Goal: Task Accomplishment & Management: Use online tool/utility

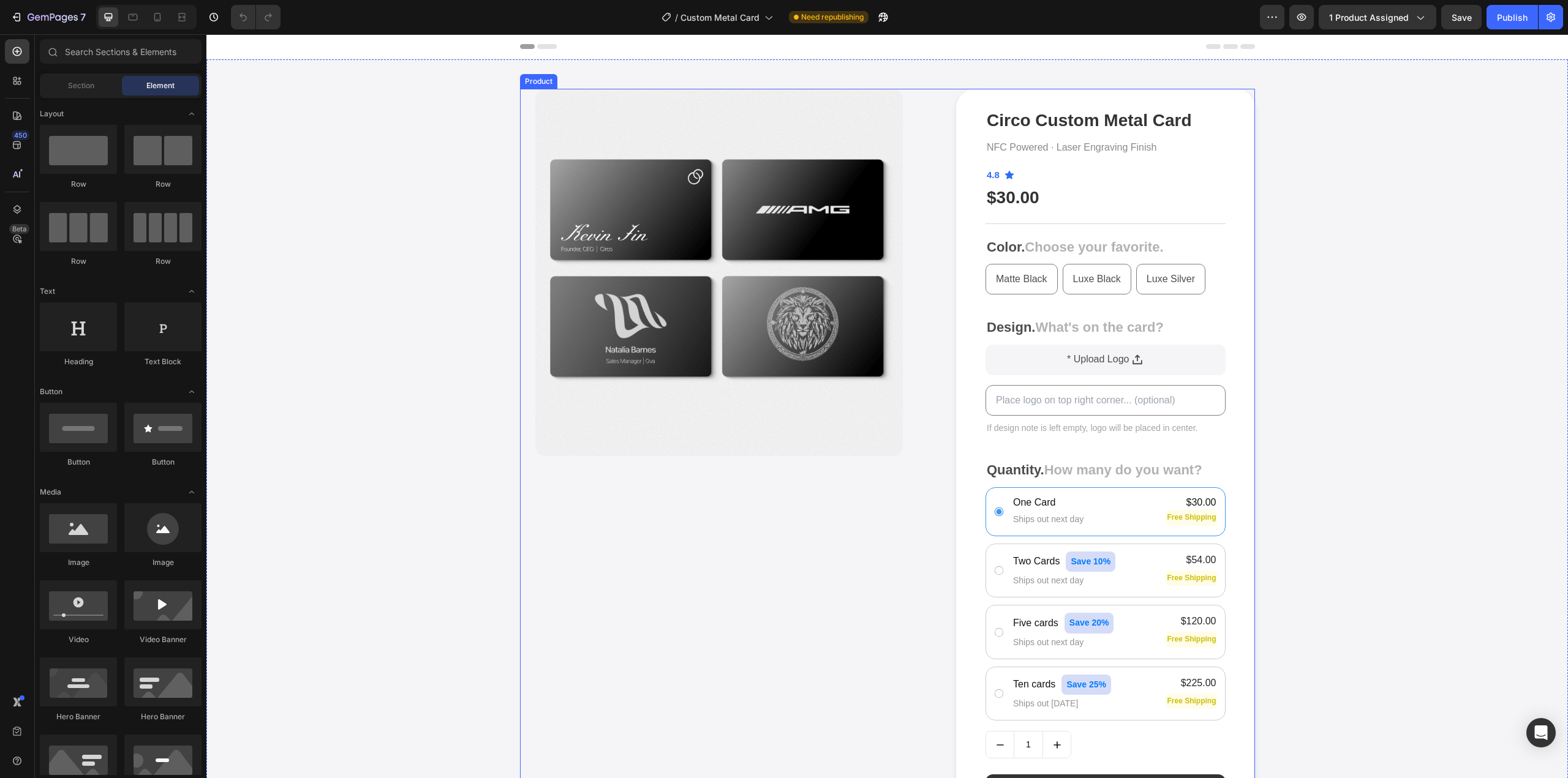
click at [932, 348] on div "Product Images" at bounding box center [729, 272] width 418 height 367
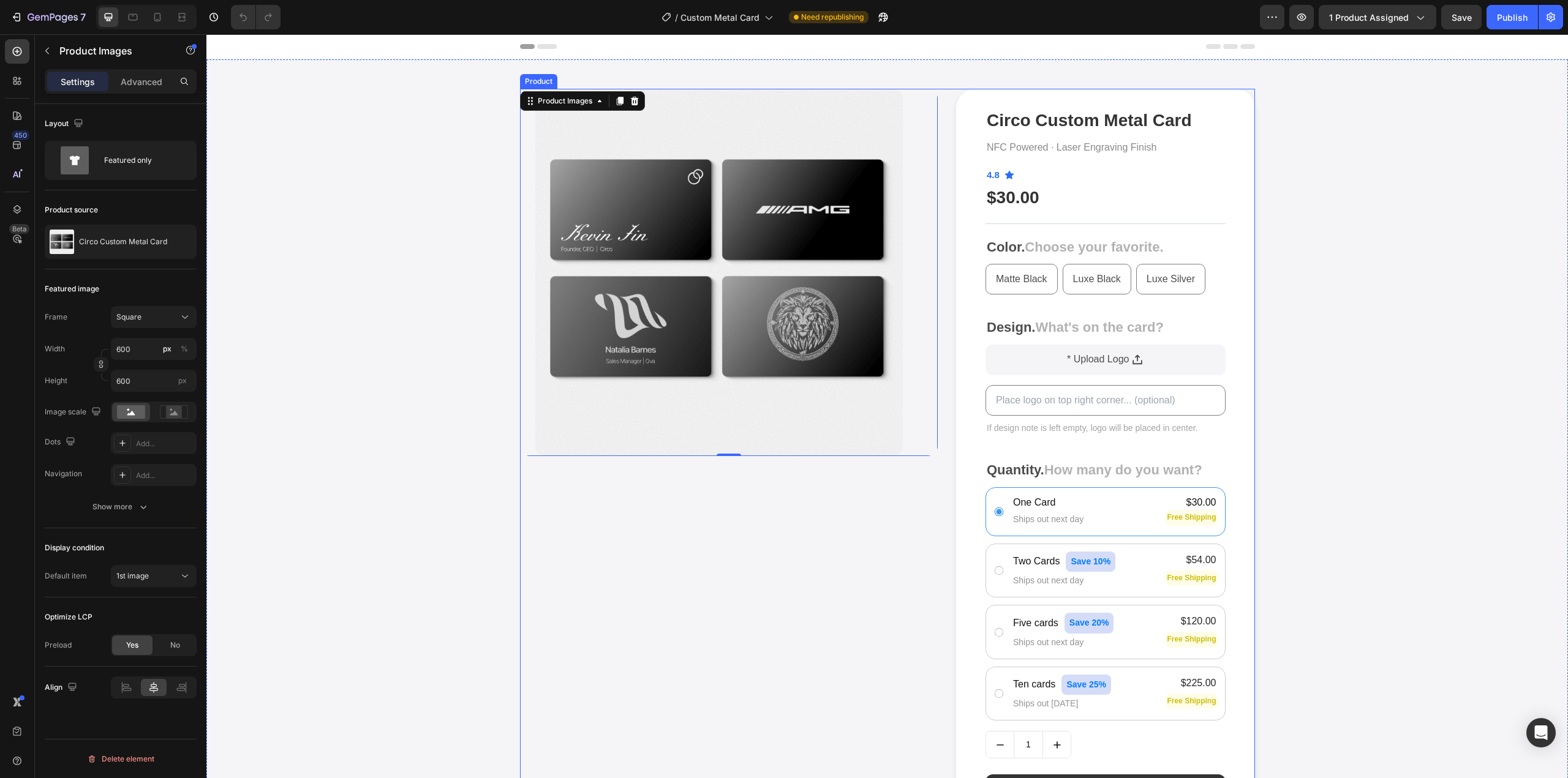
click at [944, 352] on div "Product Images 0 Circo Custom Metal Card Product Title NFC Powered · Laser Engr…" at bounding box center [887, 575] width 735 height 974
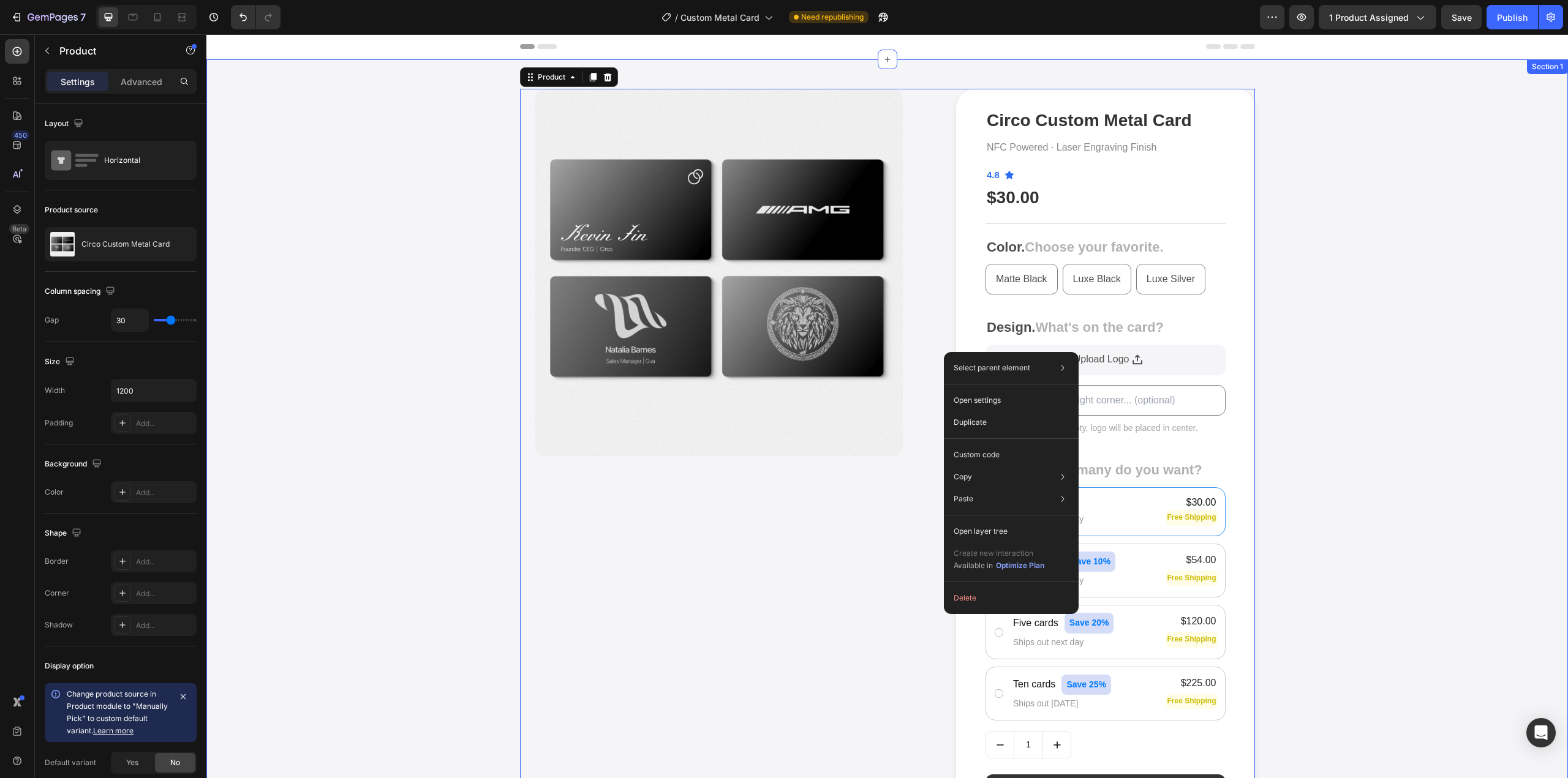
click at [1292, 295] on div "Product Images Circo Custom Metal Card Product Title NFC Powered · Laser Engrav…" at bounding box center [887, 575] width 1343 height 974
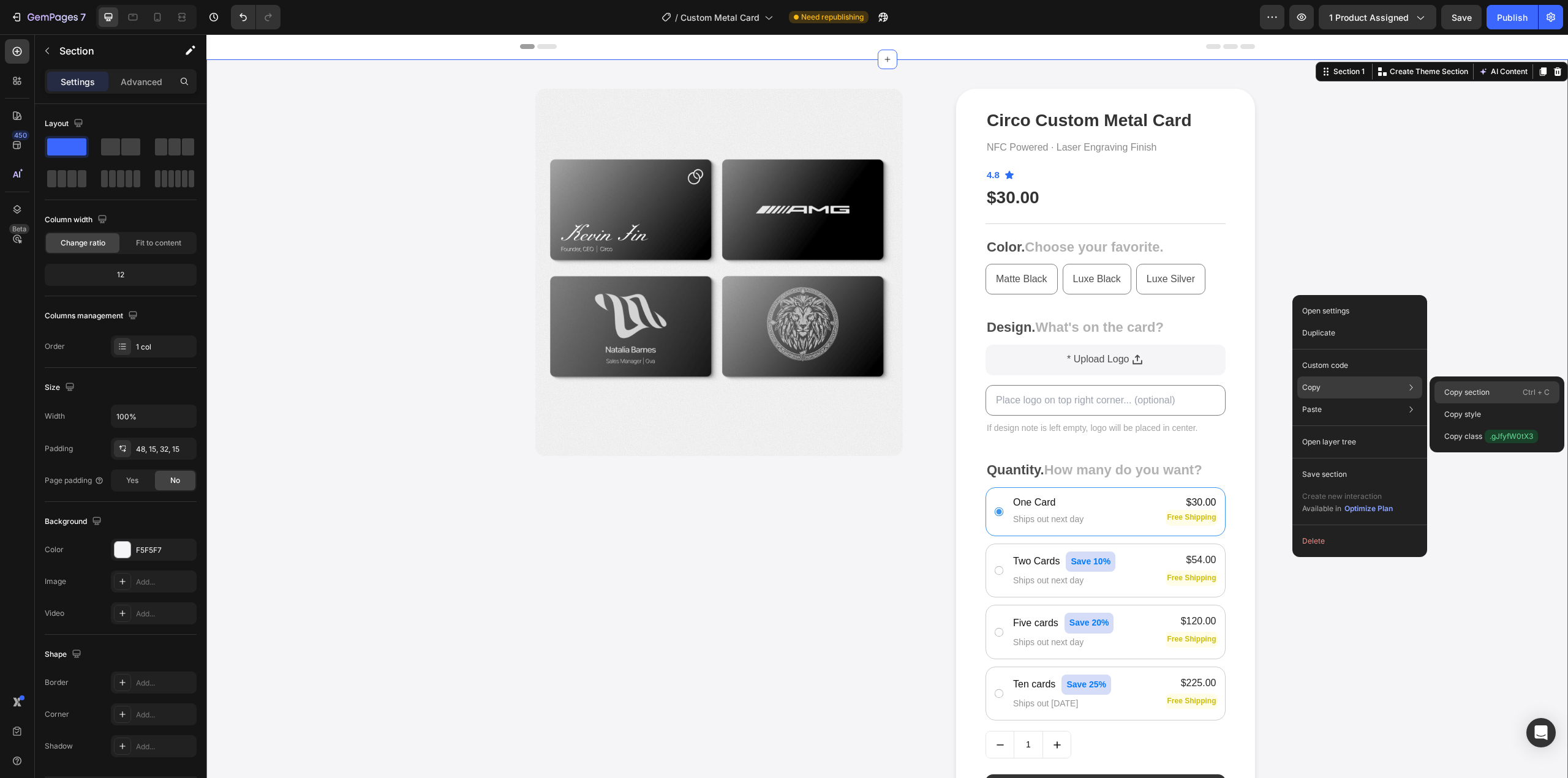
click at [1445, 391] on p "Copy section" at bounding box center [1467, 392] width 46 height 11
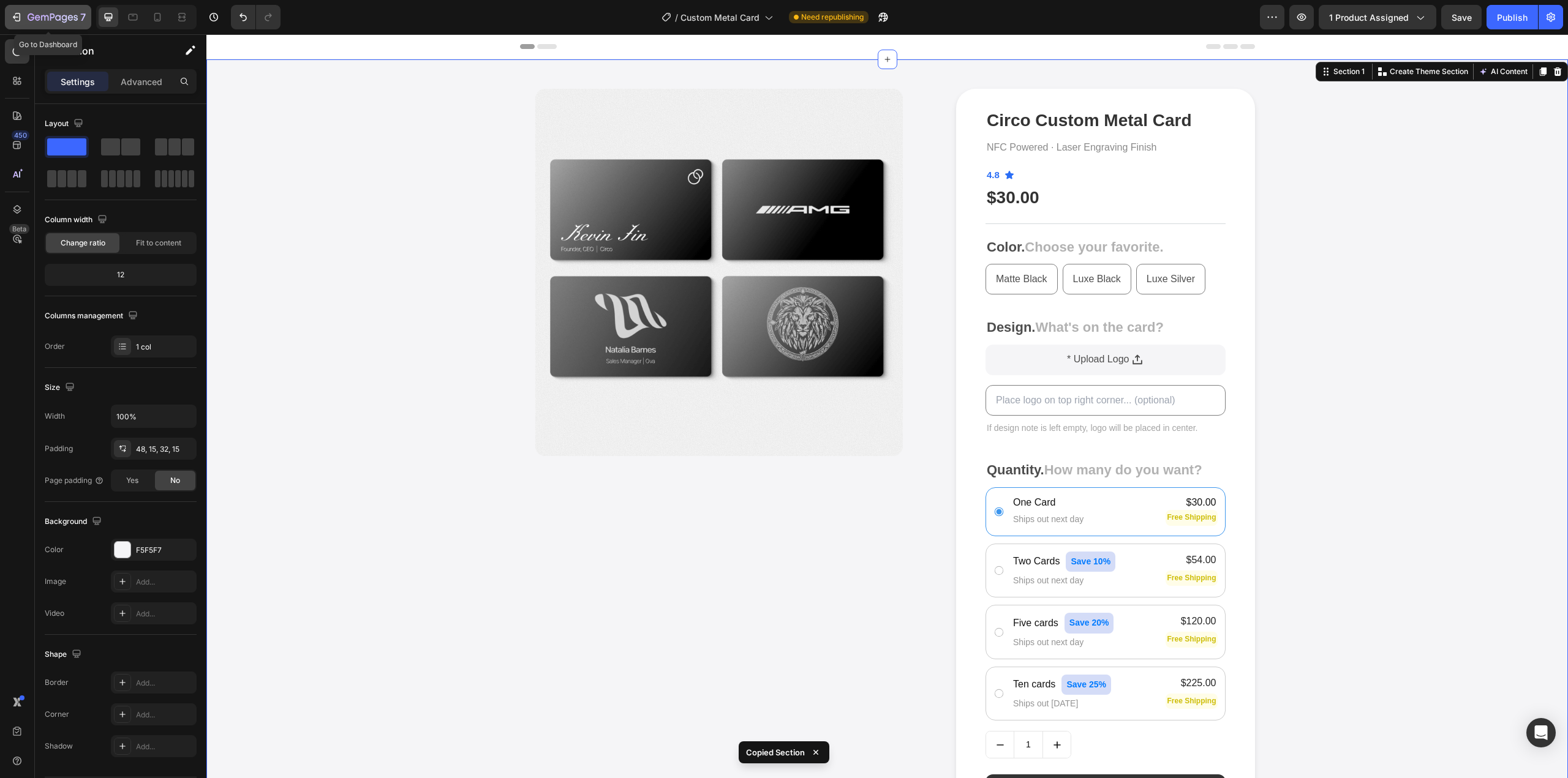
click at [71, 15] on icon "button" at bounding box center [70, 17] width 6 height 6
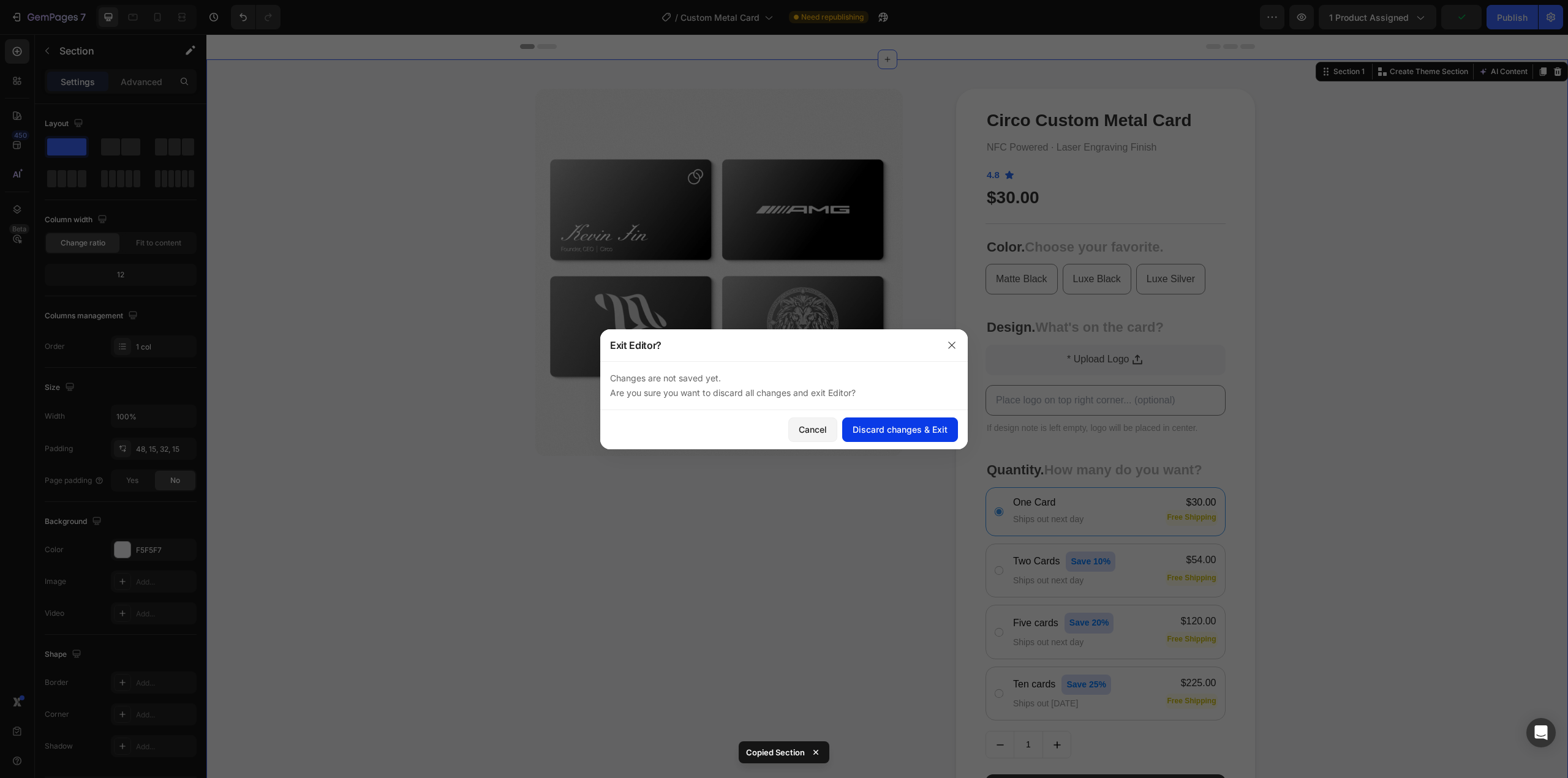
click at [868, 431] on div "Discard changes & Exit" at bounding box center [900, 429] width 95 height 13
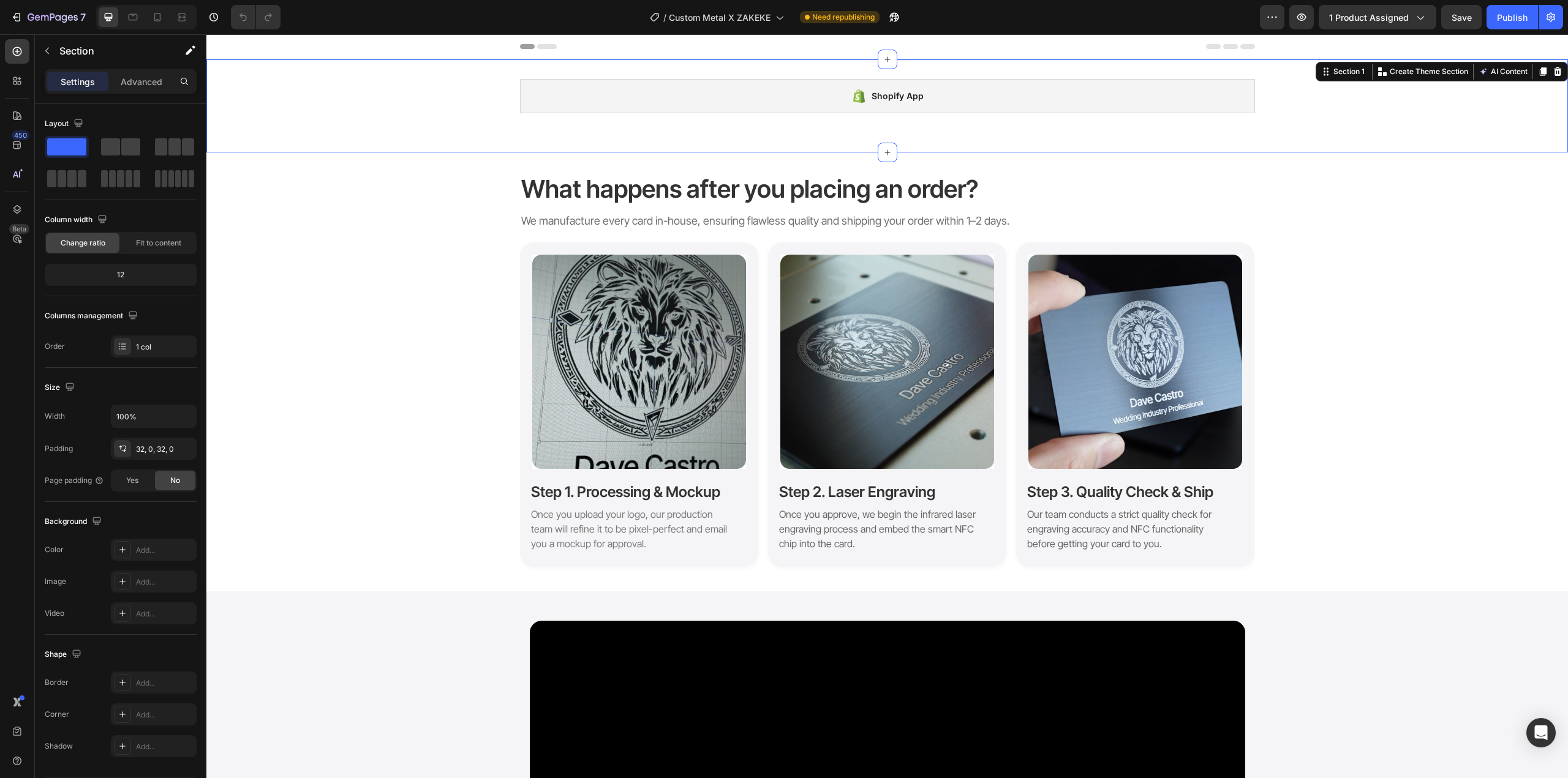
click at [1193, 145] on div "Shopify App Shopify App Row Section 1 Create Theme Section AI Content Write wit…" at bounding box center [887, 106] width 1362 height 93
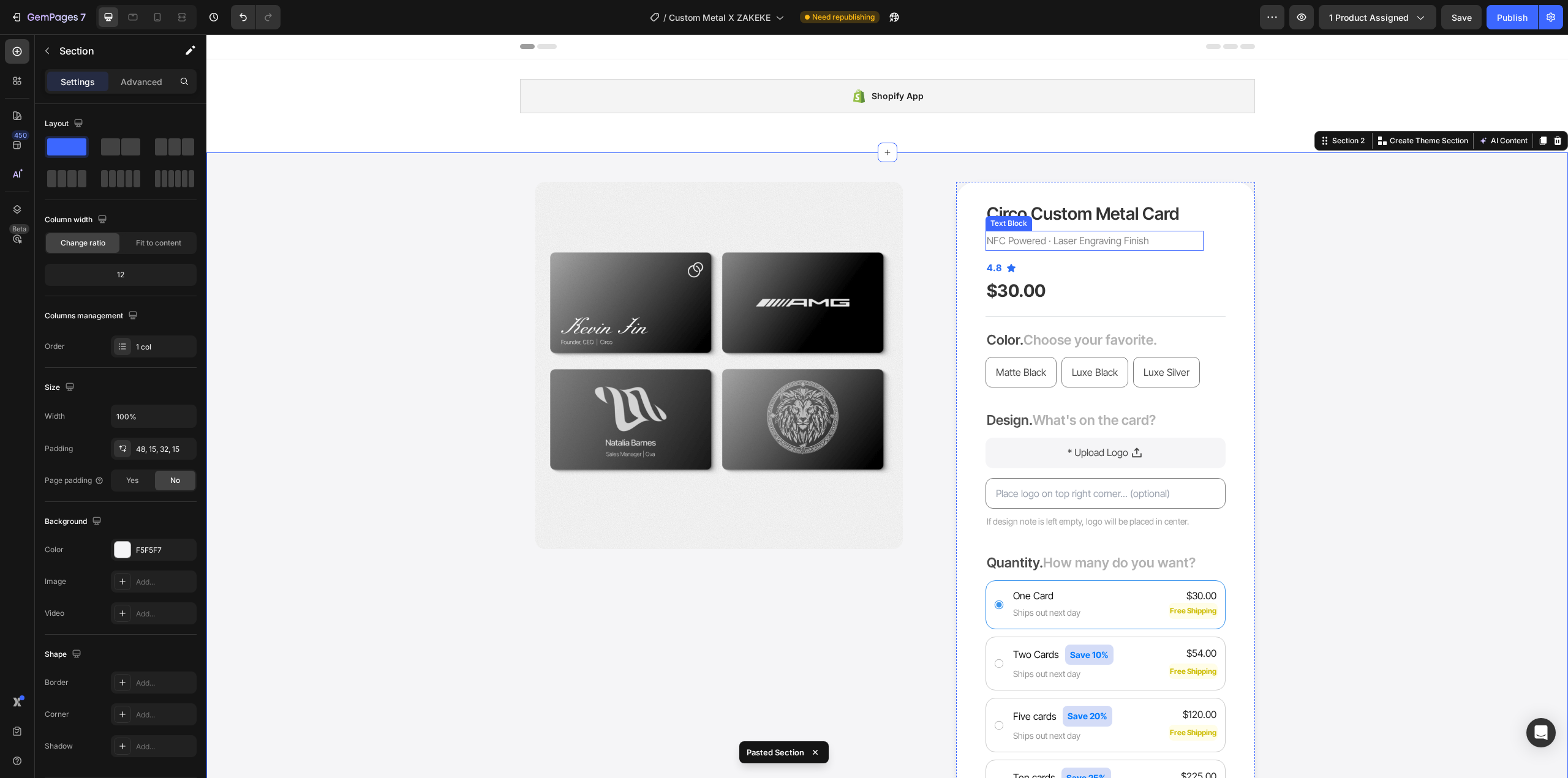
click at [1064, 239] on p "NFC Powered · Laser Engraving Finish" at bounding box center [1095, 240] width 215 height 18
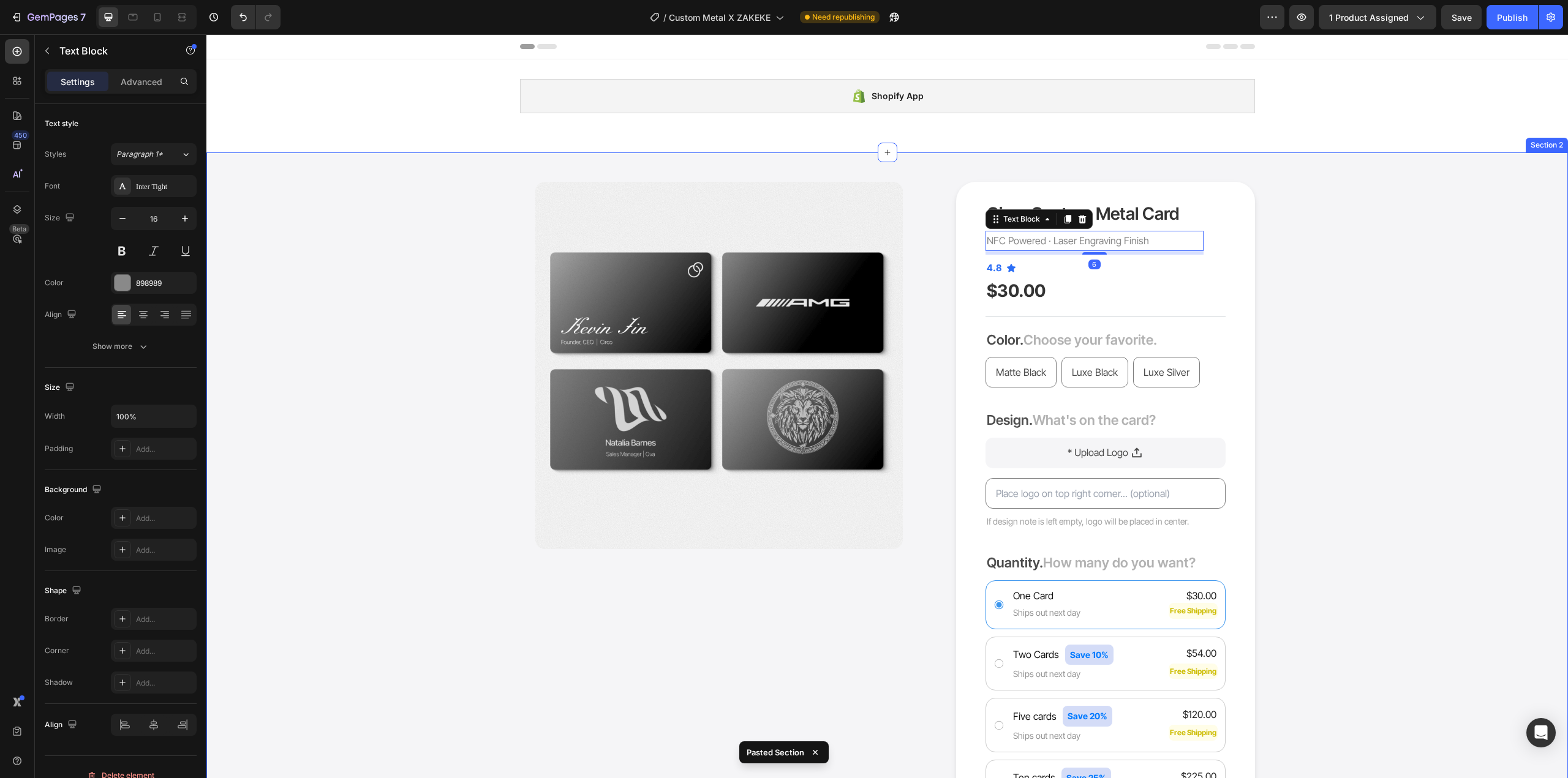
click at [1306, 258] on div "Product Images Circo Custom Metal Card Product Title NFC Powered · Laser Engrav…" at bounding box center [887, 668] width 1343 height 972
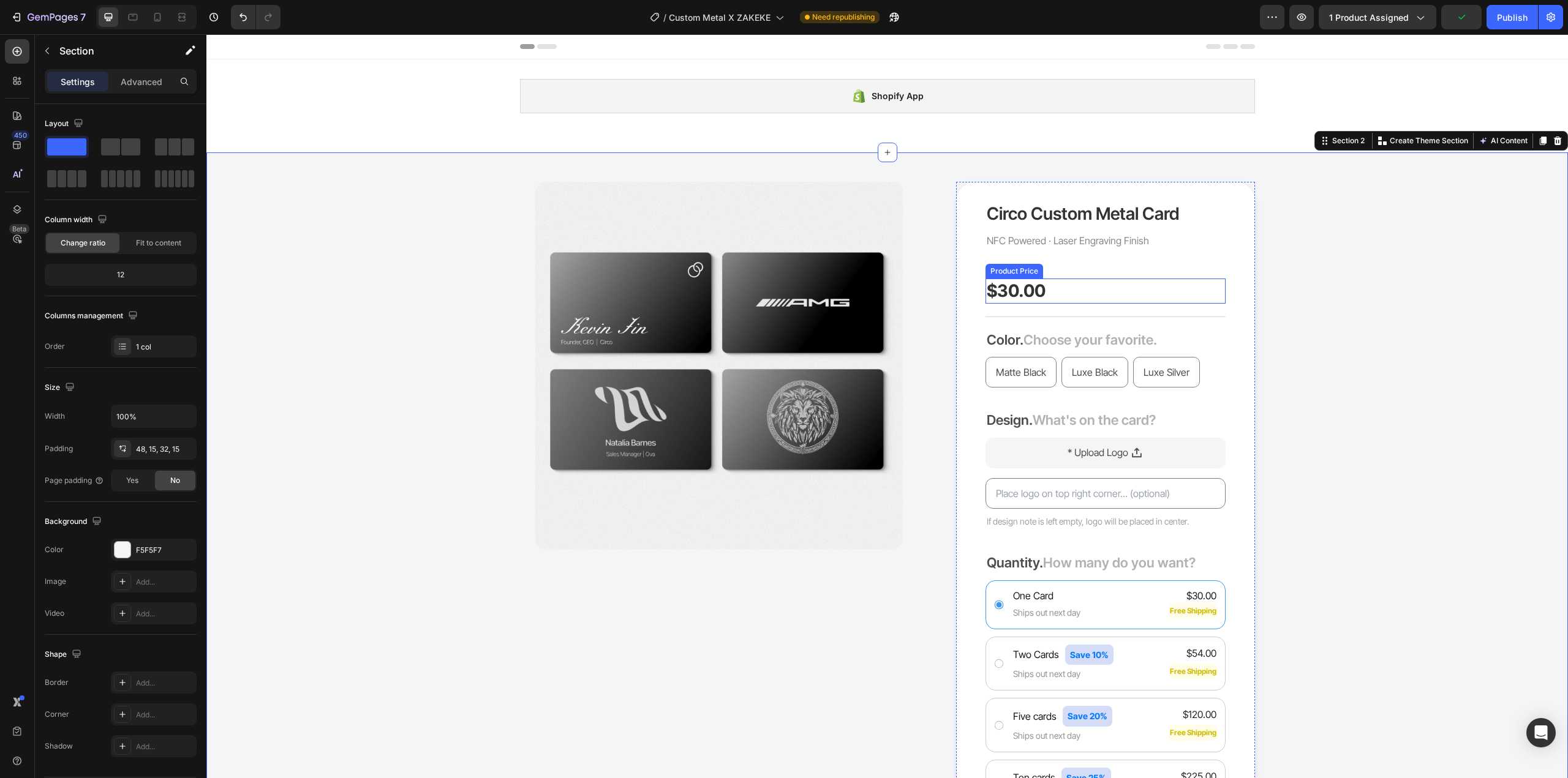
click at [1051, 291] on div "$30.00" at bounding box center [1106, 291] width 240 height 25
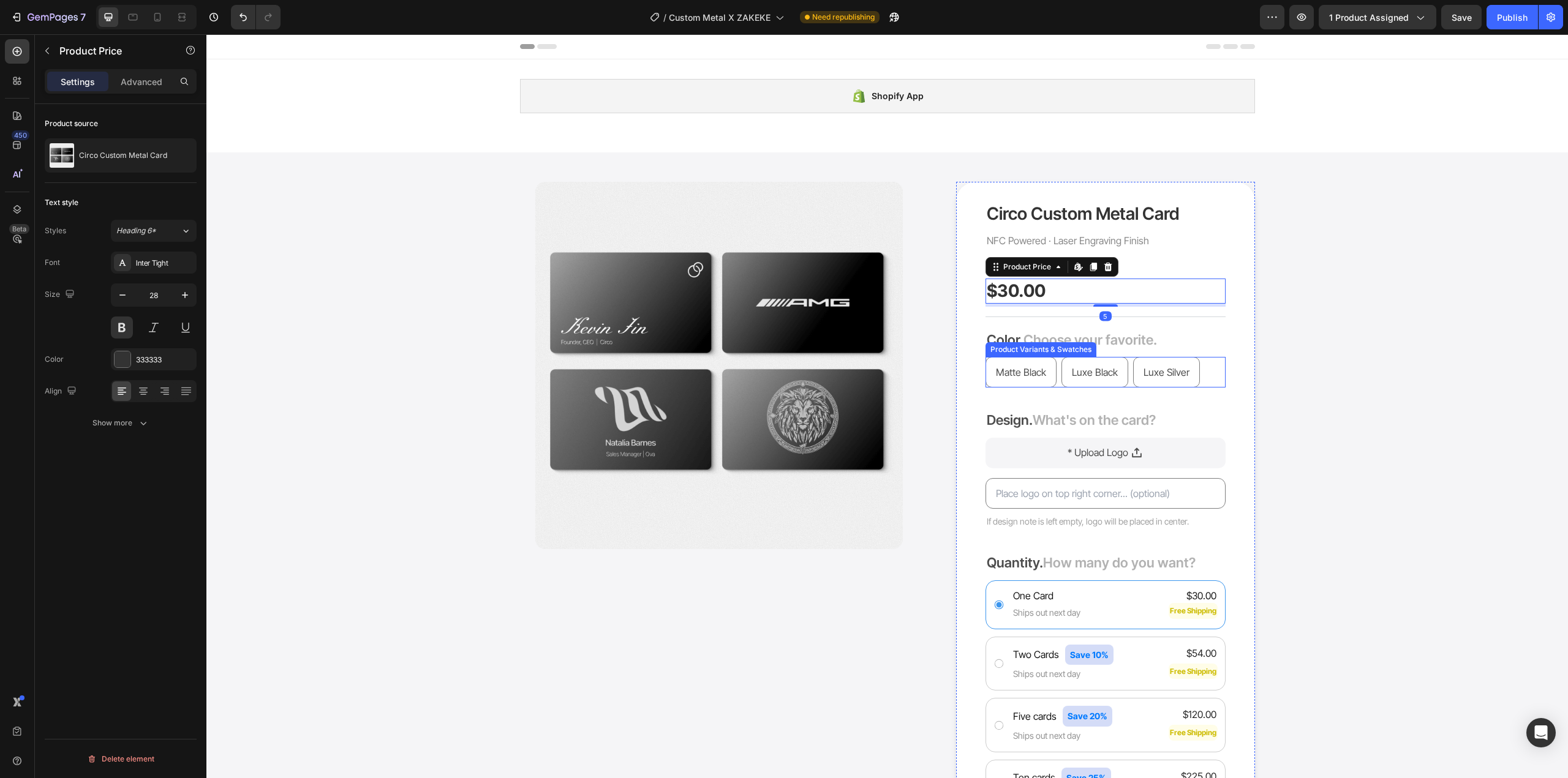
click at [1291, 374] on div "Product Images Circo Custom Metal Card Product Title NFC Powered · Laser Engrav…" at bounding box center [887, 668] width 1343 height 972
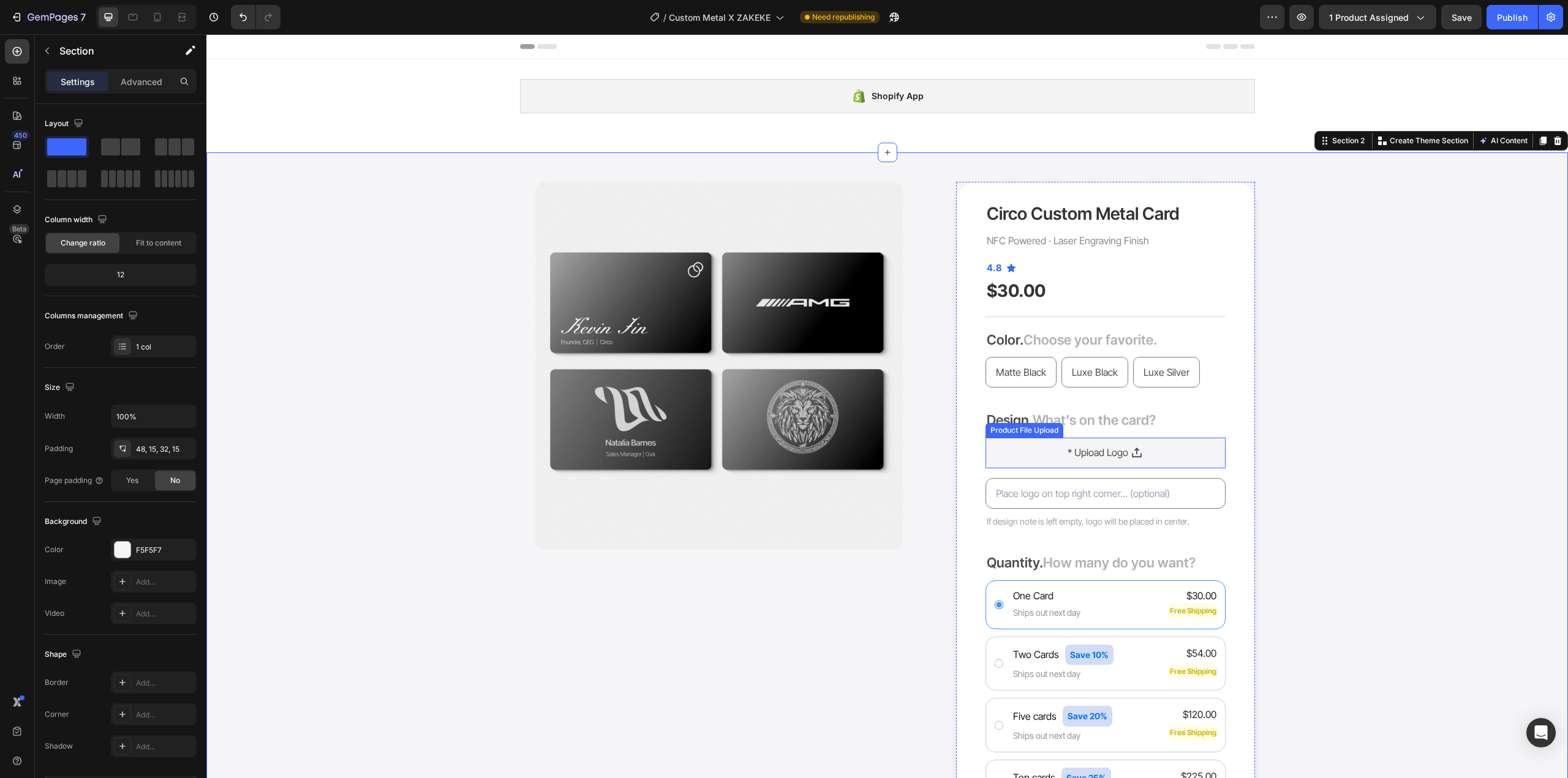
click at [1165, 450] on div "* Upload Logo" at bounding box center [1106, 453] width 240 height 31
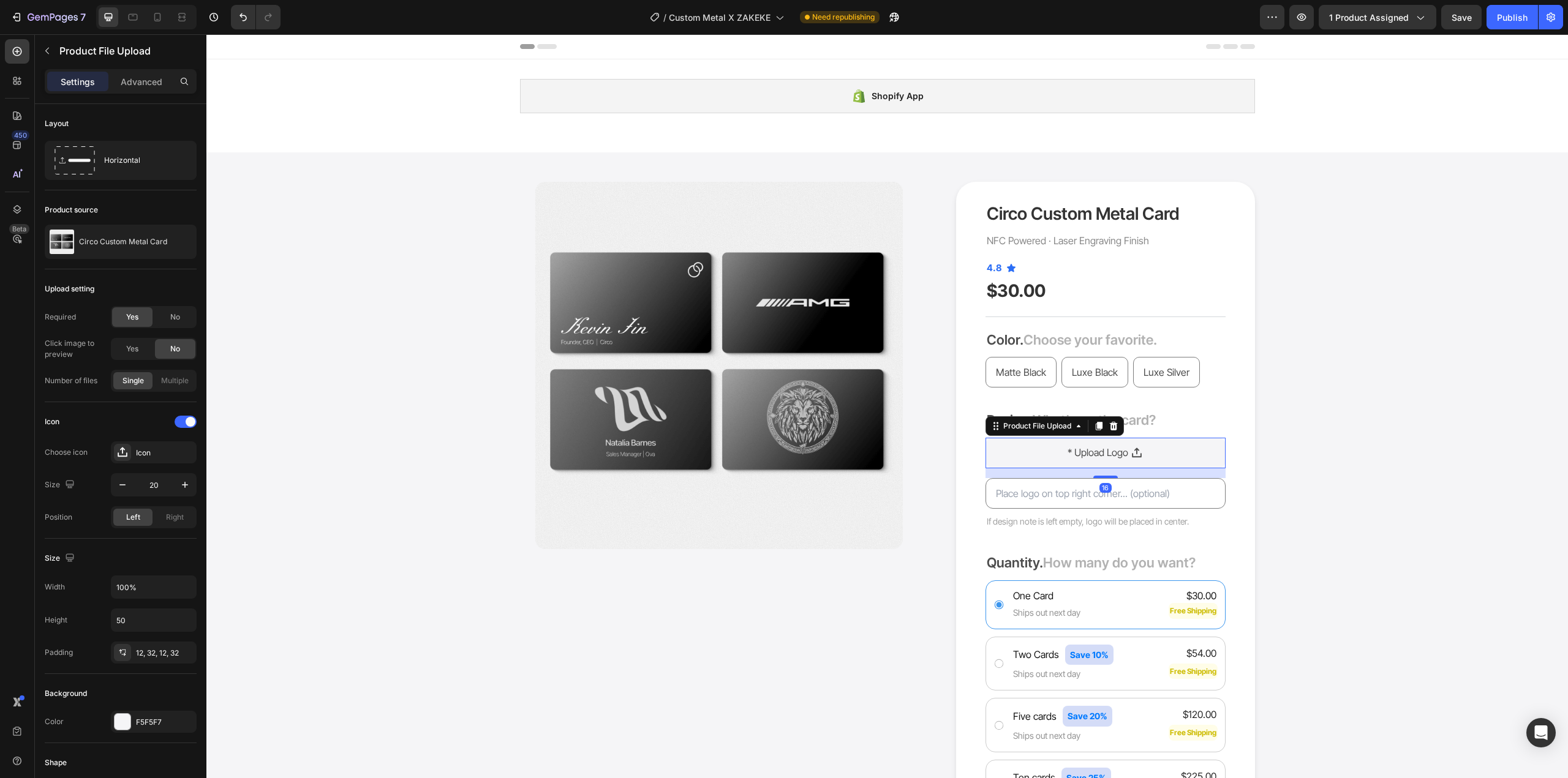
click at [1109, 425] on icon at bounding box center [1114, 426] width 10 height 10
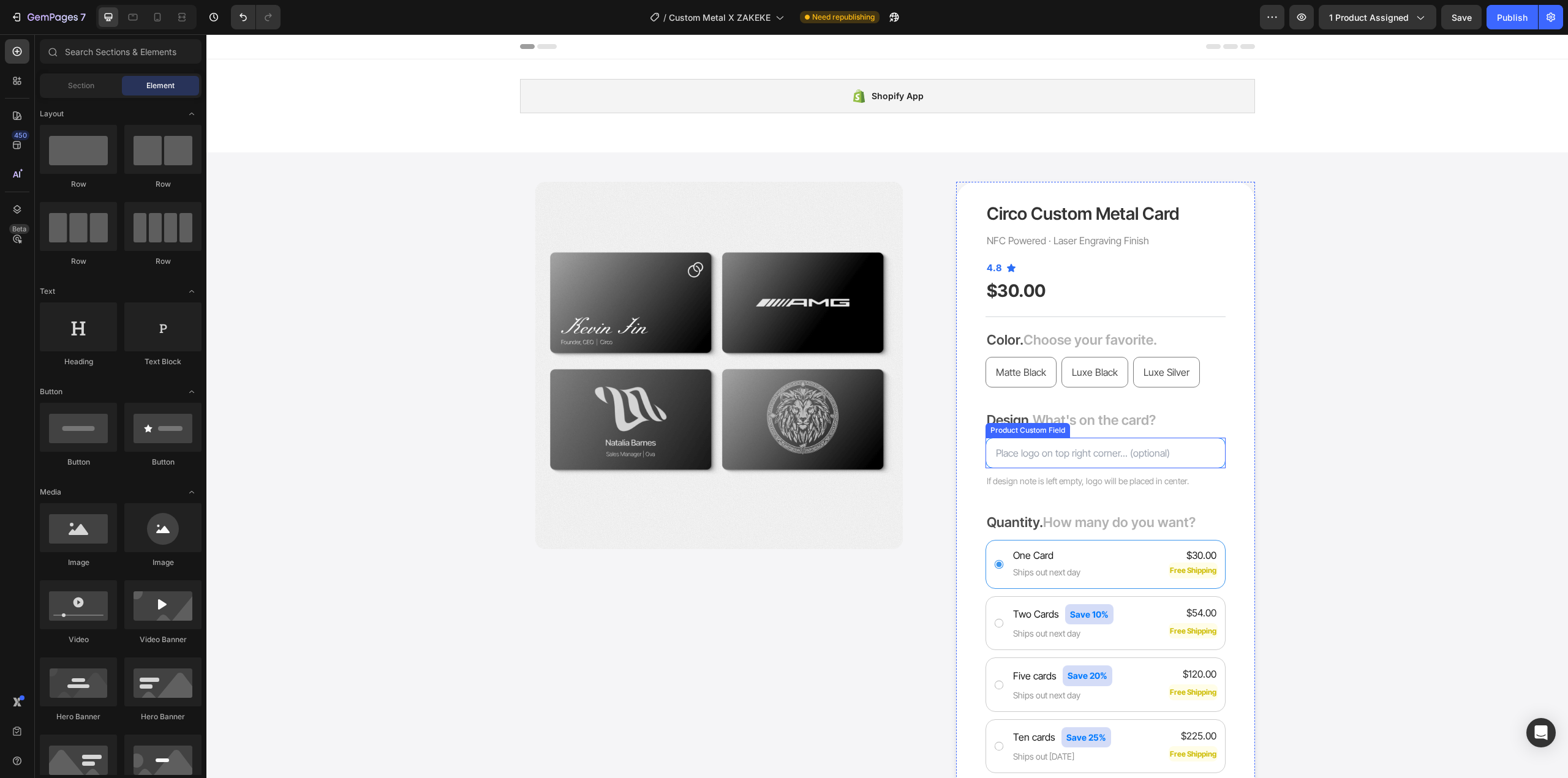
click at [1216, 463] on input "text" at bounding box center [1106, 453] width 240 height 31
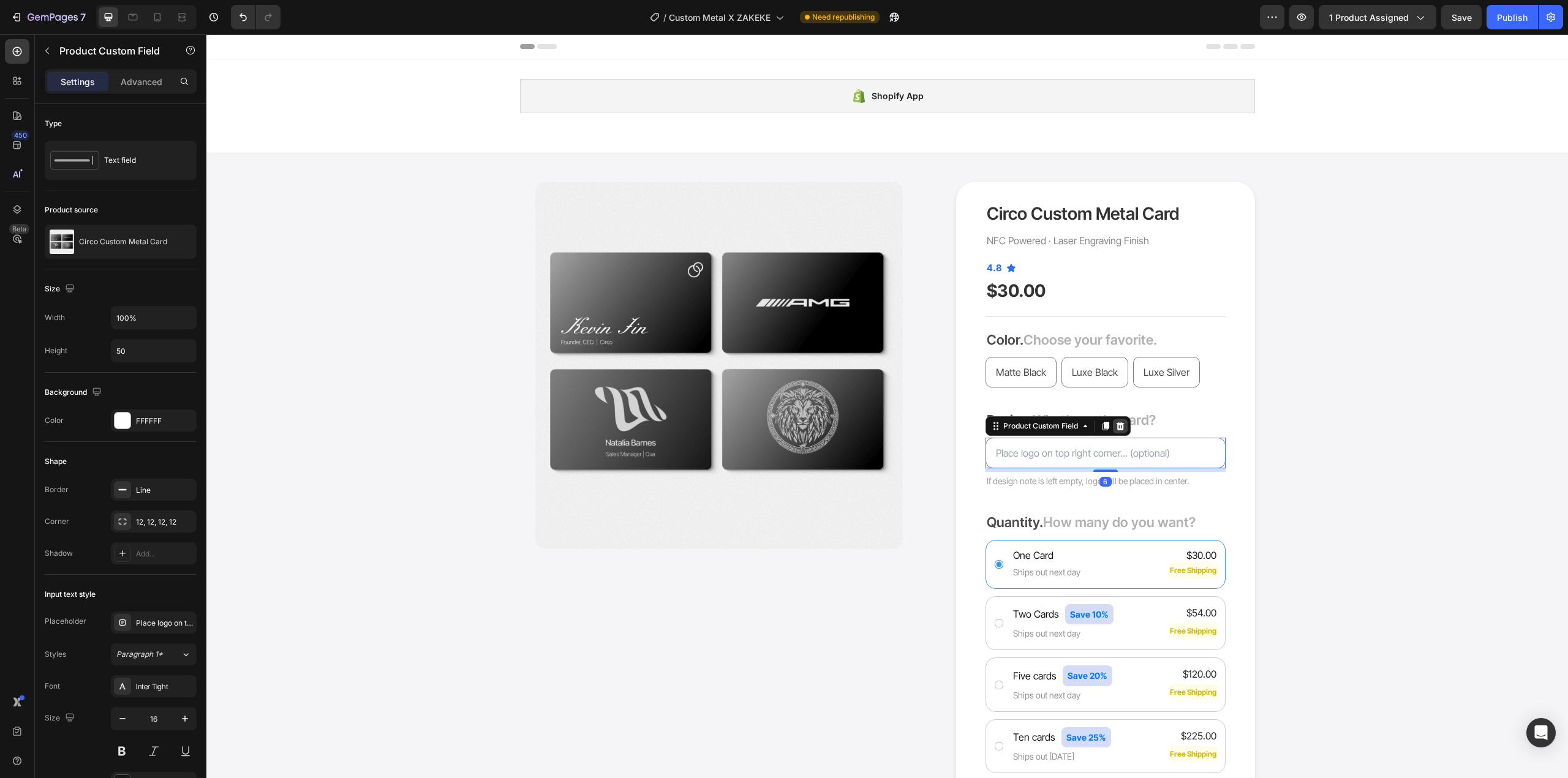
click at [1119, 431] on div at bounding box center [1121, 426] width 15 height 15
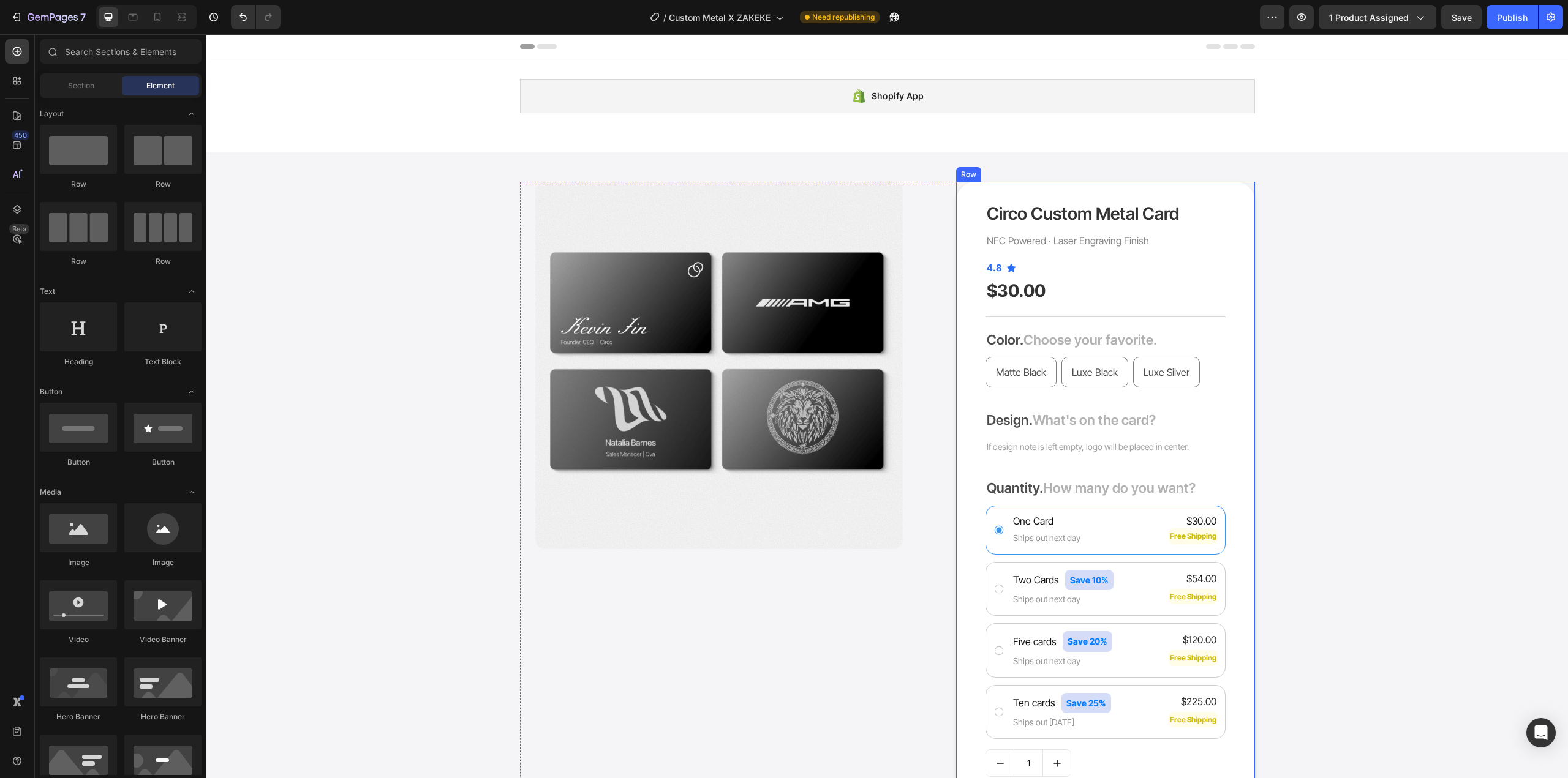
click at [1095, 446] on p "If design note is left empty, logo will be placed in center." at bounding box center [1106, 447] width 238 height 15
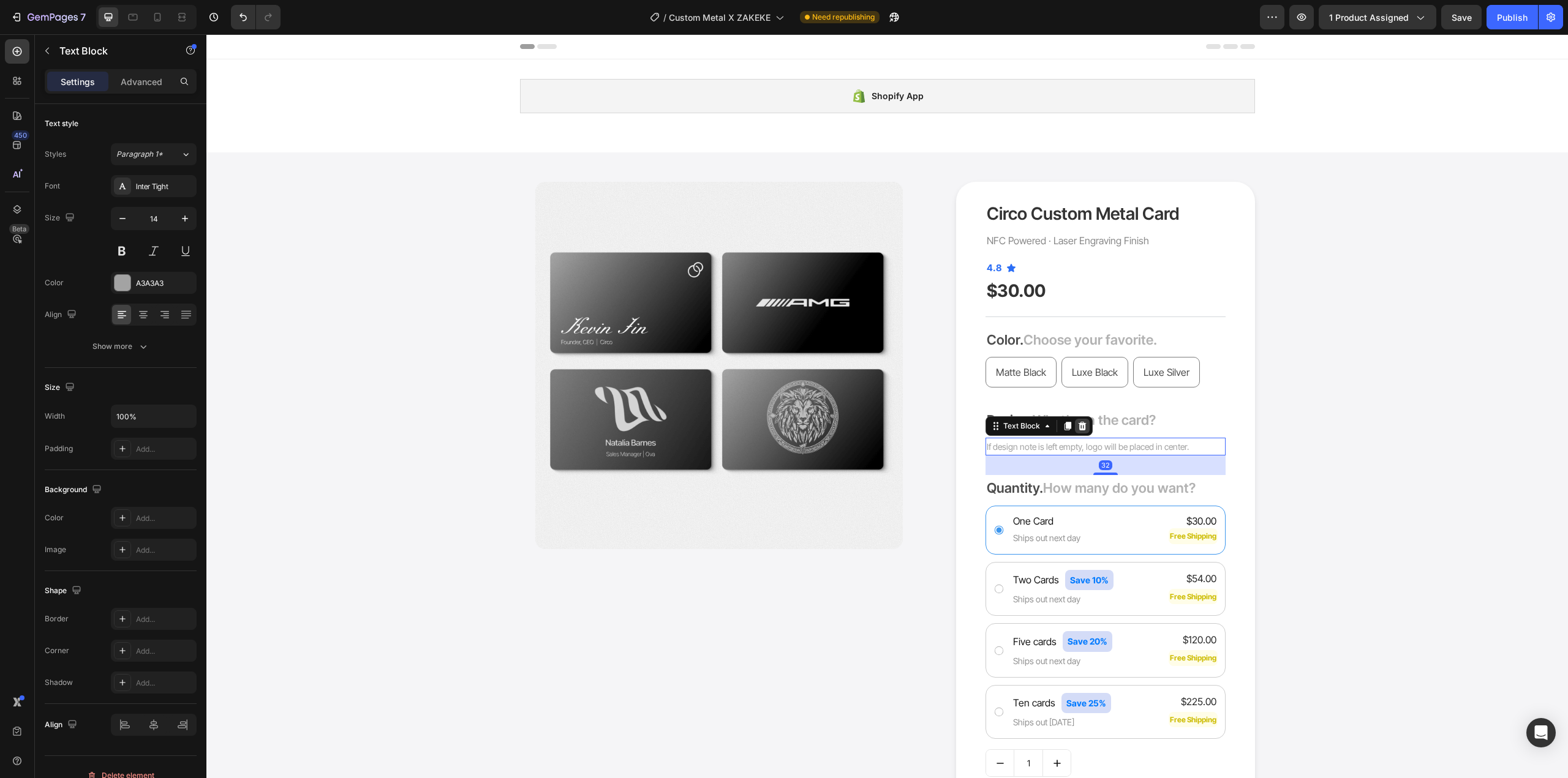
click at [1079, 423] on icon at bounding box center [1082, 426] width 8 height 9
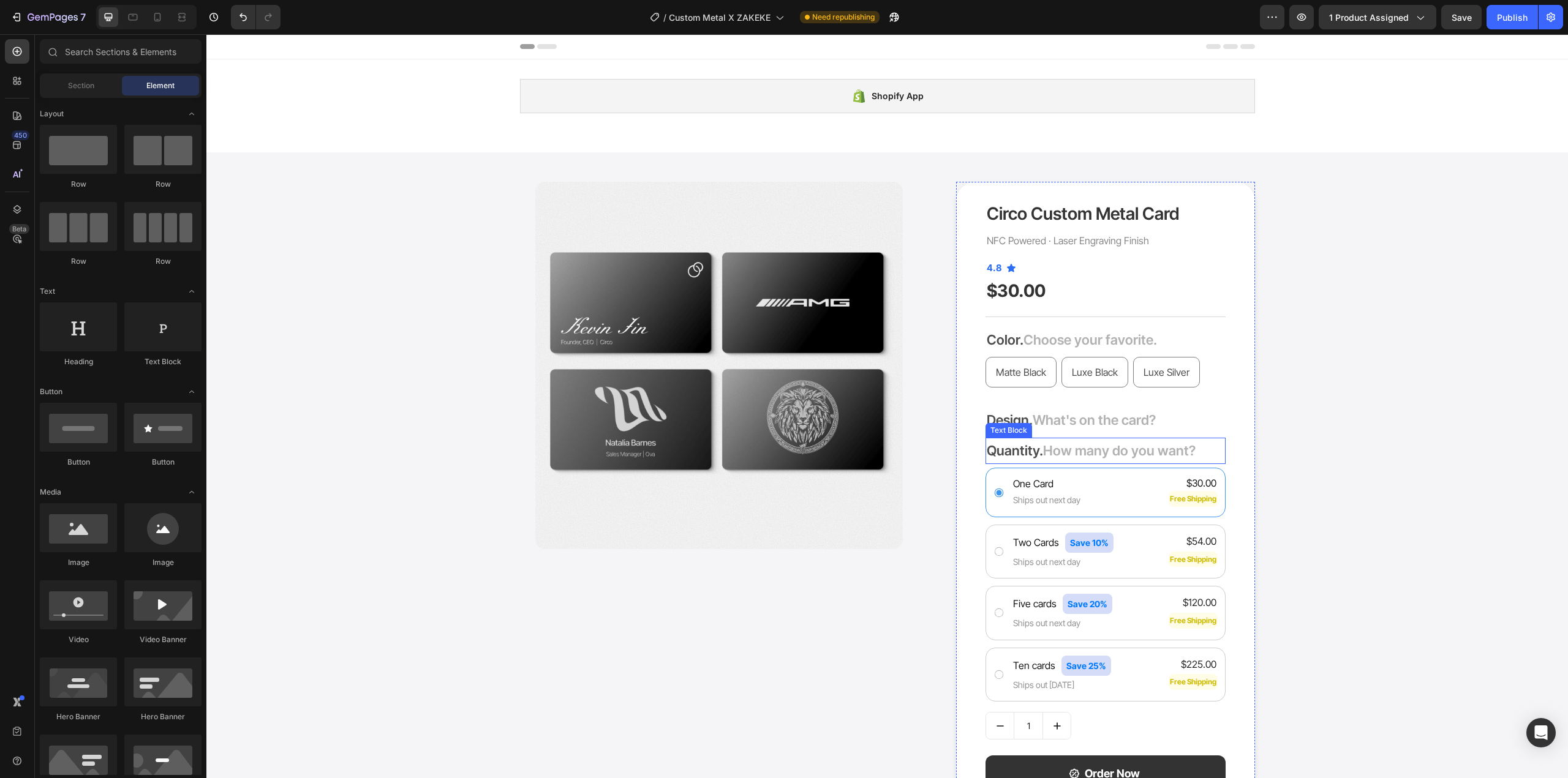
click at [1075, 453] on span "How many do you want?" at bounding box center [1119, 451] width 153 height 16
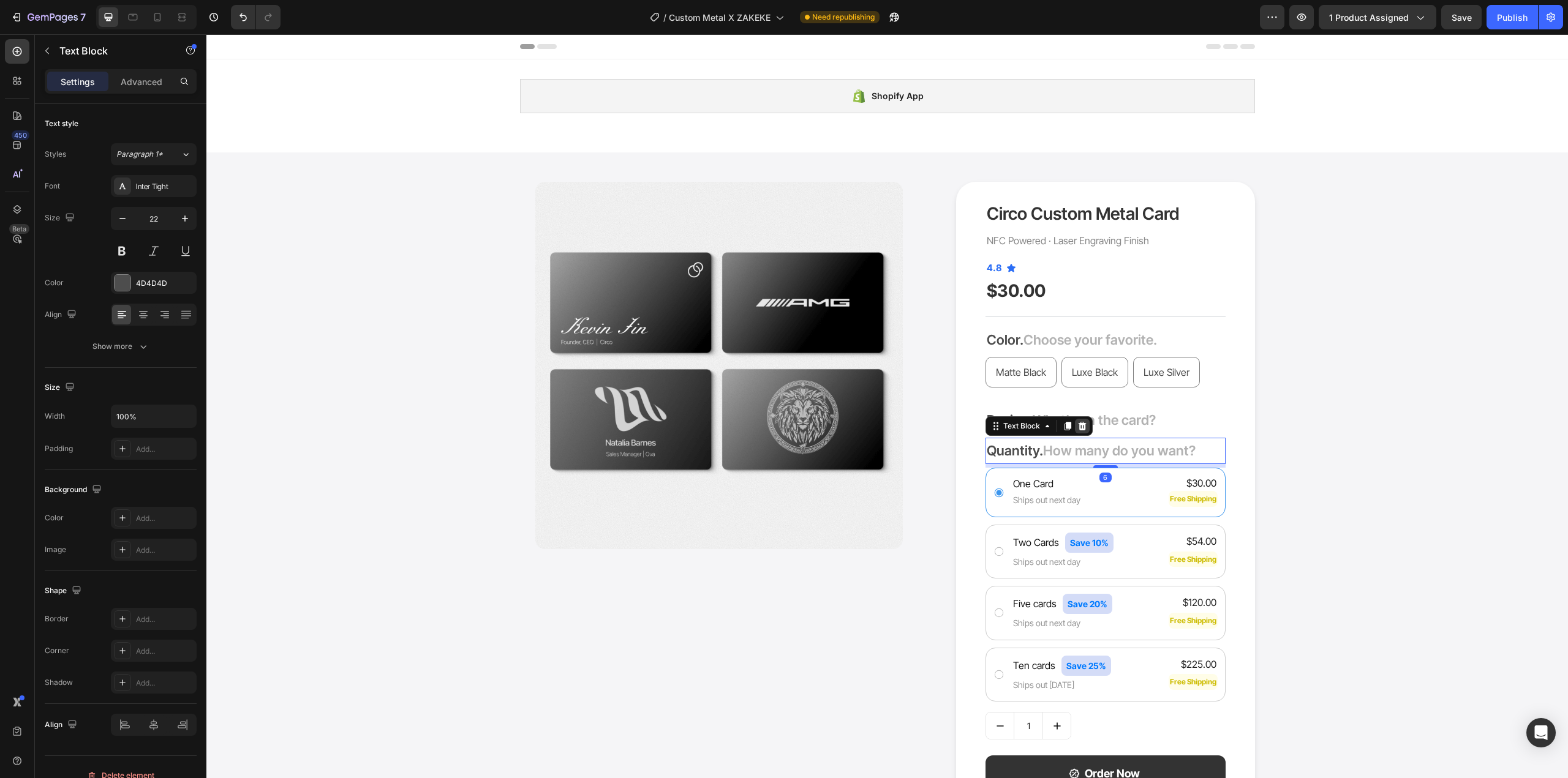
click at [1084, 424] on div at bounding box center [1082, 426] width 15 height 15
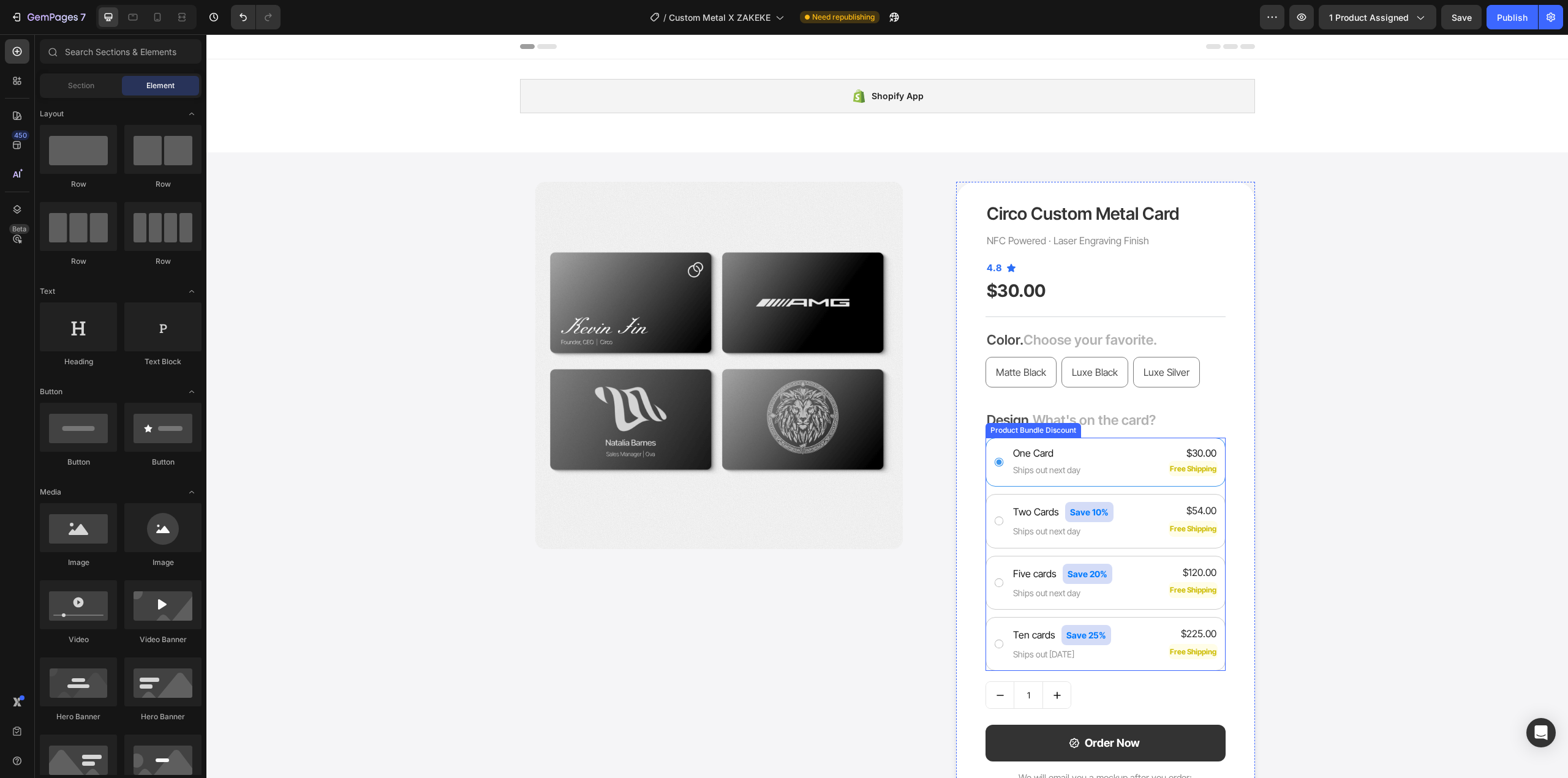
click at [1079, 484] on div "One Card Text Block Row Ships out next day Text Block $30.00 Product Price Prod…" at bounding box center [1106, 462] width 240 height 49
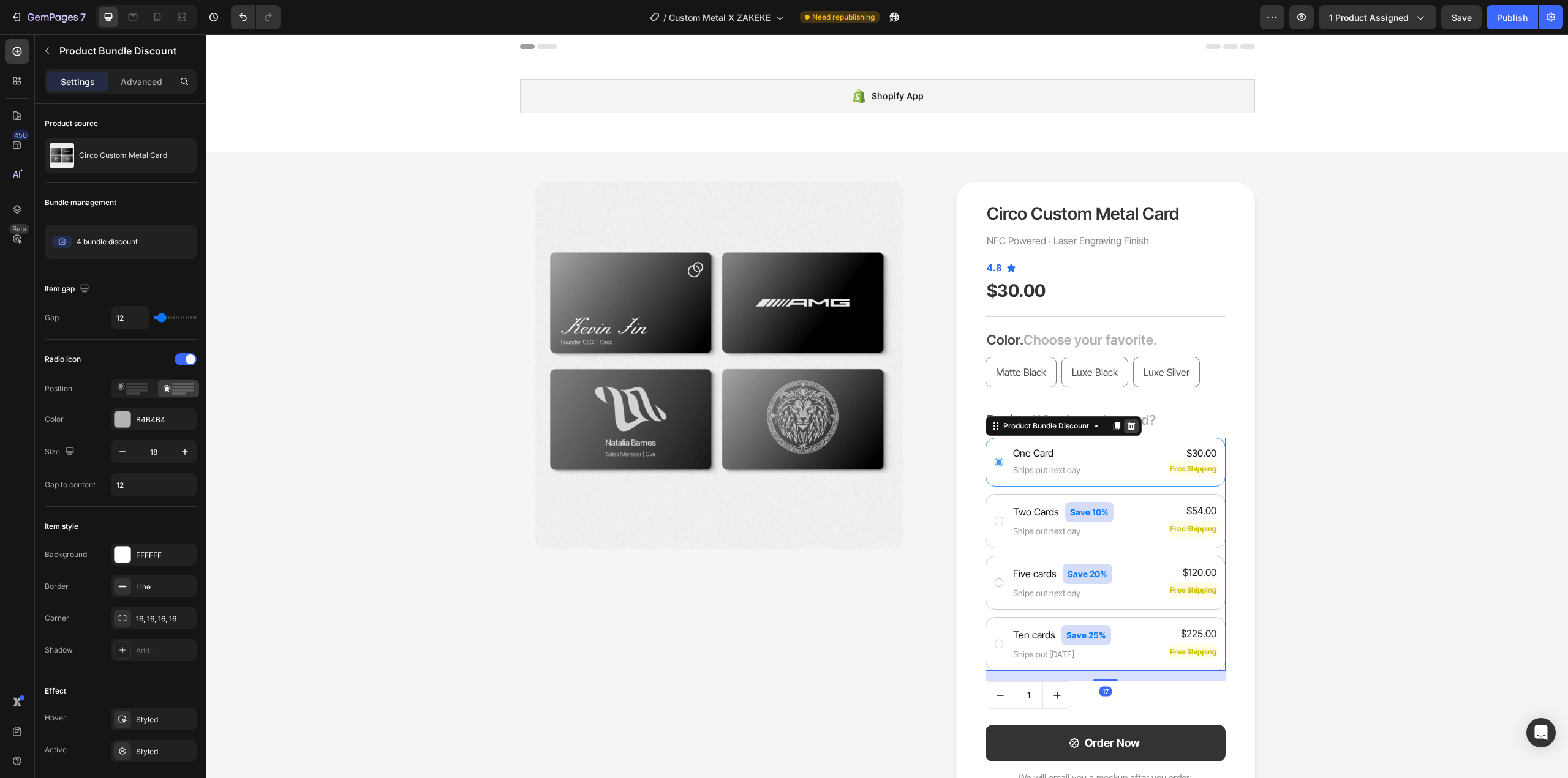
click at [1128, 429] on icon at bounding box center [1132, 426] width 8 height 9
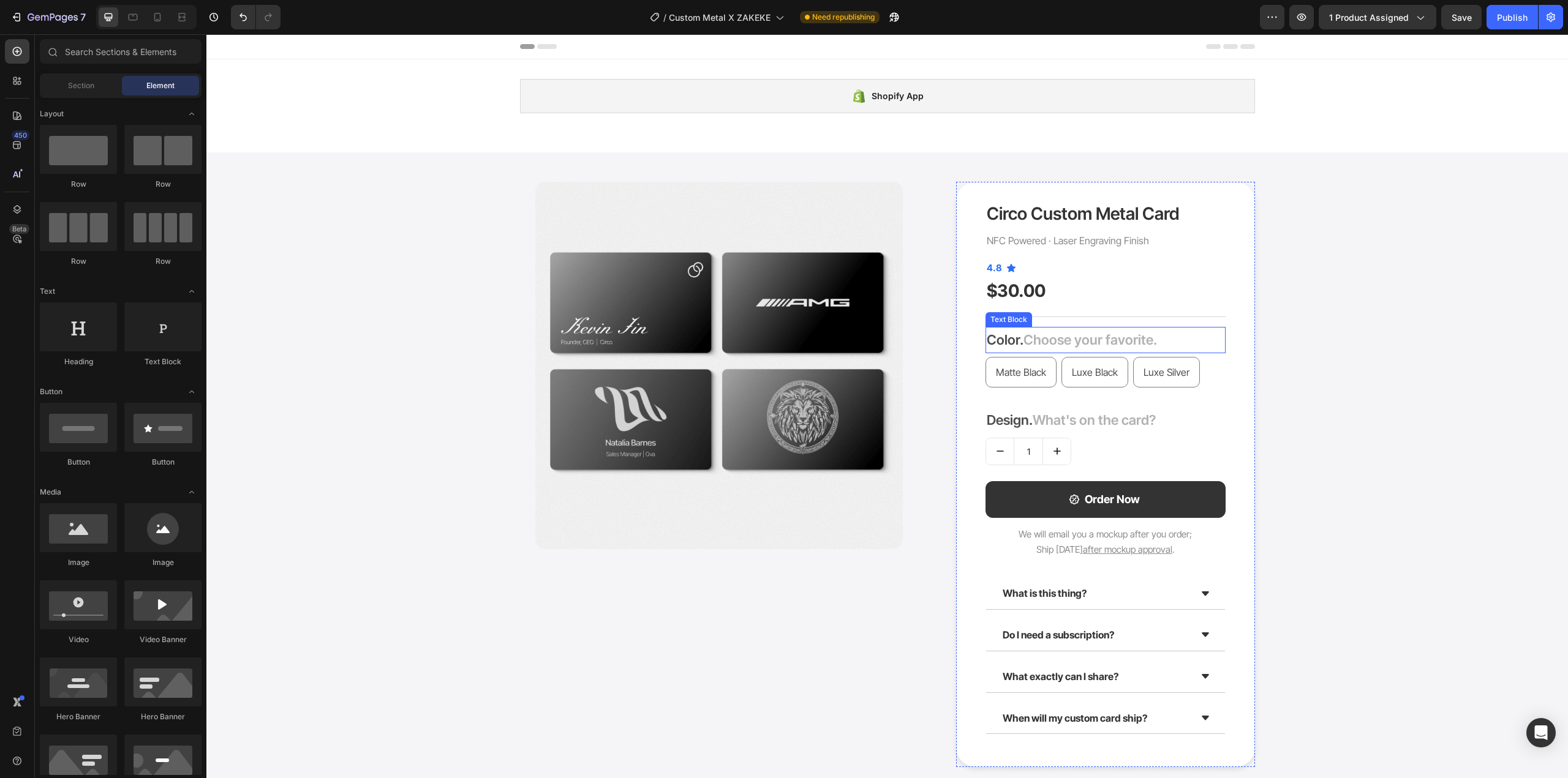
click at [1081, 336] on span "Choose your favorite." at bounding box center [1090, 340] width 134 height 16
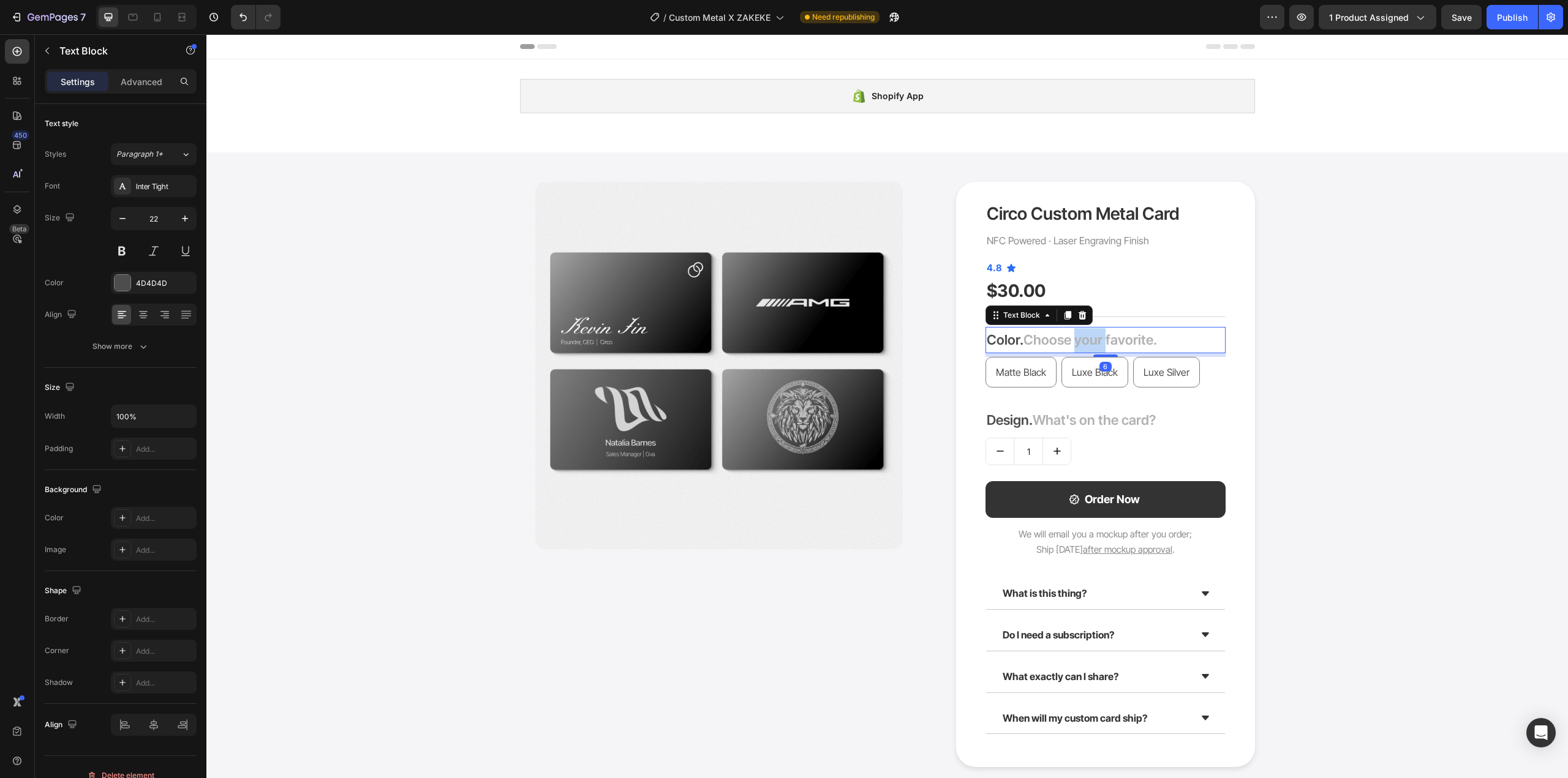
click at [1081, 336] on span "Choose your favorite." at bounding box center [1090, 340] width 134 height 16
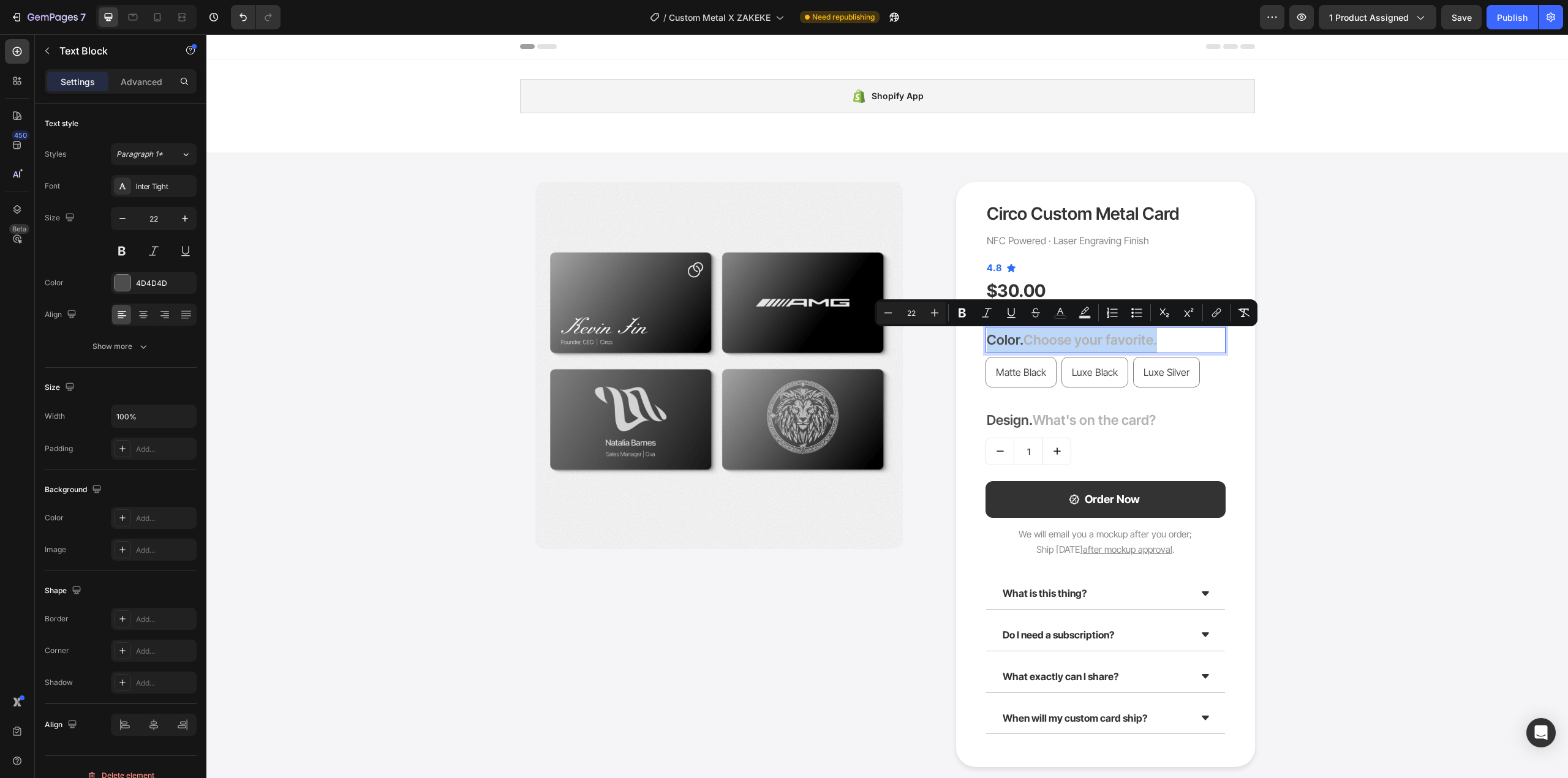
click at [1089, 339] on span "Choose your favorite." at bounding box center [1090, 340] width 134 height 16
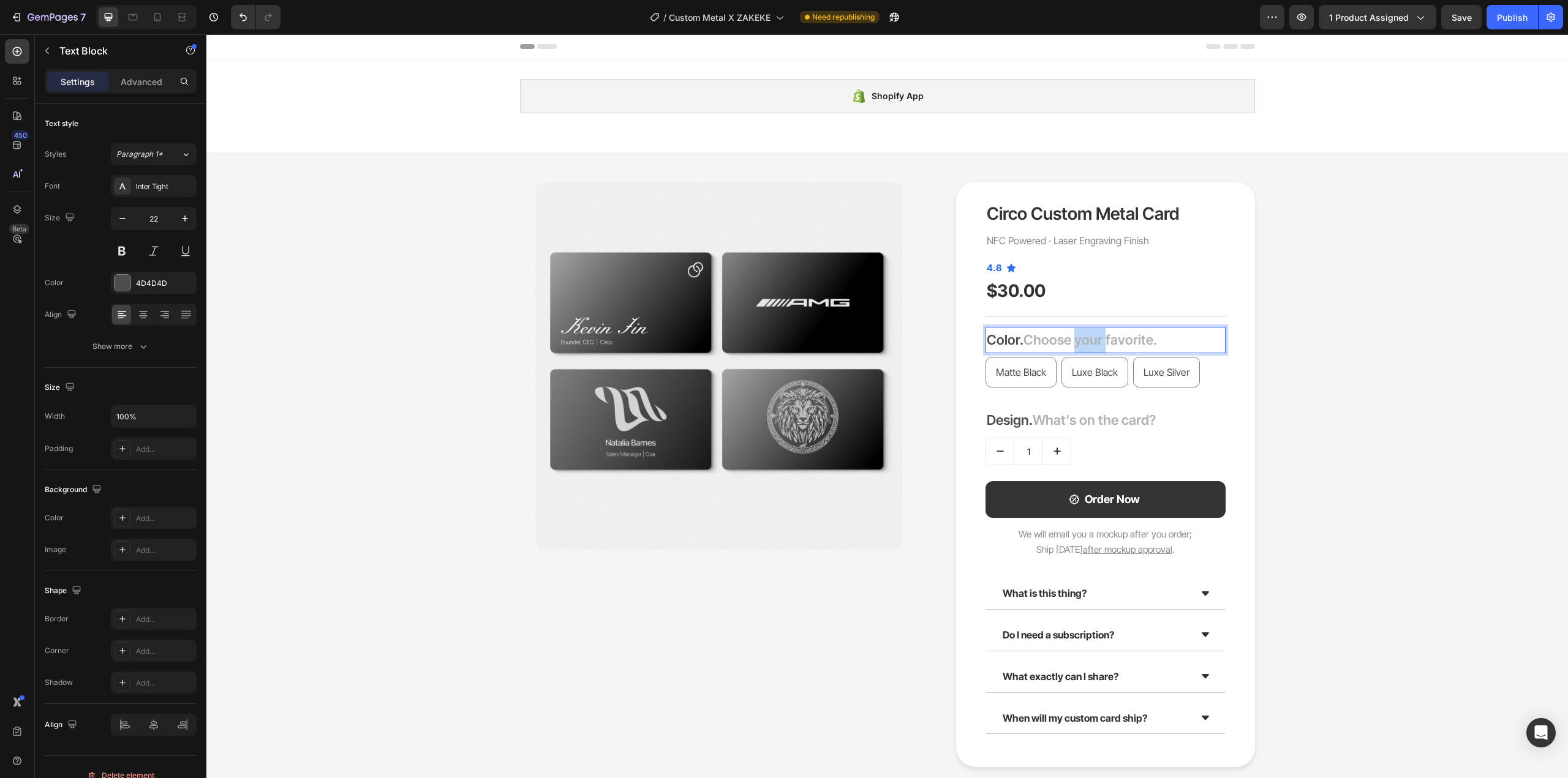
click at [1089, 339] on span "Choose your favorite." at bounding box center [1090, 340] width 134 height 16
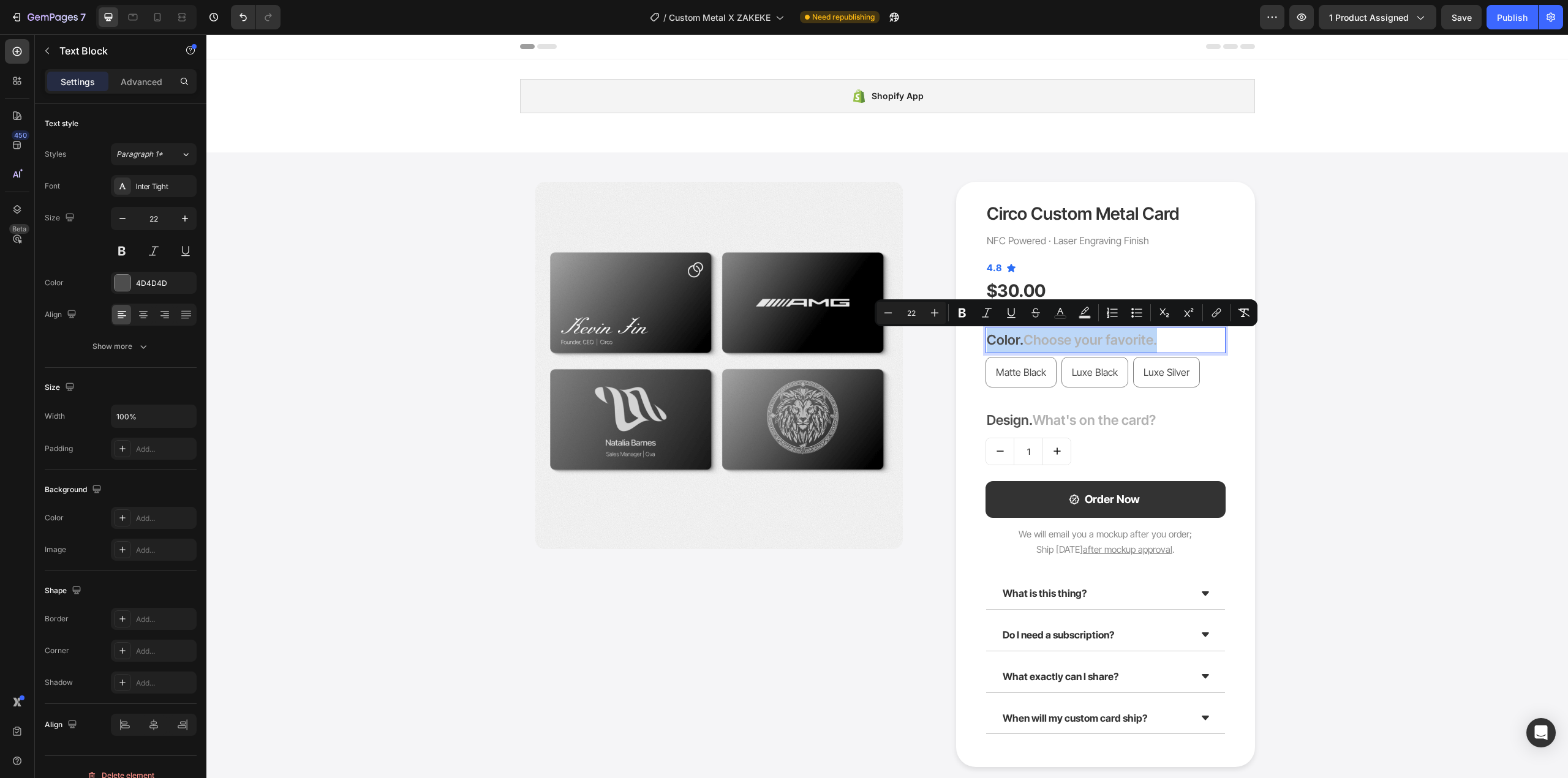
click at [1066, 349] on p "Color. Choose your favorite." at bounding box center [1106, 341] width 238 height 25
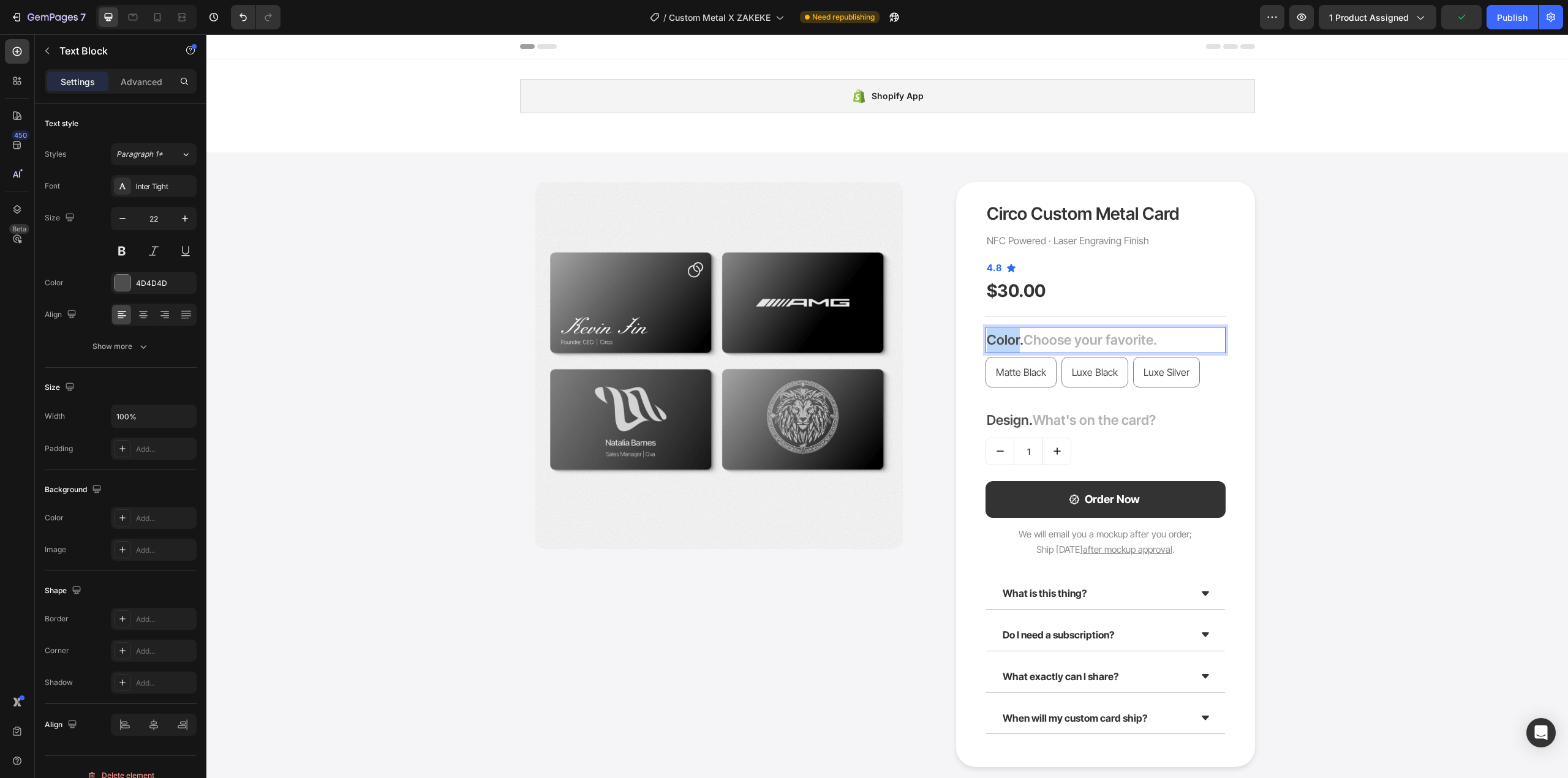
drag, startPoint x: 1015, startPoint y: 339, endPoint x: 984, endPoint y: 334, distance: 31.4
click at [987, 334] on p "Color. Choose your favorite." at bounding box center [1106, 341] width 238 height 25
click at [1097, 446] on div "1" at bounding box center [1106, 451] width 240 height 28
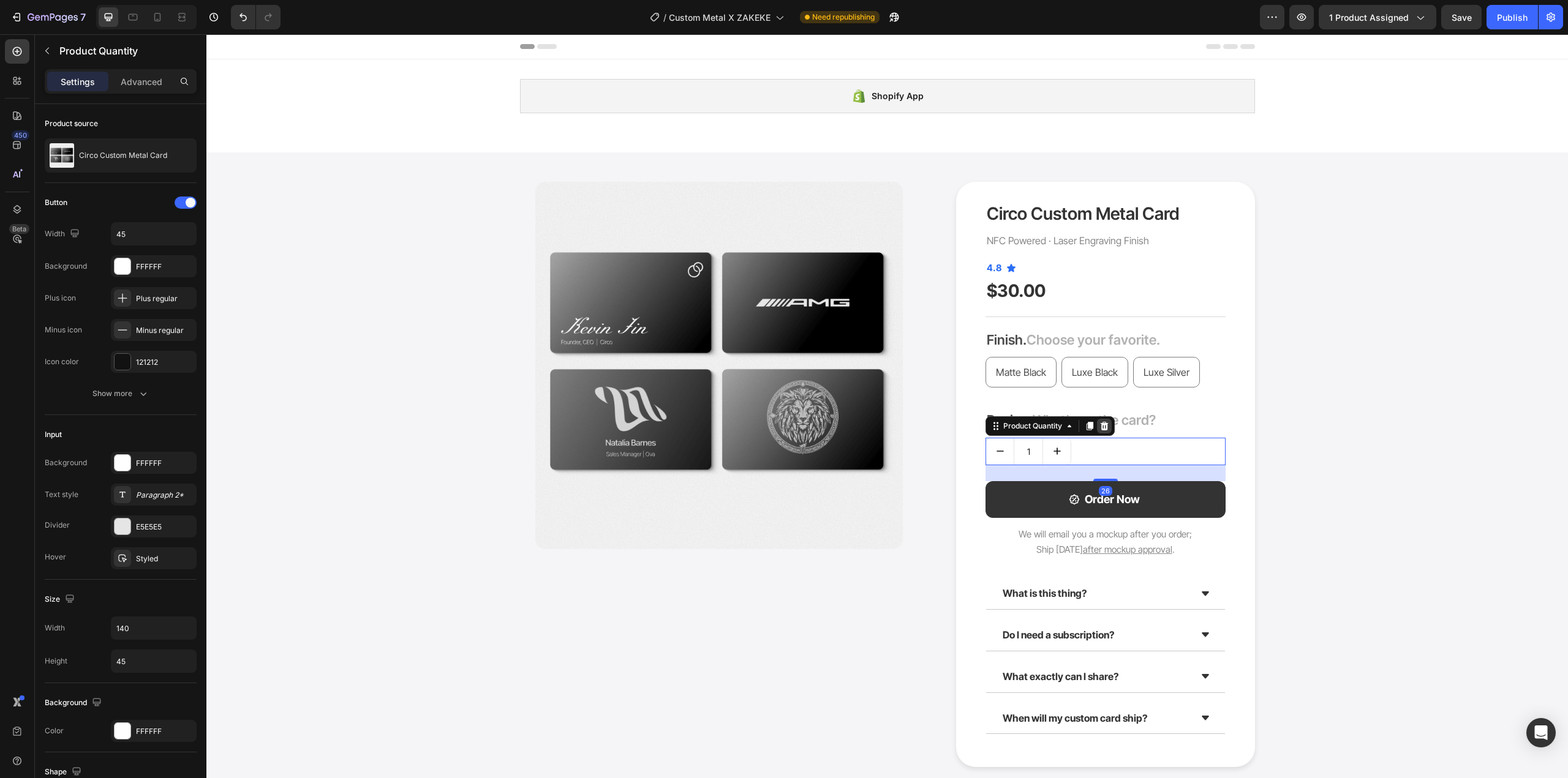
click at [1103, 421] on icon at bounding box center [1105, 426] width 10 height 10
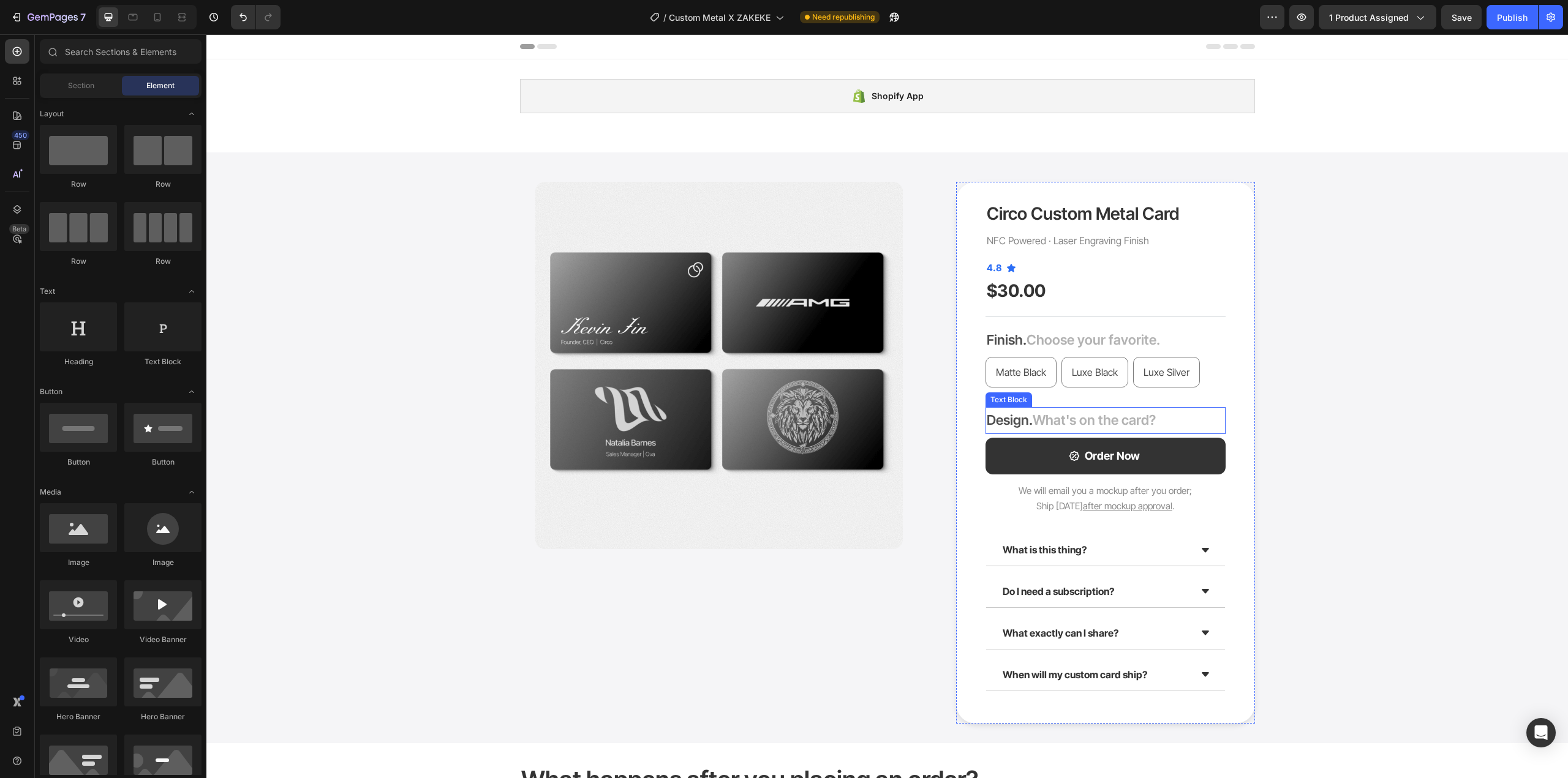
click at [1115, 423] on span "What's on the card?" at bounding box center [1094, 420] width 123 height 16
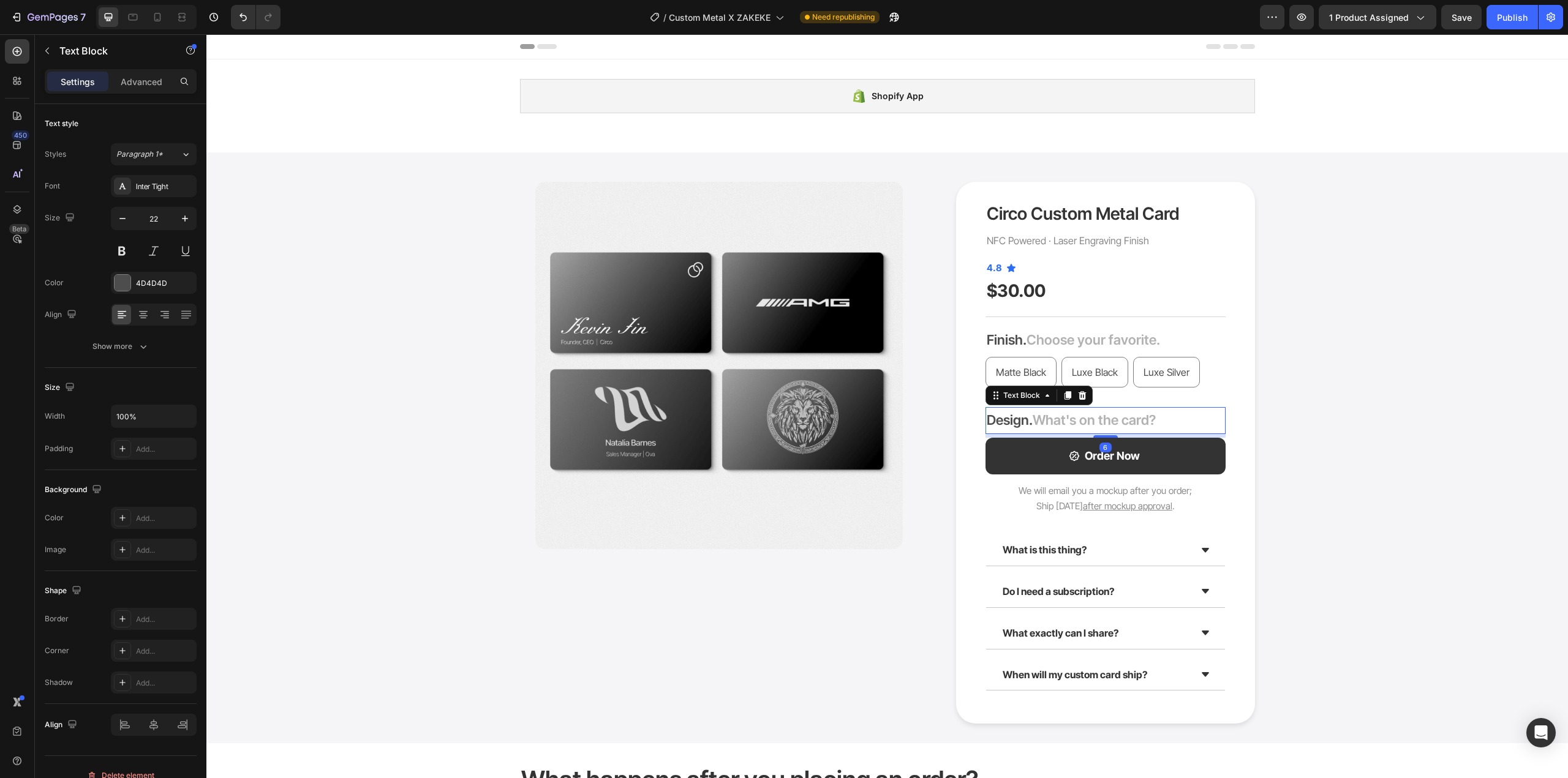
click at [1115, 423] on span "What's on the card?" at bounding box center [1094, 420] width 123 height 16
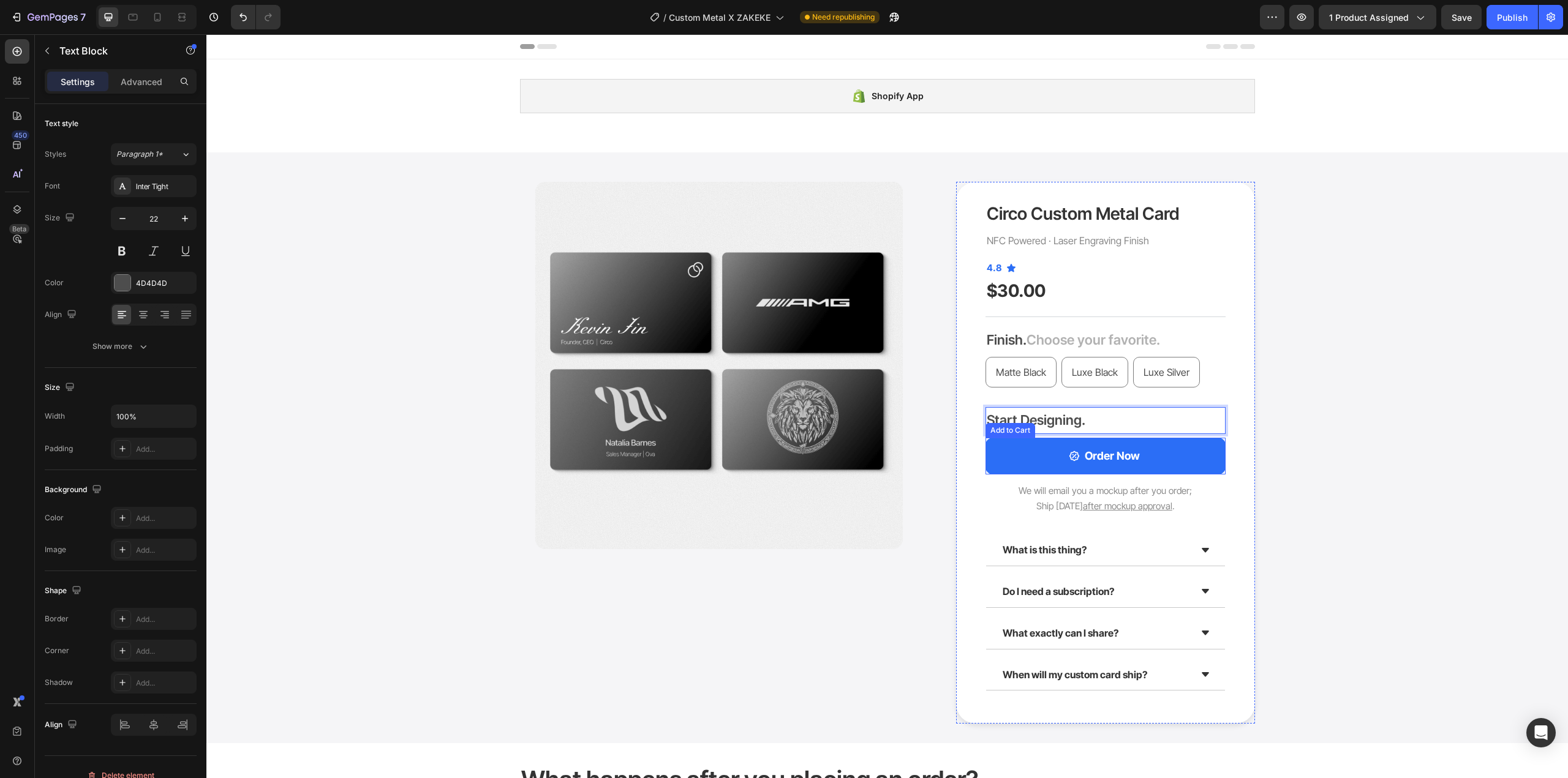
click at [1195, 458] on button "Order Now" at bounding box center [1106, 456] width 240 height 37
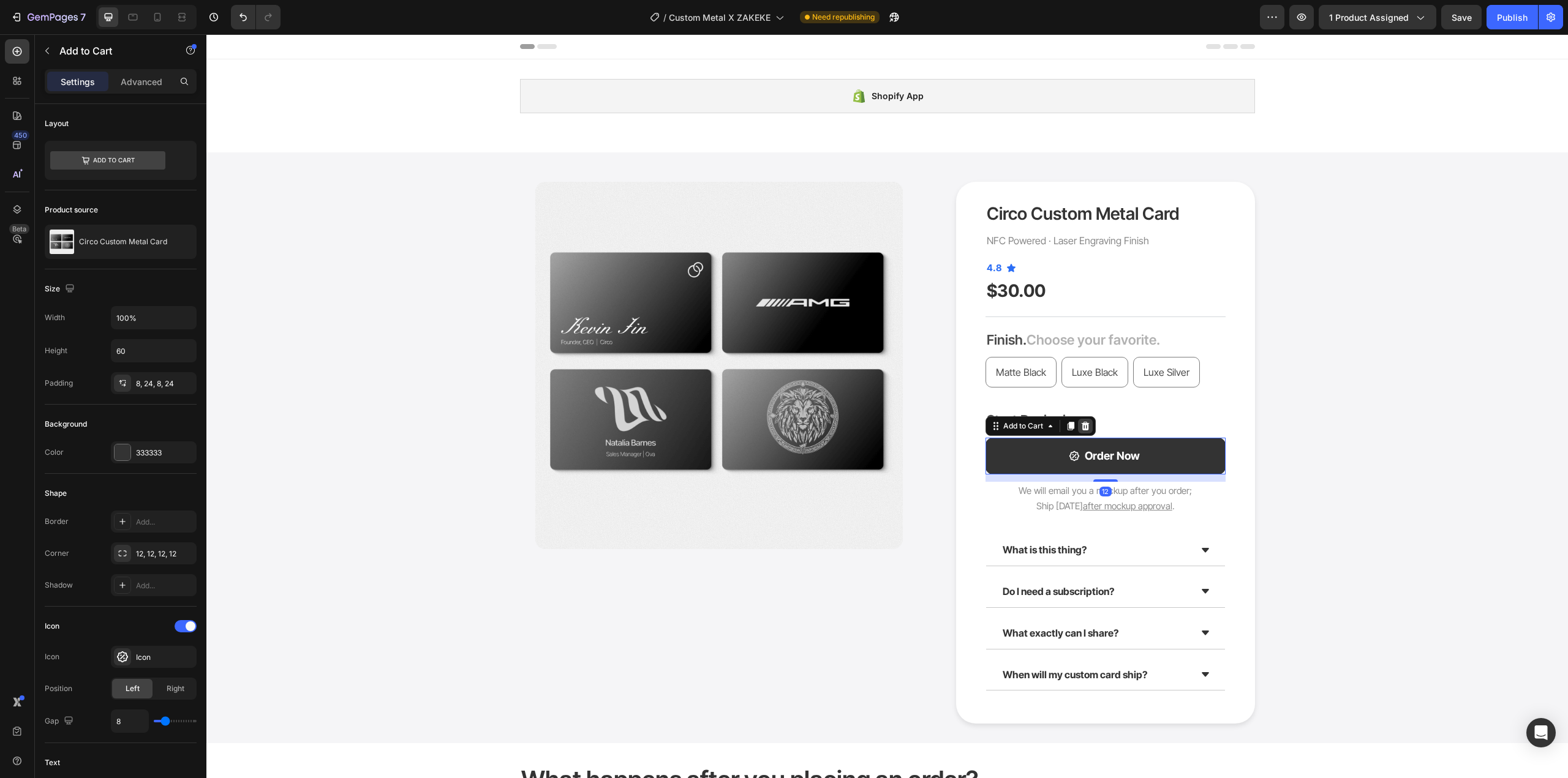
click at [1085, 426] on icon at bounding box center [1086, 426] width 10 height 10
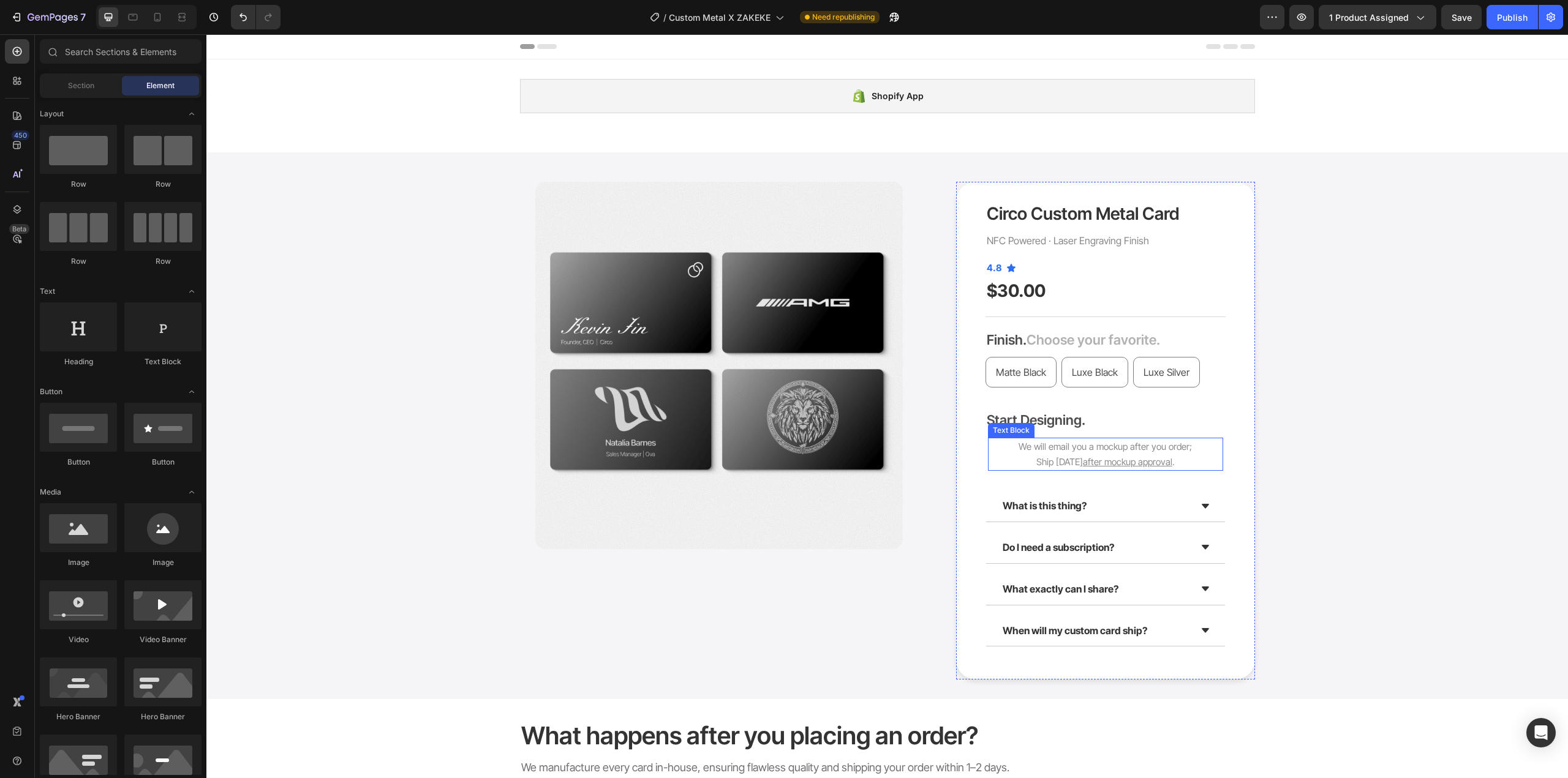
click at [1180, 453] on p "We will email you a mockup after you order;" at bounding box center [1106, 447] width 233 height 15
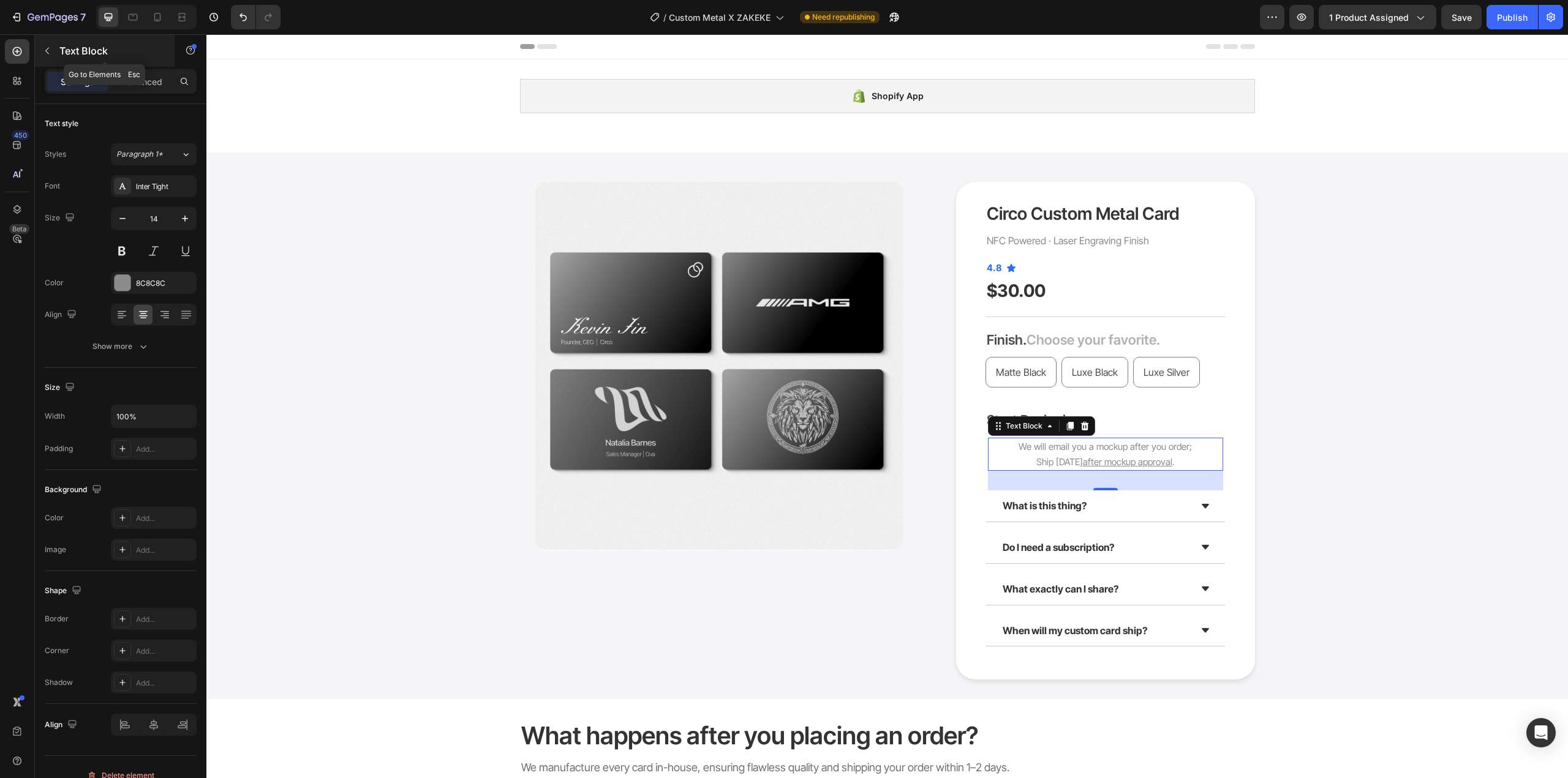
click at [49, 54] on icon "button" at bounding box center [47, 51] width 4 height 7
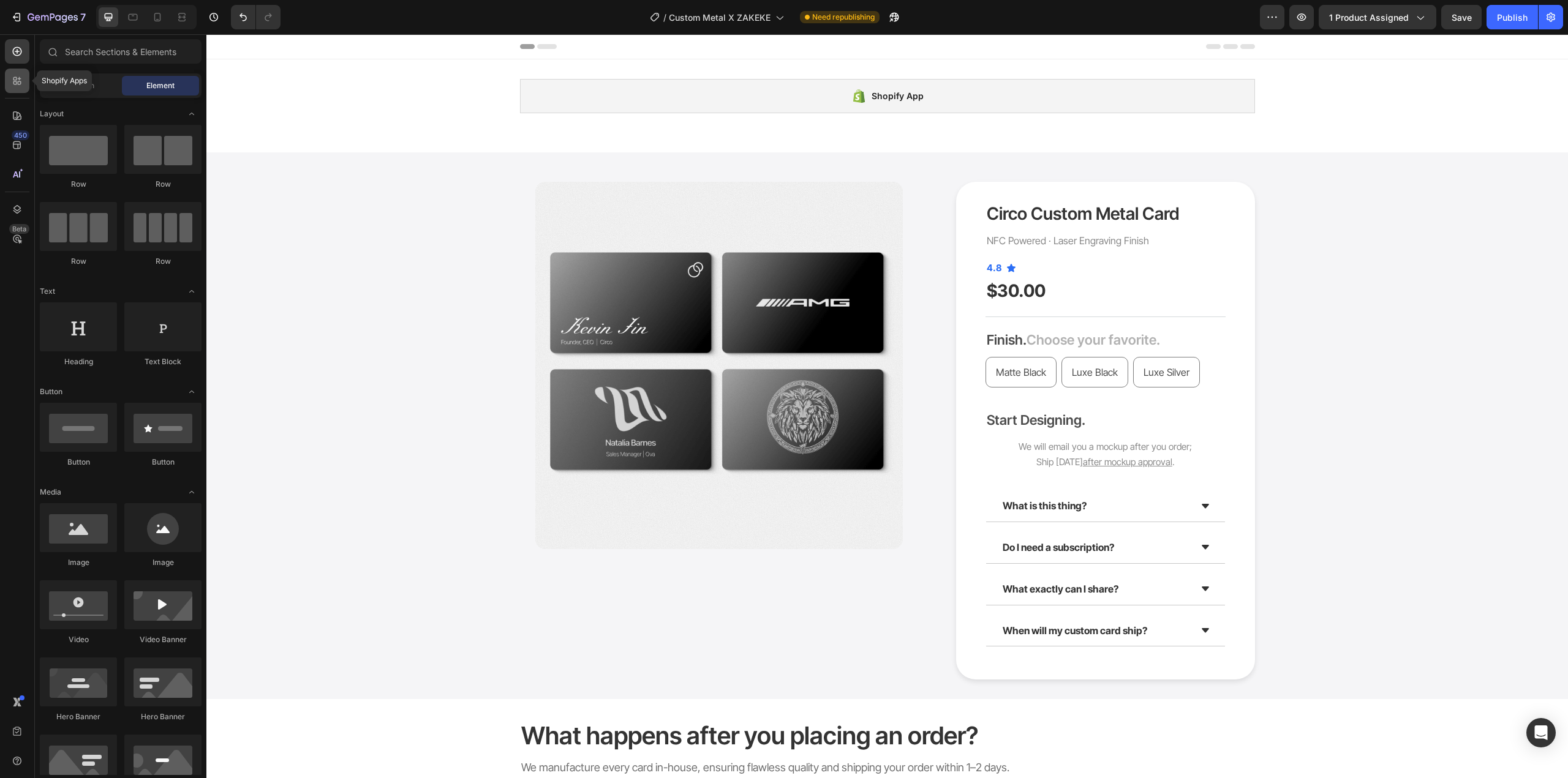
click at [22, 79] on icon at bounding box center [17, 81] width 12 height 12
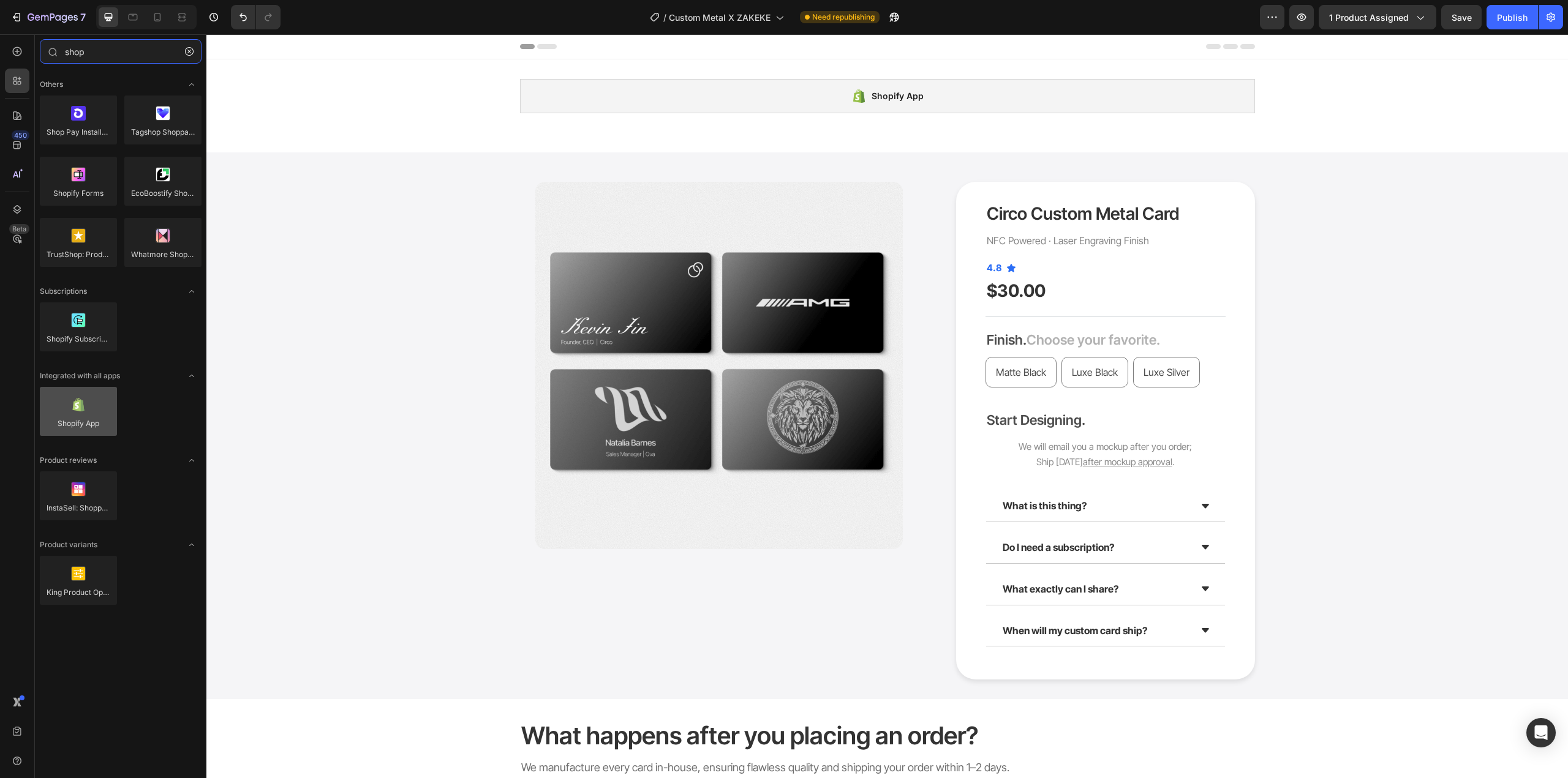
type input "shop"
drag, startPoint x: 295, startPoint y: 444, endPoint x: 1129, endPoint y: 430, distance: 834.1
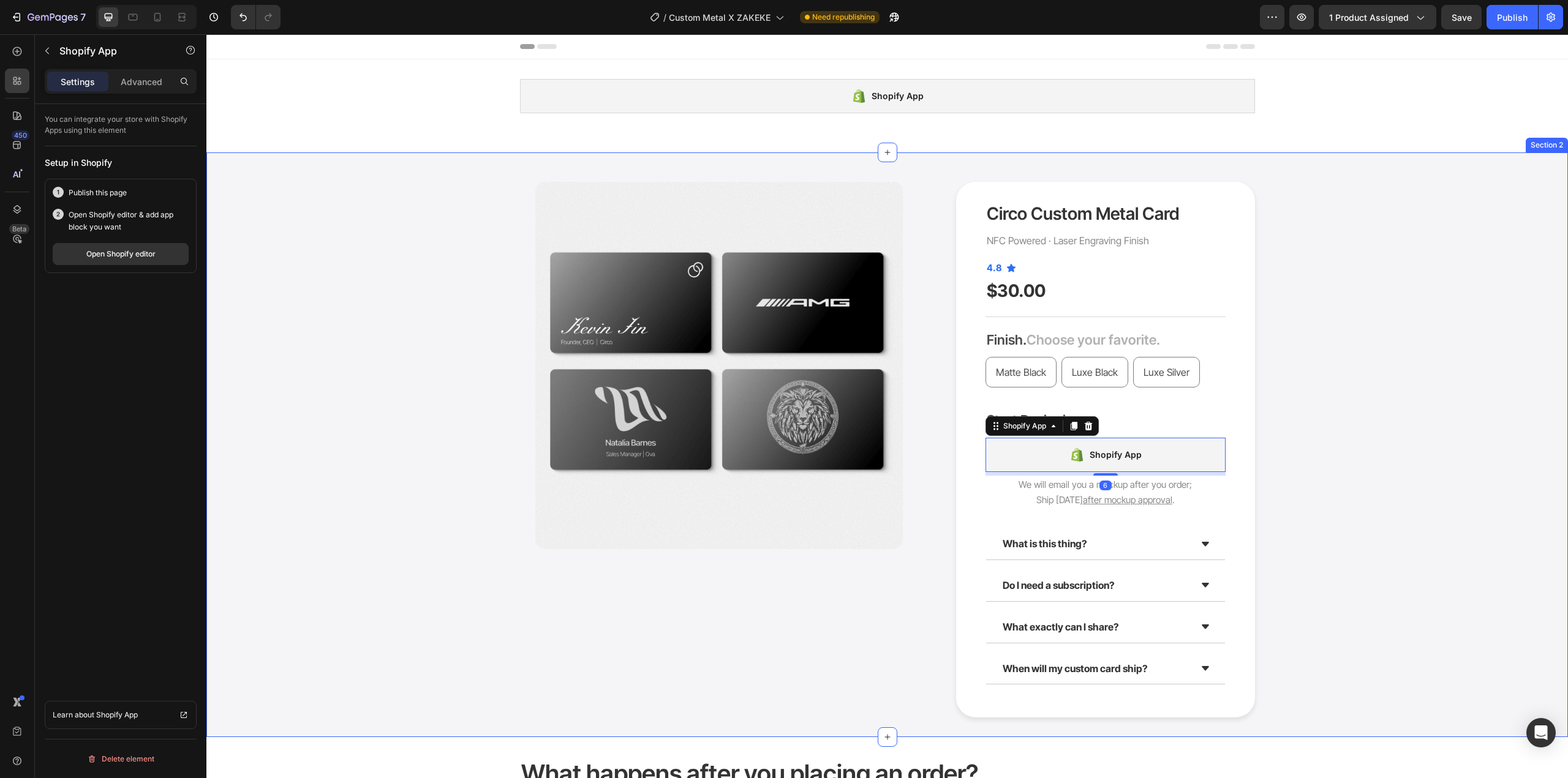
click at [1353, 419] on div "Product Images Circo Custom Metal Card Product Title NFC Powered · Laser Engrav…" at bounding box center [887, 450] width 1343 height 536
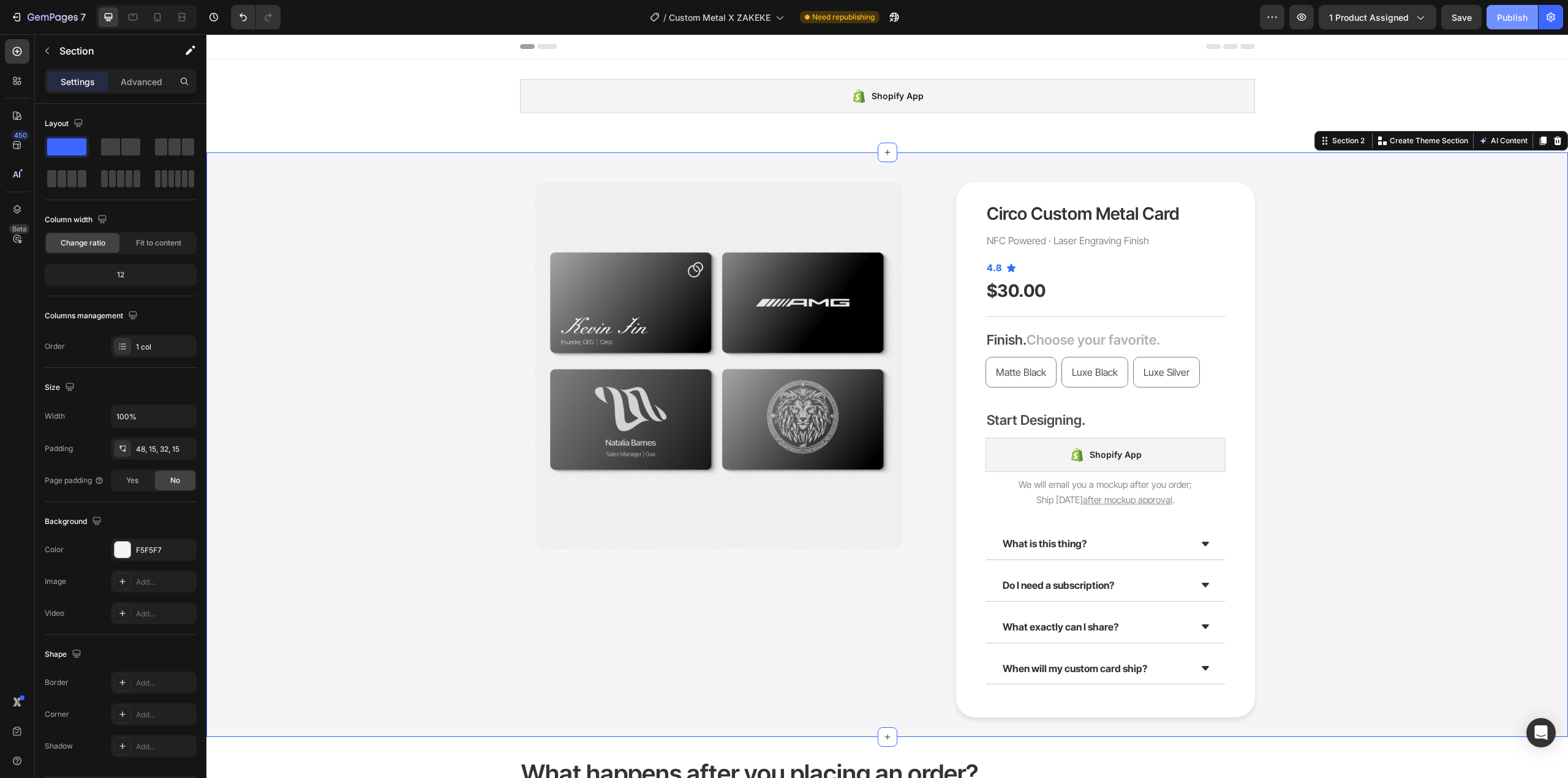
click at [1506, 18] on div "Publish" at bounding box center [1513, 17] width 31 height 13
click at [62, 15] on icon "button" at bounding box center [53, 18] width 50 height 10
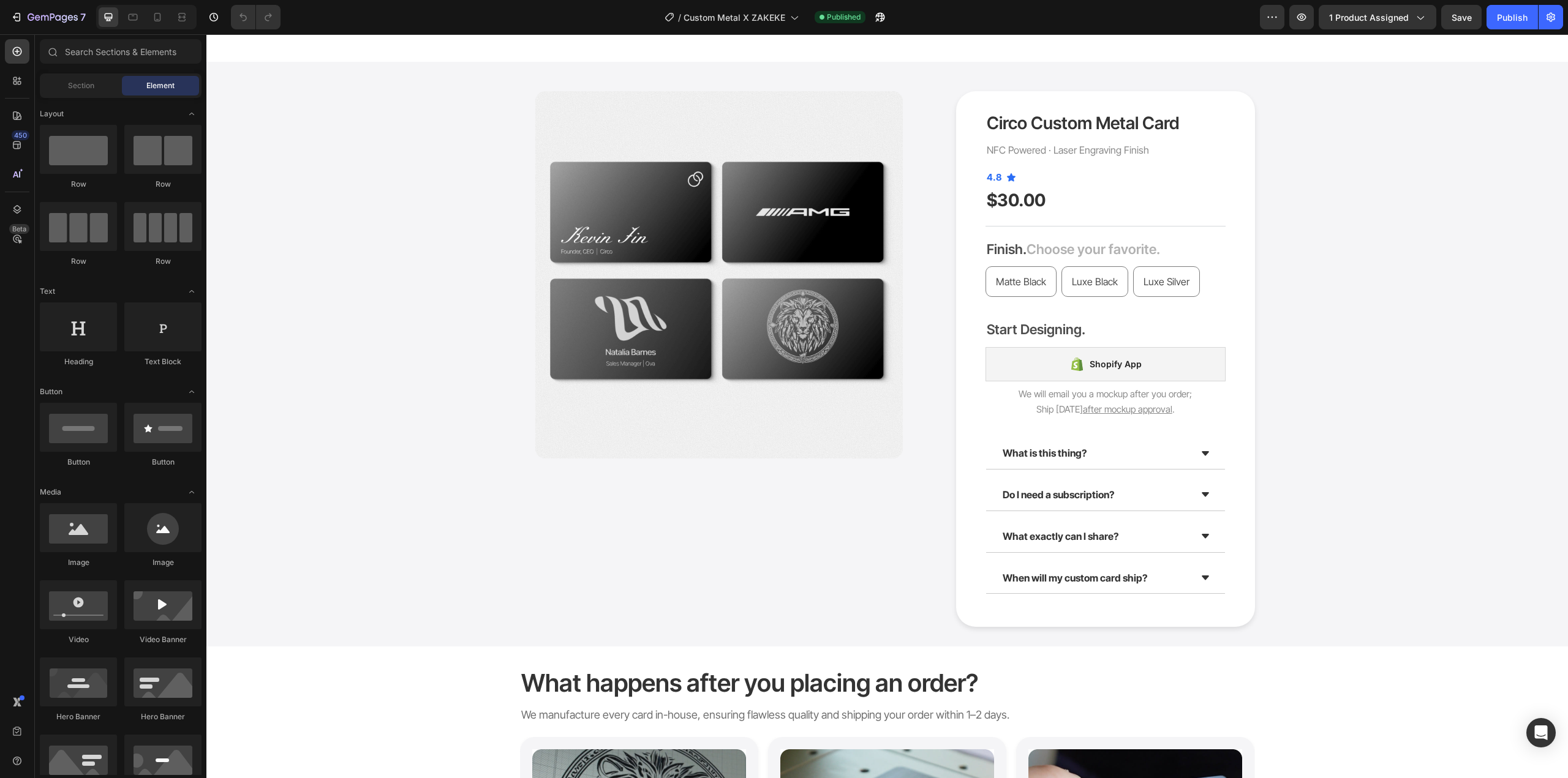
scroll to position [141, 0]
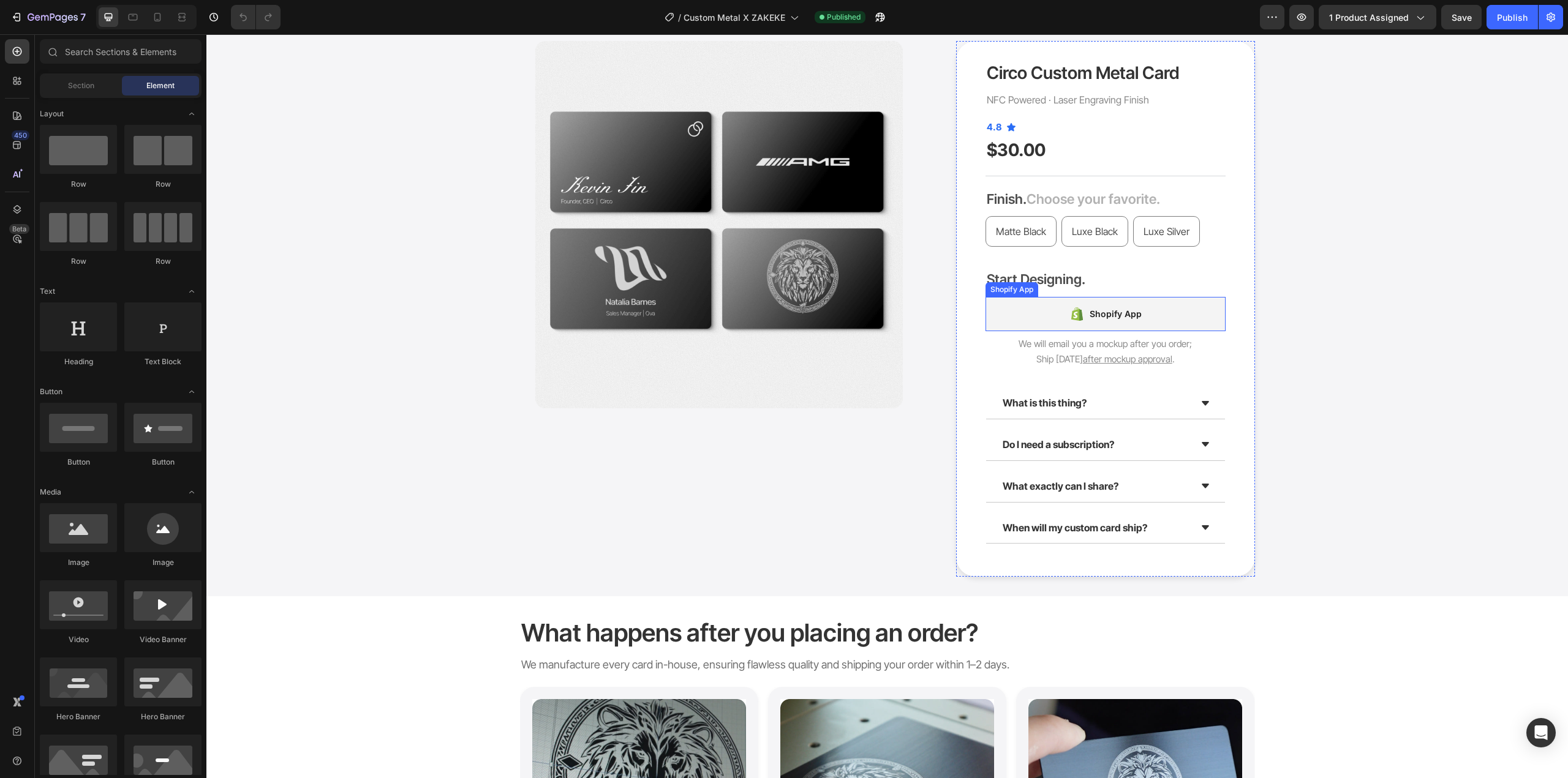
click at [1166, 308] on div "Shopify App" at bounding box center [1106, 314] width 240 height 34
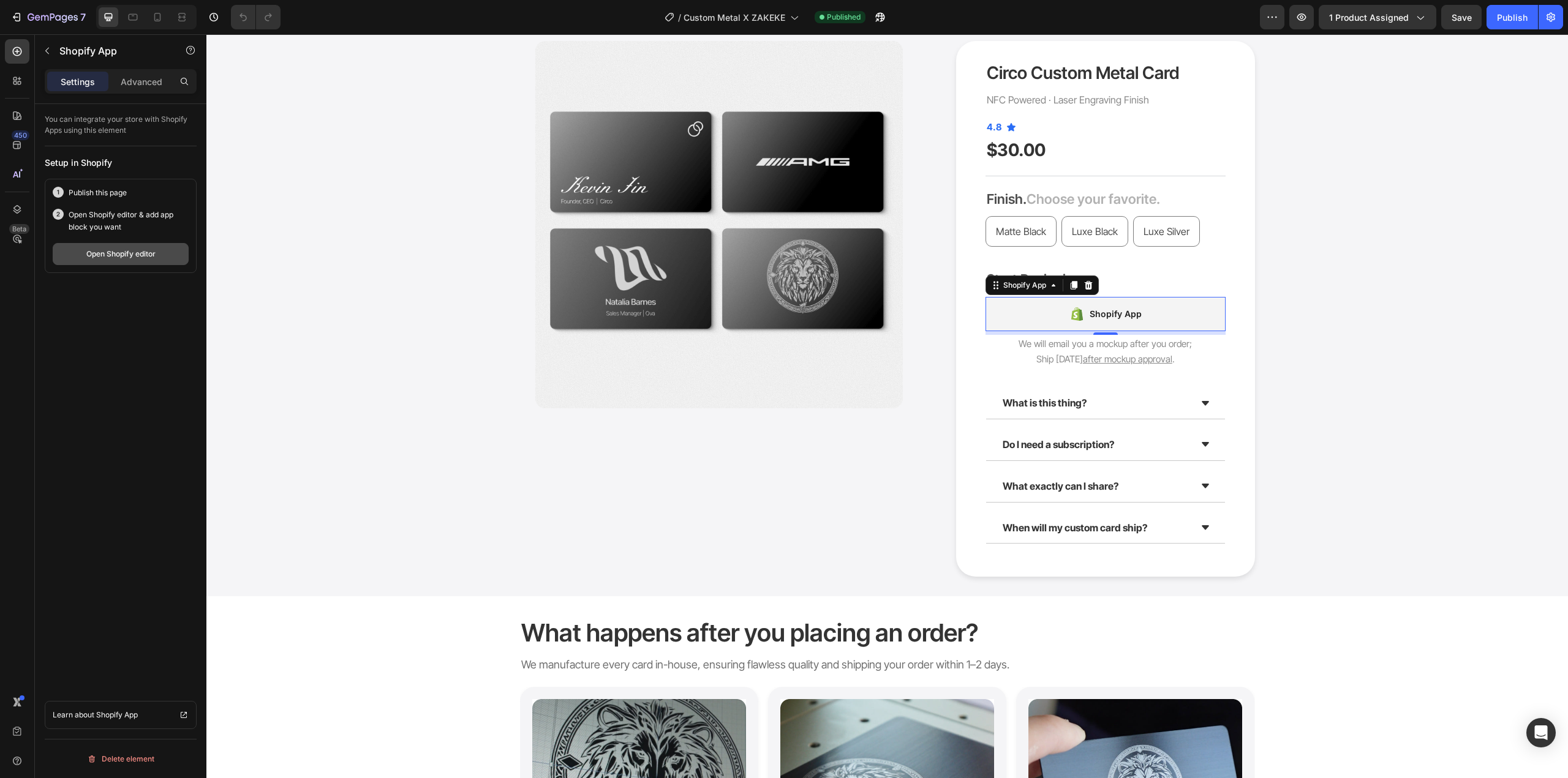
click at [121, 258] on button "Open Shopify editor" at bounding box center [121, 254] width 136 height 22
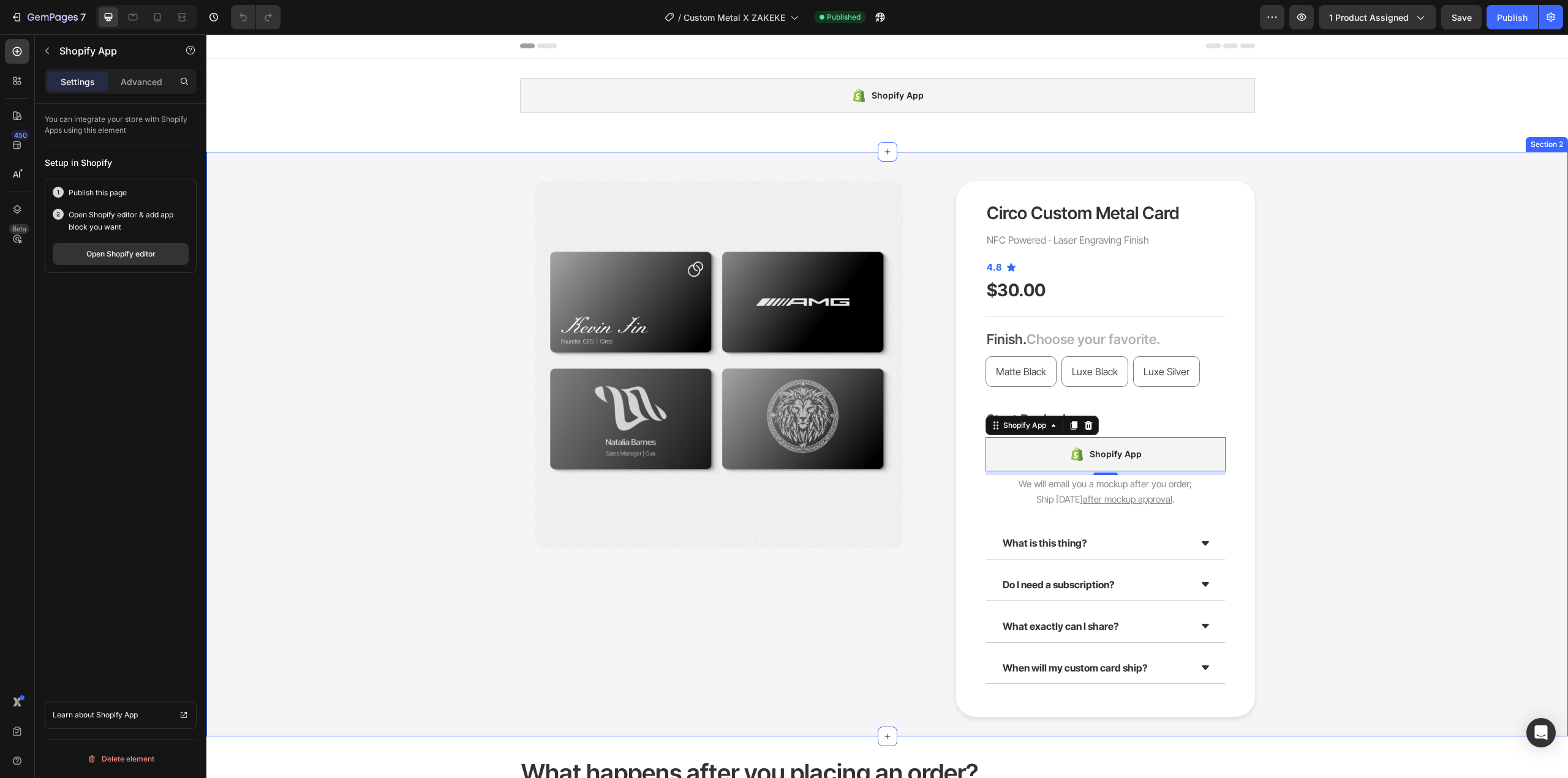
scroll to position [0, 0]
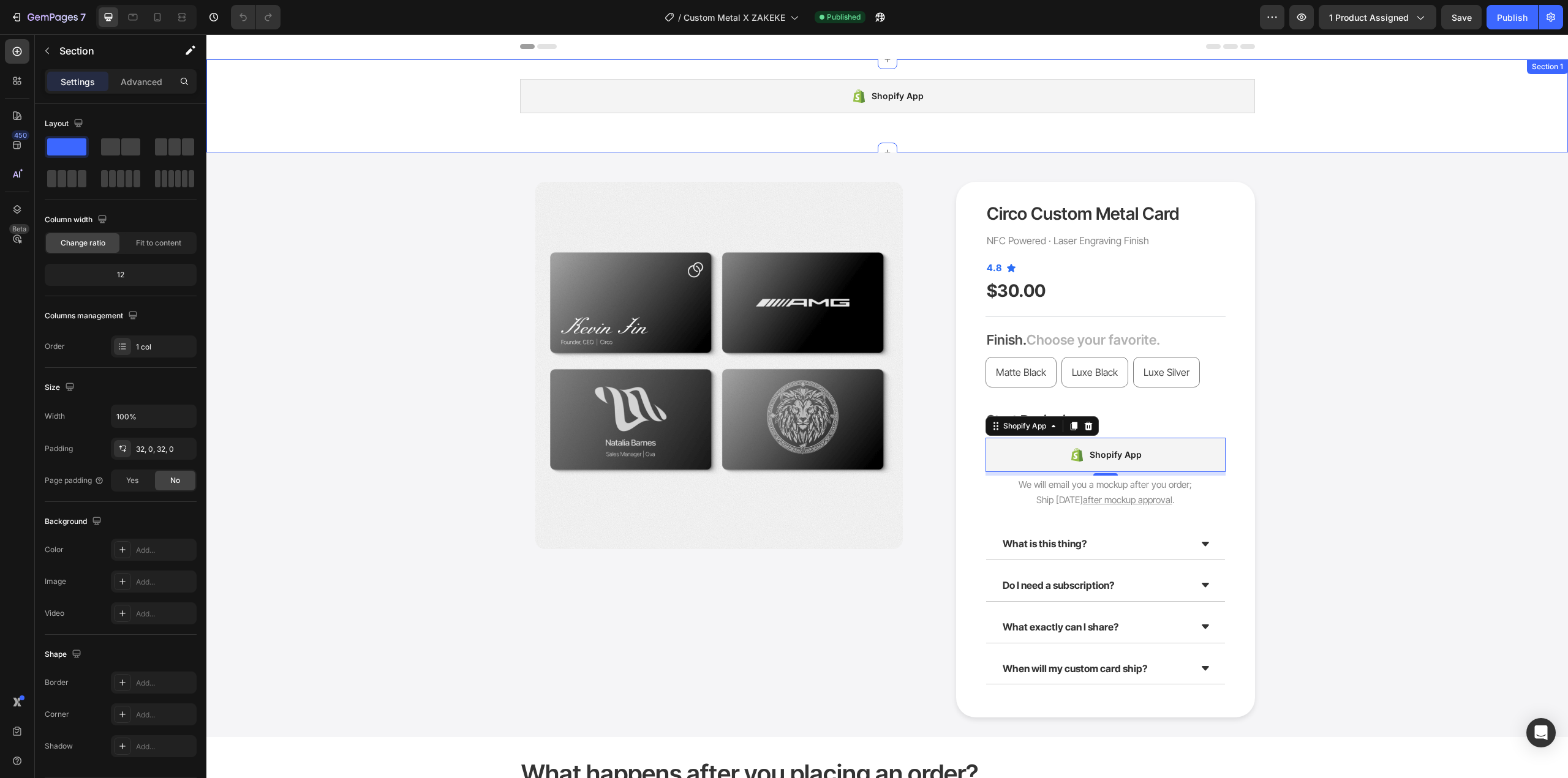
click at [1386, 92] on div "Shopify App Shopify App Row" at bounding box center [887, 106] width 1362 height 54
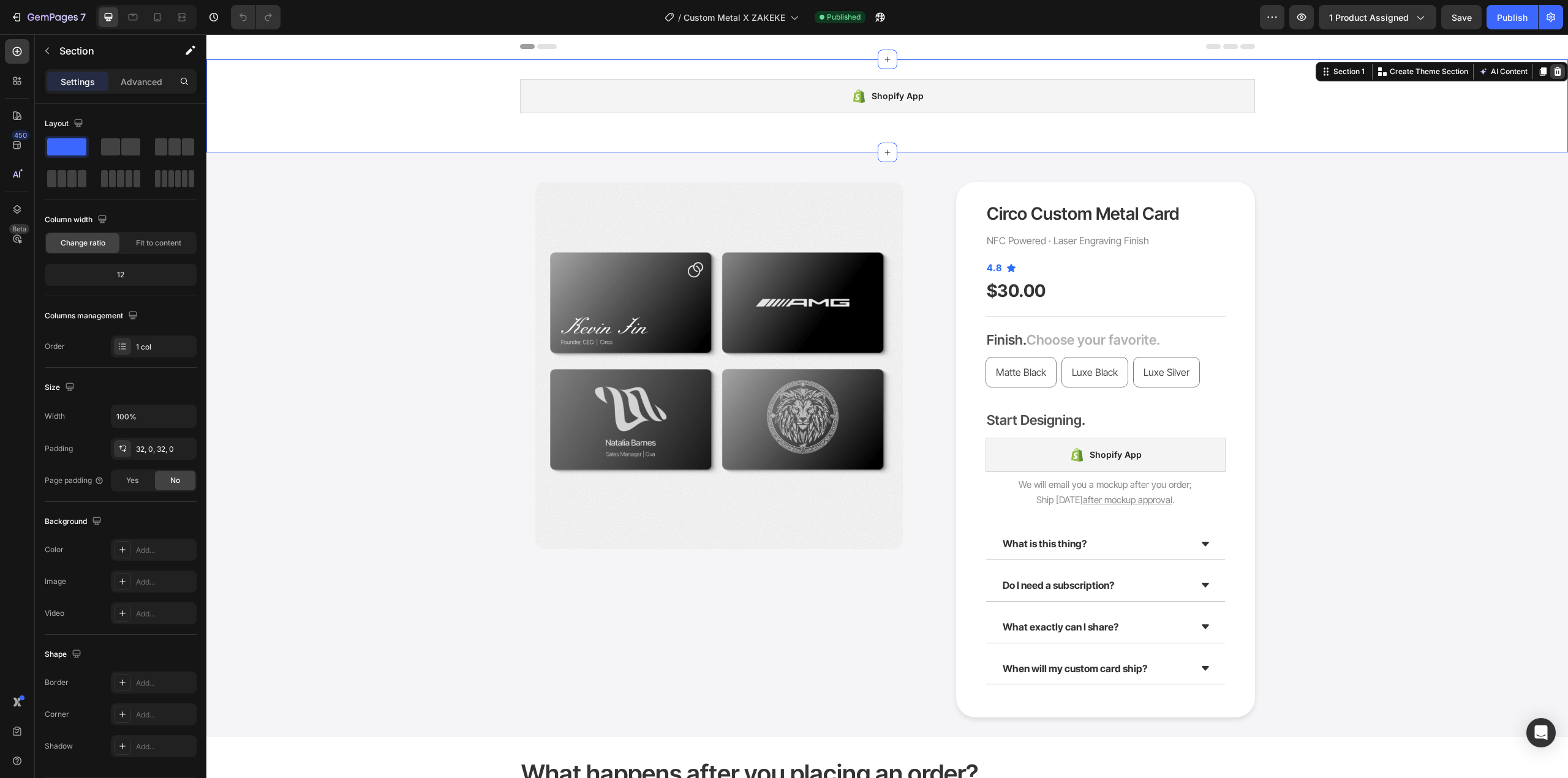
click at [1554, 74] on icon at bounding box center [1558, 71] width 8 height 9
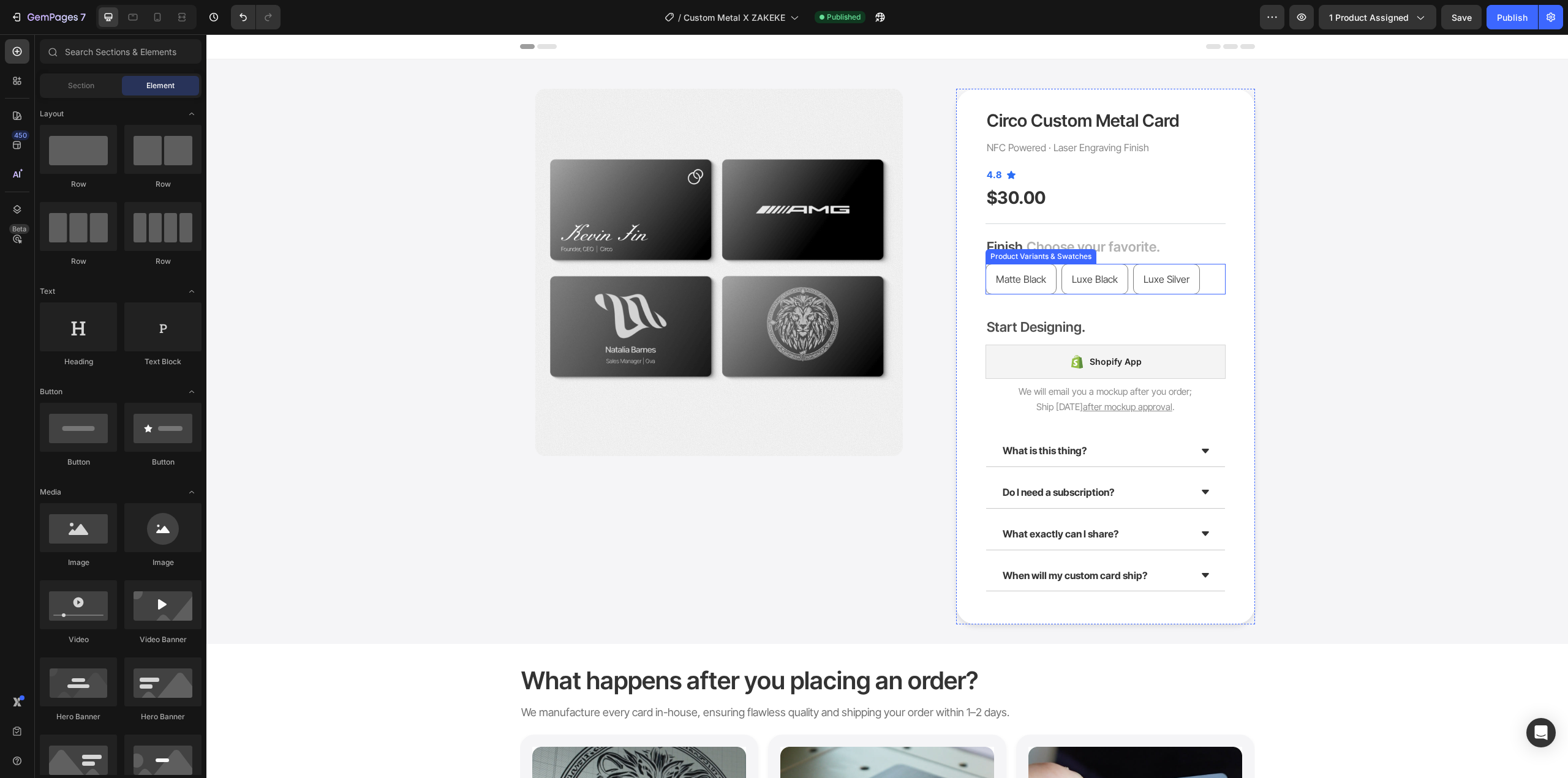
click at [1220, 275] on div "Matte Black Matte Black Matte Black Luxe Black Luxe Black Luxe Black Luxe Silve…" at bounding box center [1106, 279] width 240 height 31
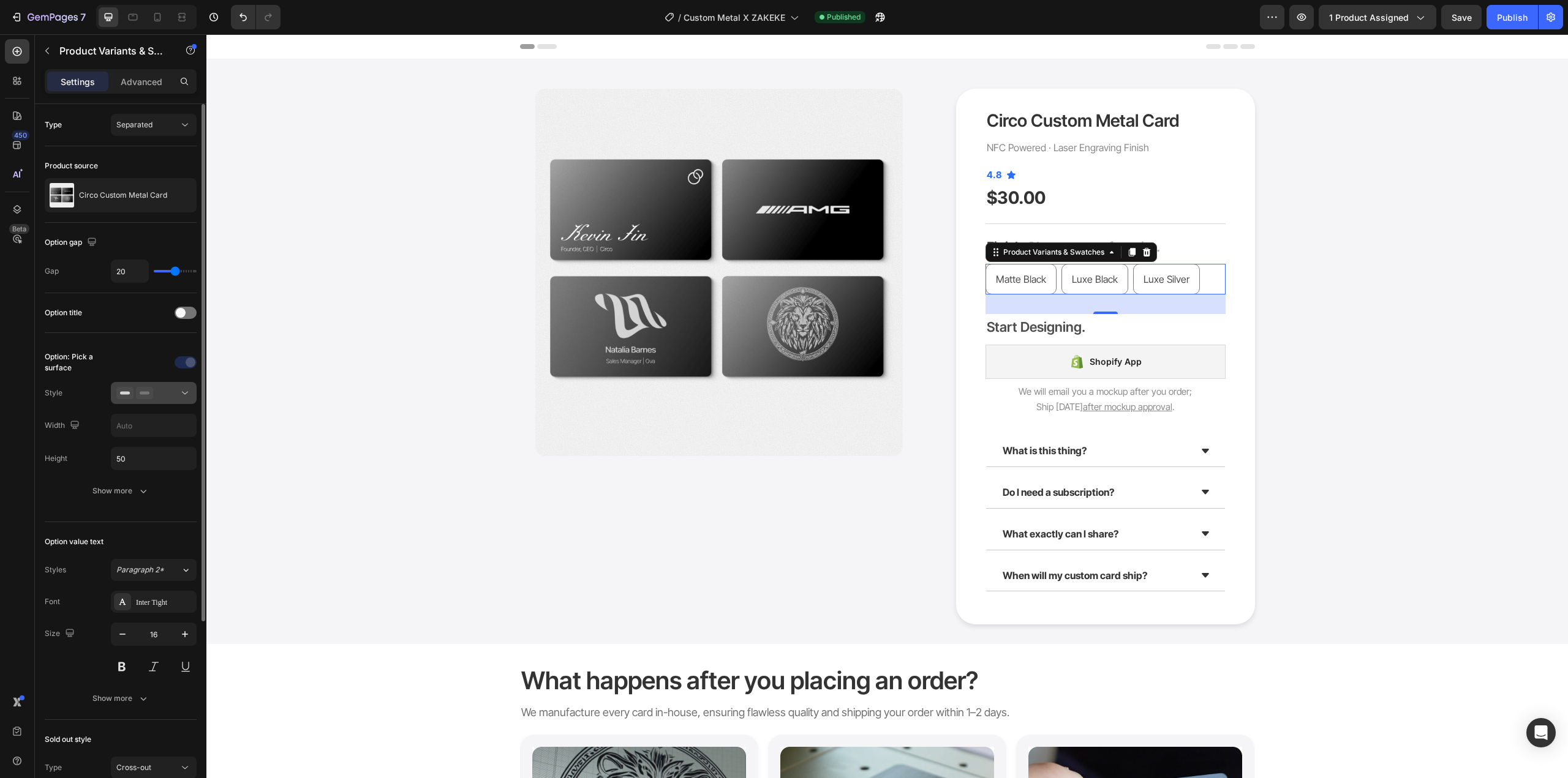
click at [153, 394] on div at bounding box center [153, 393] width 74 height 12
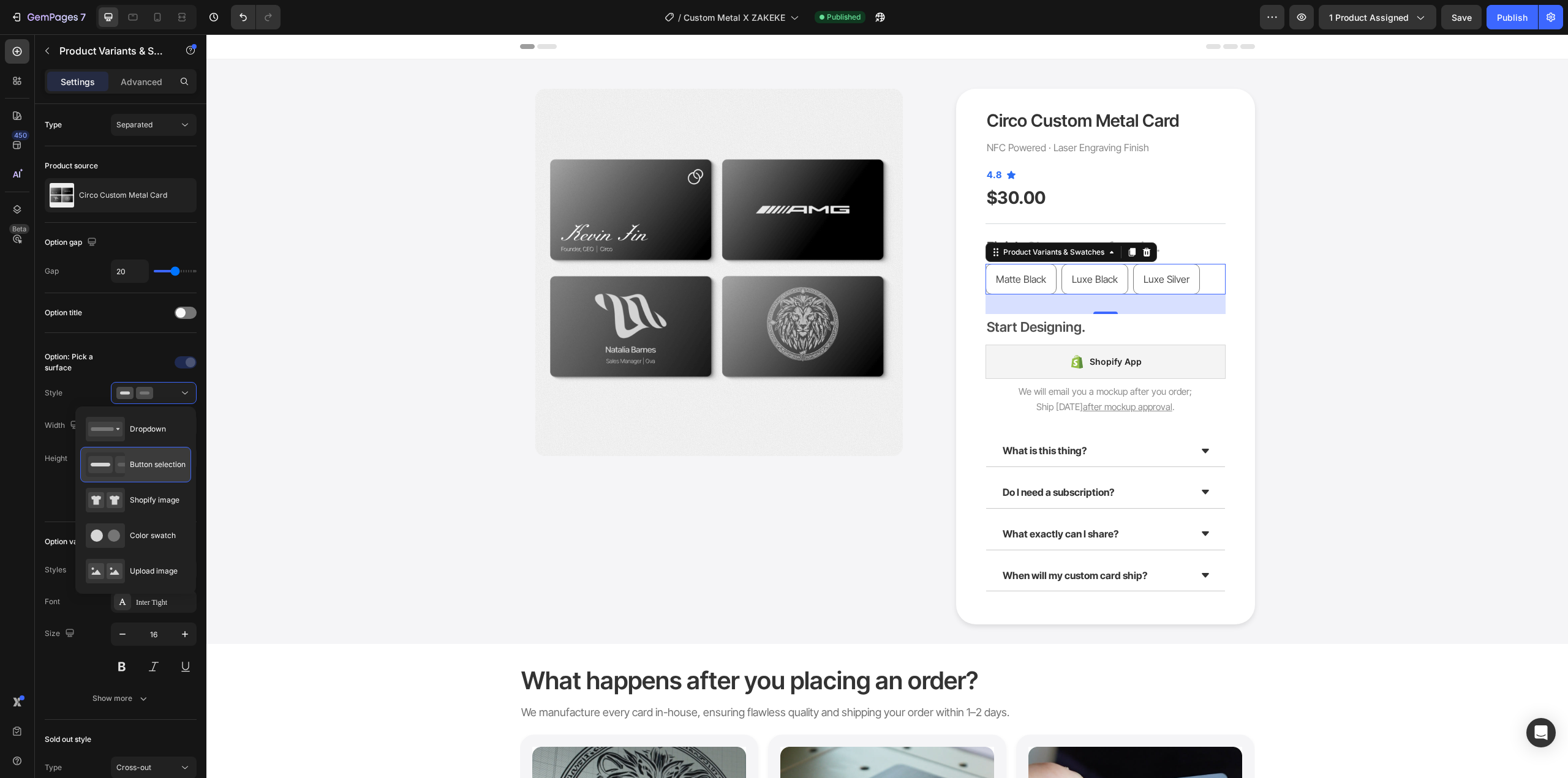
click at [148, 456] on div "Button selection" at bounding box center [135, 465] width 100 height 25
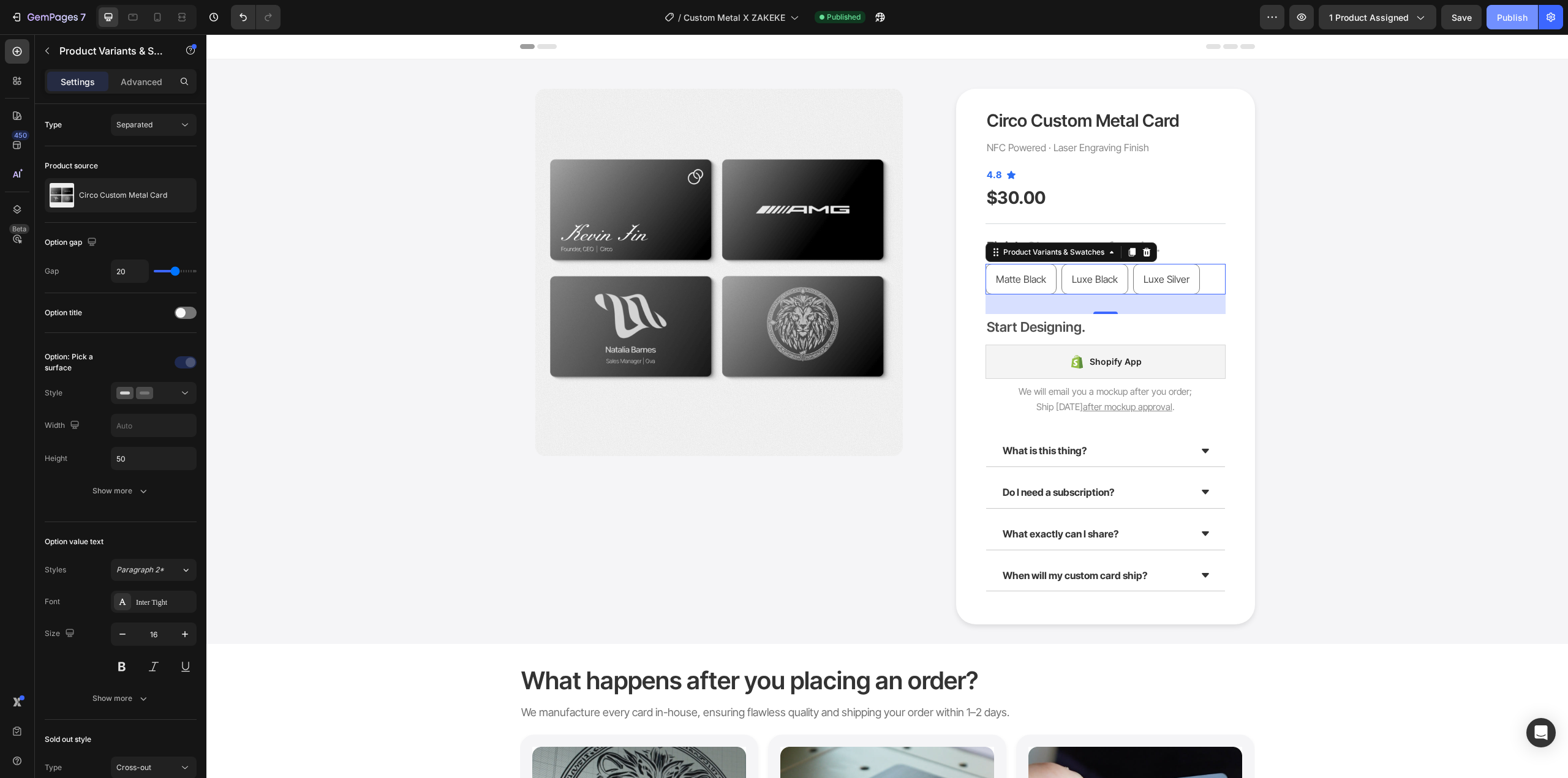
click at [1511, 29] on button "Publish" at bounding box center [1513, 17] width 52 height 25
click at [1263, 332] on div "Product Images Circo Custom Metal Card Product Title NFC Powered · Laser Engrav…" at bounding box center [887, 356] width 1343 height 536
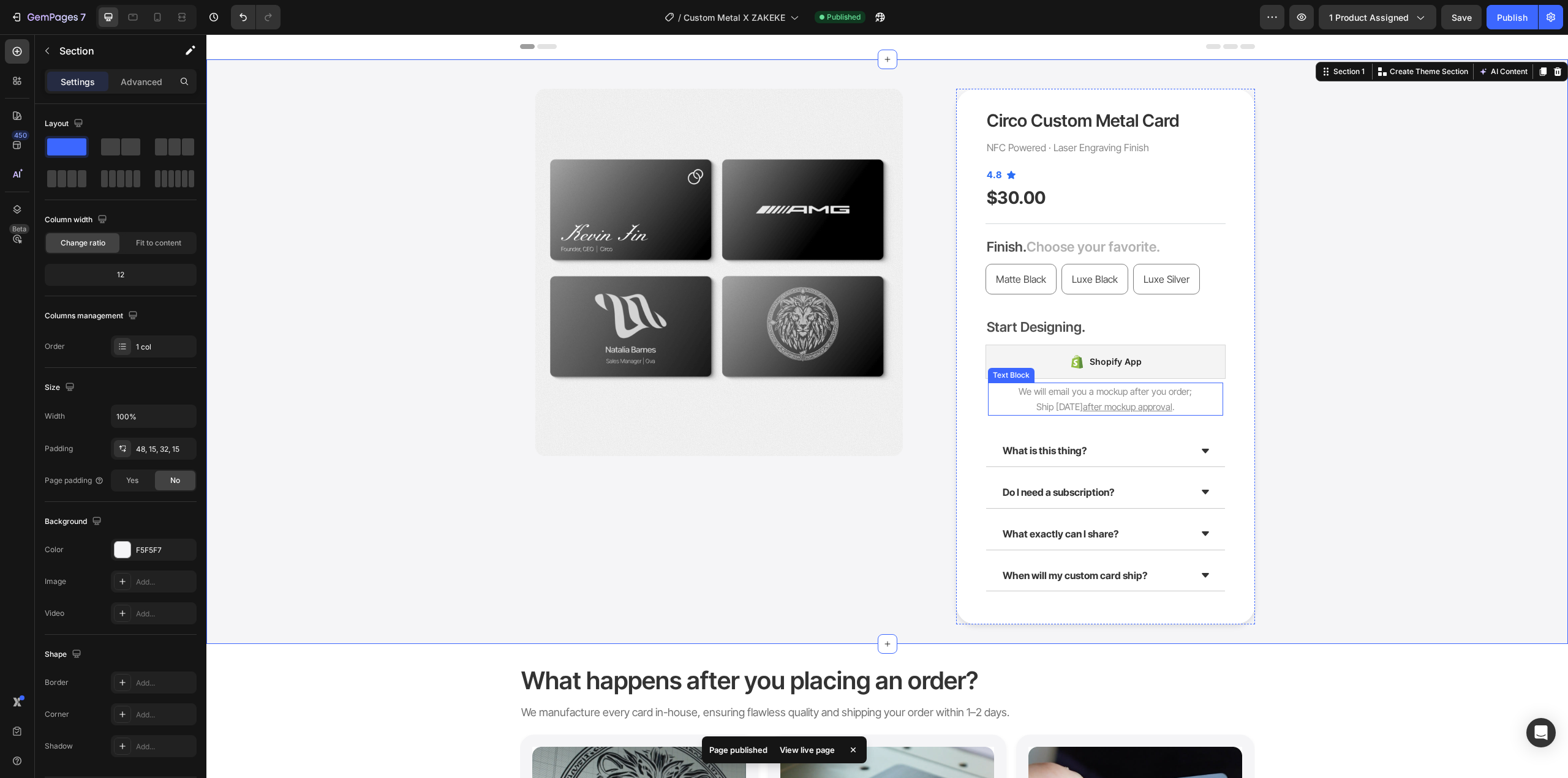
click at [1040, 398] on p "We will email you a mockup after you order;" at bounding box center [1106, 391] width 233 height 15
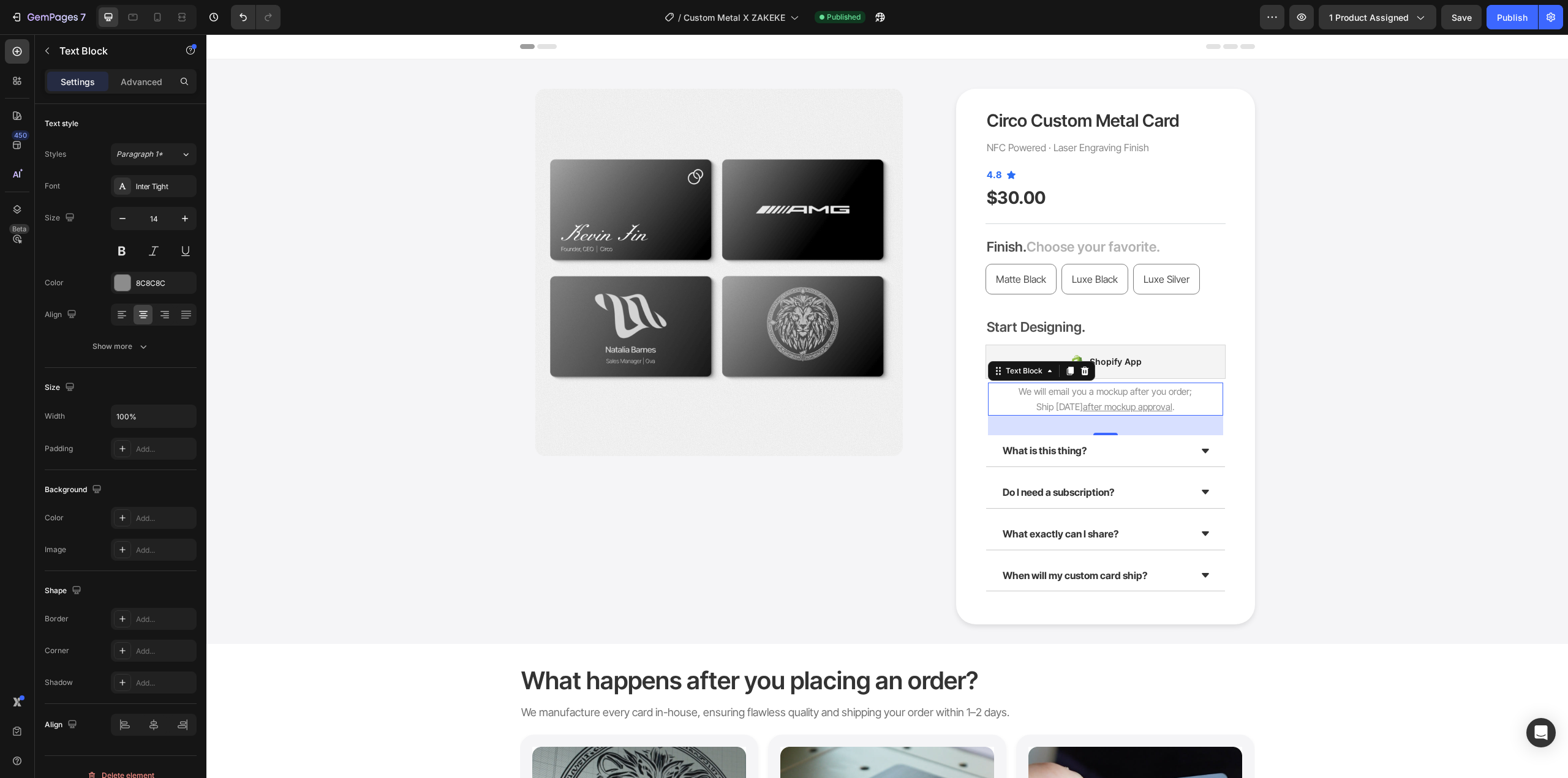
click at [1060, 399] on p "We will email you a mockup after you order;" at bounding box center [1106, 391] width 233 height 15
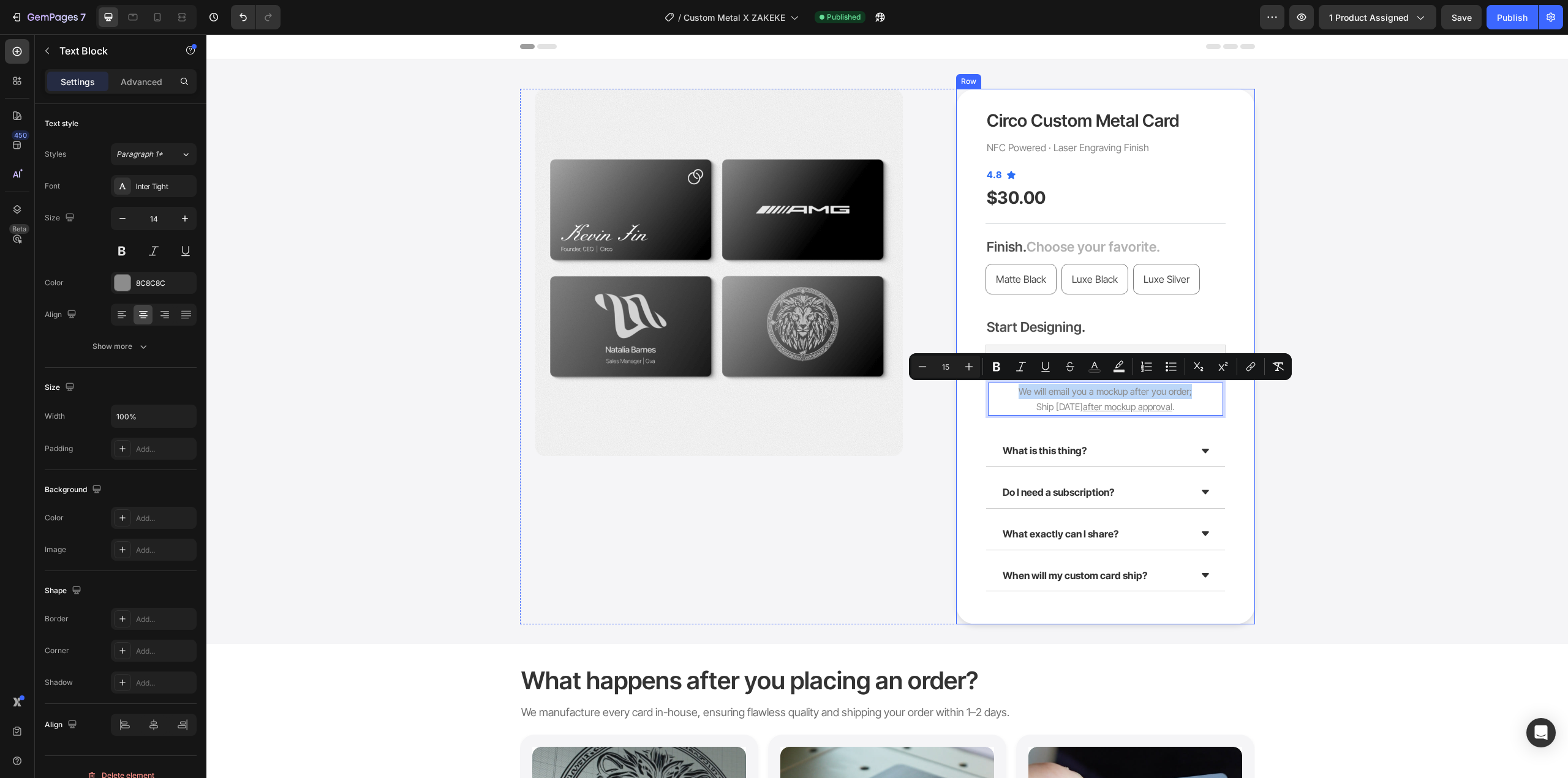
click at [1224, 387] on div "Circo Custom Metal Card Product Title NFC Powered · Laser Engraving Finish Text…" at bounding box center [1106, 356] width 299 height 536
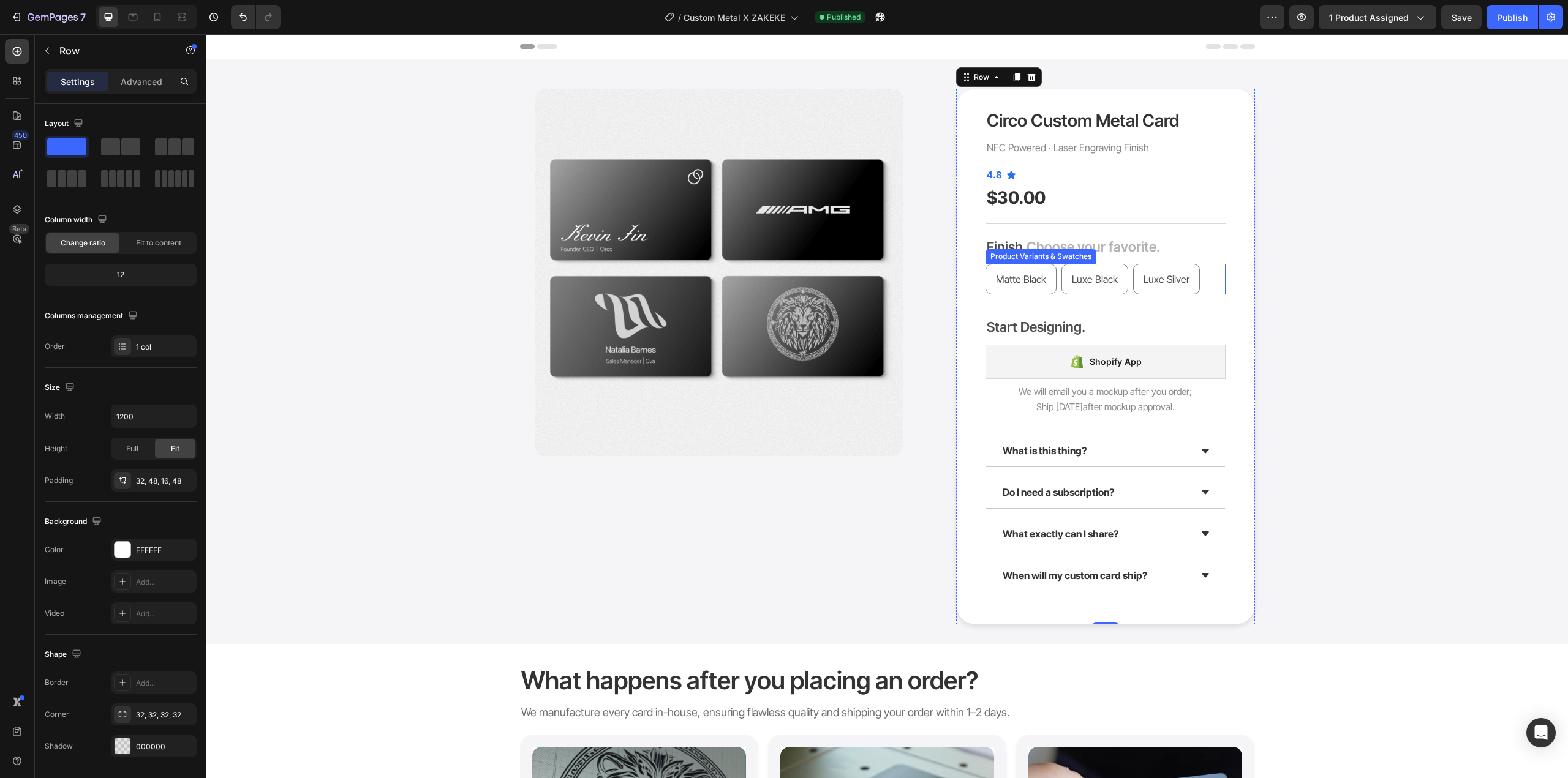
click at [1052, 271] on div "Matte Black Matte Black Matte Black Luxe Black Luxe Black Luxe Black Luxe Silve…" at bounding box center [1106, 279] width 240 height 31
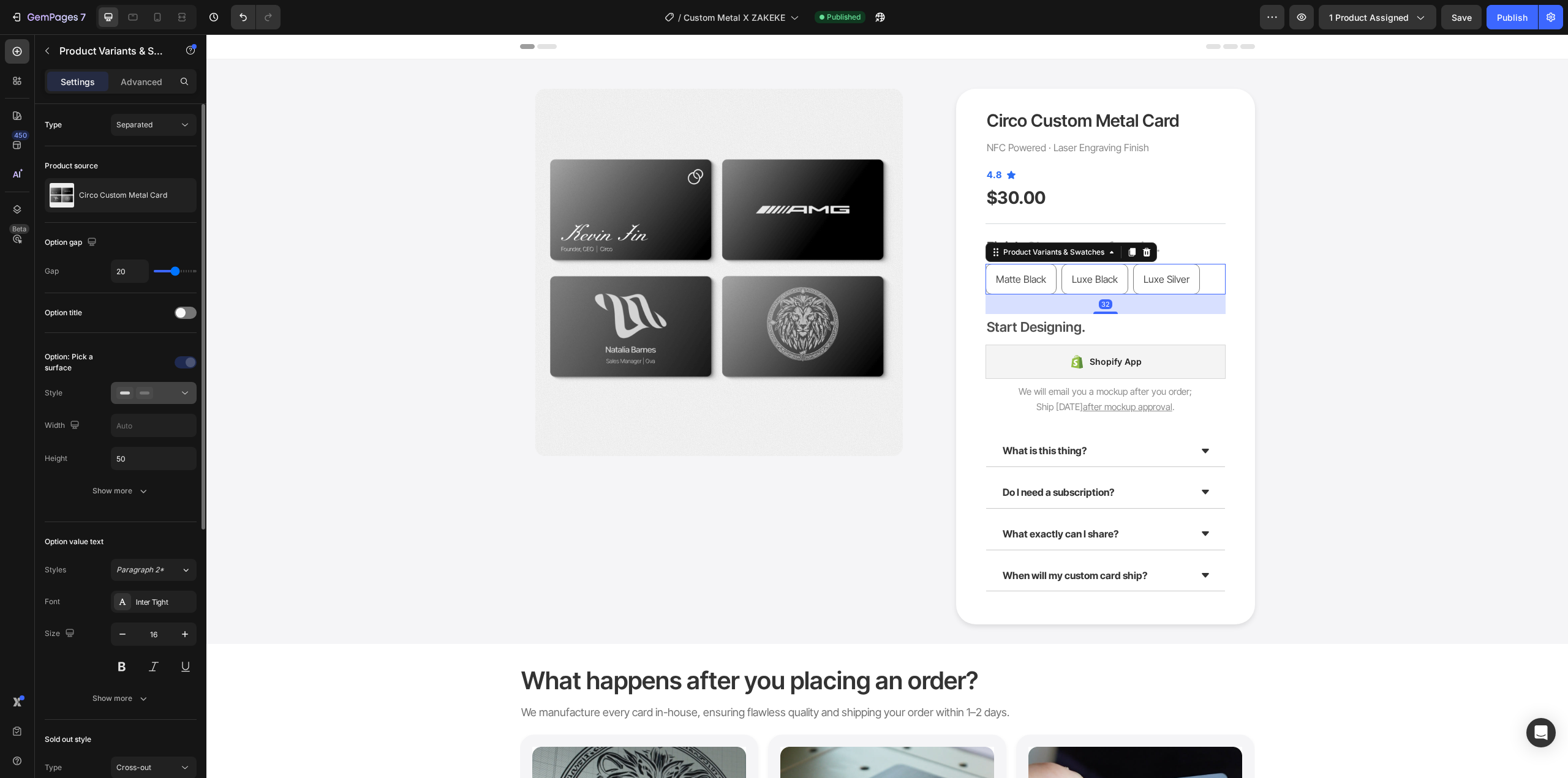
click at [139, 391] on icon at bounding box center [145, 393] width 17 height 12
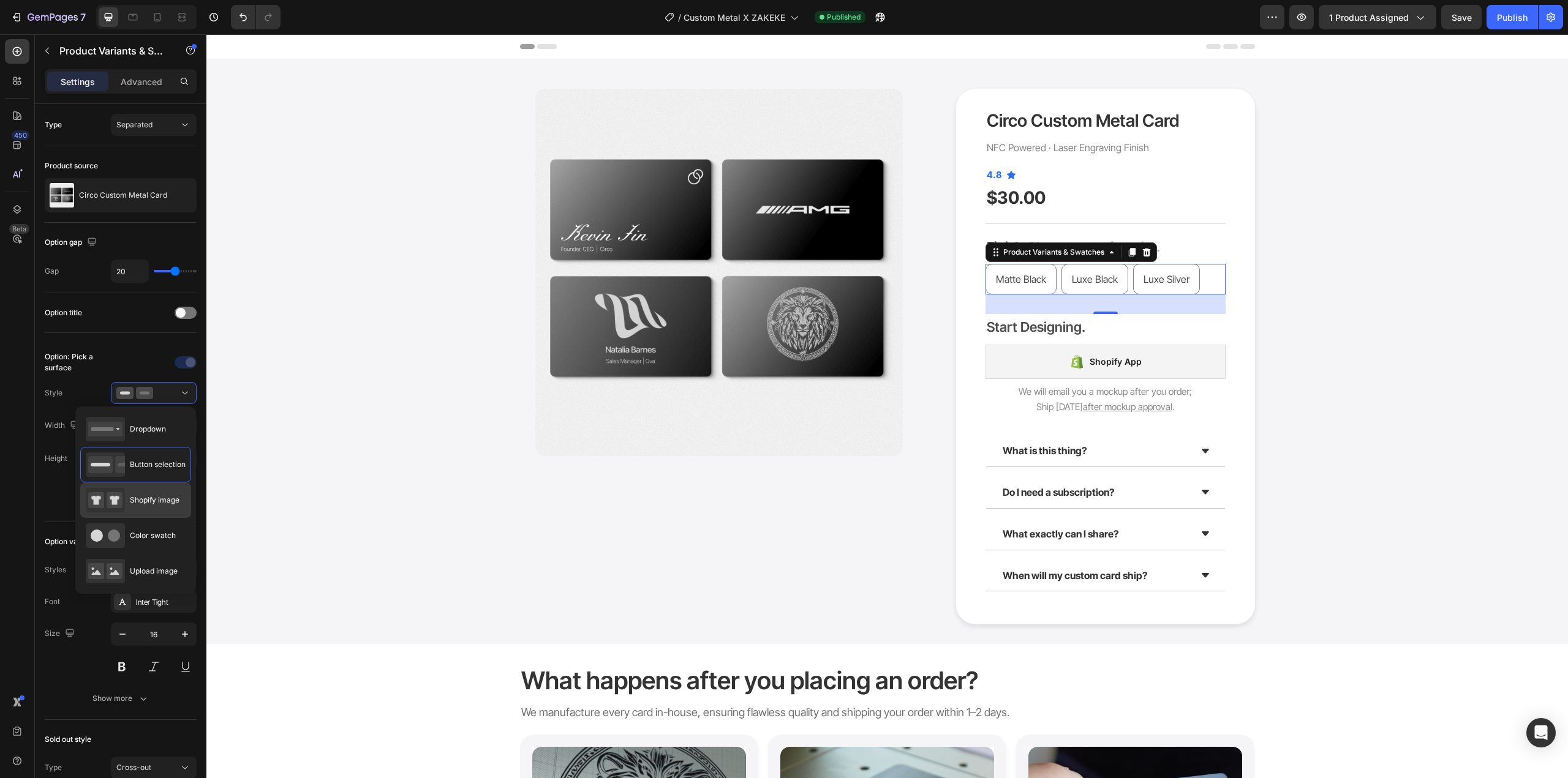
click at [150, 498] on span "Shopify image" at bounding box center [154, 500] width 50 height 11
type input "64"
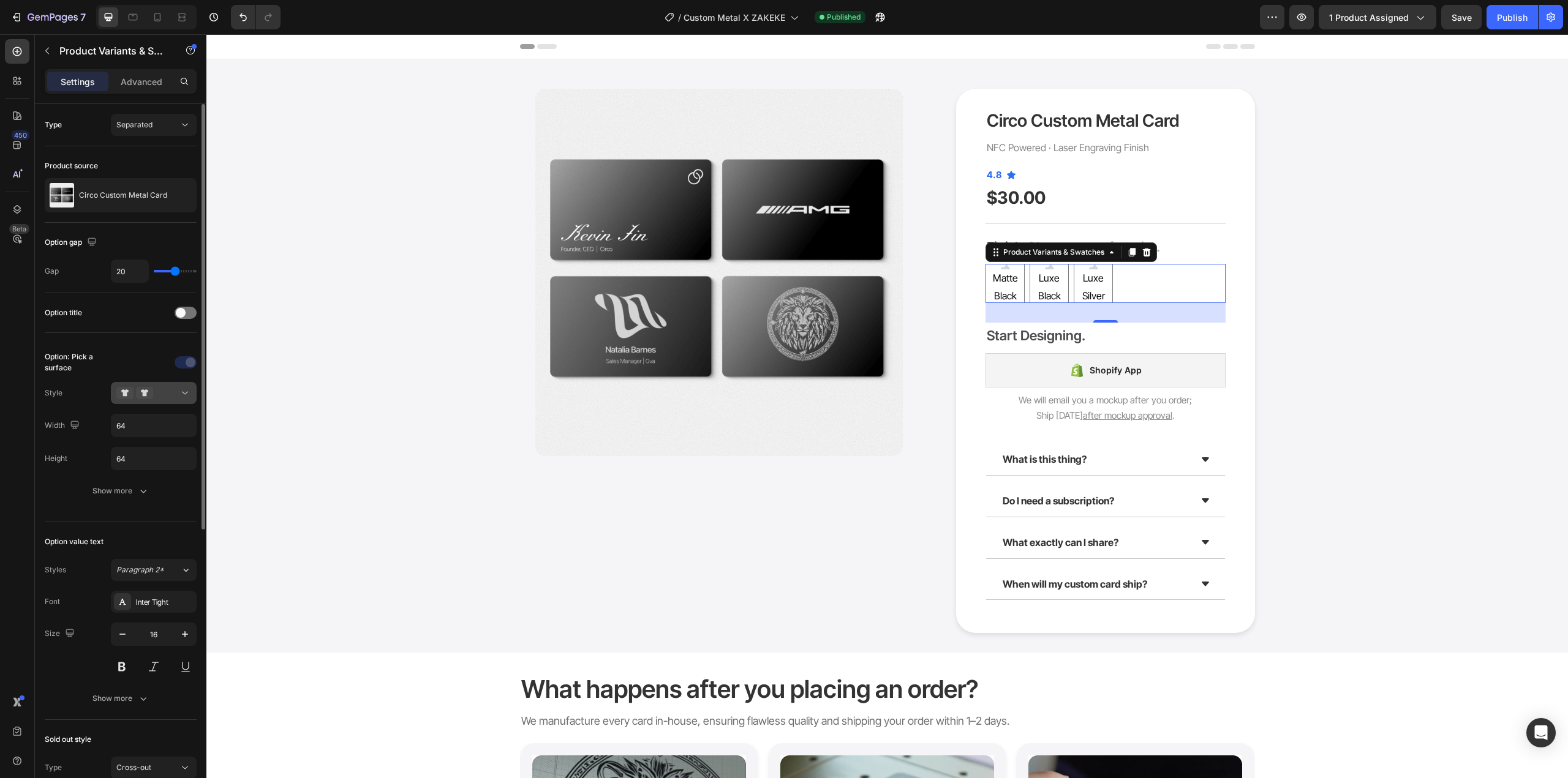
click at [143, 397] on icon at bounding box center [145, 393] width 17 height 12
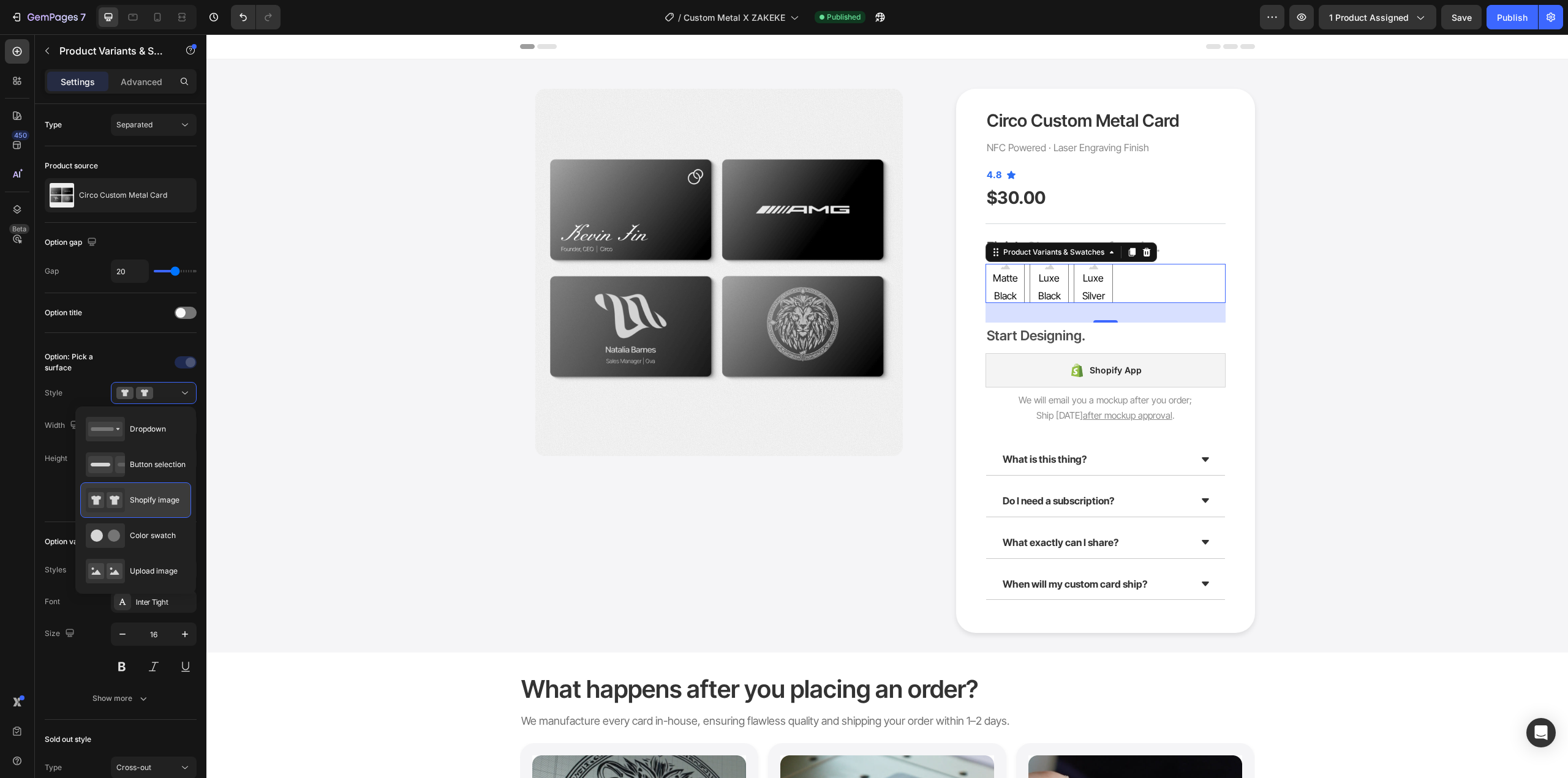
click at [144, 494] on div "Shopify image" at bounding box center [132, 500] width 94 height 25
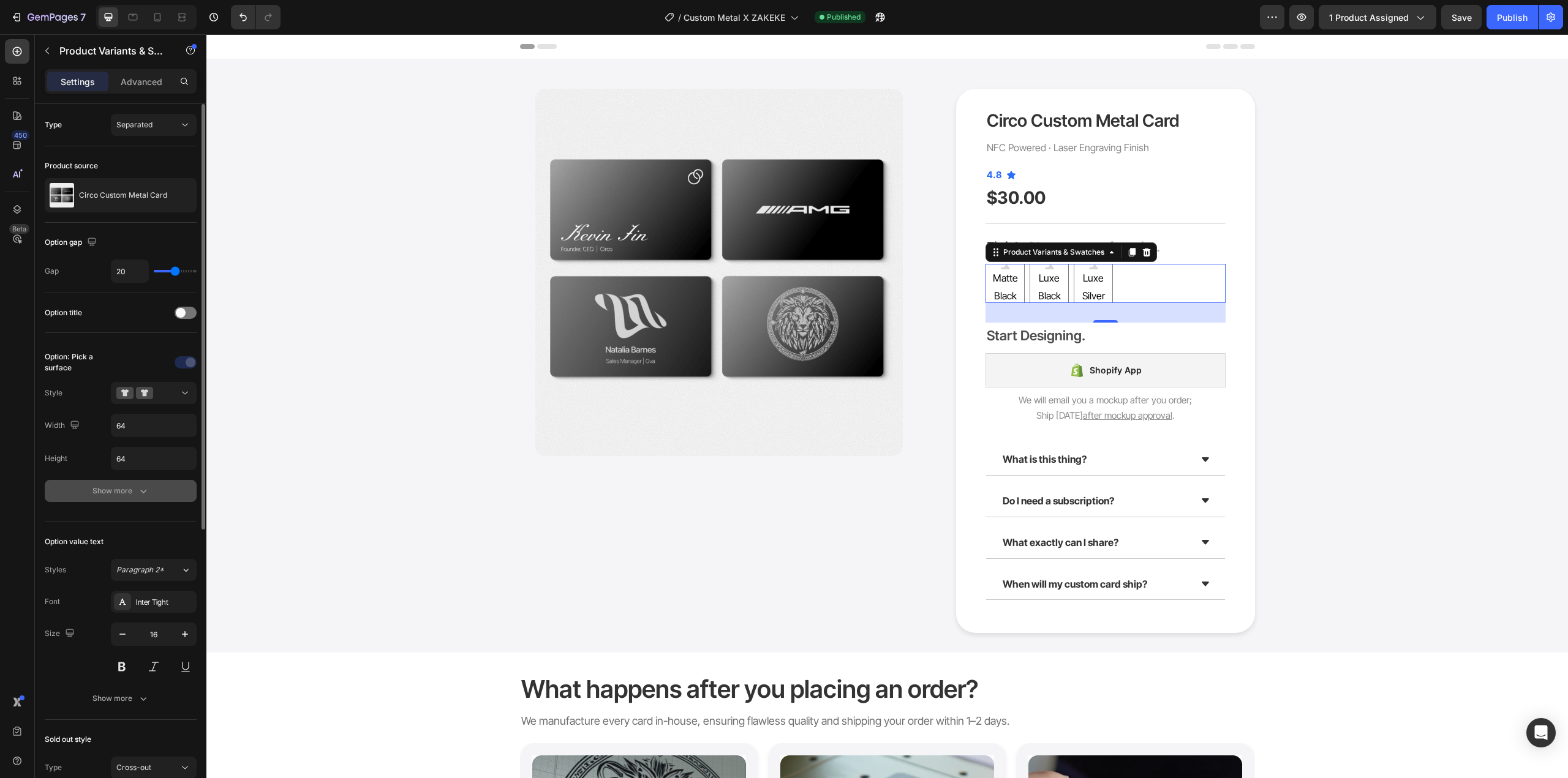
click at [127, 490] on div "Show more" at bounding box center [121, 491] width 57 height 12
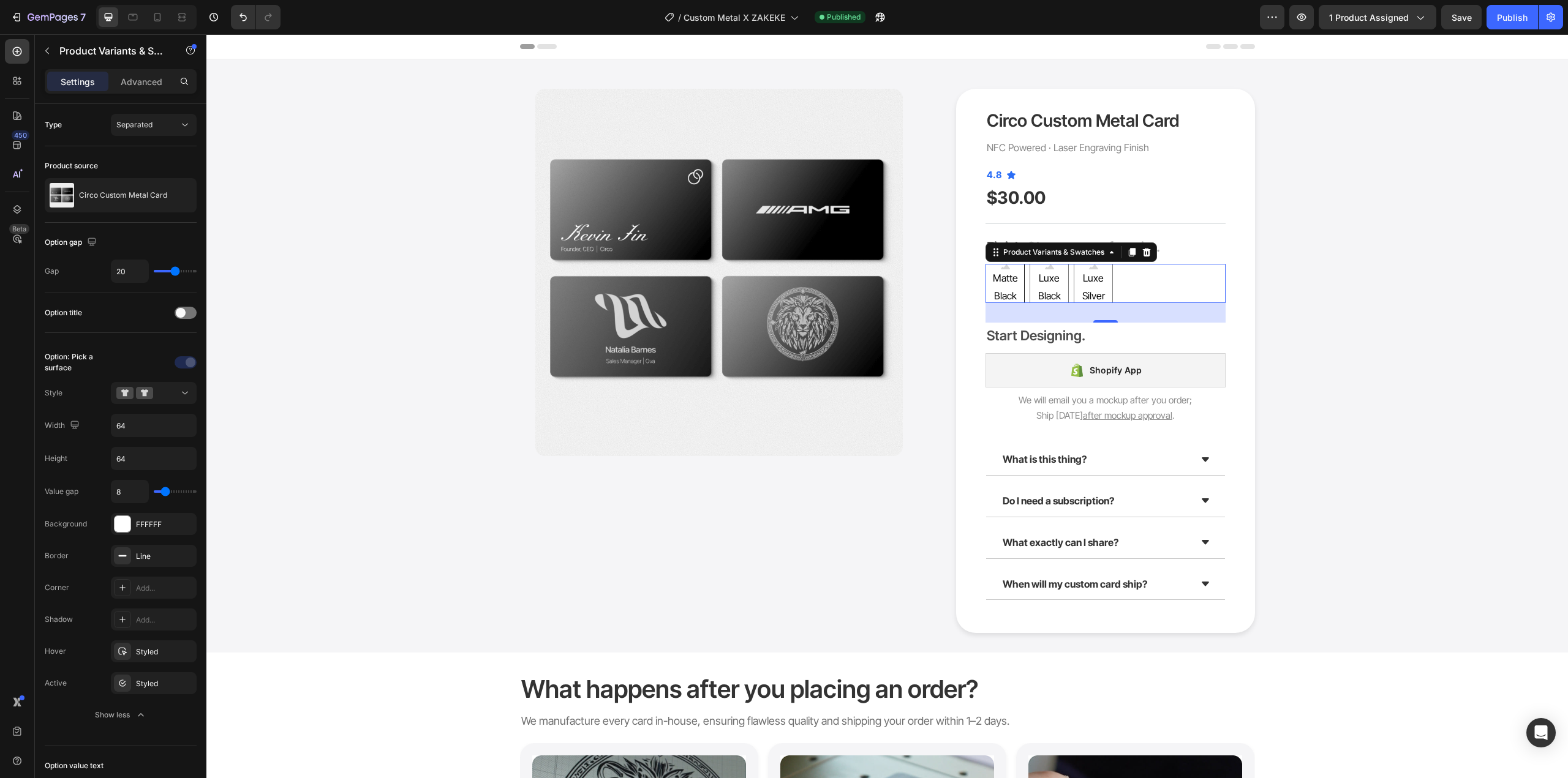
click at [1001, 264] on icon at bounding box center [1006, 266] width 9 height 7
click at [986, 264] on input "Matte Black Matte Black Matte Black" at bounding box center [985, 263] width 1 height 1
radio input "true"
click at [1001, 269] on icon at bounding box center [1006, 267] width 9 height 5
click at [986, 264] on input "Matte Black Matte Black Matte Black" at bounding box center [985, 263] width 1 height 1
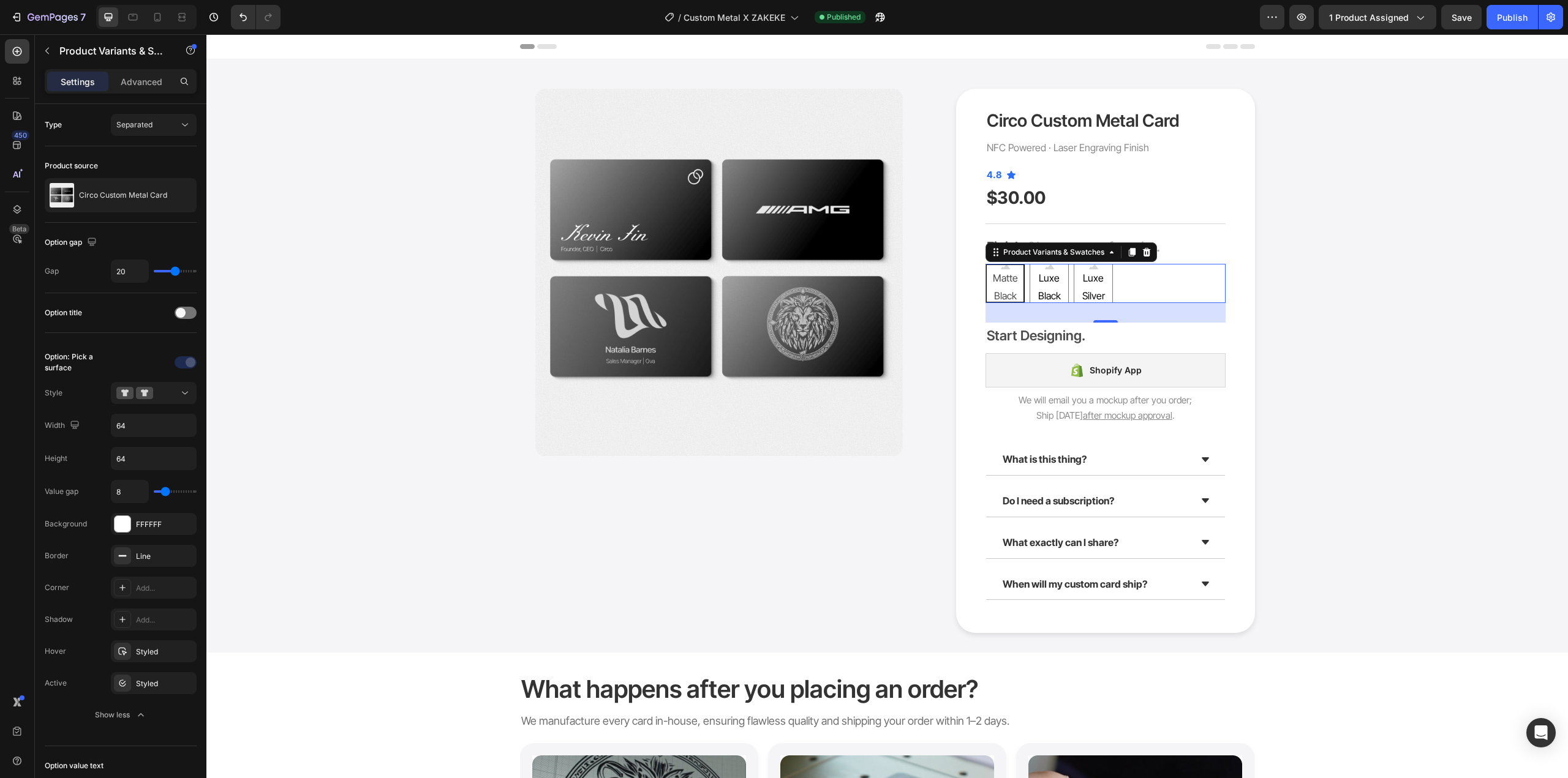
click at [1126, 284] on div "Matte Black Matte Black Matte Black Luxe Black Luxe Black Luxe Black Luxe Silve…" at bounding box center [1106, 284] width 240 height 39
click at [153, 384] on button at bounding box center [153, 393] width 86 height 22
click at [146, 462] on span "Button selection" at bounding box center [158, 465] width 56 height 11
type input "50"
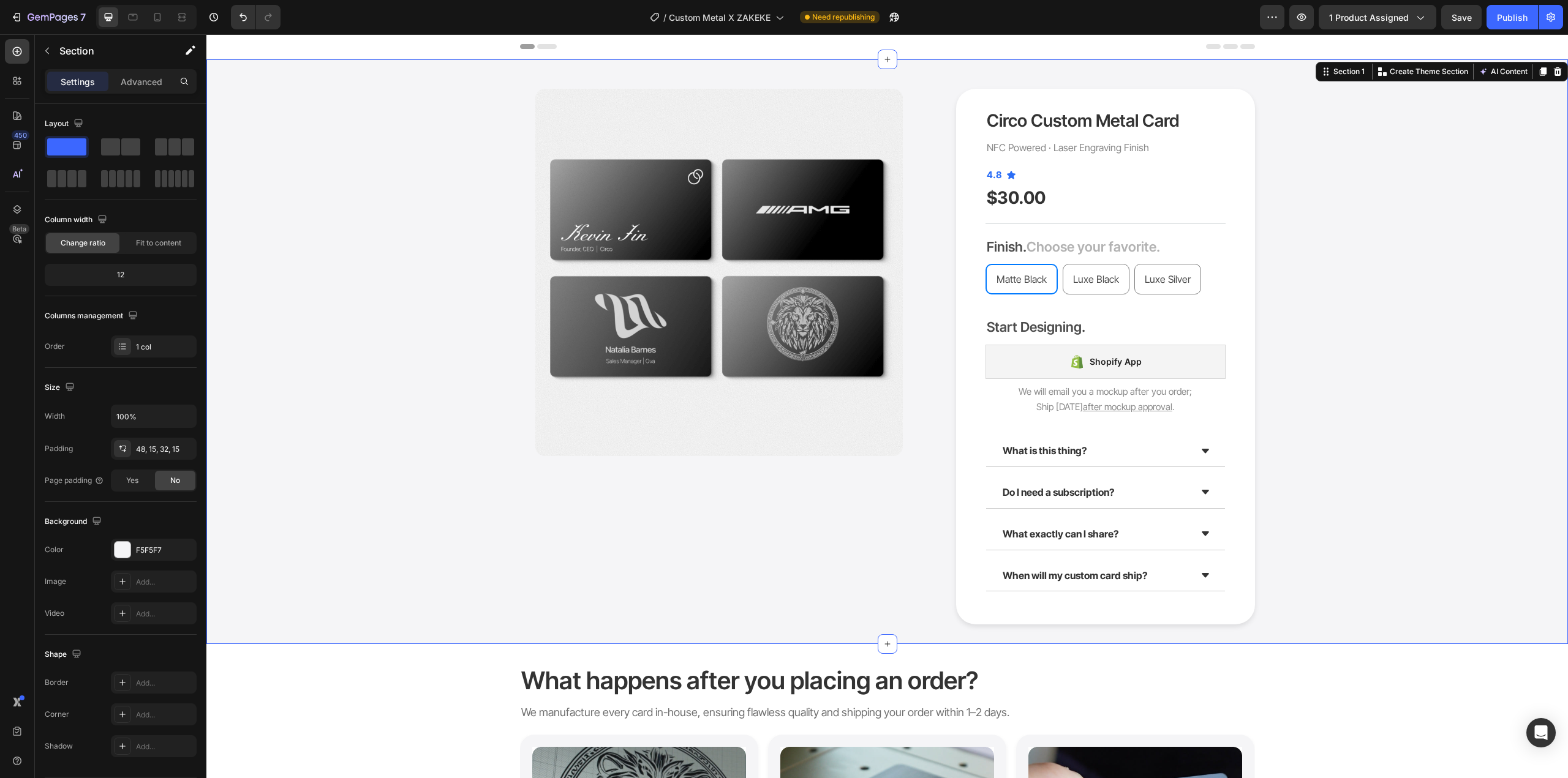
click at [1445, 342] on div "Product Images Circo Custom Metal Card Product Title NFC Powered · Laser Engrav…" at bounding box center [887, 356] width 1343 height 536
click at [986, 471] on div "What is this thing? Do I need a subscription? What exactly can I share? When wi…" at bounding box center [1106, 514] width 240 height 156
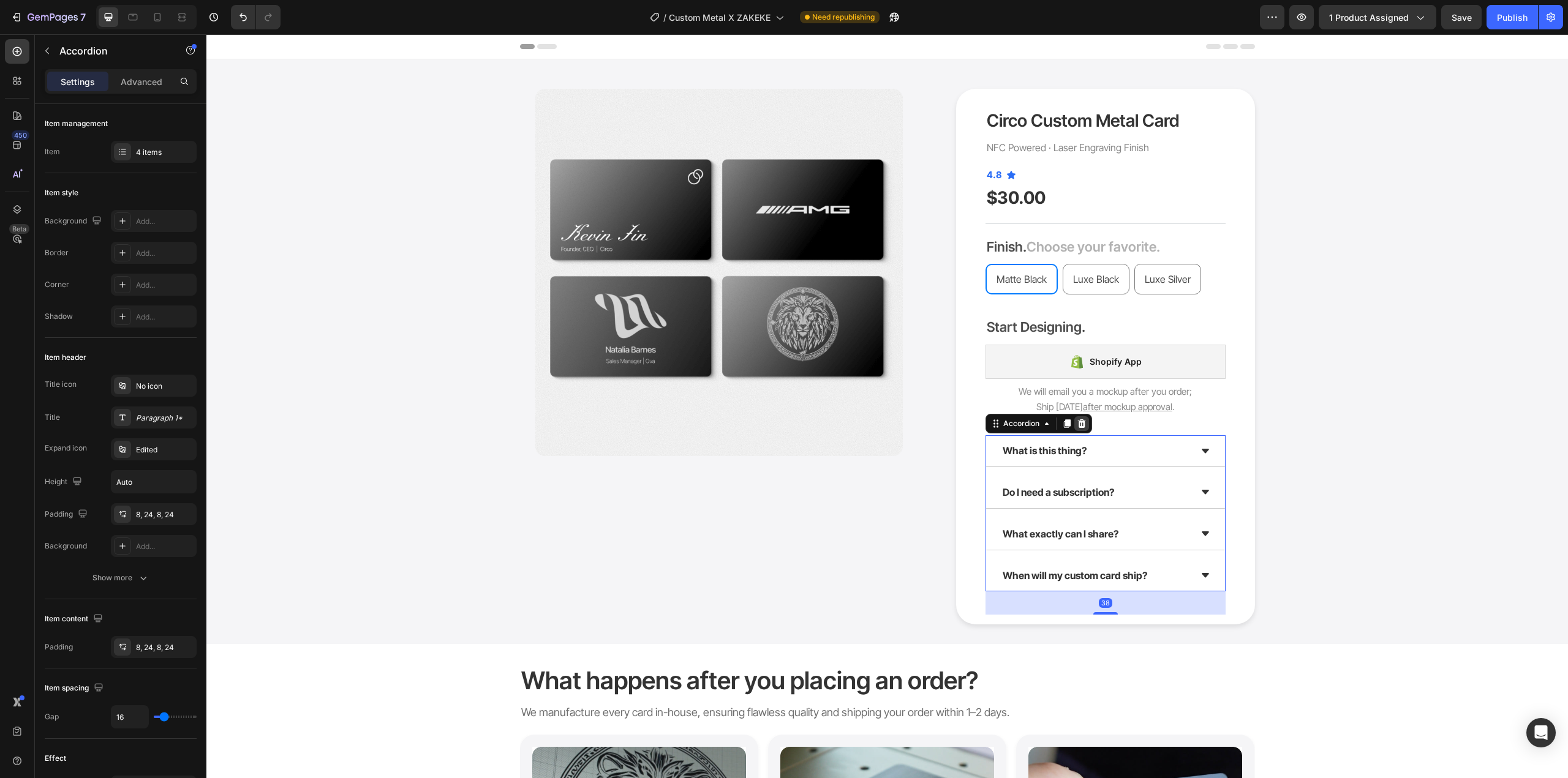
click at [1078, 426] on icon at bounding box center [1082, 424] width 8 height 9
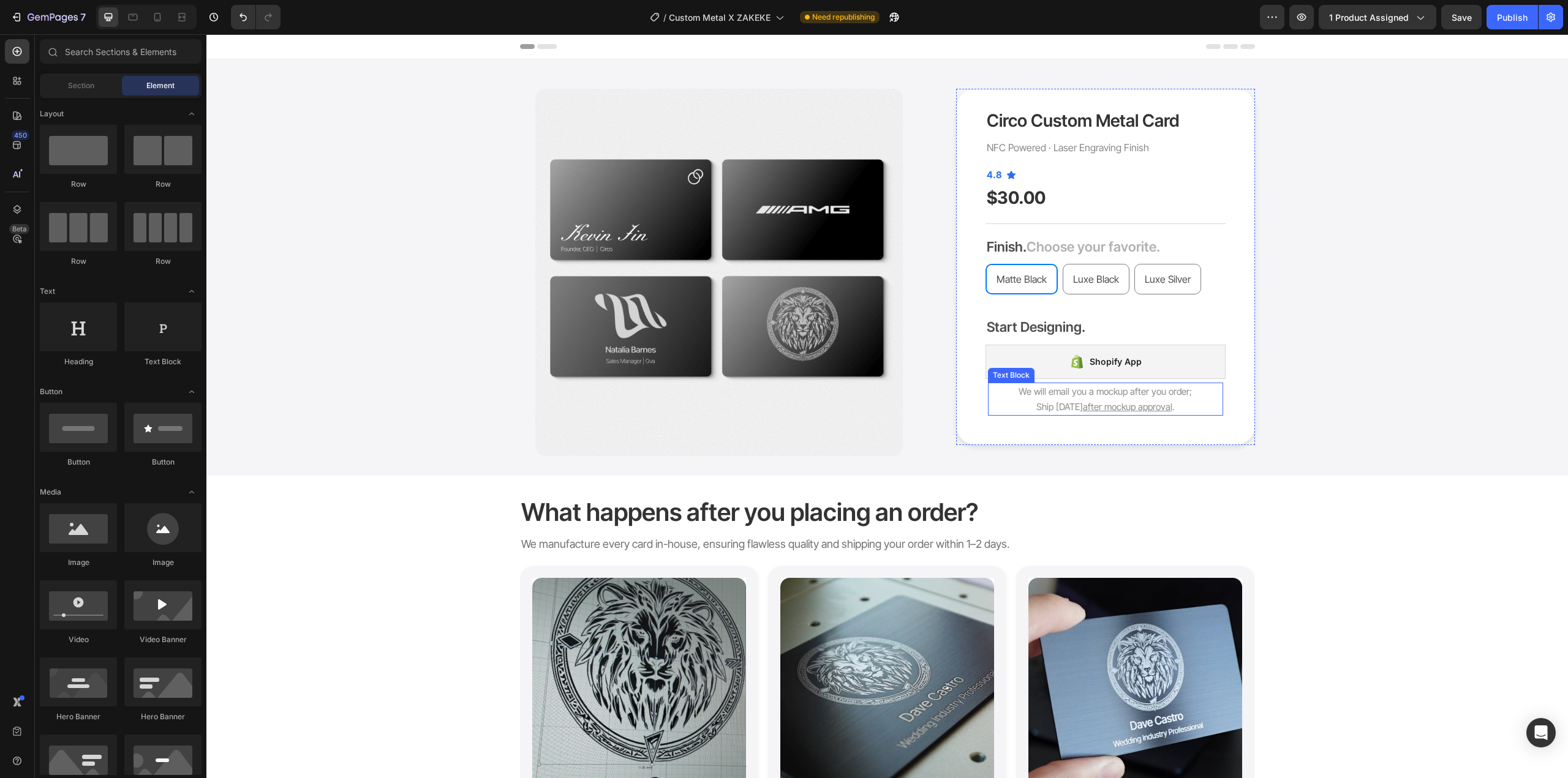
click at [1169, 391] on span "We will email you a mockup after you order;" at bounding box center [1105, 391] width 174 height 12
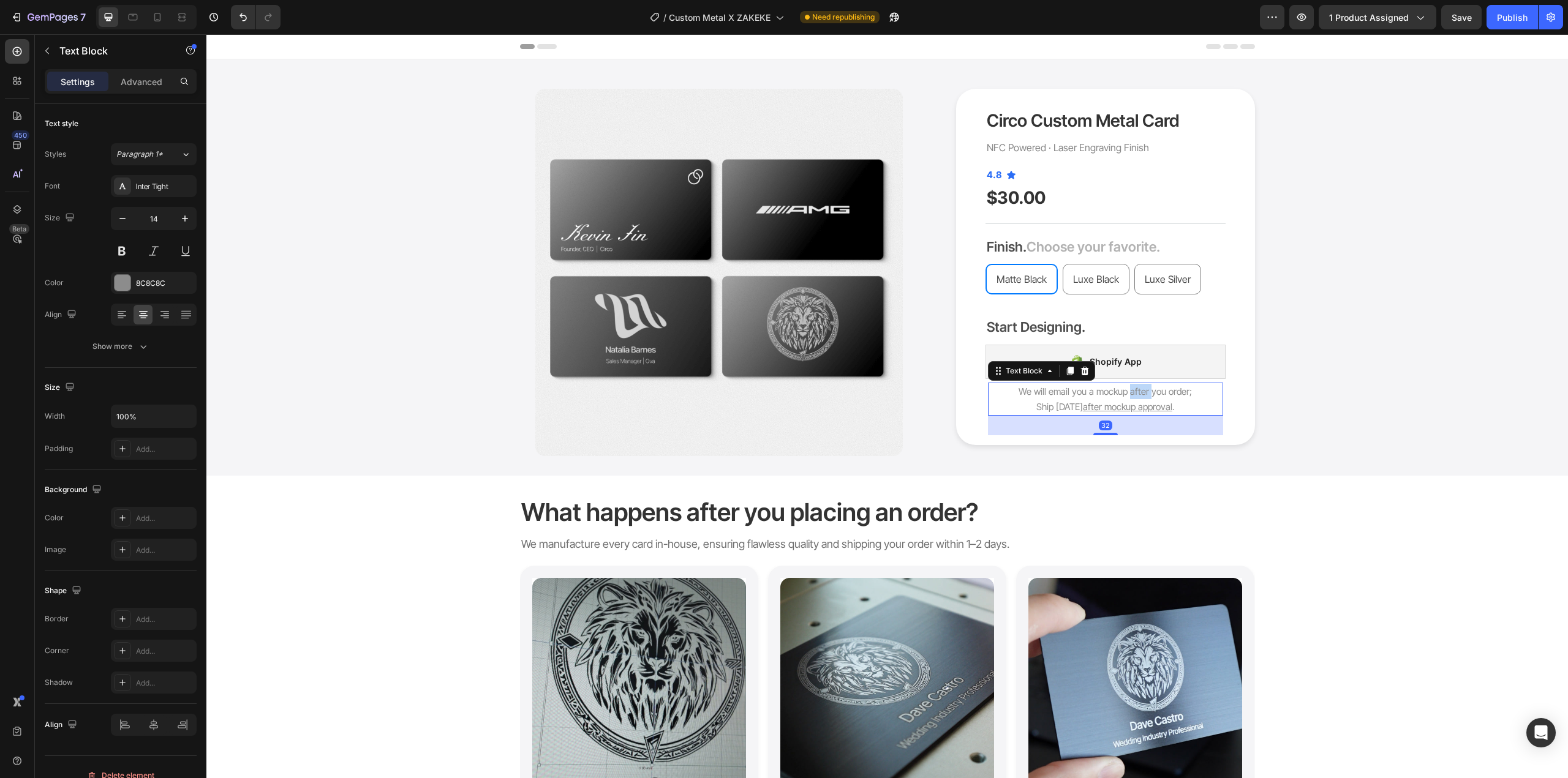
click at [1134, 392] on span "We will email you a mockup after you order;" at bounding box center [1105, 391] width 174 height 12
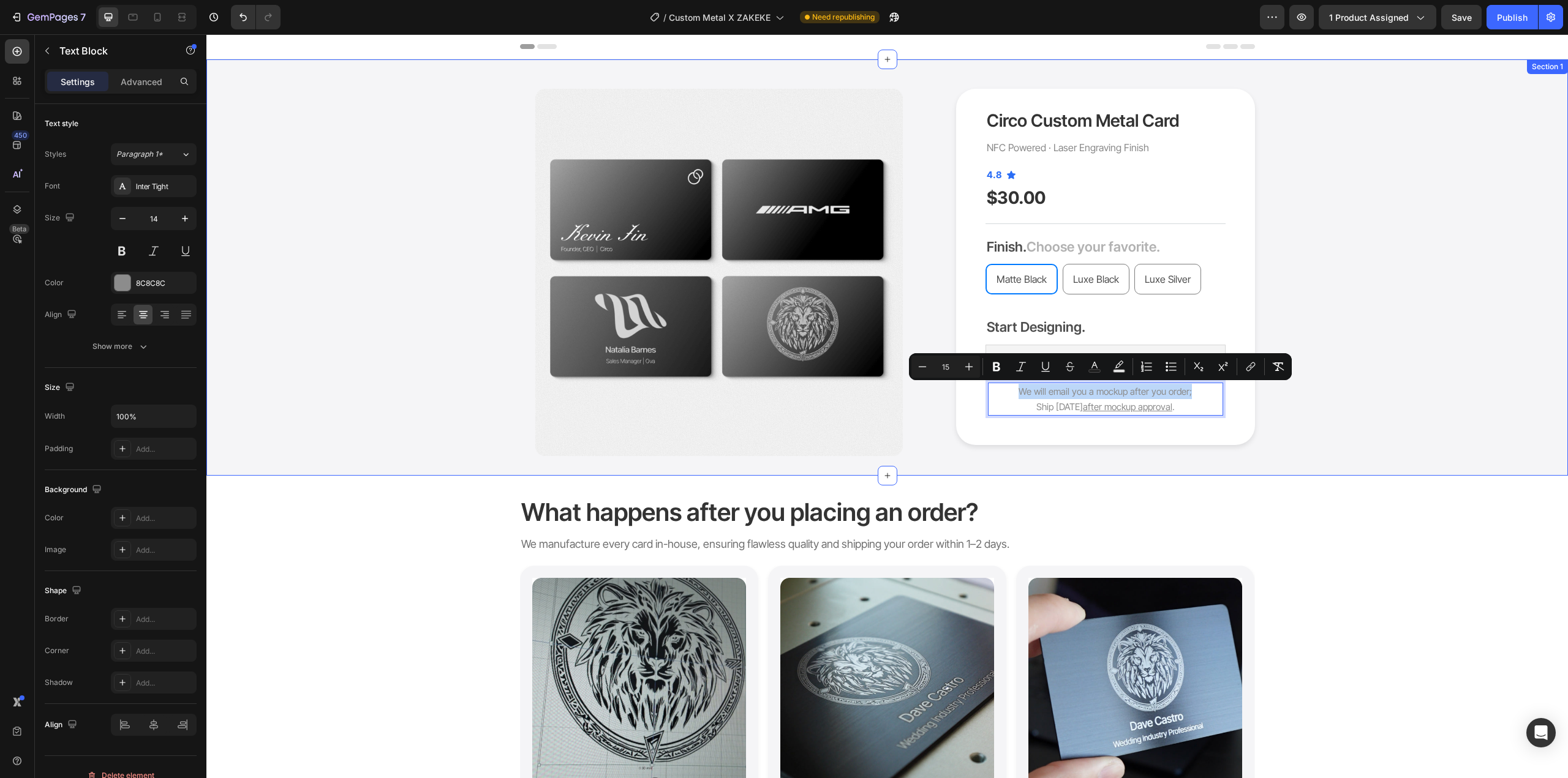
click at [1326, 398] on div "Product Images Circo Custom Metal Card Product Title NFC Powered · Laser Engrav…" at bounding box center [887, 272] width 1343 height 367
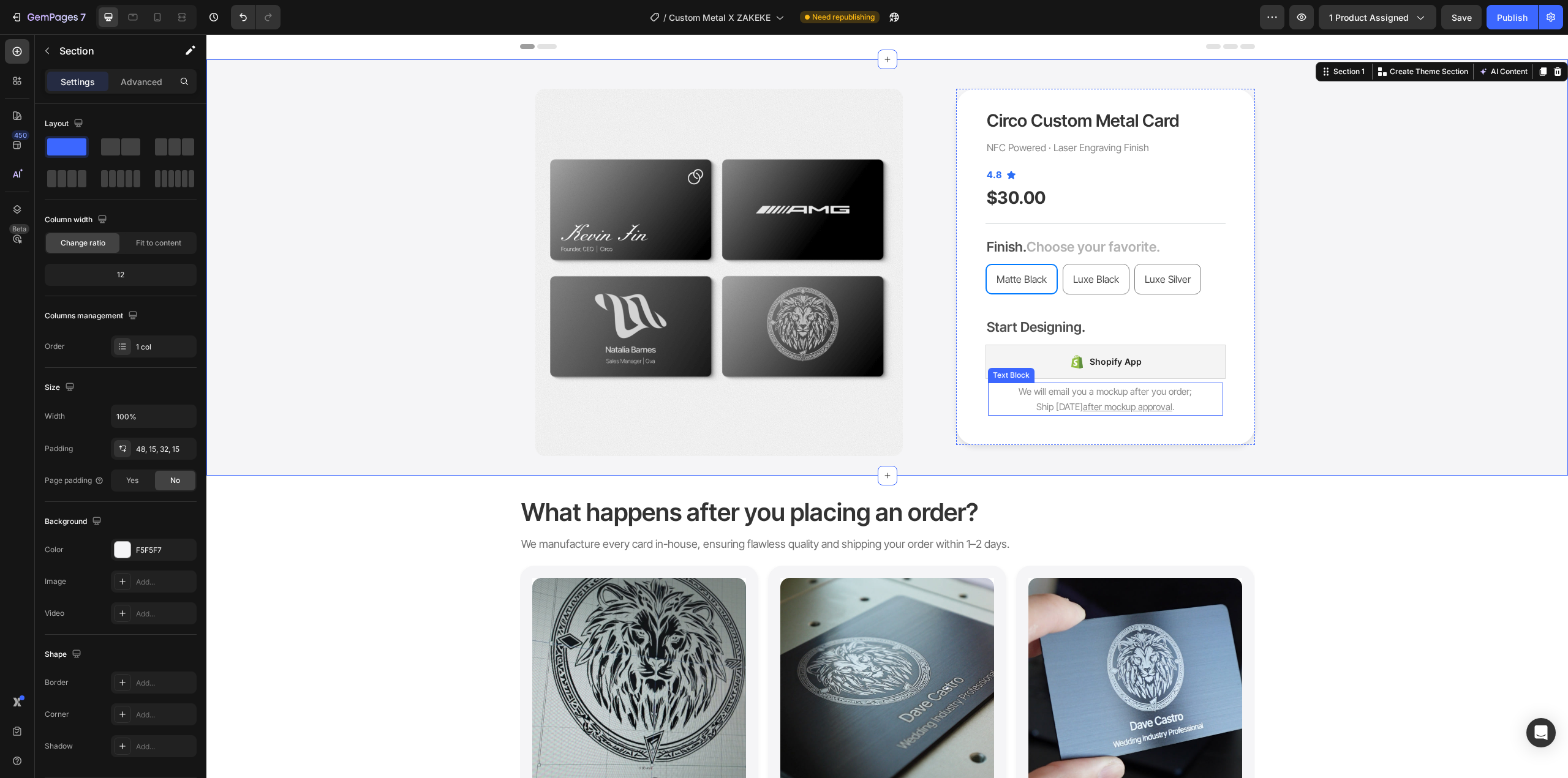
click at [1198, 403] on p "Ship in 1 day after mockup approval ." at bounding box center [1106, 407] width 233 height 15
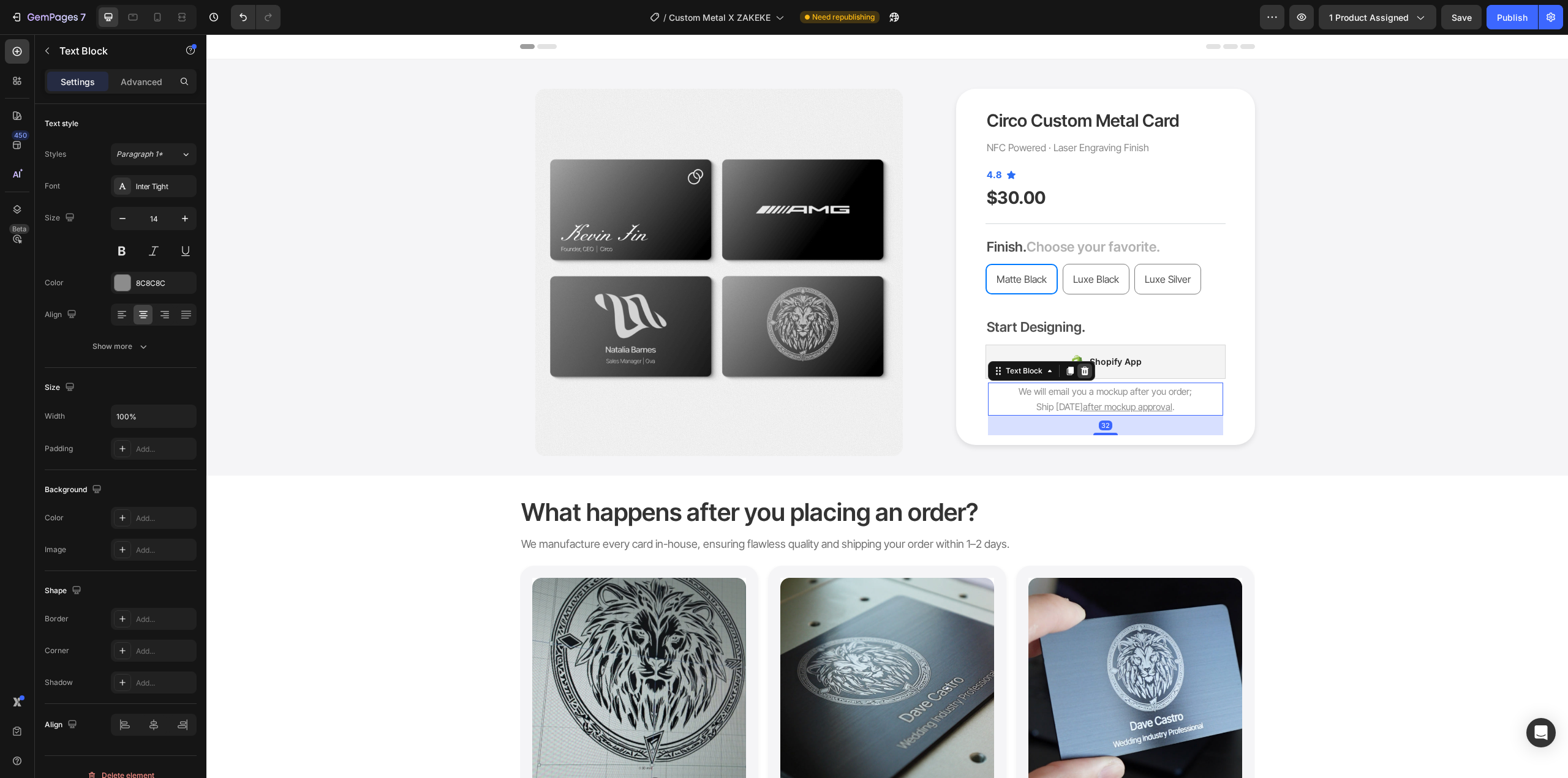
click at [1080, 370] on icon at bounding box center [1085, 371] width 10 height 10
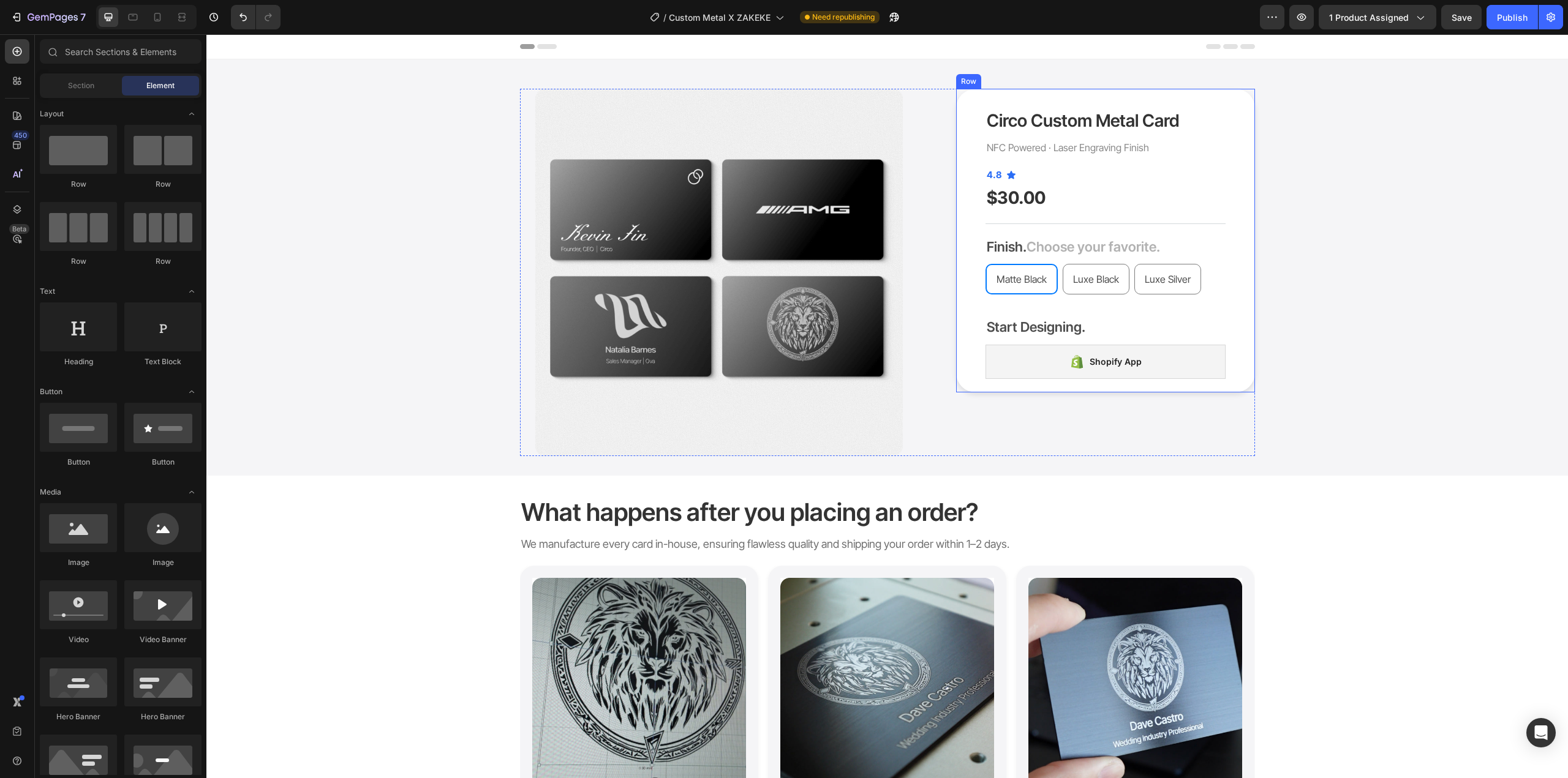
click at [1235, 354] on div "Circo Custom Metal Card Product Title NFC Powered · Laser Engraving Finish Text…" at bounding box center [1106, 240] width 299 height 304
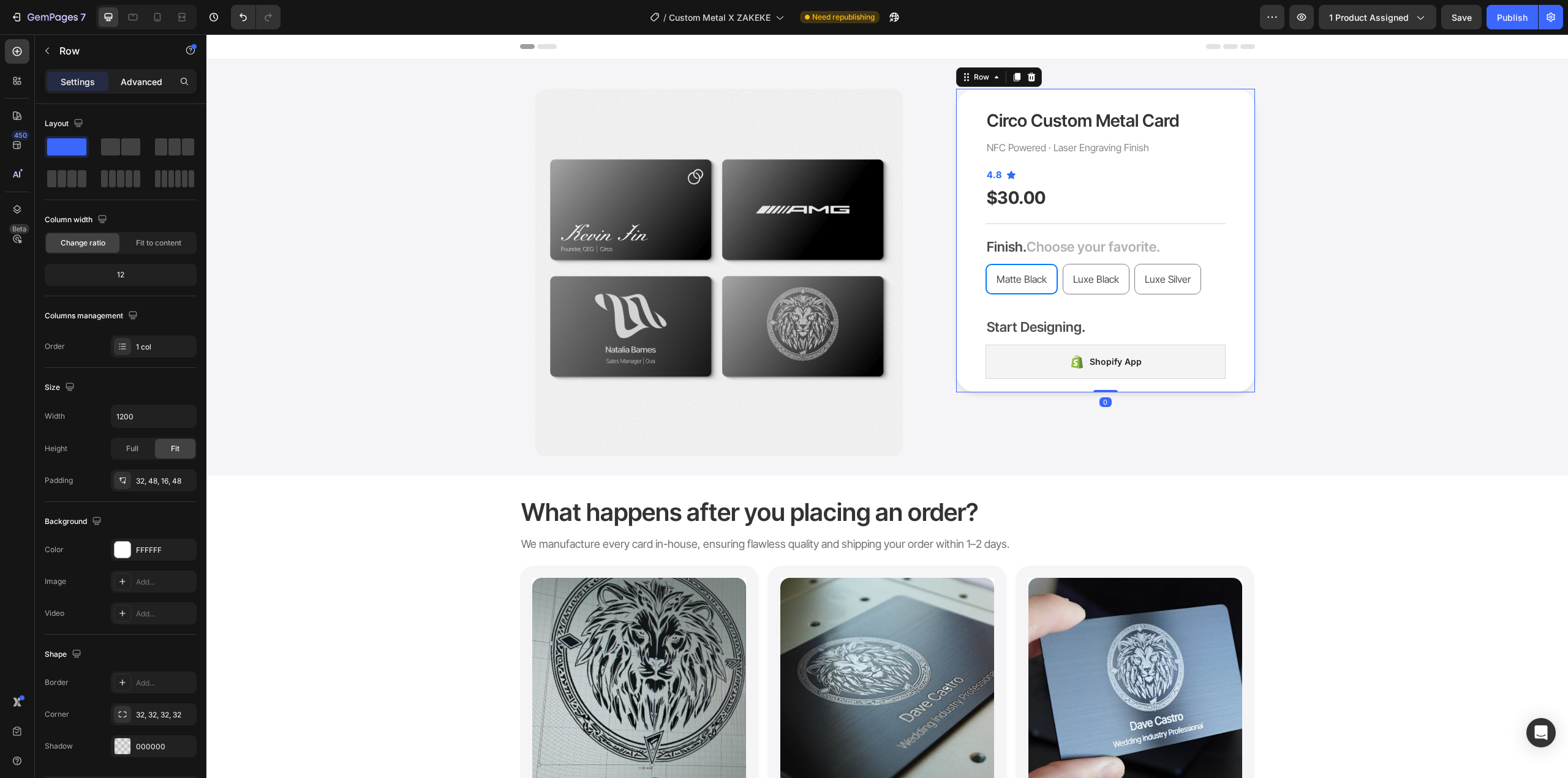
click at [145, 90] on div "Advanced" at bounding box center [142, 81] width 62 height 20
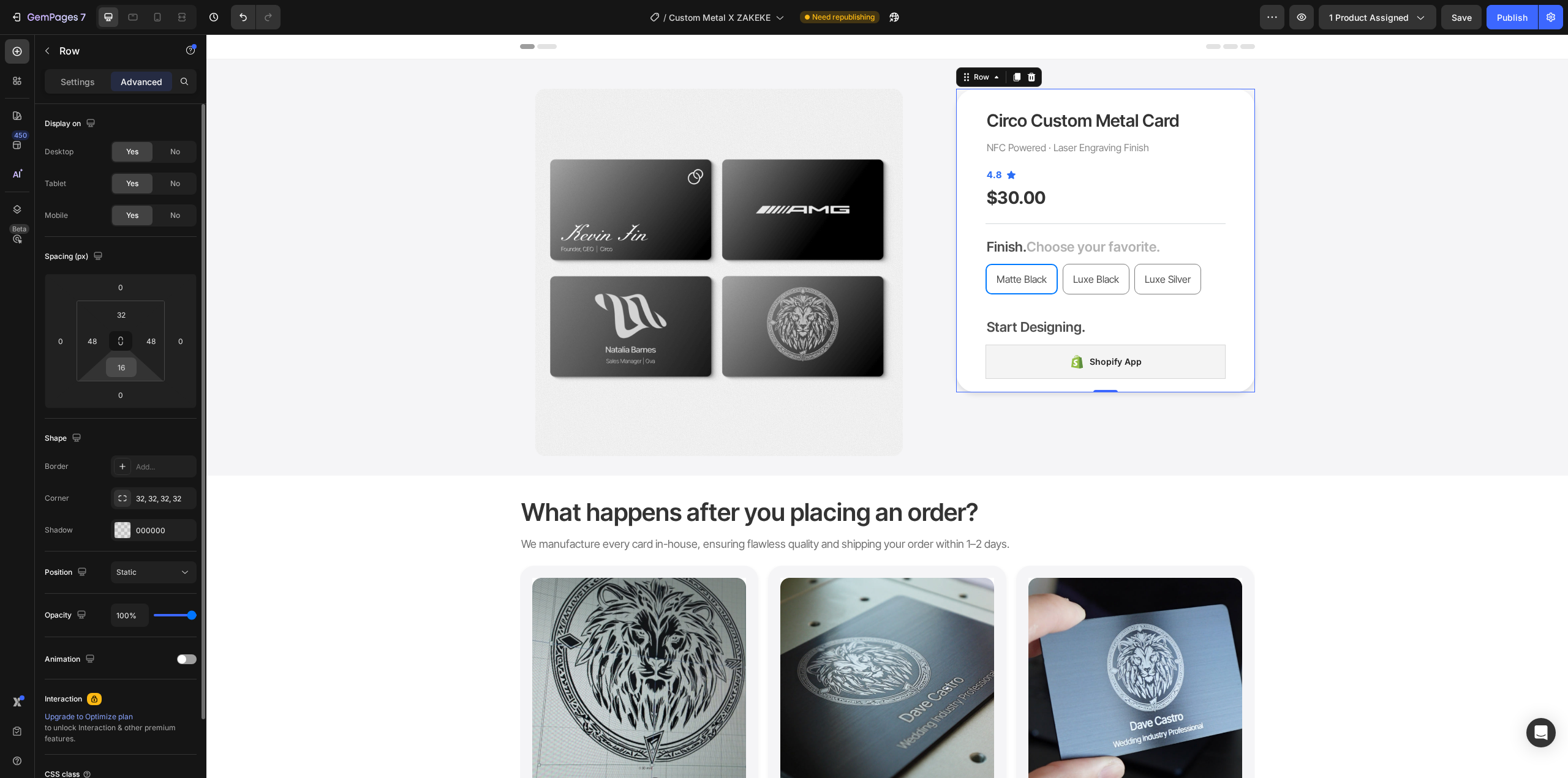
click at [126, 365] on input "16" at bounding box center [121, 367] width 25 height 18
type input "32"
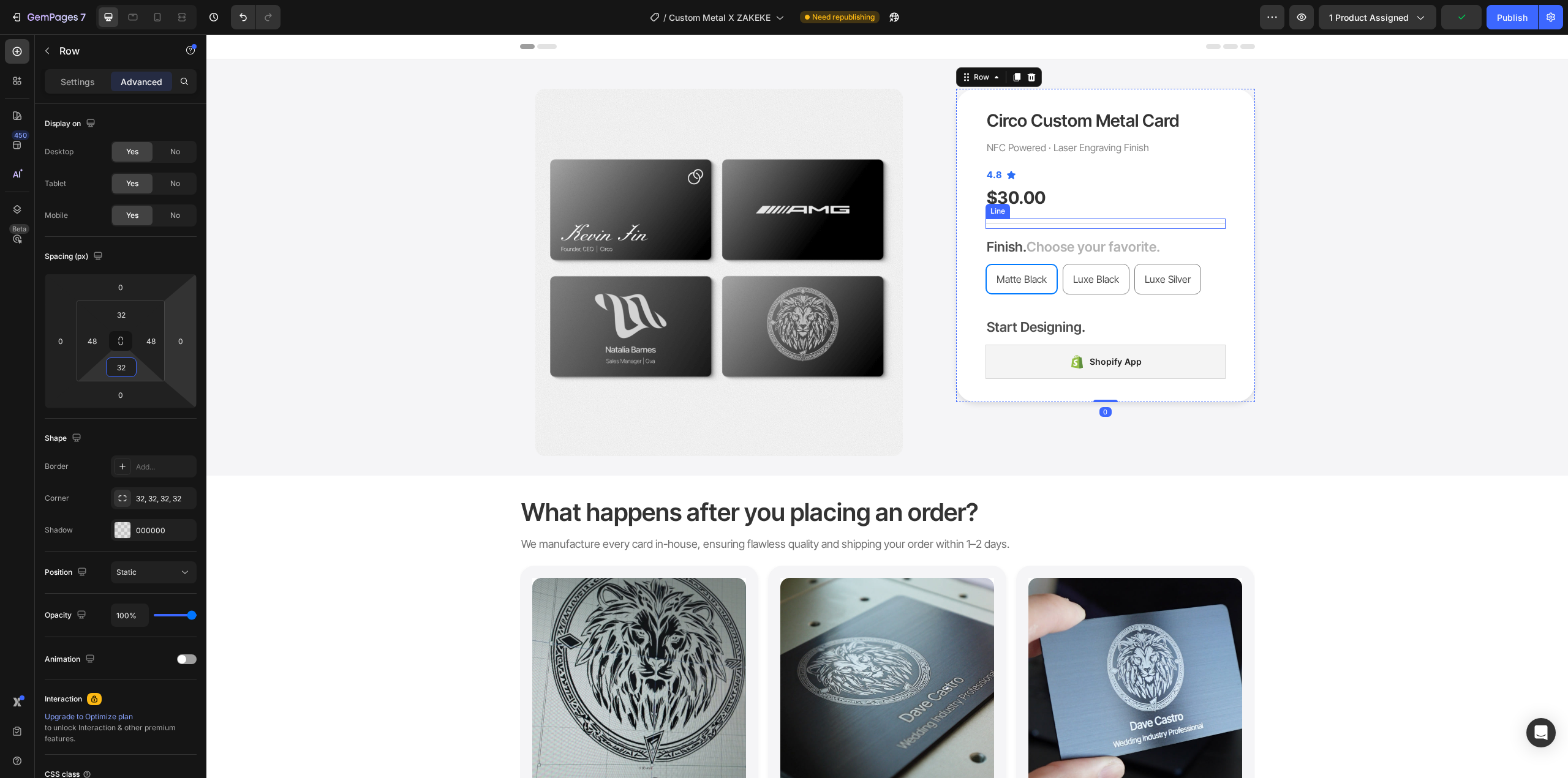
click at [1366, 223] on div "Product Images Circo Custom Metal Card Product Title NFC Powered · Laser Engrav…" at bounding box center [887, 272] width 1343 height 367
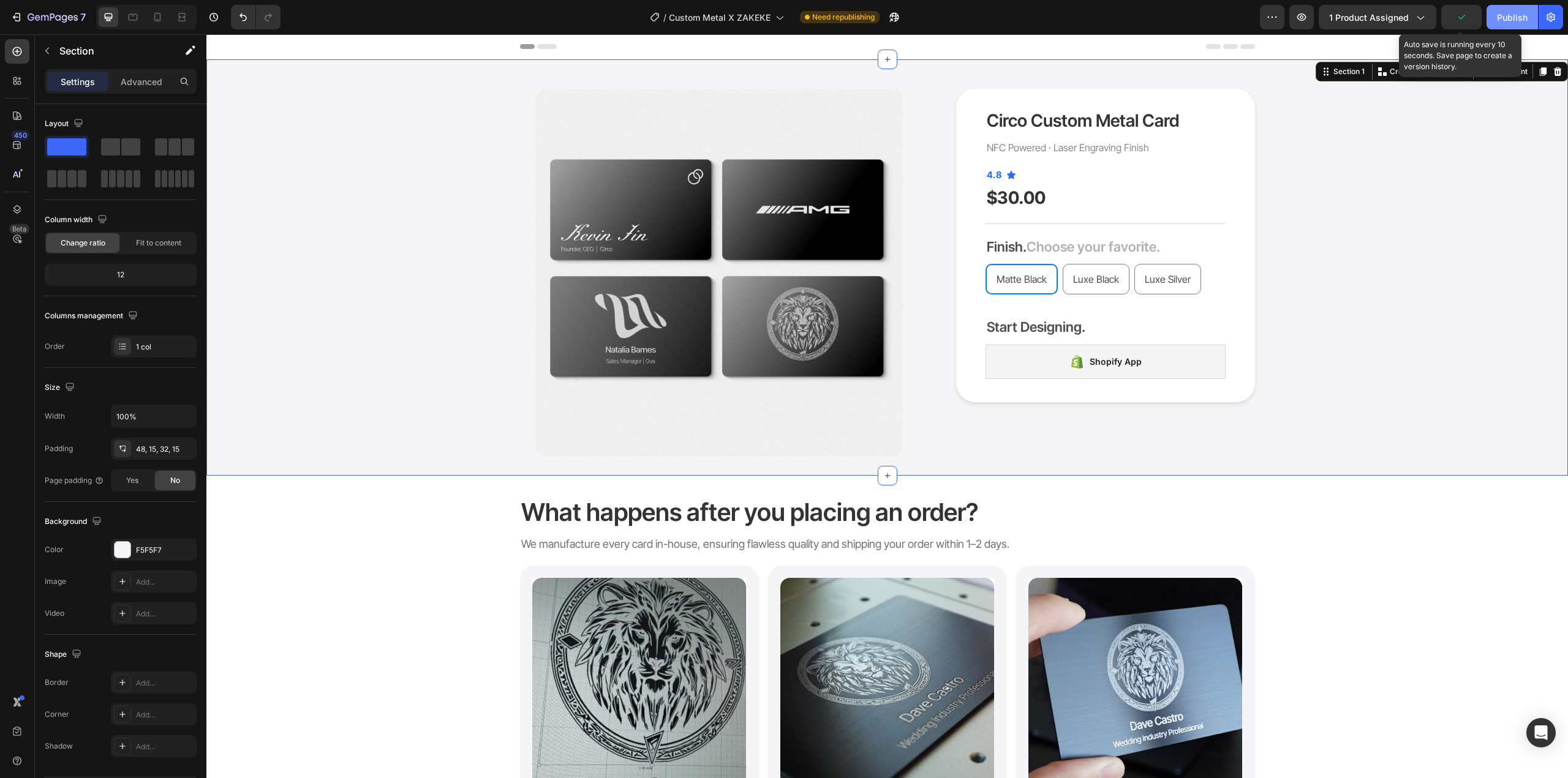
click at [1504, 15] on div "Publish" at bounding box center [1513, 17] width 31 height 13
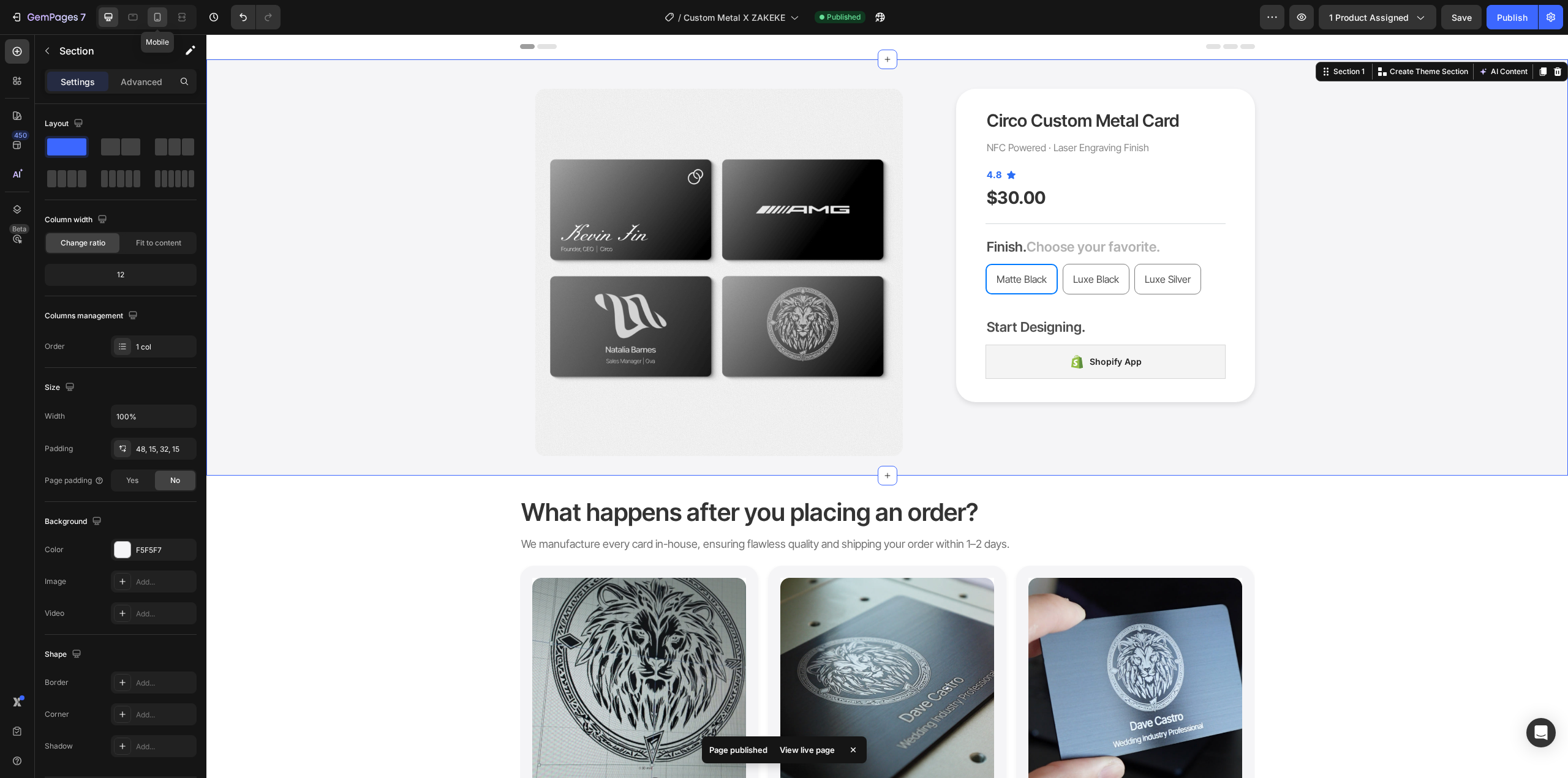
click at [155, 12] on icon at bounding box center [158, 17] width 12 height 12
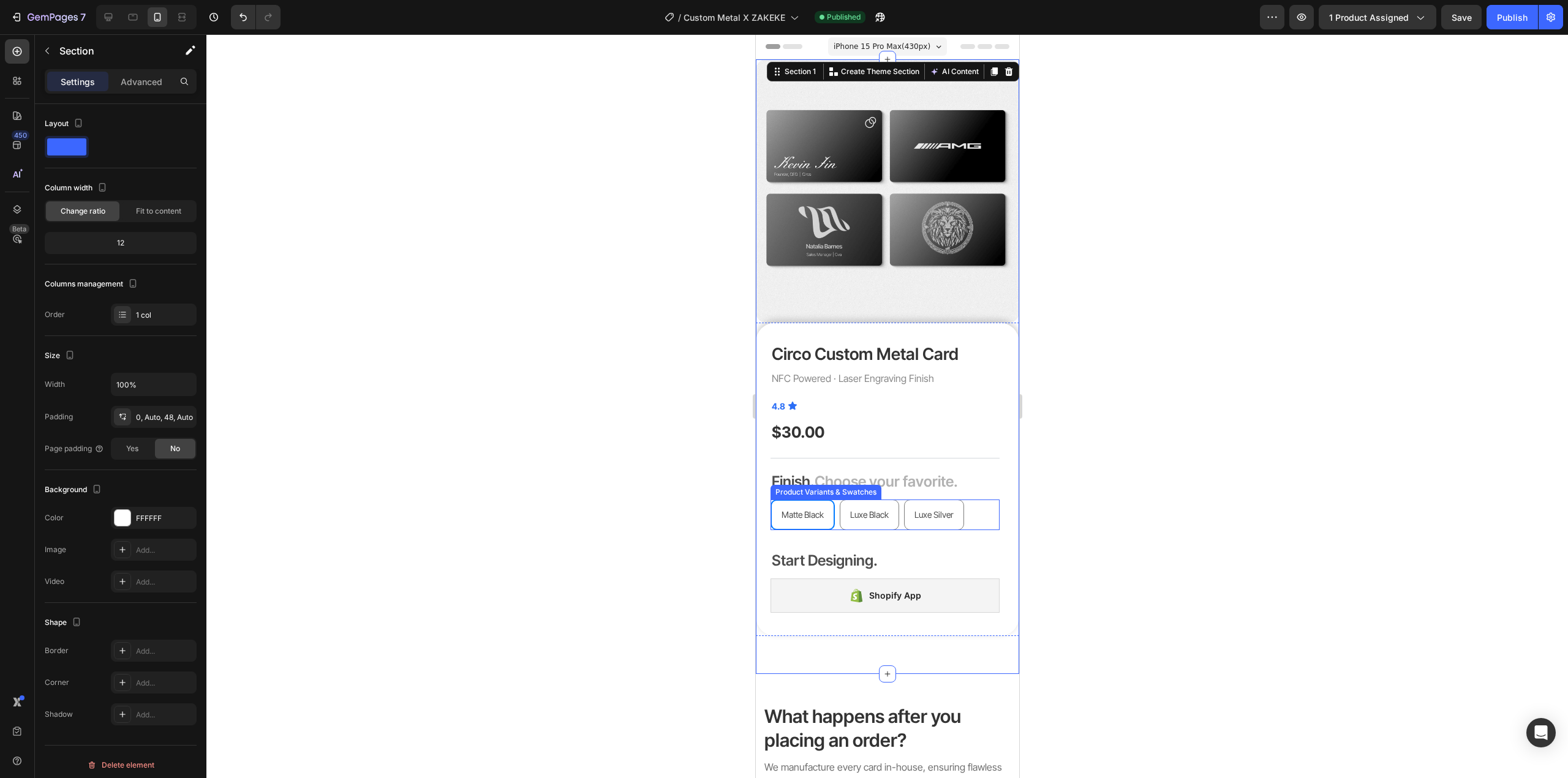
click at [972, 499] on div "Matte Black Matte Black Matte Black Luxe Black Luxe Black Luxe Black Luxe Silve…" at bounding box center [884, 515] width 229 height 31
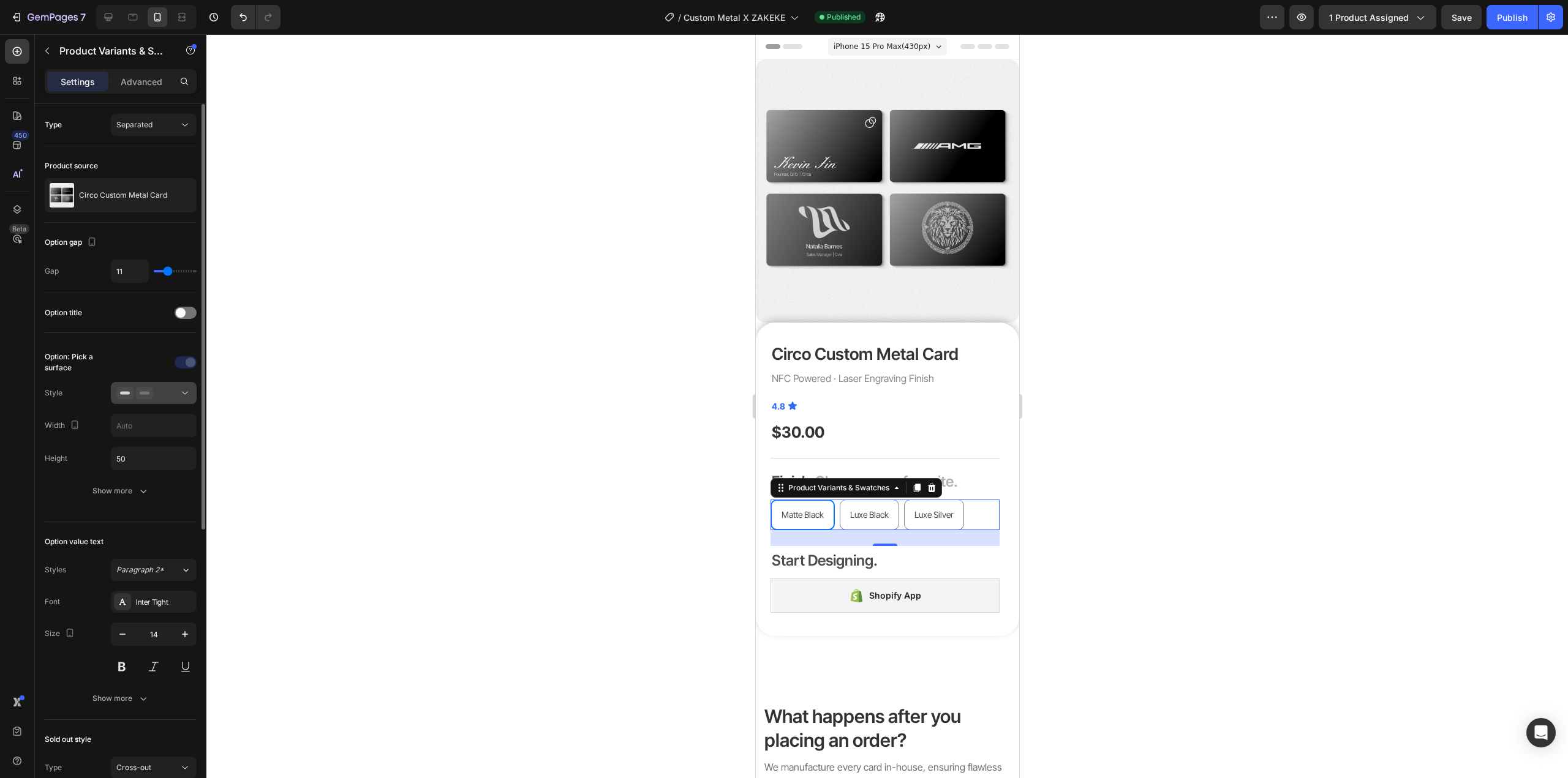
click at [154, 392] on div at bounding box center [153, 393] width 74 height 12
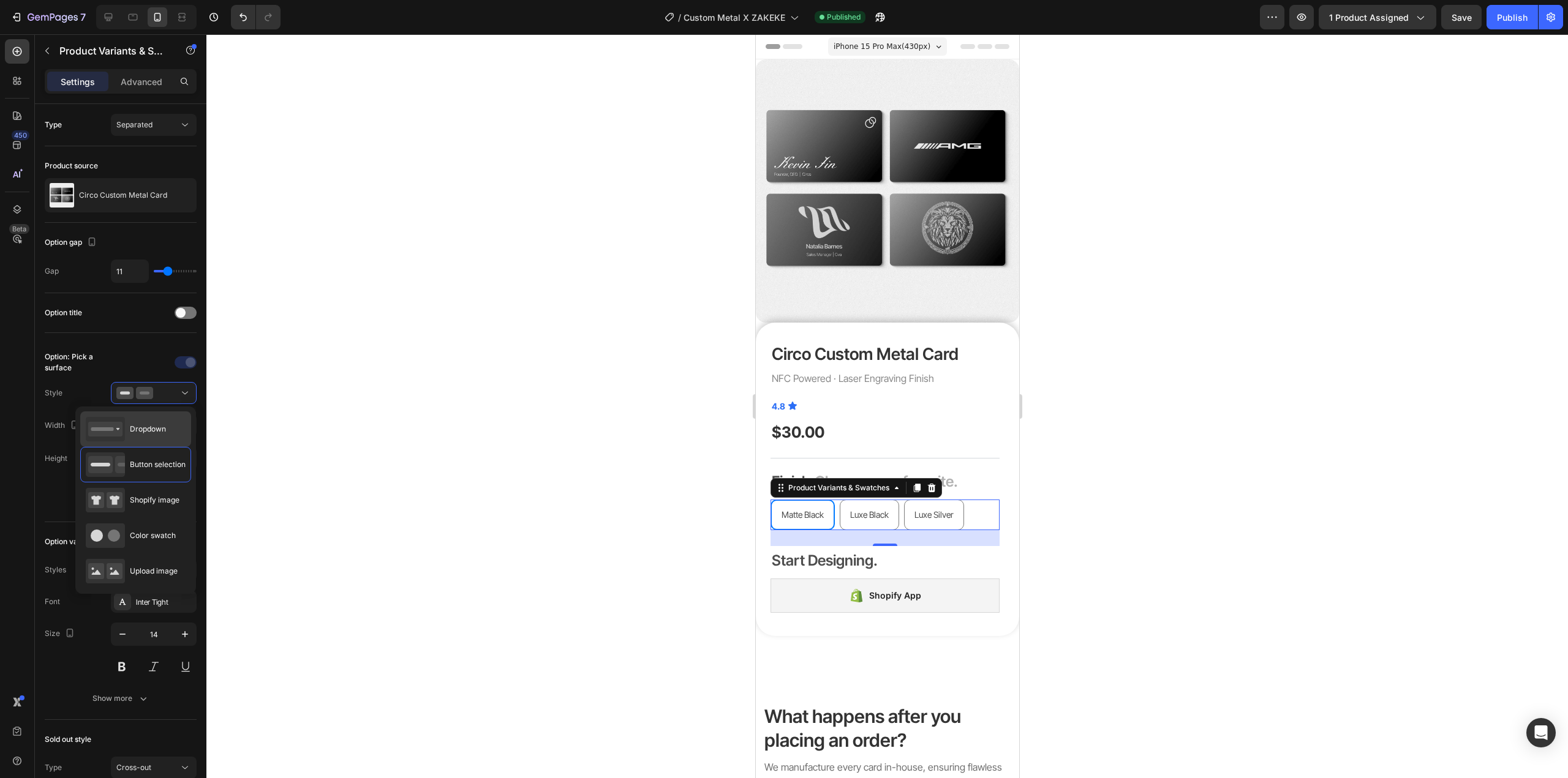
click at [144, 440] on div "Dropdown" at bounding box center [126, 429] width 80 height 25
type input "100%"
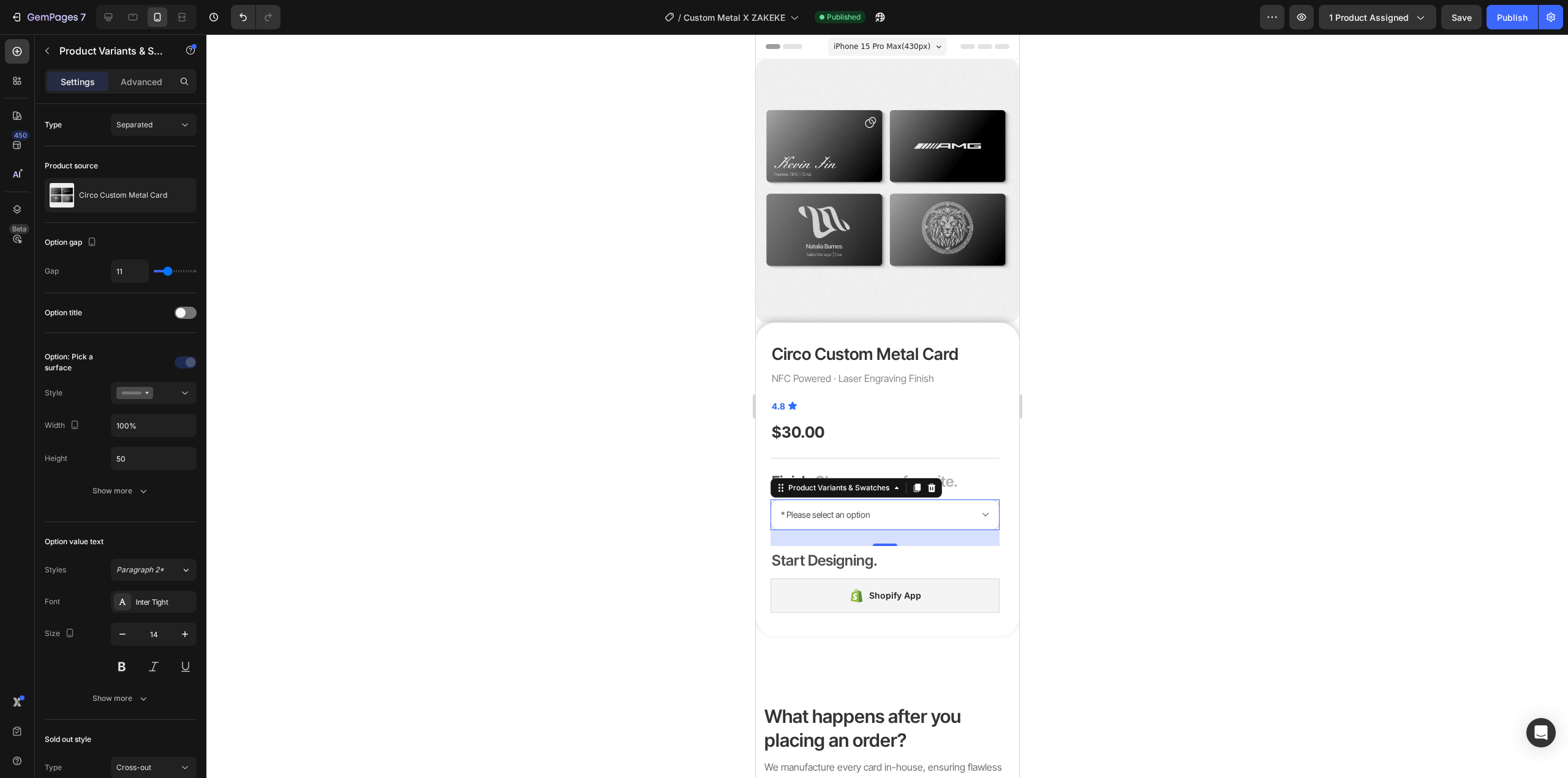
click at [494, 531] on div at bounding box center [887, 406] width 1362 height 744
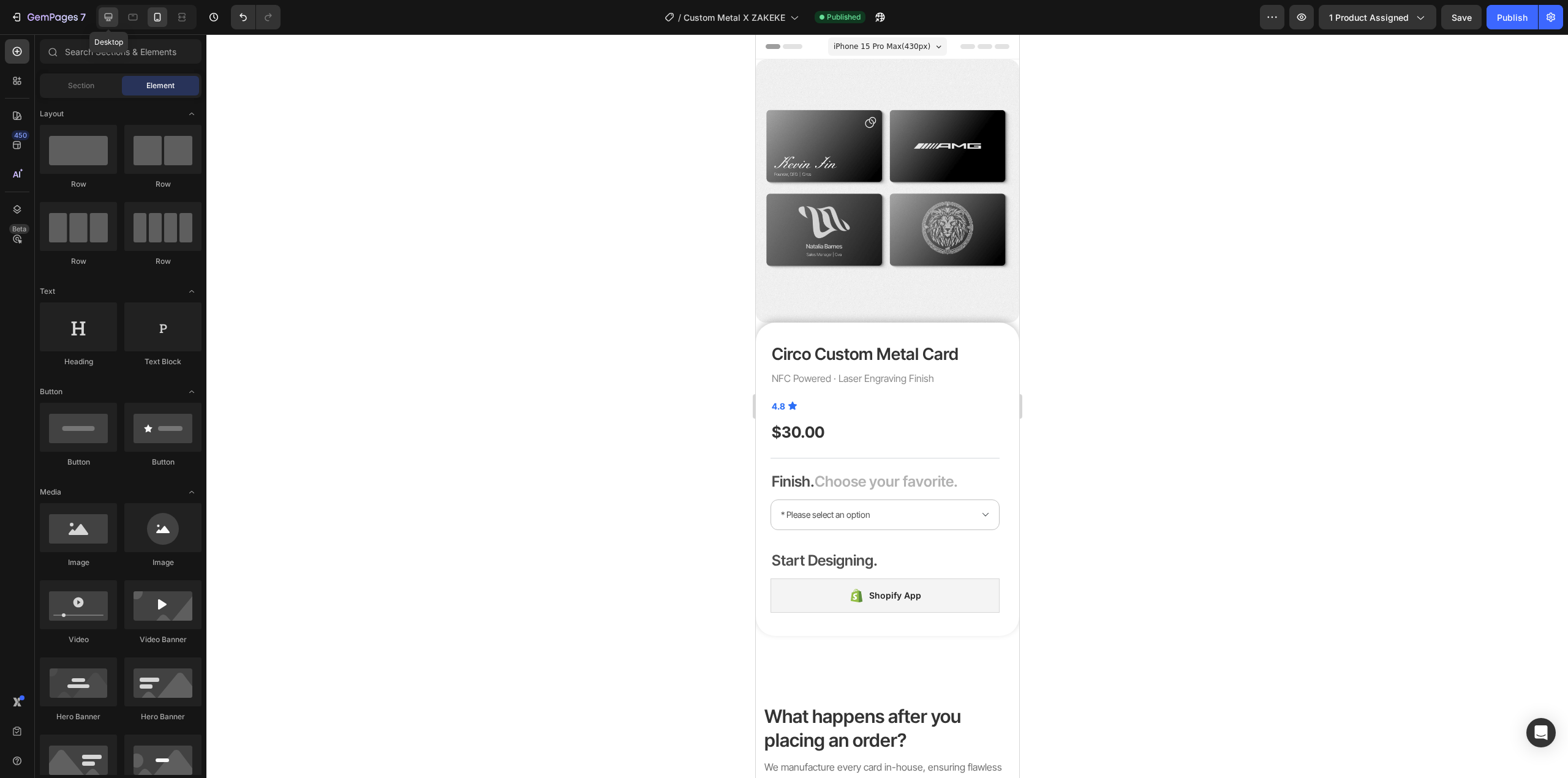
click at [116, 13] on div at bounding box center [108, 17] width 20 height 20
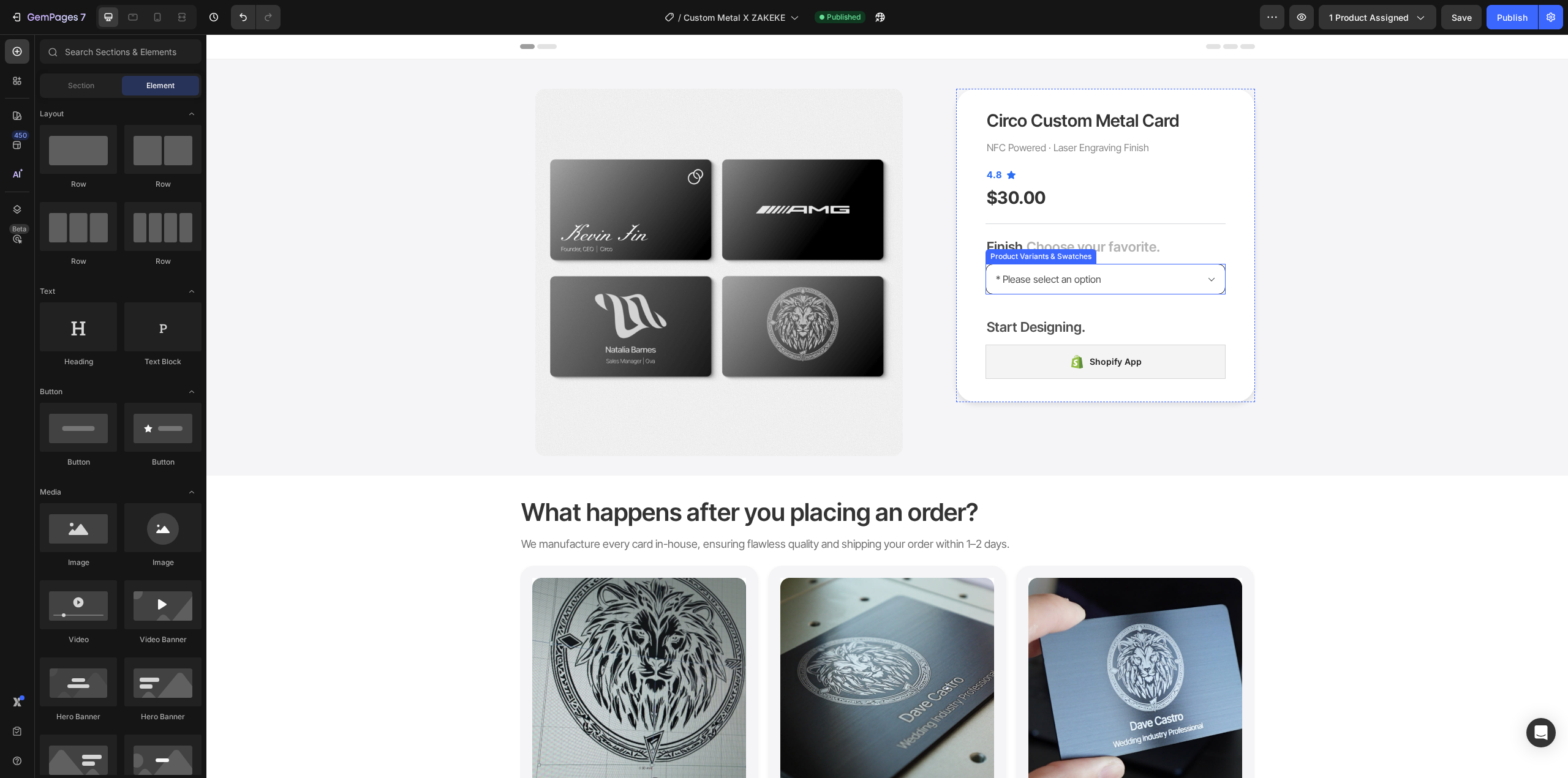
click at [1177, 269] on select "* Please select an option Matte Black Luxe Black Luxe Silver" at bounding box center [1106, 279] width 240 height 31
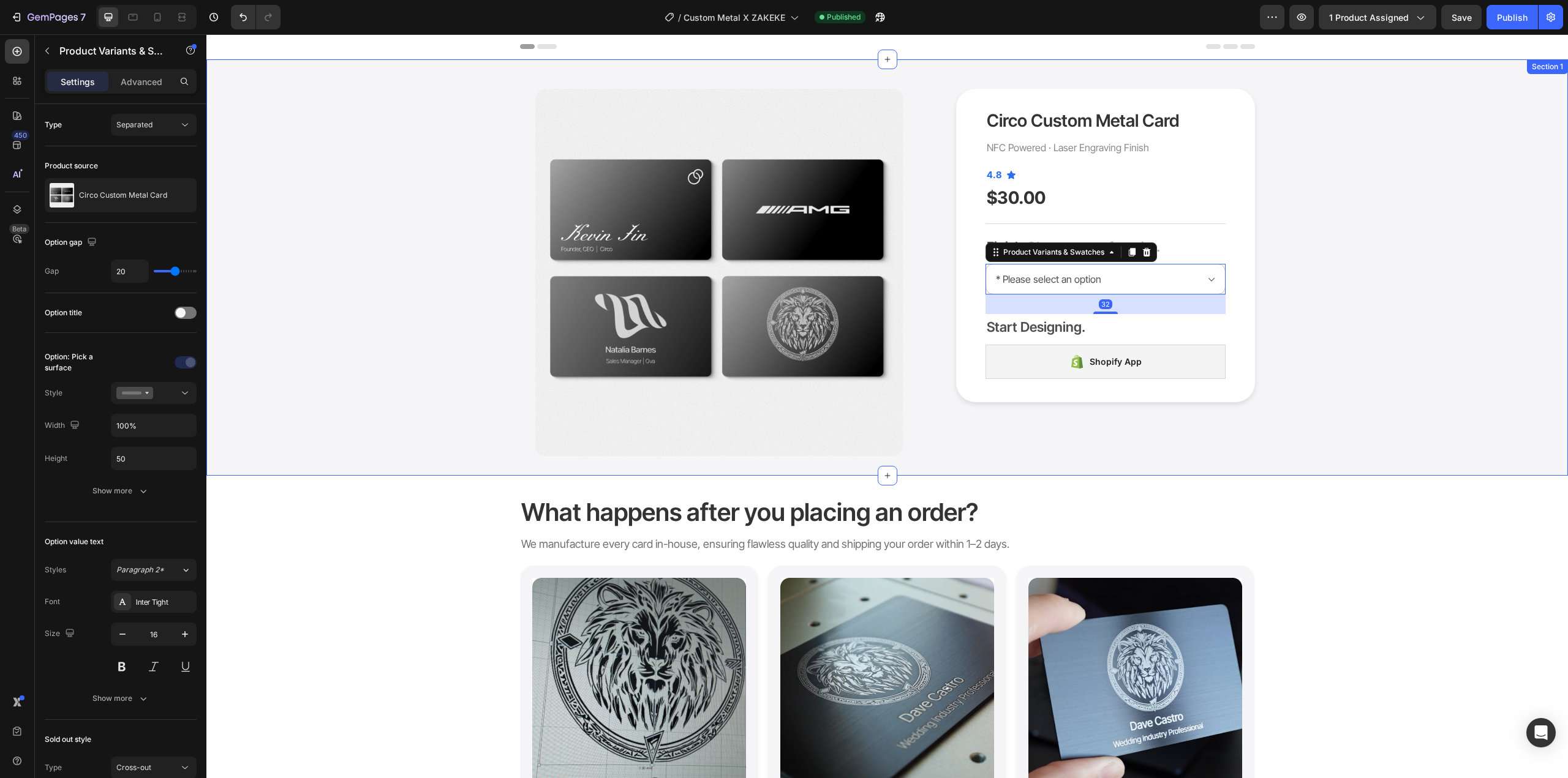
click at [1332, 267] on div "Product Images Circo Custom Metal Card Product Title NFC Powered · Laser Engrav…" at bounding box center [887, 272] width 1343 height 367
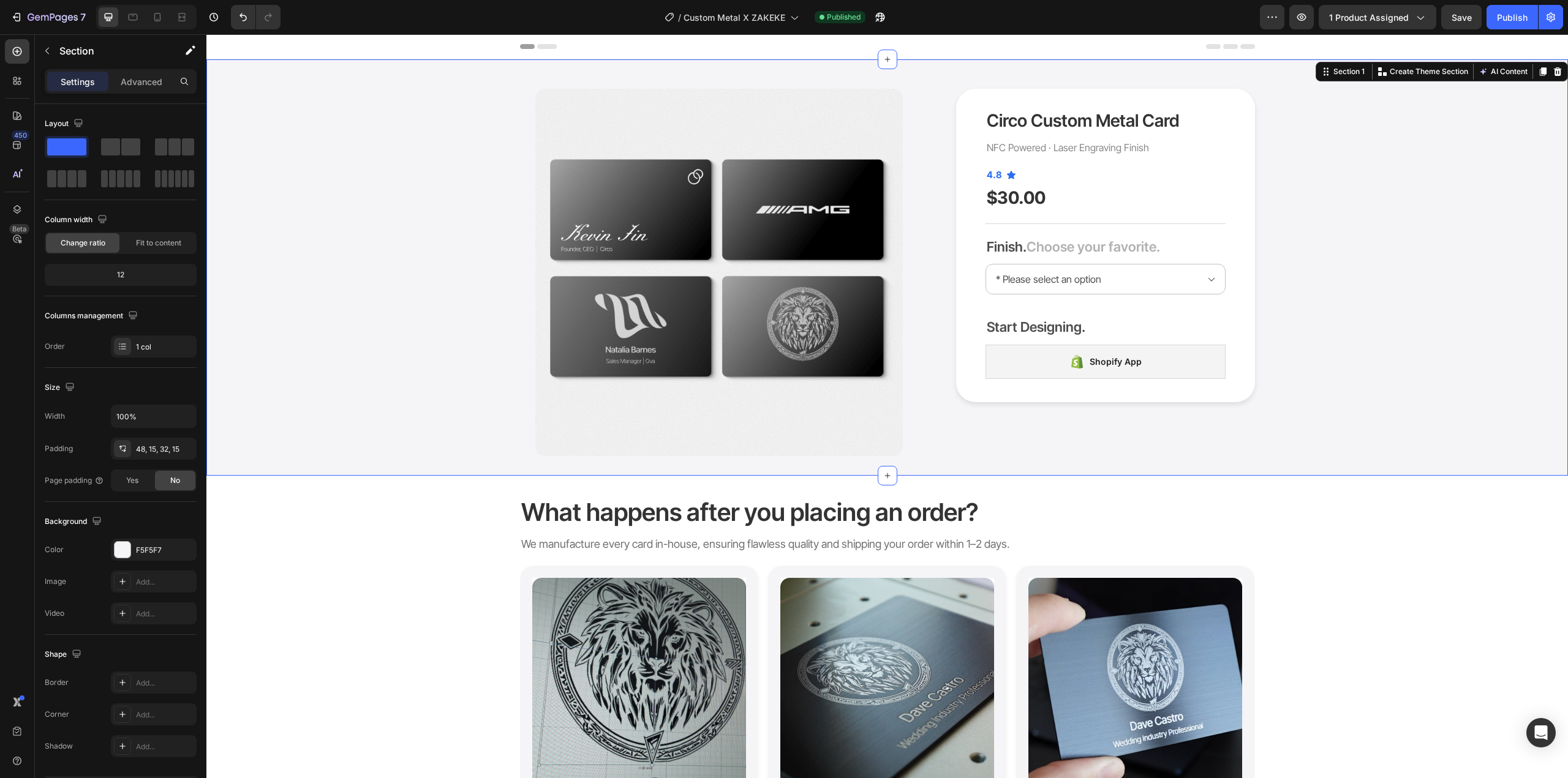
click at [1182, 261] on div "Circo Custom Metal Card Product Title NFC Powered · Laser Engraving Finish Text…" at bounding box center [1106, 245] width 240 height 274
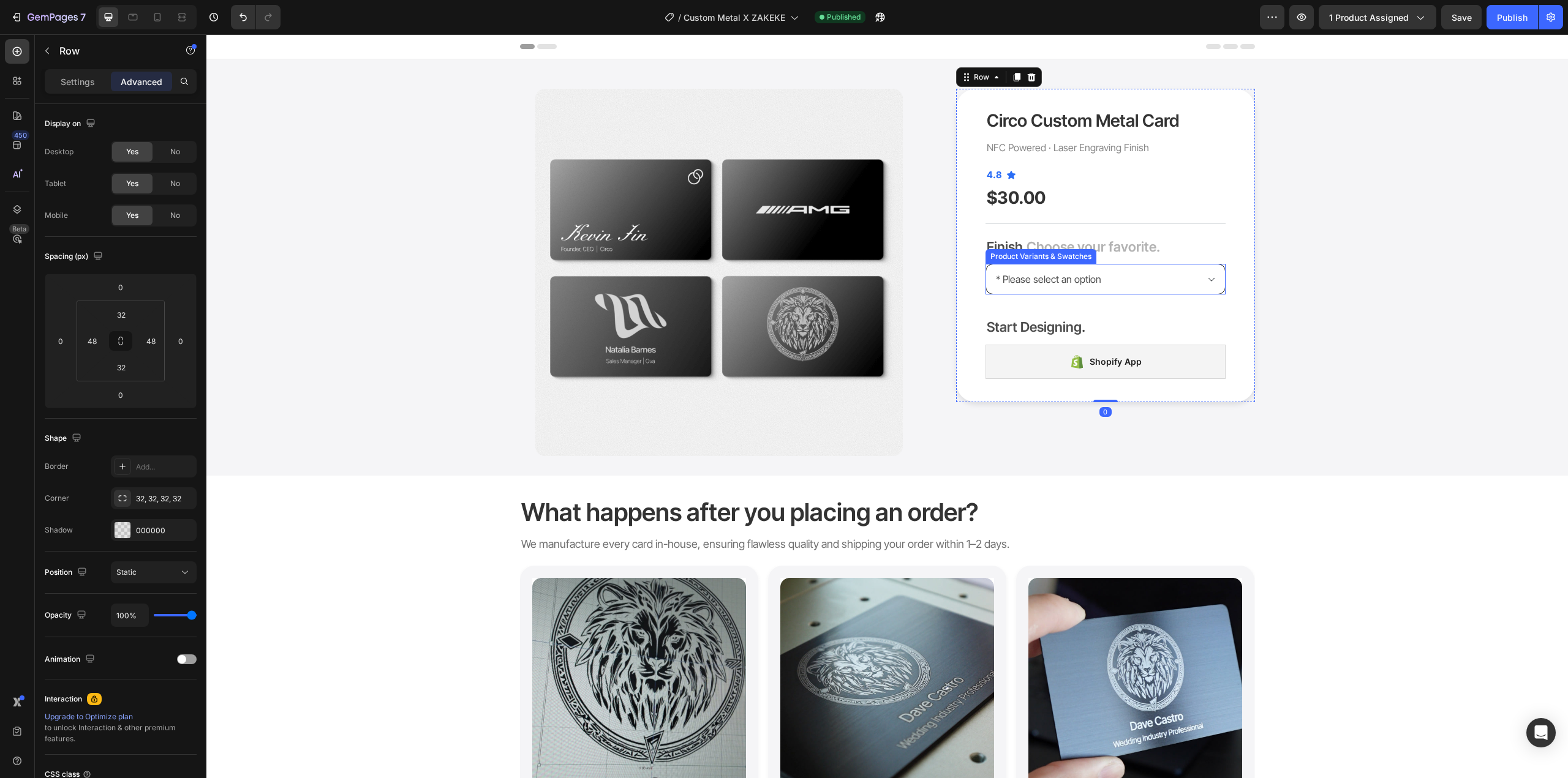
click at [1183, 269] on select "* Please select an option Matte Black Luxe Black Luxe Silver" at bounding box center [1106, 279] width 240 height 31
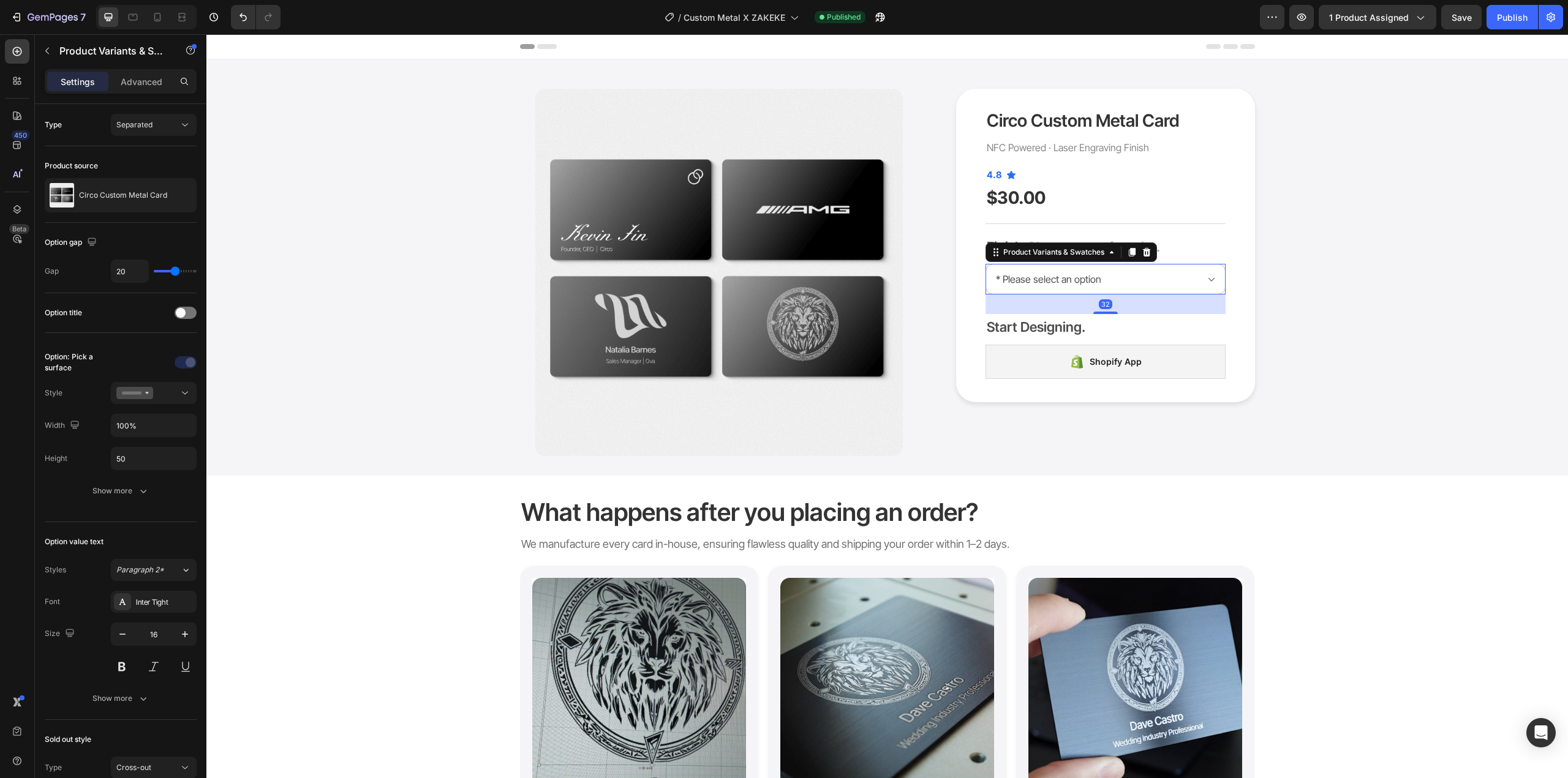
click at [70, 76] on p "Settings" at bounding box center [78, 81] width 34 height 13
click at [158, 402] on button at bounding box center [153, 393] width 86 height 22
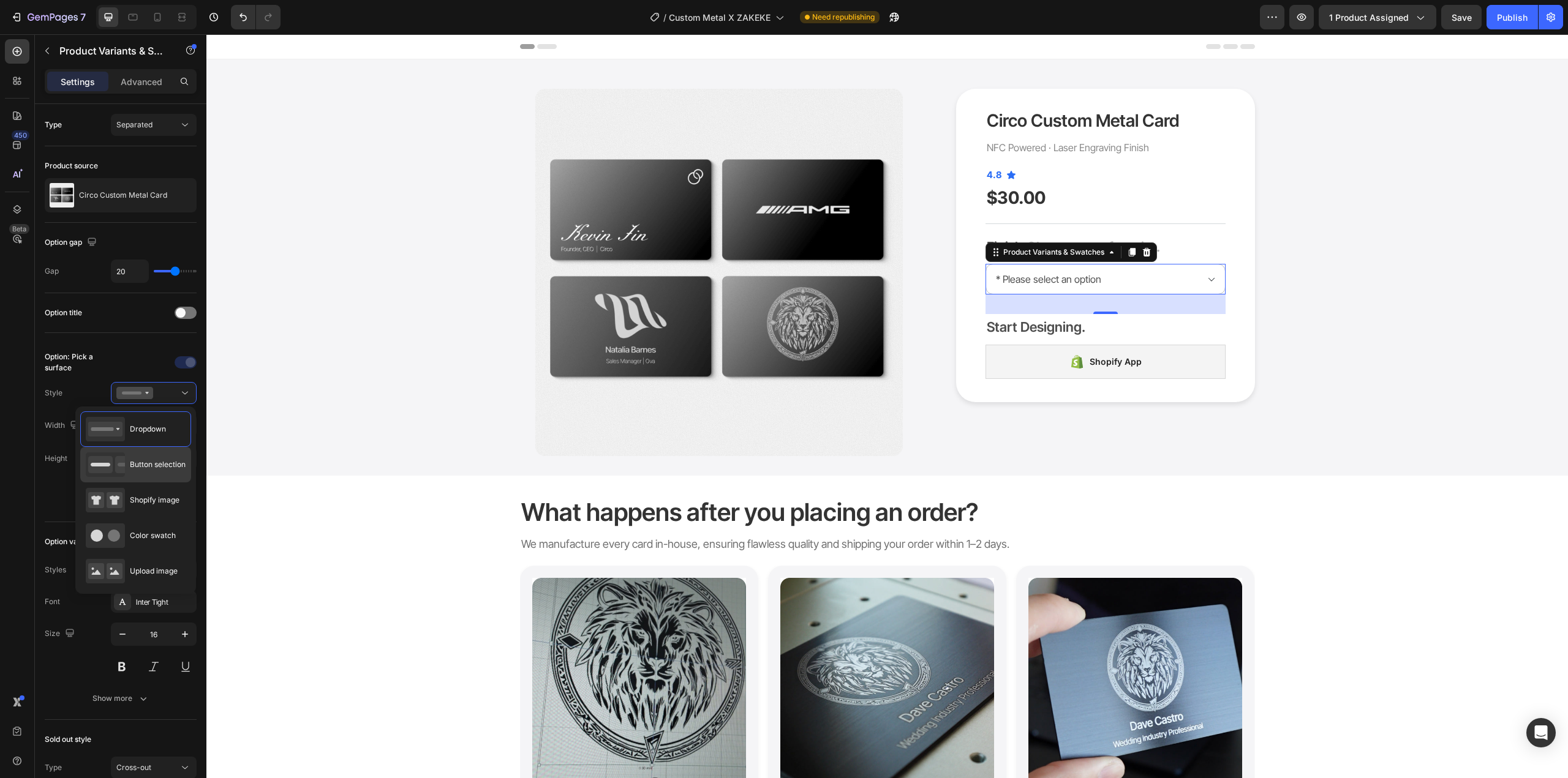
click at [155, 464] on span "Button selection" at bounding box center [158, 465] width 56 height 11
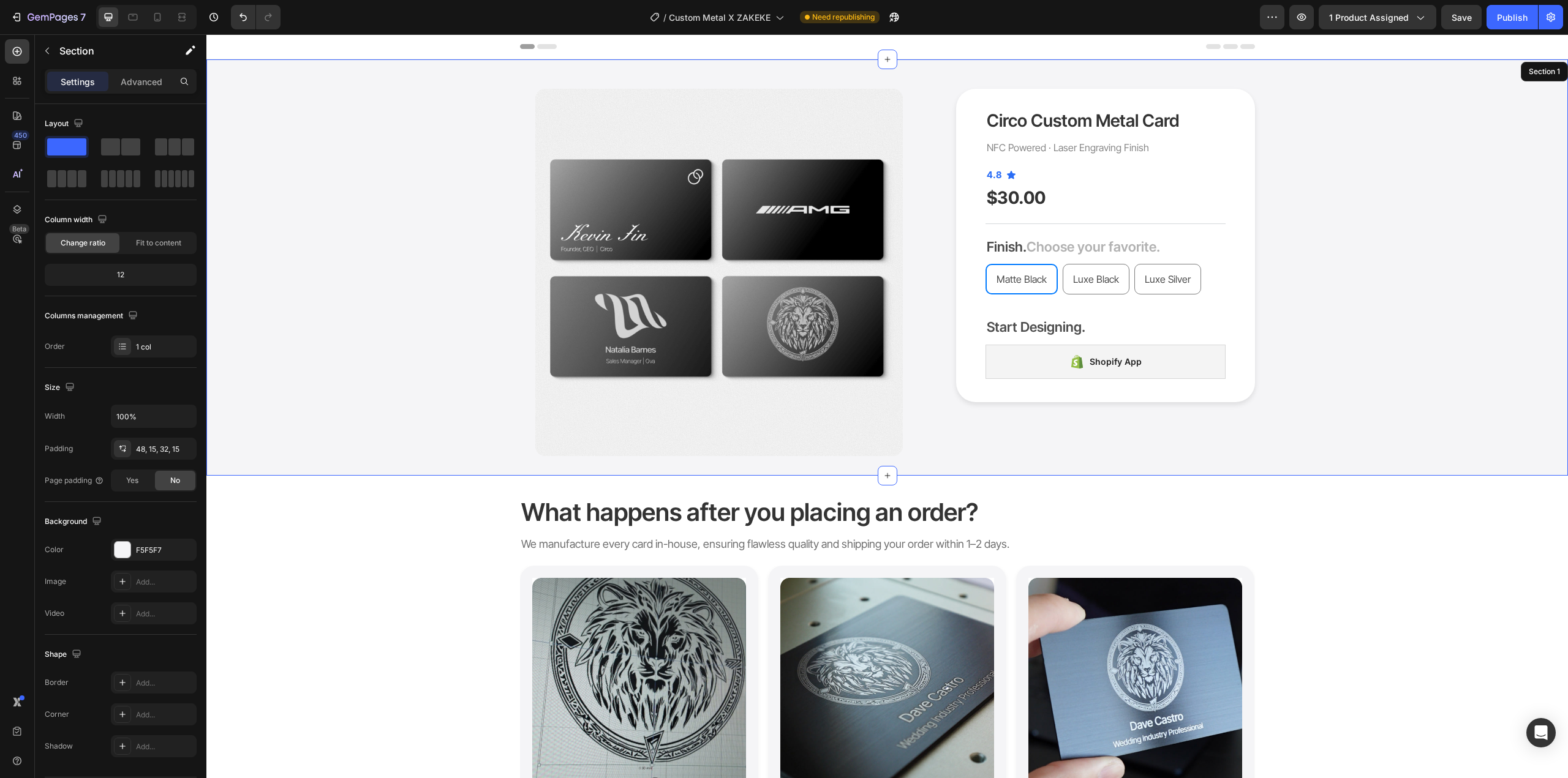
click at [1358, 330] on div "Product Images Circo Custom Metal Card Product Title NFC Powered · Laser Engrav…" at bounding box center [887, 272] width 1343 height 367
click at [1494, 13] on button "Publish" at bounding box center [1513, 17] width 52 height 25
click at [48, 14] on icon "button" at bounding box center [53, 18] width 50 height 10
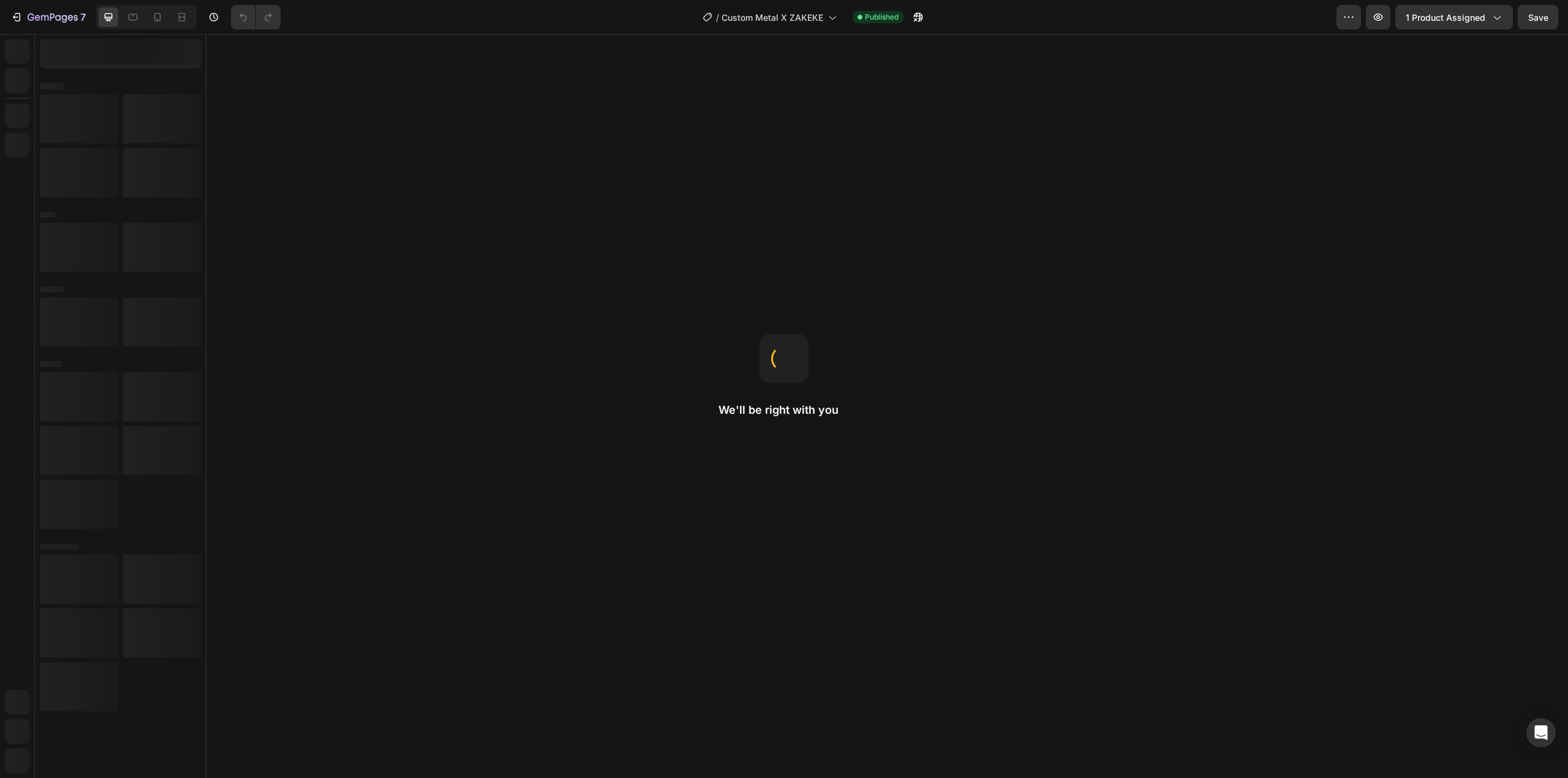
select select "Luxe Black"
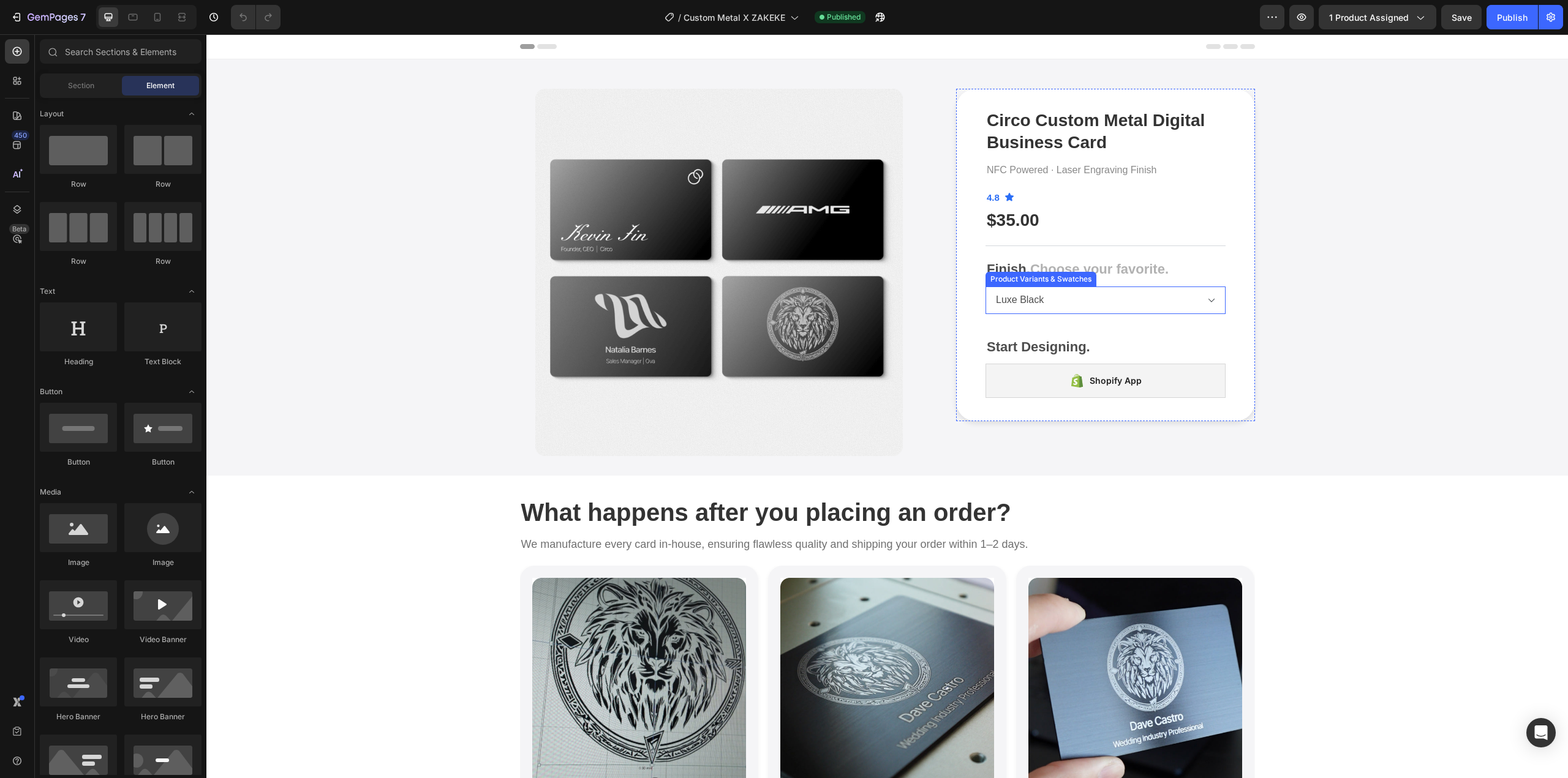
click at [1122, 292] on select "* Please select an option Luxe Black Matt Black Luxe Silver" at bounding box center [1106, 300] width 240 height 28
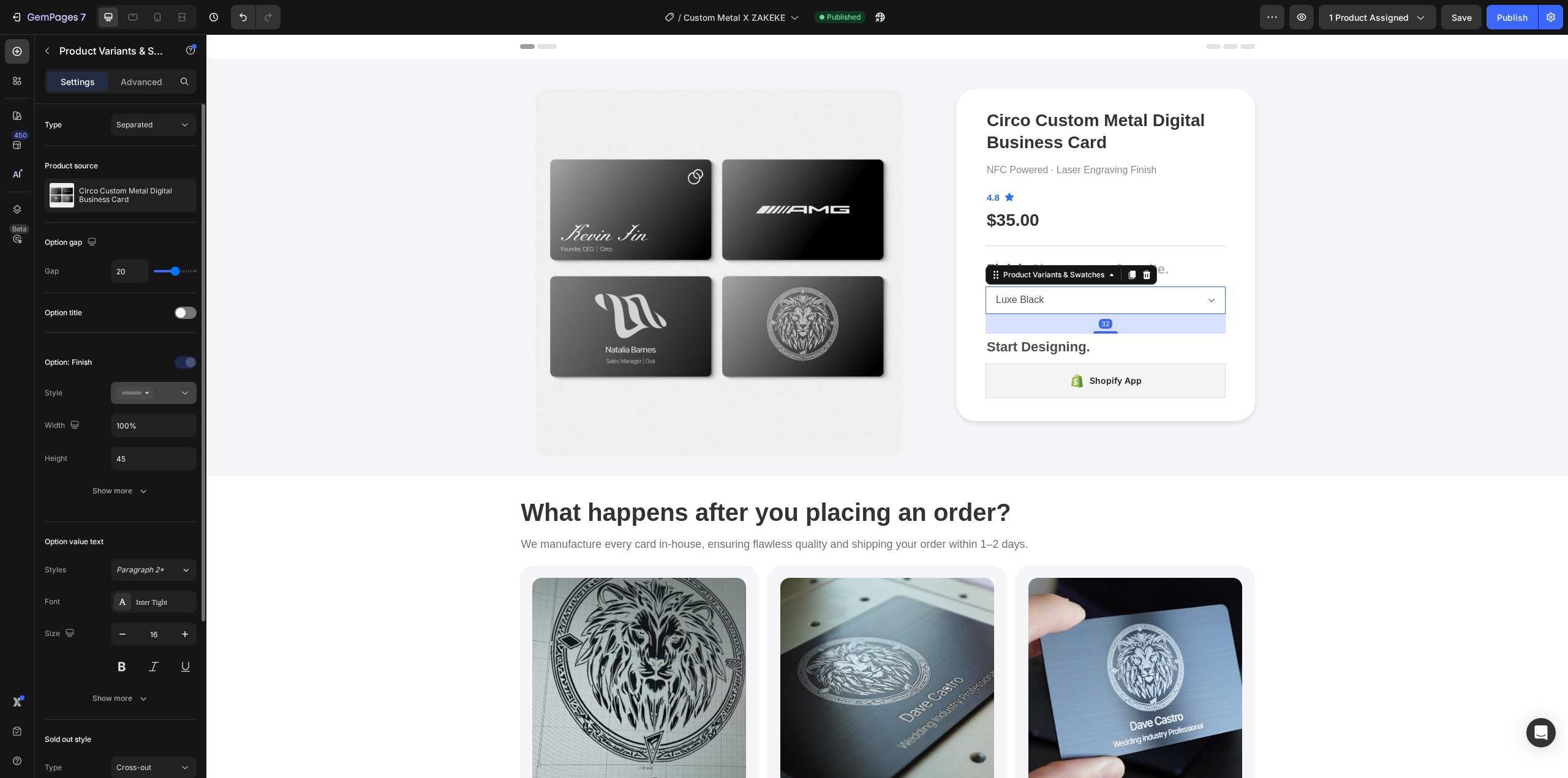
click at [162, 397] on div at bounding box center [153, 393] width 74 height 12
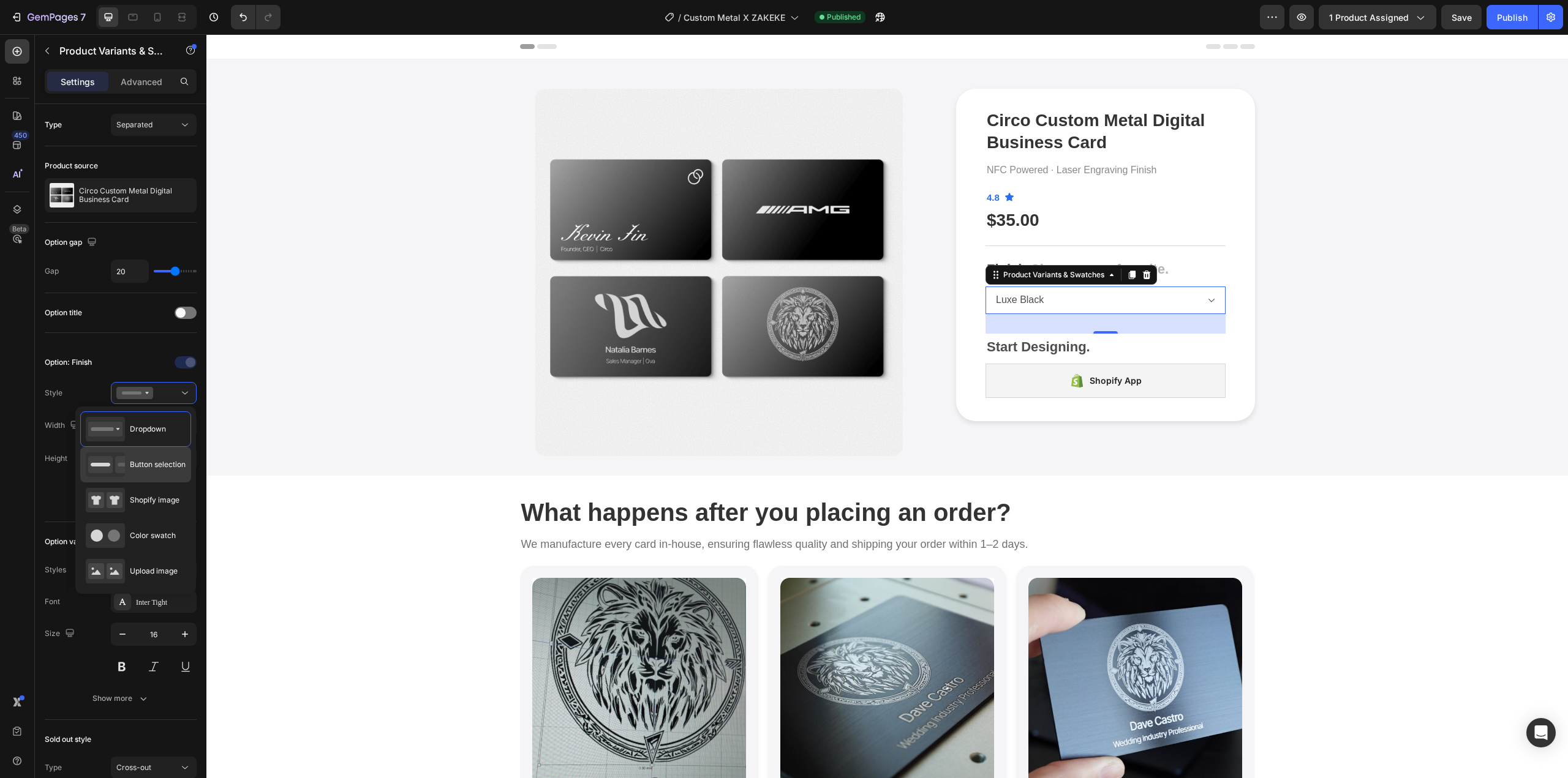
click at [160, 469] on span "Button selection" at bounding box center [158, 465] width 56 height 11
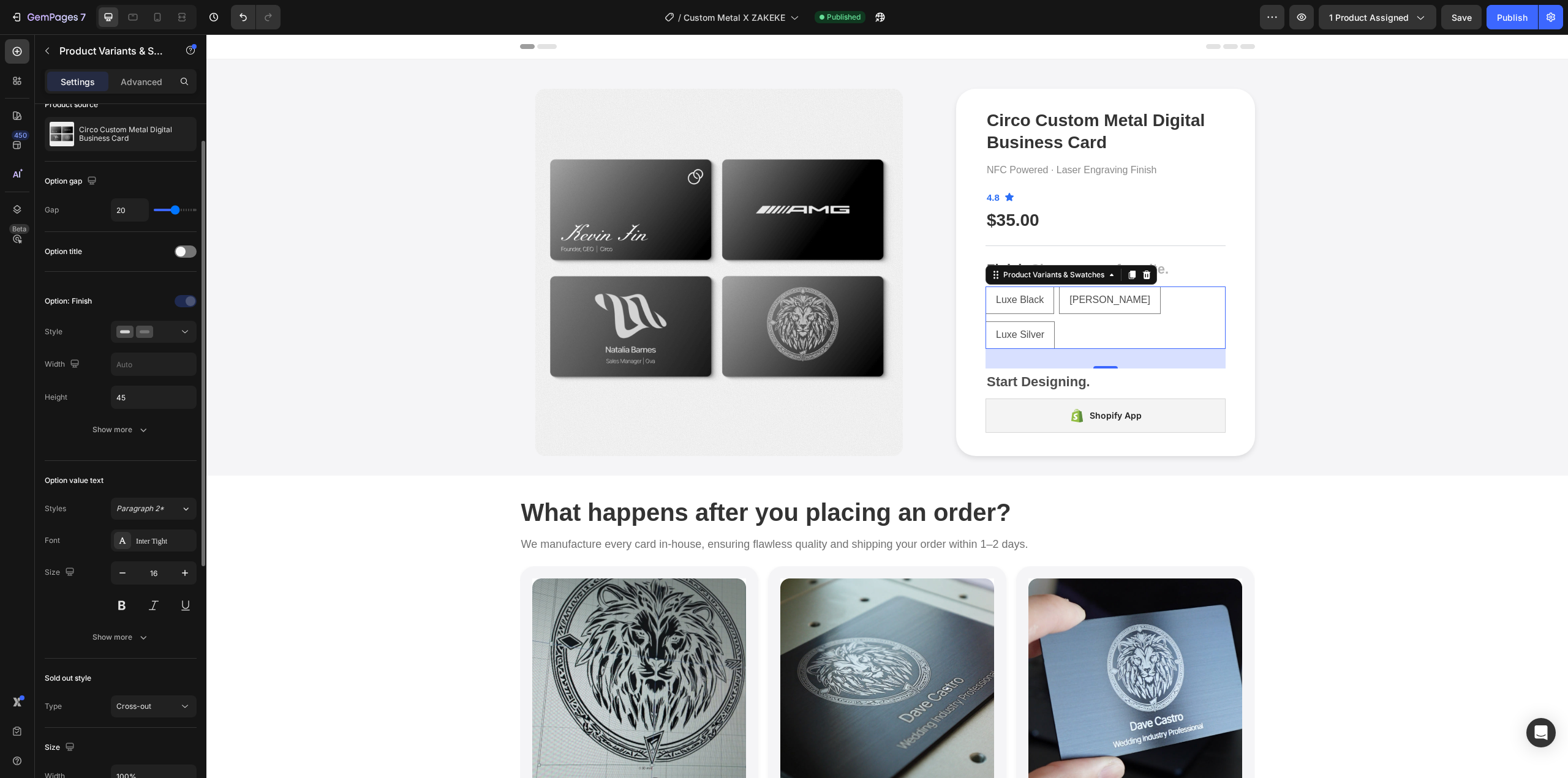
scroll to position [184, 0]
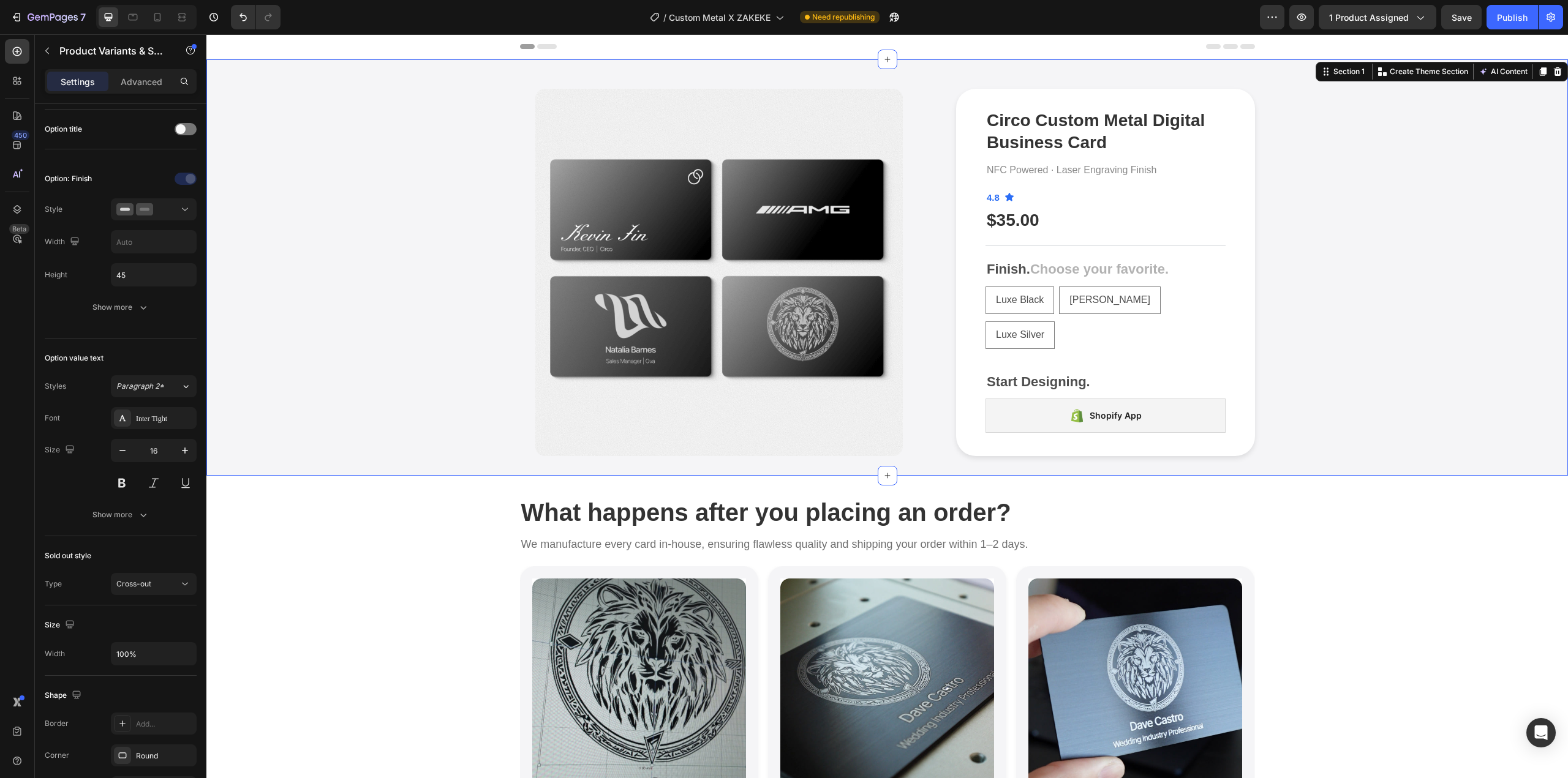
click at [1310, 249] on div "Product Images Circo Custom Metal Digital Business Card Product Title NFC Power…" at bounding box center [887, 272] width 1343 height 367
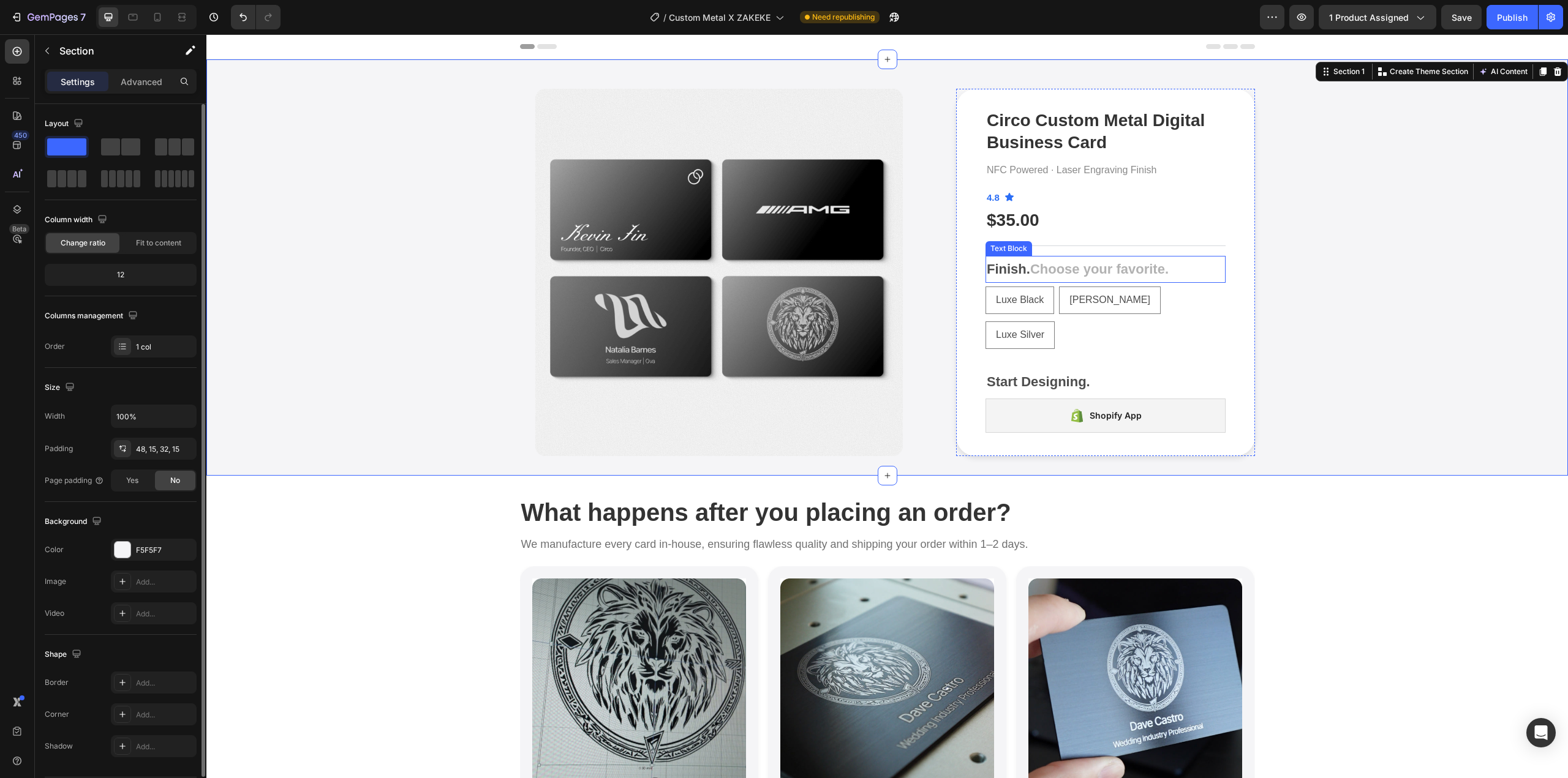
click at [1152, 260] on p "Finish. Choose your favorite." at bounding box center [1106, 269] width 238 height 25
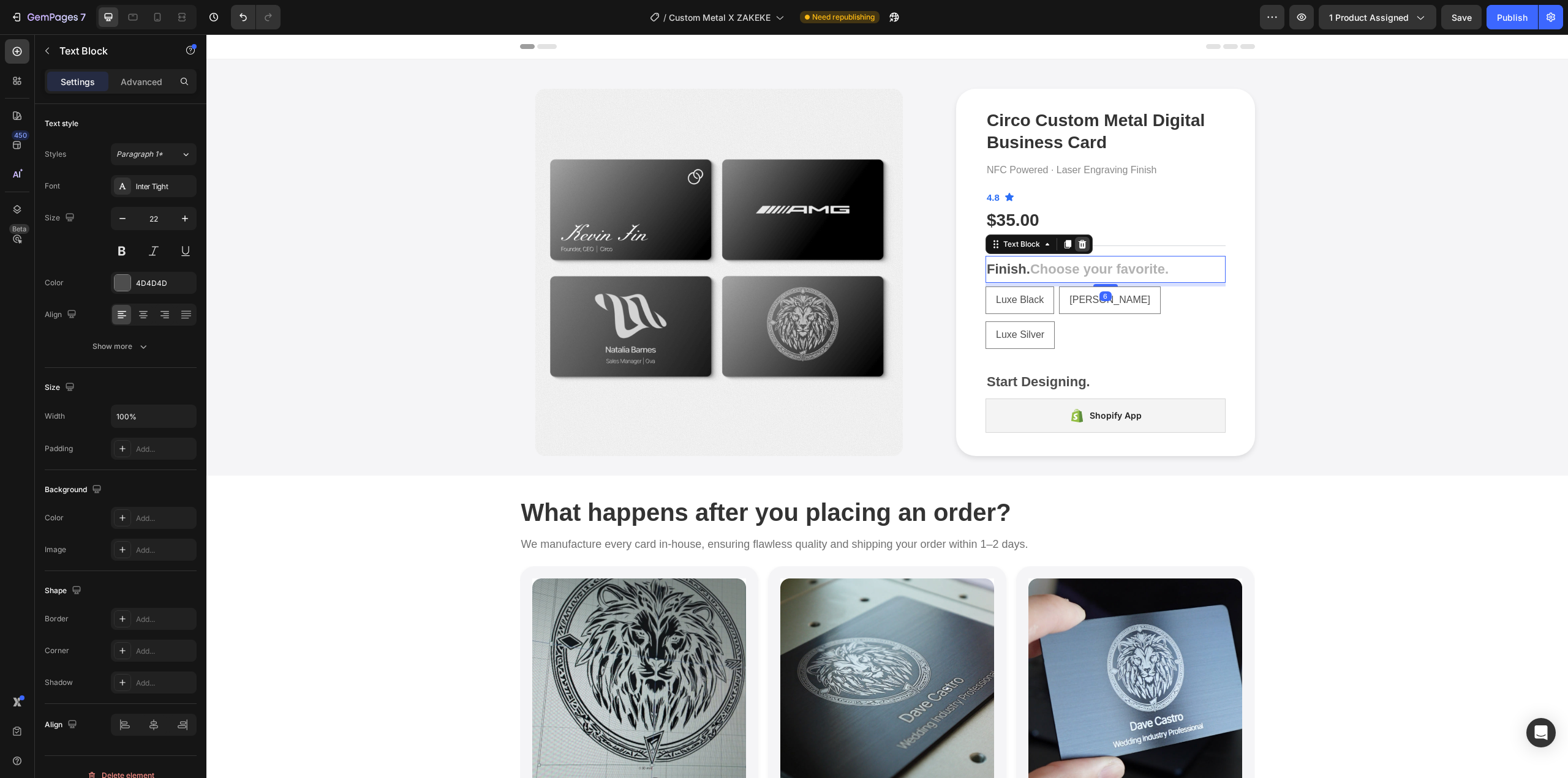
click at [1079, 240] on icon at bounding box center [1082, 244] width 8 height 9
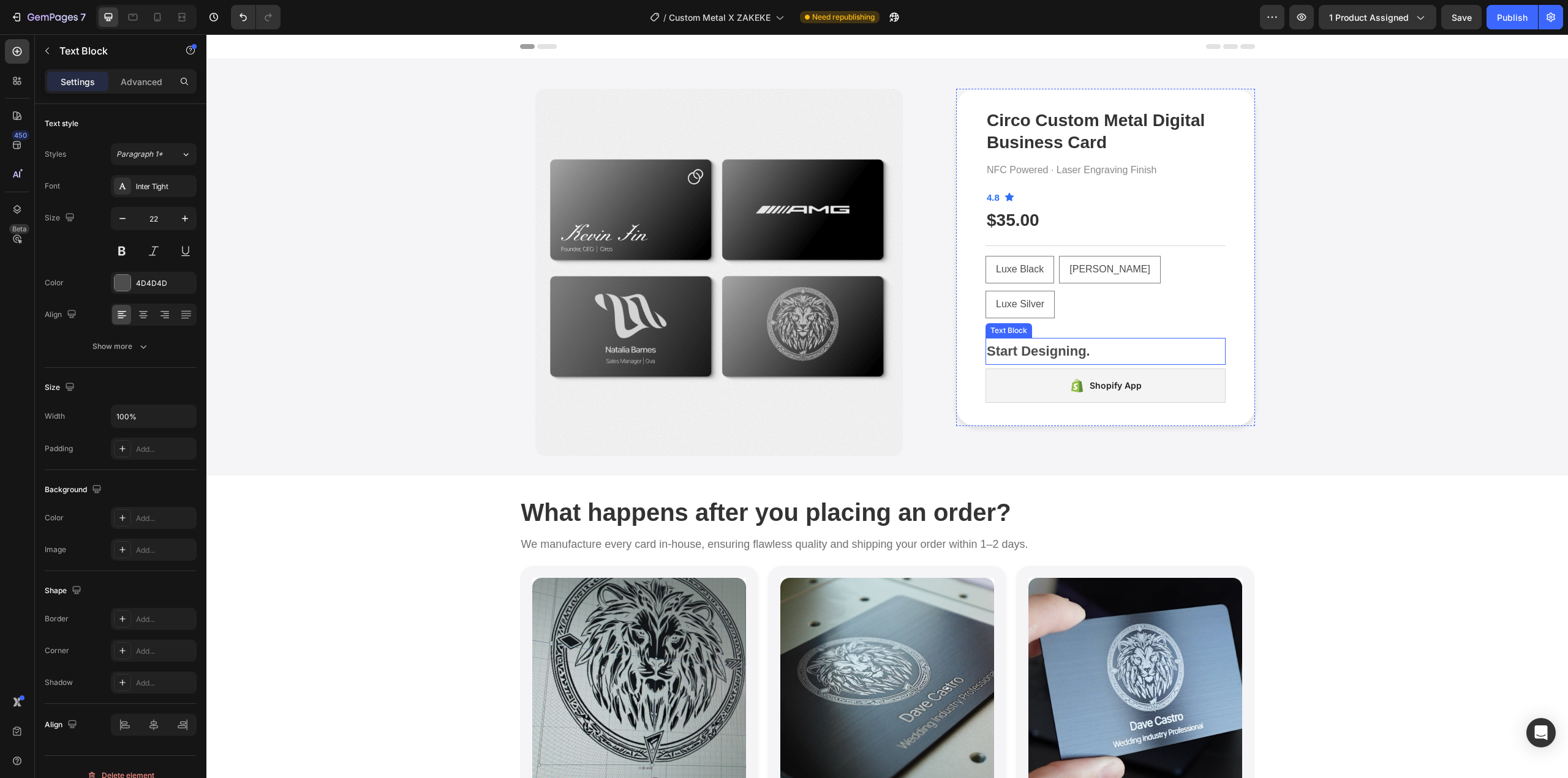
click at [1066, 339] on p "Start Designing." at bounding box center [1106, 351] width 238 height 25
click at [1078, 322] on icon at bounding box center [1082, 327] width 10 height 10
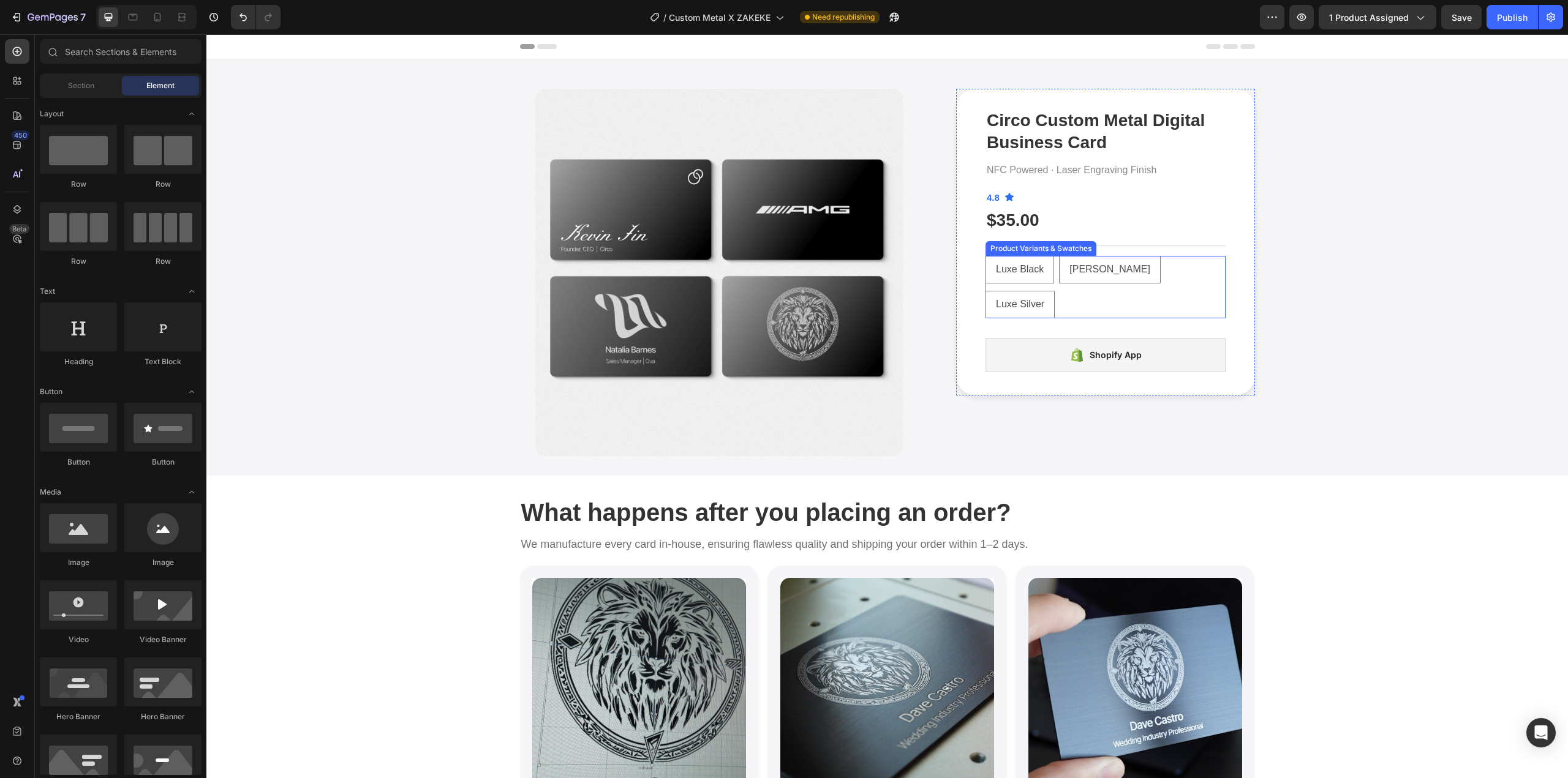
click at [1204, 268] on div "Luxe Black Luxe Black Luxe Black Matt Black Matt Black Matt Black Luxe Silver L…" at bounding box center [1106, 287] width 240 height 63
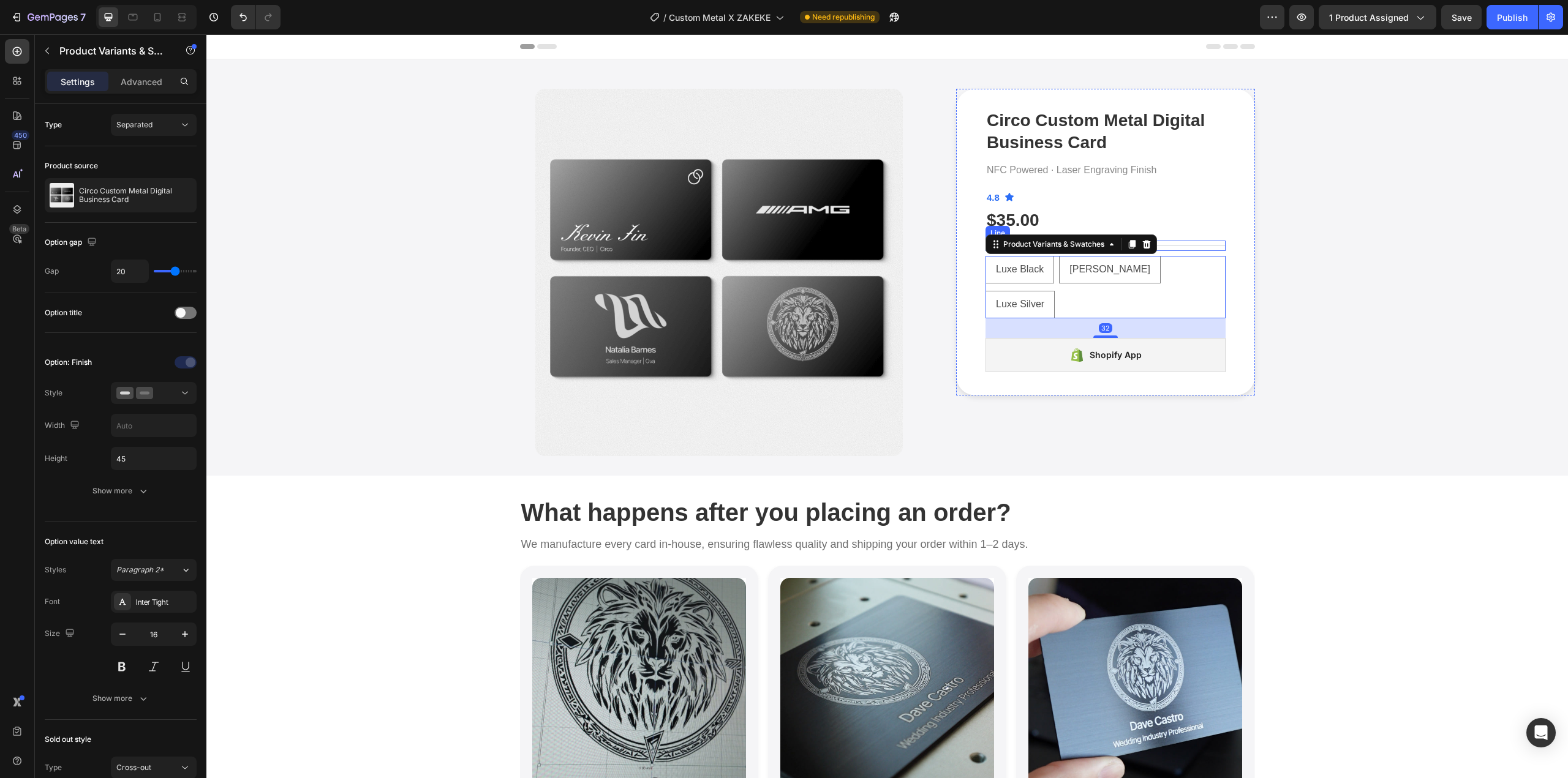
click at [1194, 248] on div "Title Line" at bounding box center [1106, 245] width 240 height 10
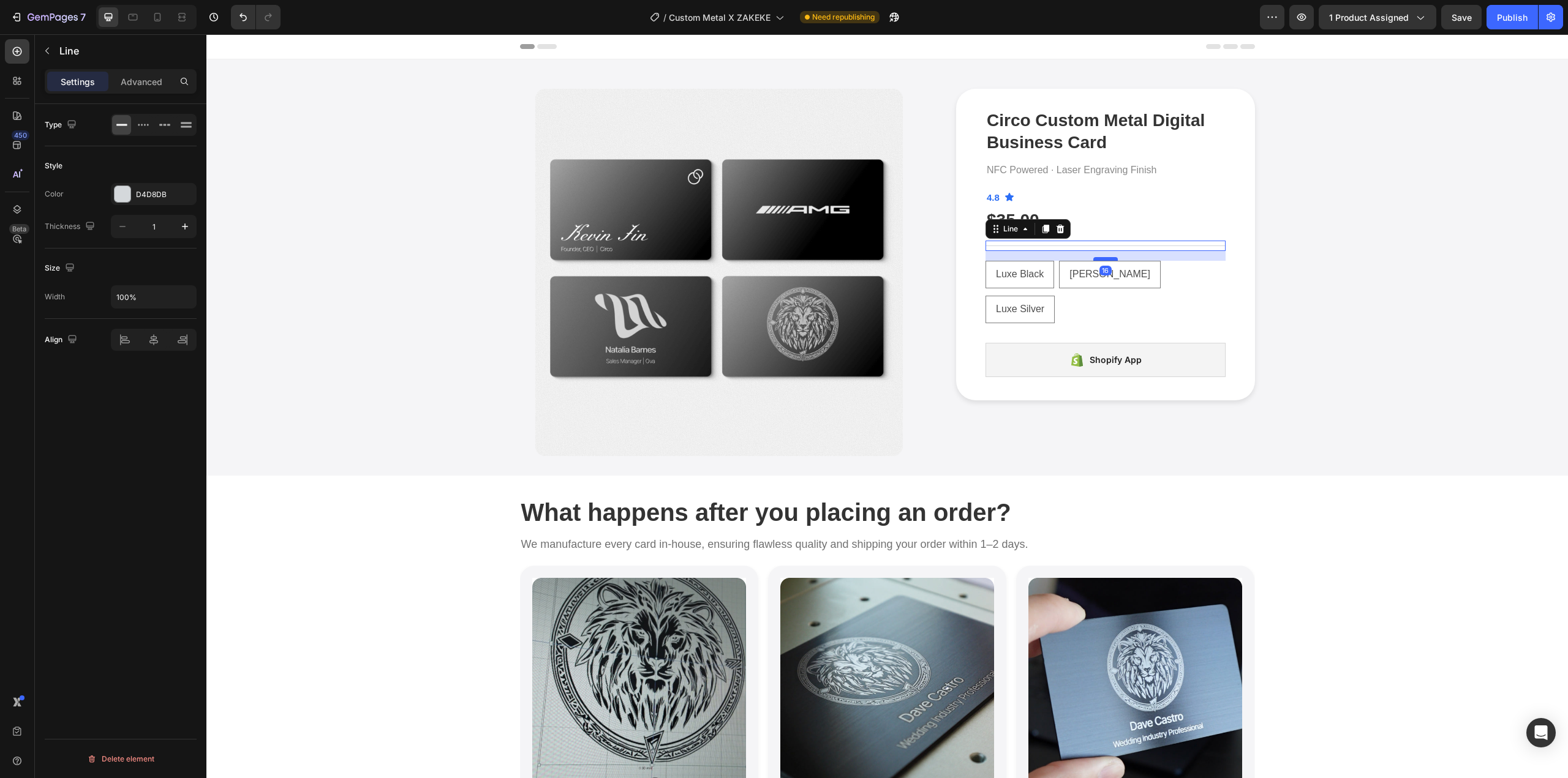
drag, startPoint x: 1106, startPoint y: 254, endPoint x: 1101, endPoint y: 258, distance: 6.4
click at [1101, 258] on div at bounding box center [1106, 259] width 25 height 4
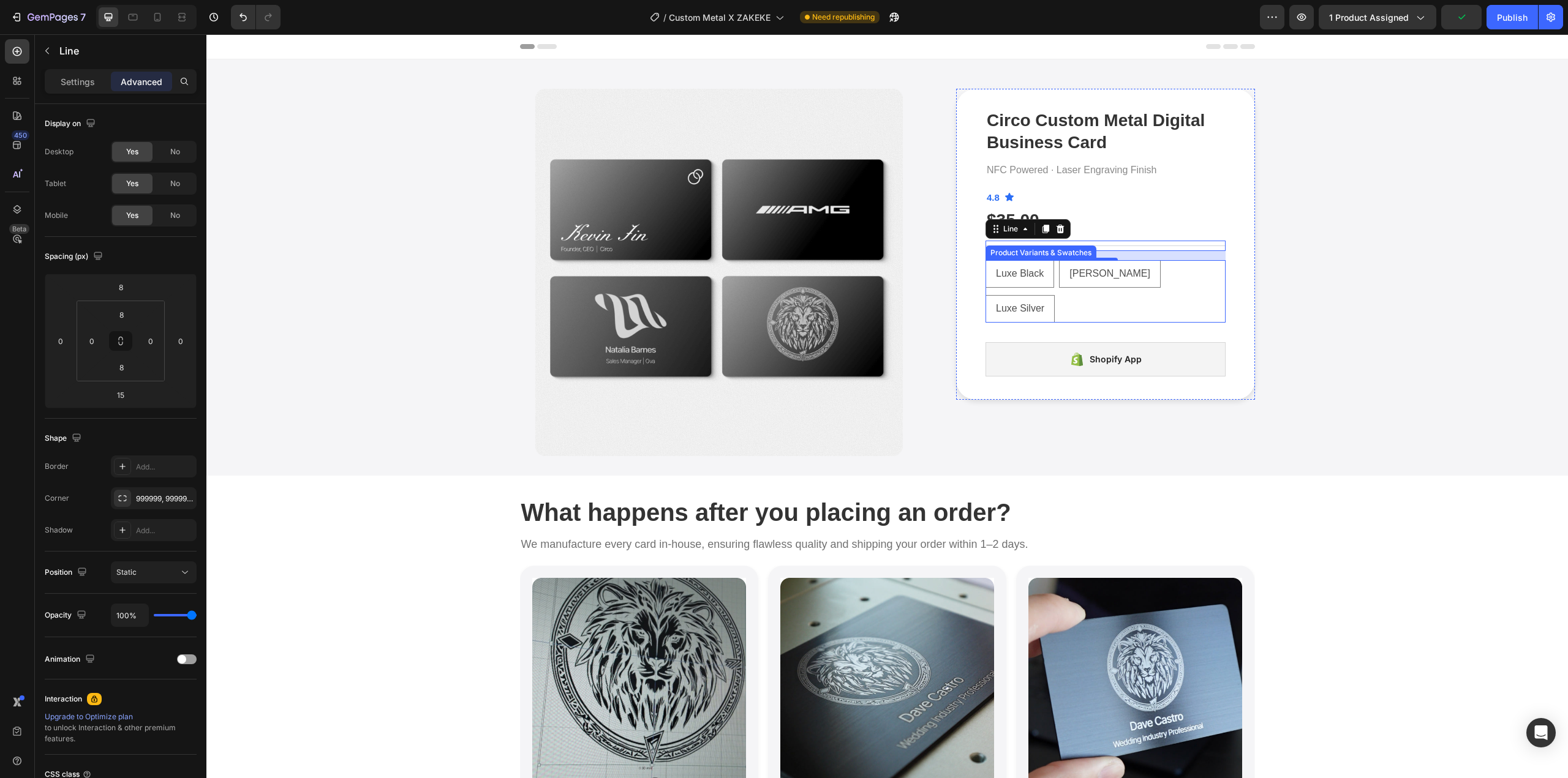
click at [1210, 273] on div "Luxe Black Luxe Black Luxe Black Matt Black Matt Black Matt Black Luxe Silver L…" at bounding box center [1106, 292] width 240 height 63
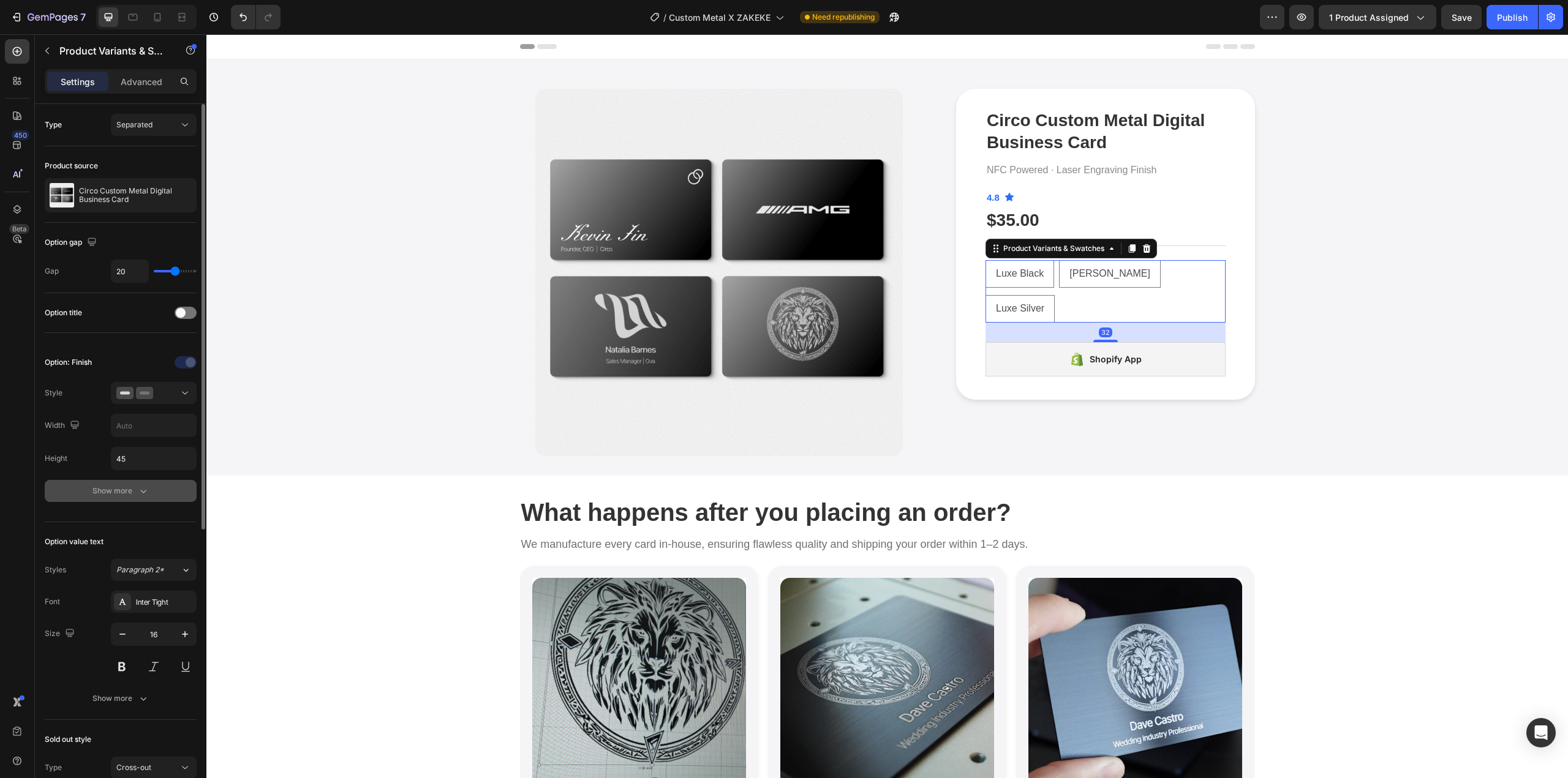
click at [130, 497] on button "Show more" at bounding box center [121, 491] width 152 height 22
click at [130, 618] on div at bounding box center [122, 619] width 17 height 17
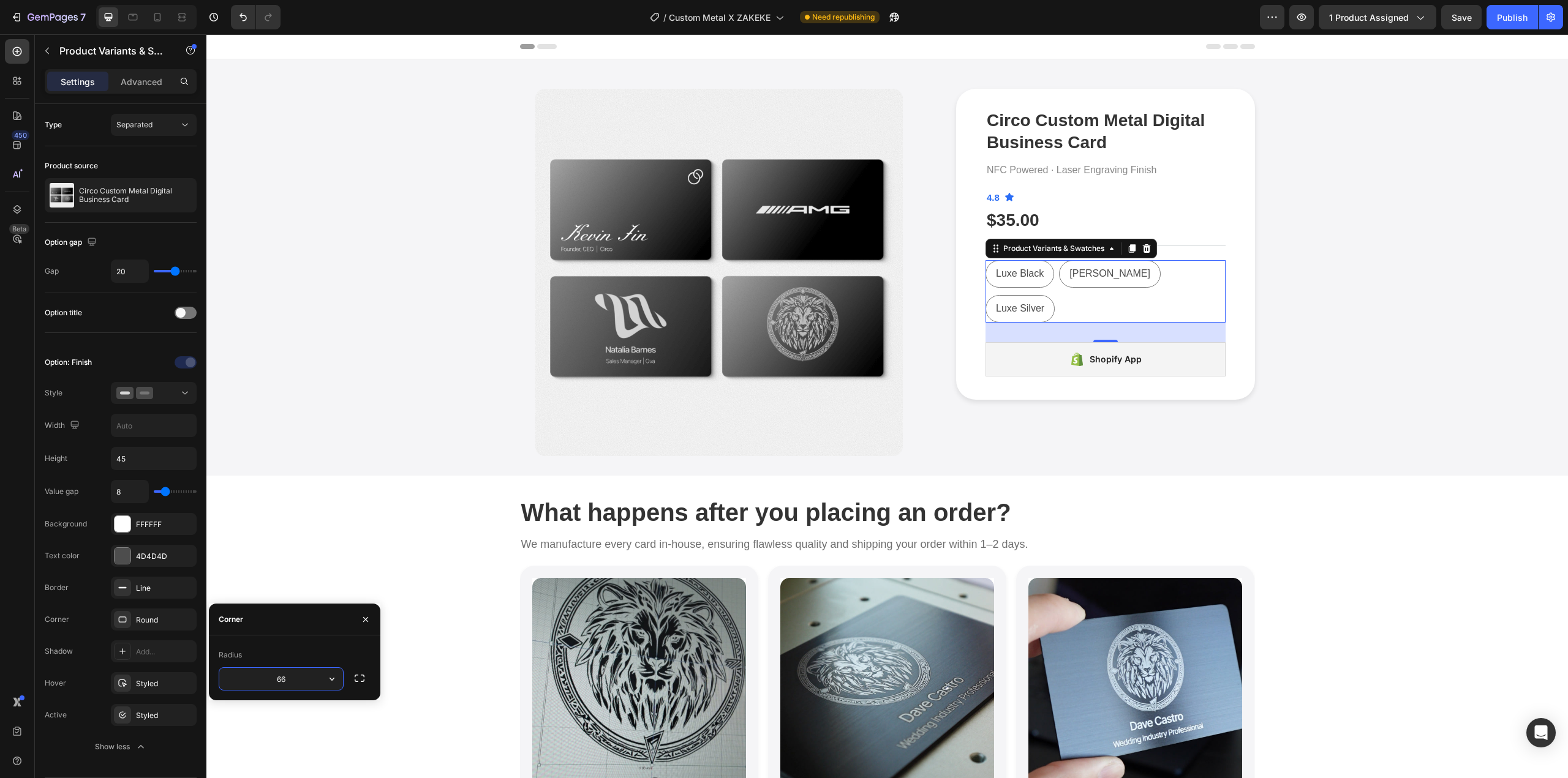
type input "66"
click at [150, 715] on div "Styled" at bounding box center [154, 716] width 36 height 11
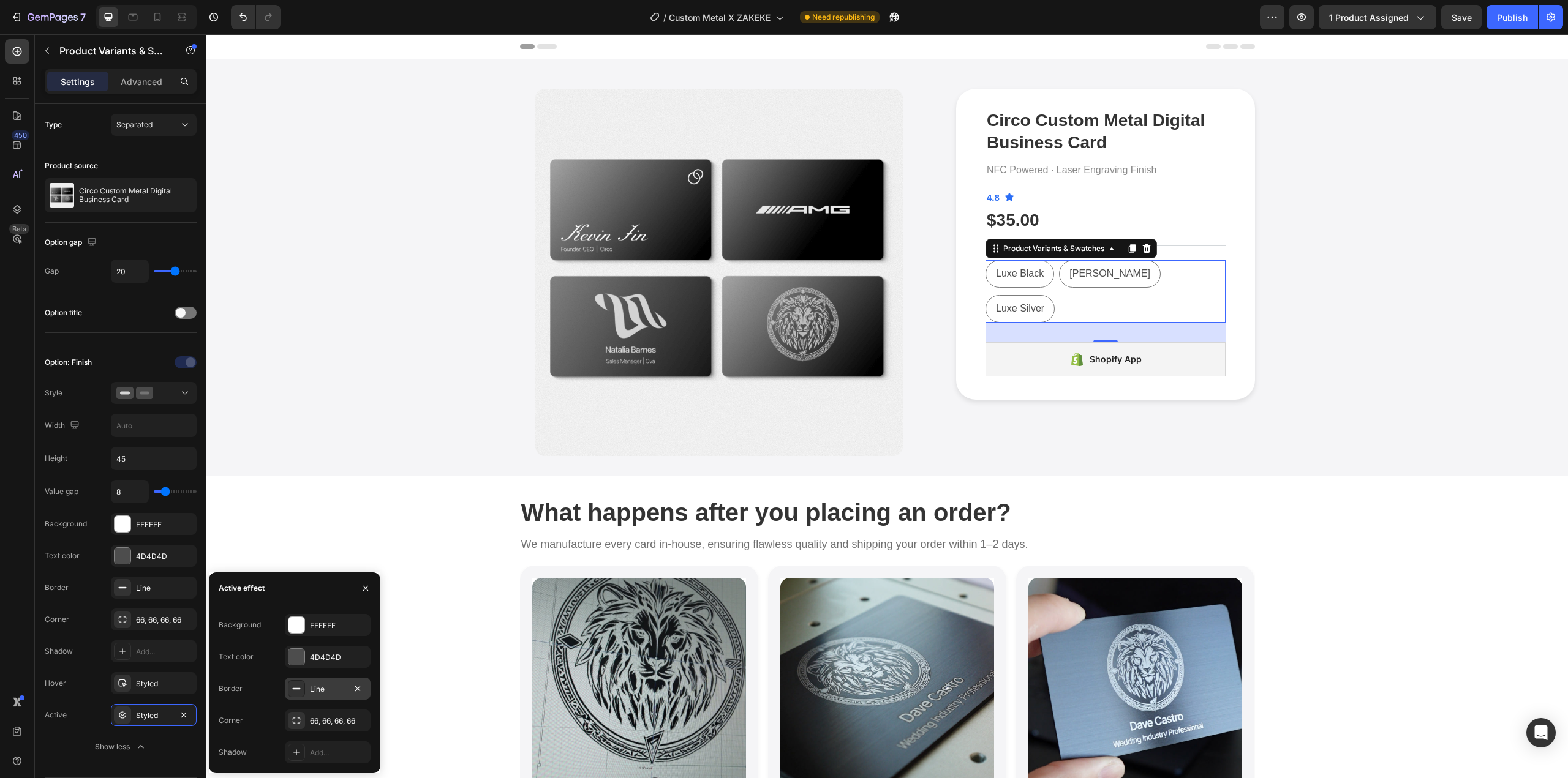
click at [300, 680] on div at bounding box center [297, 689] width 17 height 17
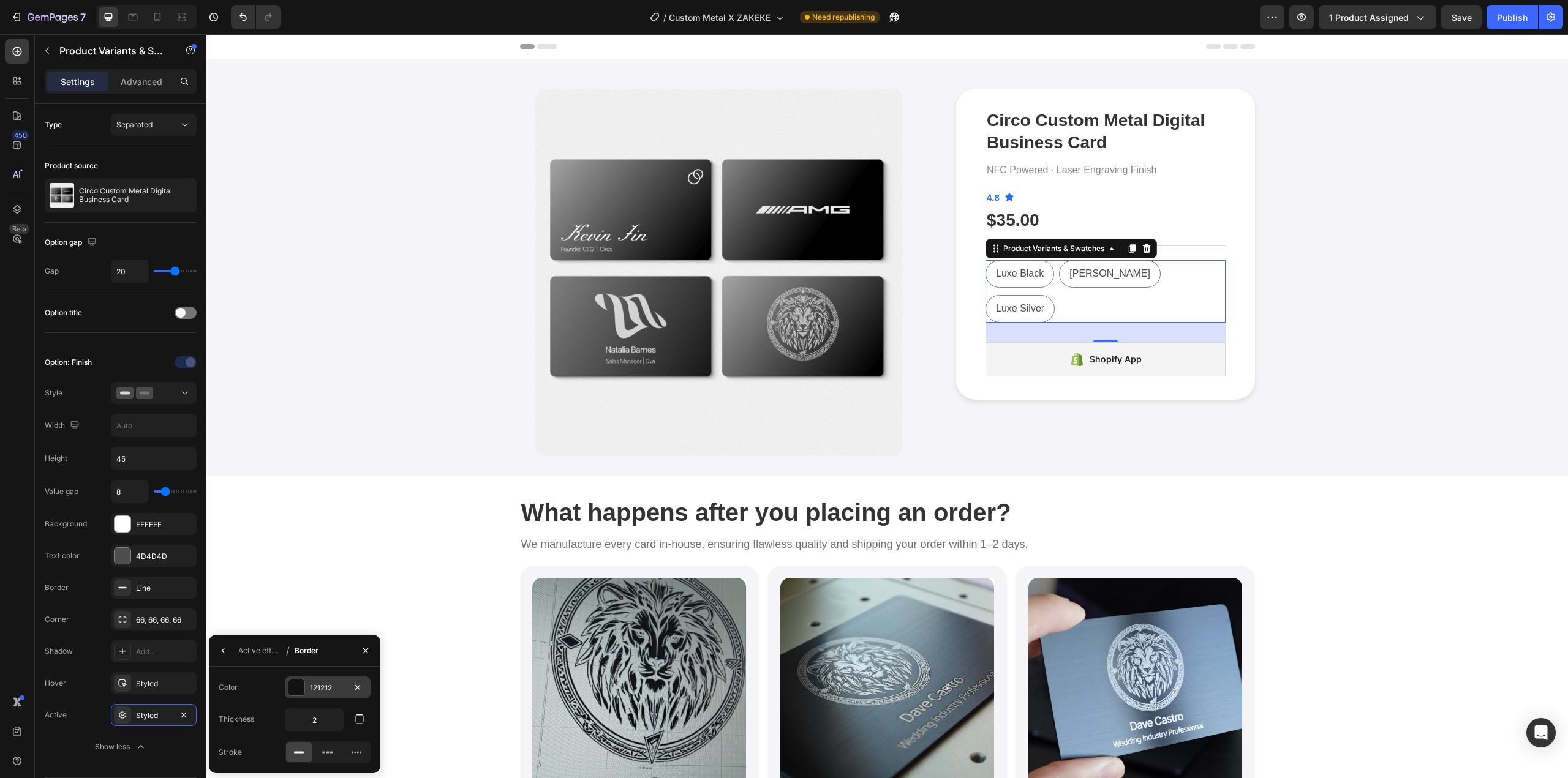
click at [326, 688] on div "121212" at bounding box center [328, 688] width 36 height 11
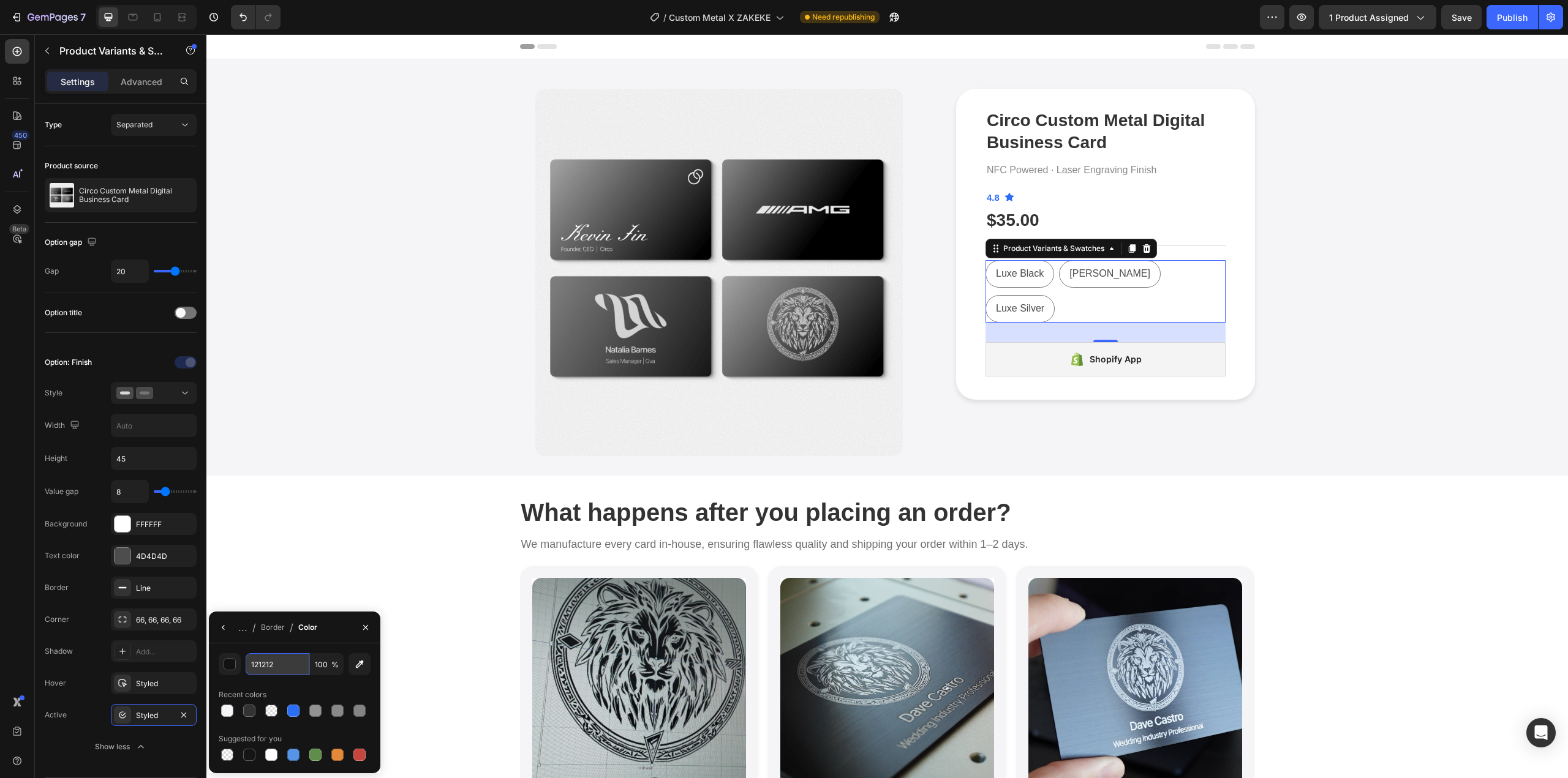
click at [289, 665] on input "121212" at bounding box center [278, 664] width 64 height 22
type input "007AFF"
click at [926, 397] on div "Product Images" at bounding box center [729, 272] width 418 height 367
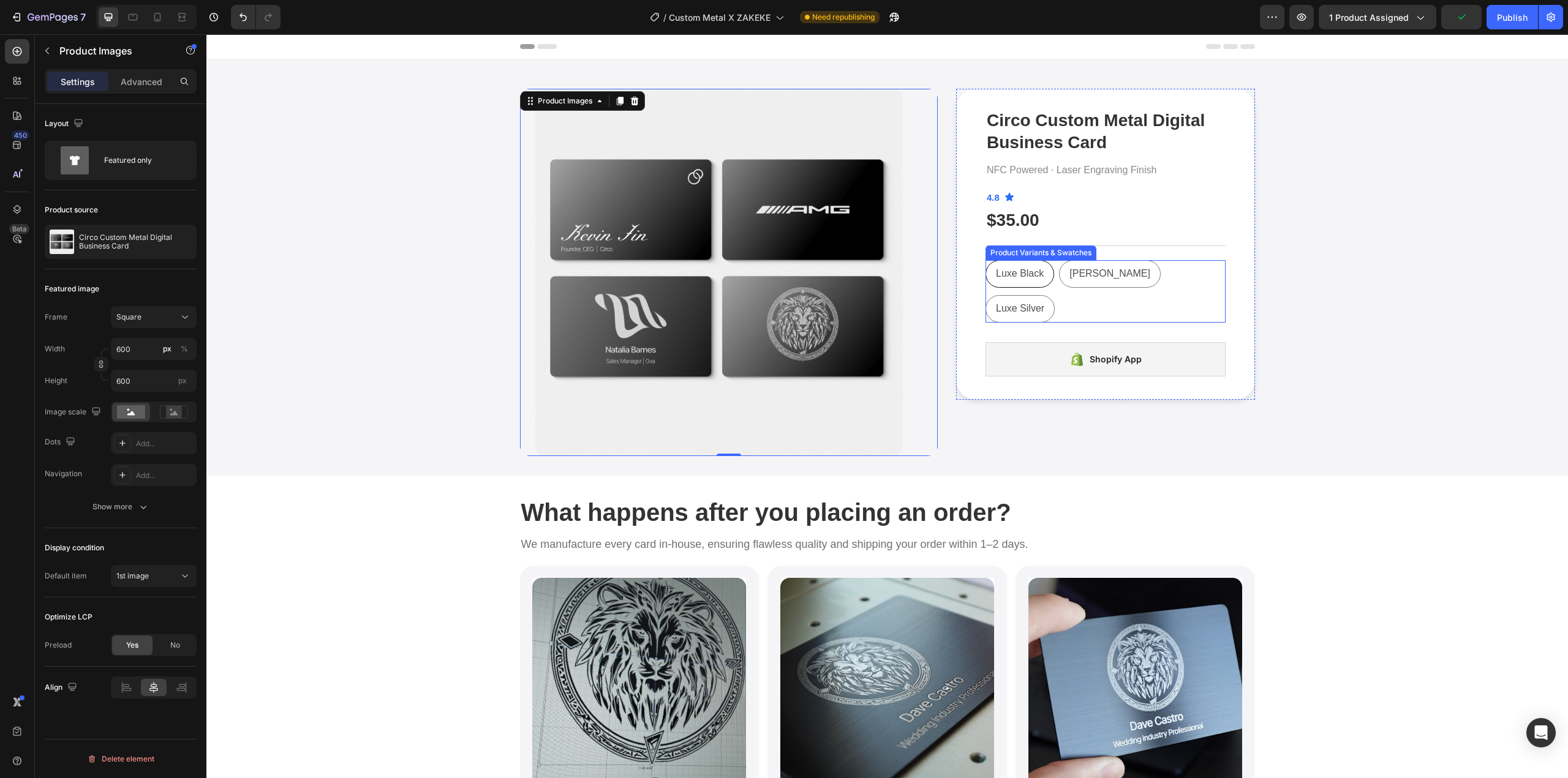
click at [1007, 267] on div "Luxe Black" at bounding box center [1020, 274] width 67 height 28
click at [986, 260] on input "Luxe Black Luxe Black Luxe Black" at bounding box center [985, 260] width 1 height 1
radio input "true"
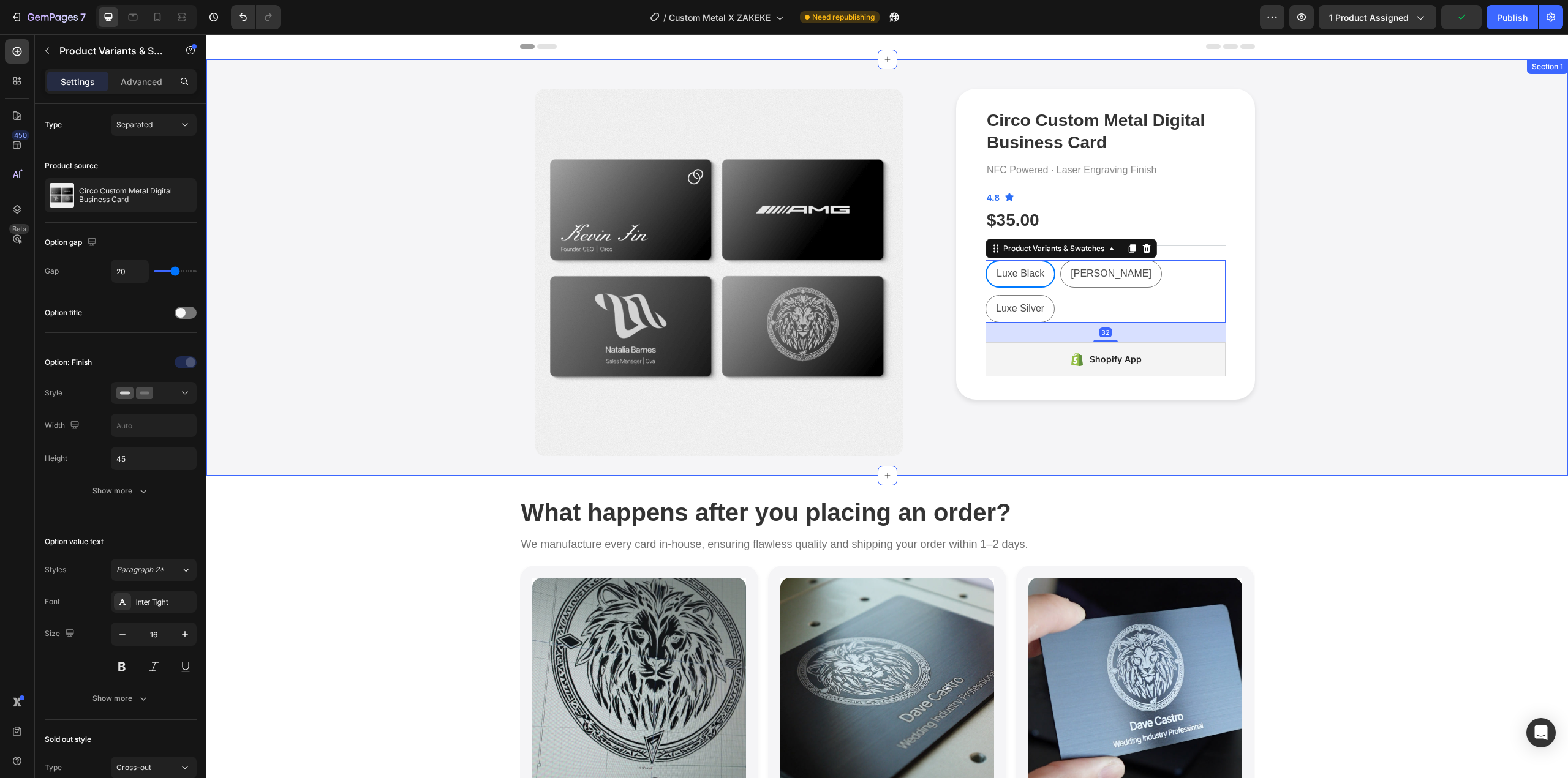
click at [1339, 342] on div "Product Images Circo Custom Metal Digital Business Card Product Title NFC Power…" at bounding box center [887, 272] width 1343 height 367
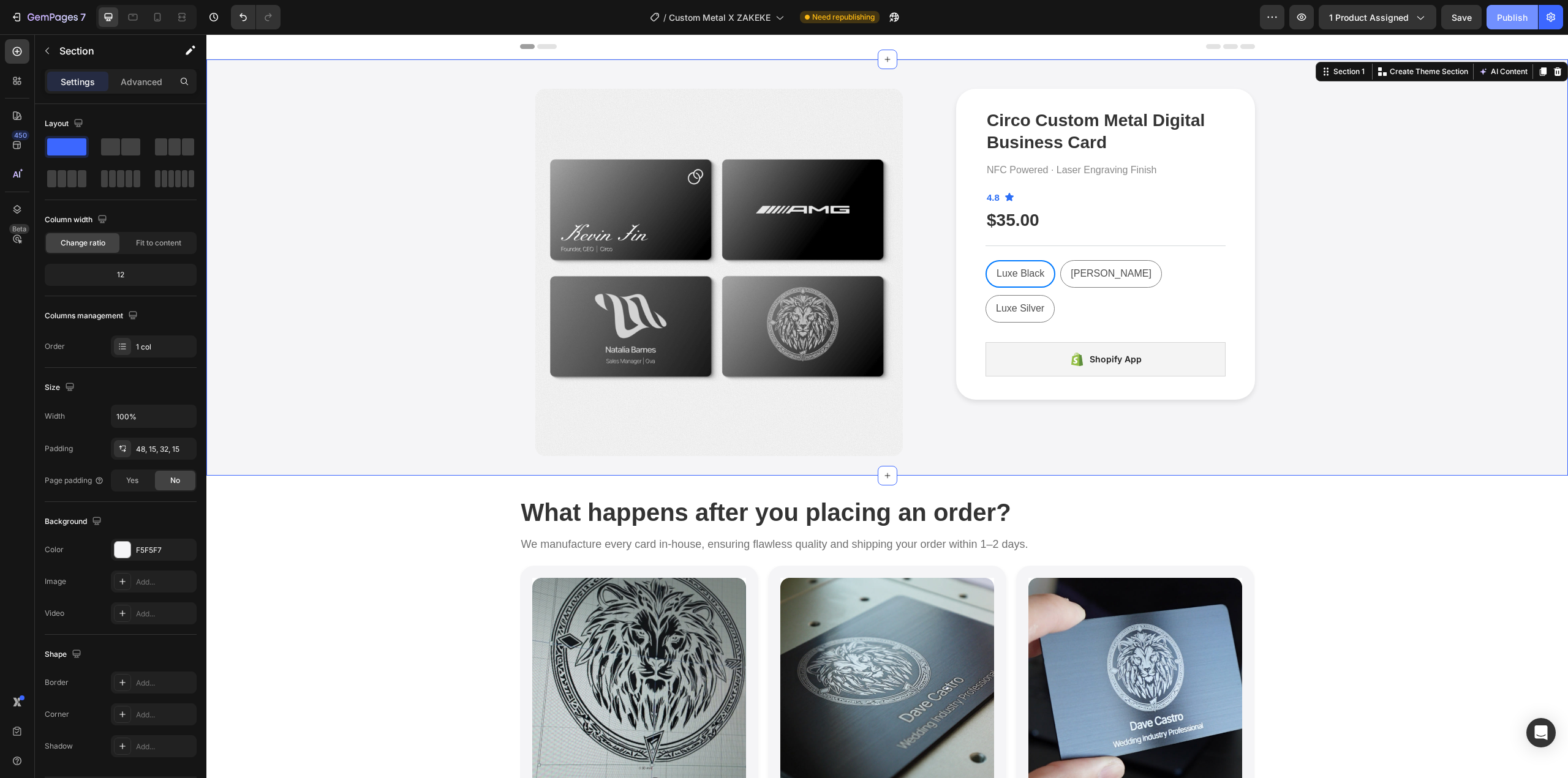
click at [1510, 12] on div "Publish" at bounding box center [1513, 17] width 31 height 13
click at [1119, 171] on p "NFC Powered · Laser Engraving Finish" at bounding box center [1095, 170] width 215 height 18
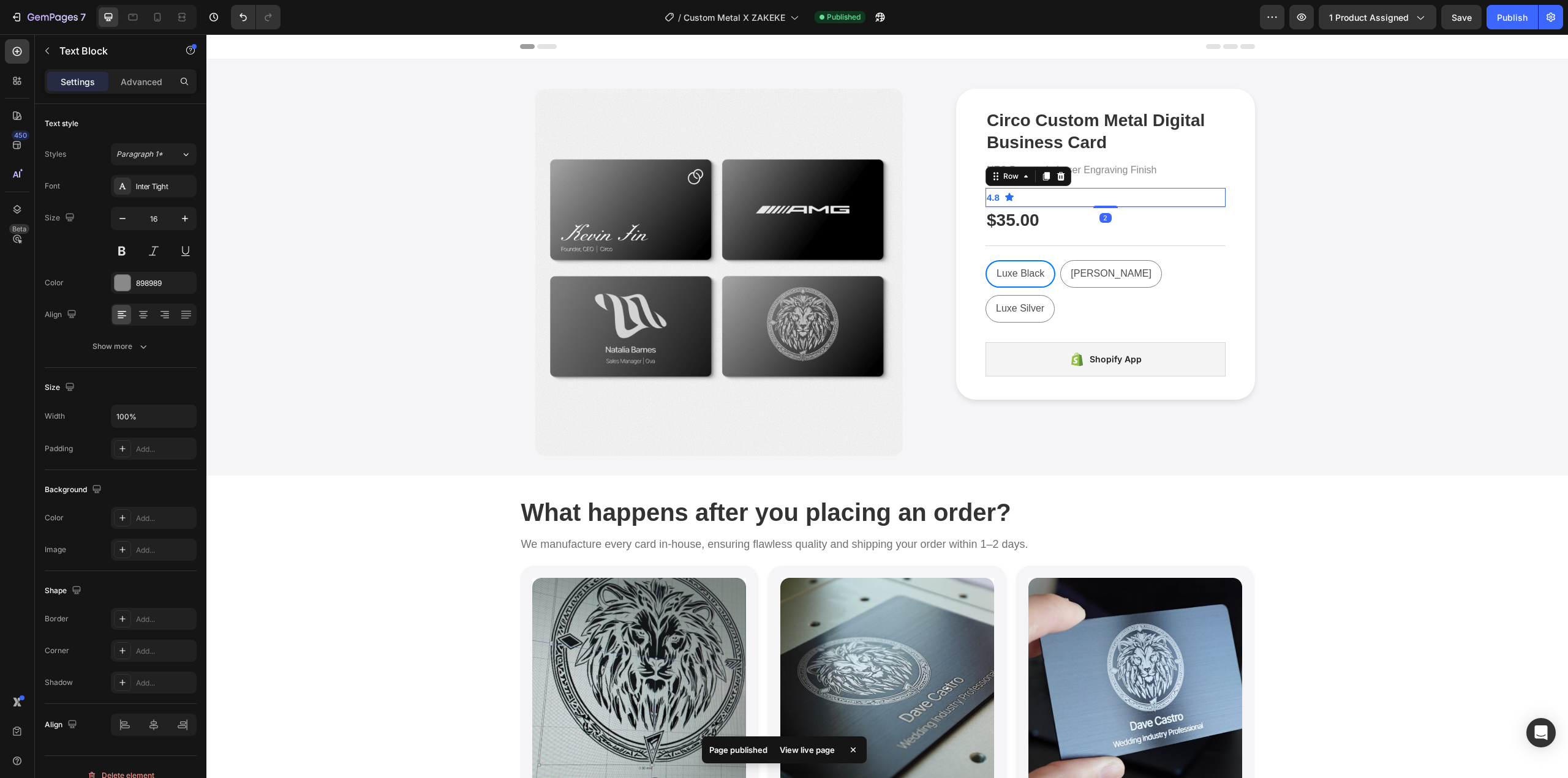
click at [1068, 200] on div "4.8 Text Block Icon List Icon Row 2" at bounding box center [1106, 197] width 240 height 19
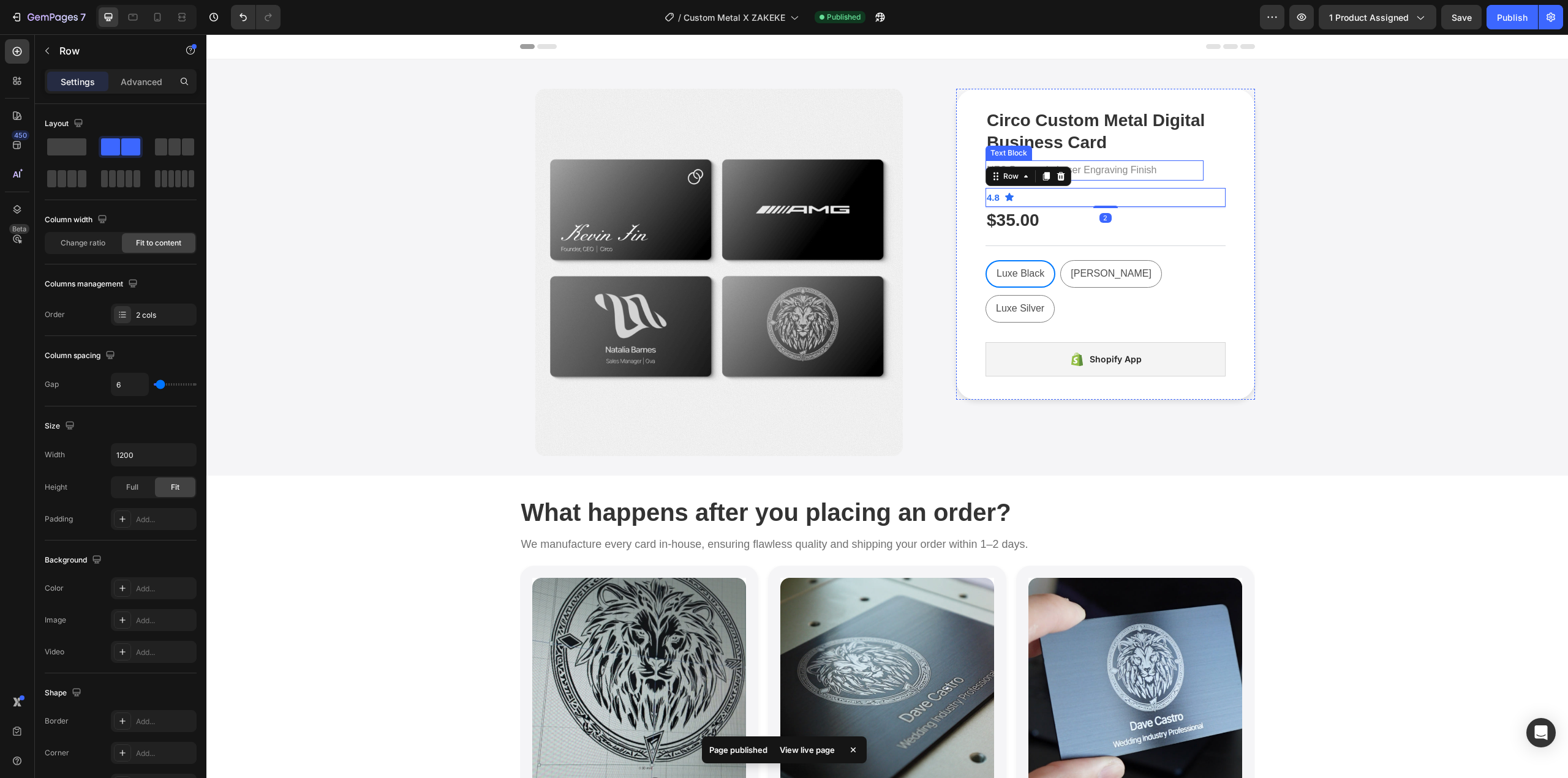
click at [1104, 178] on p "NFC Powered · Laser Engraving Finish" at bounding box center [1095, 170] width 215 height 18
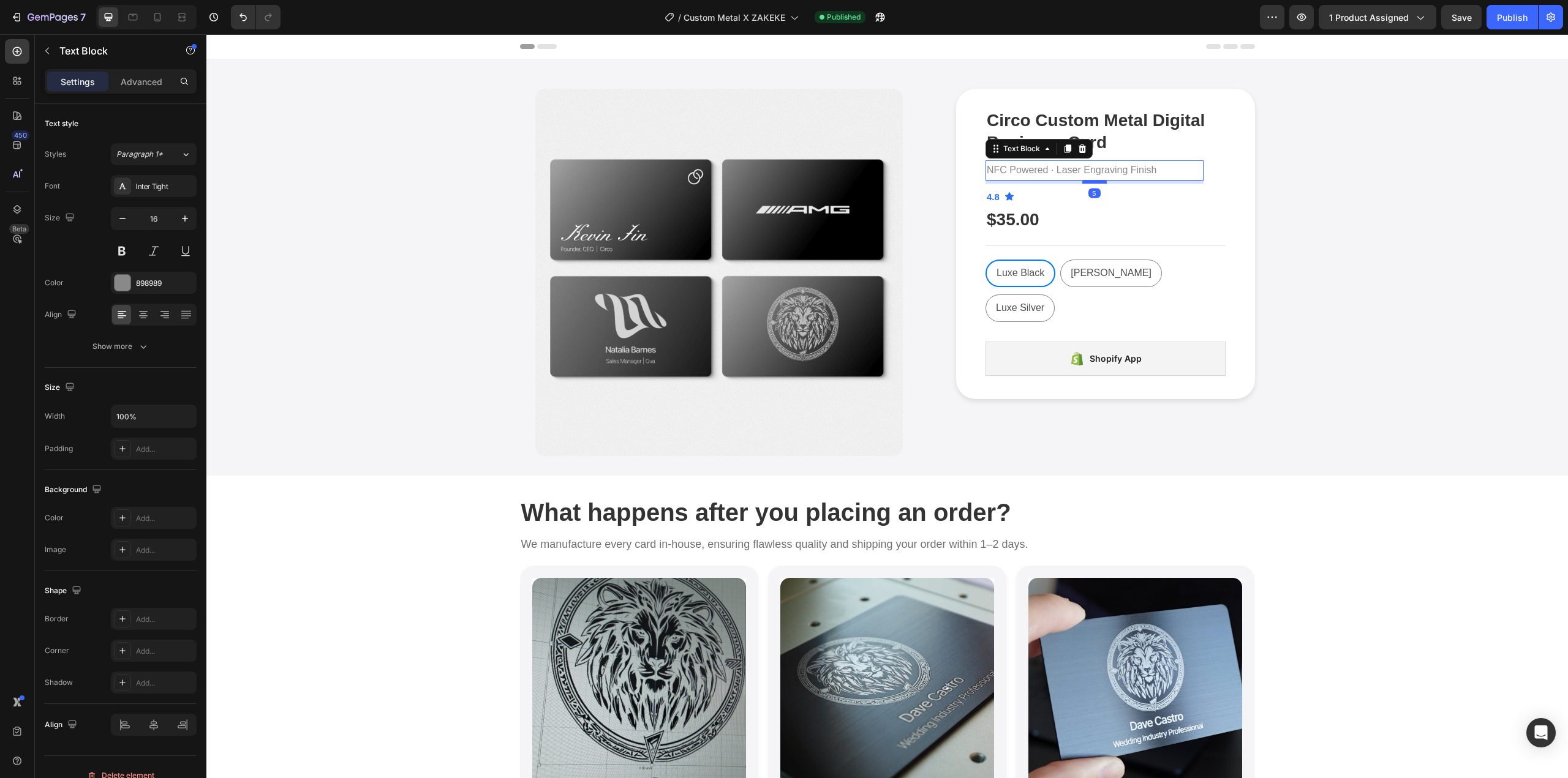
click at [1093, 182] on div at bounding box center [1095, 182] width 25 height 4
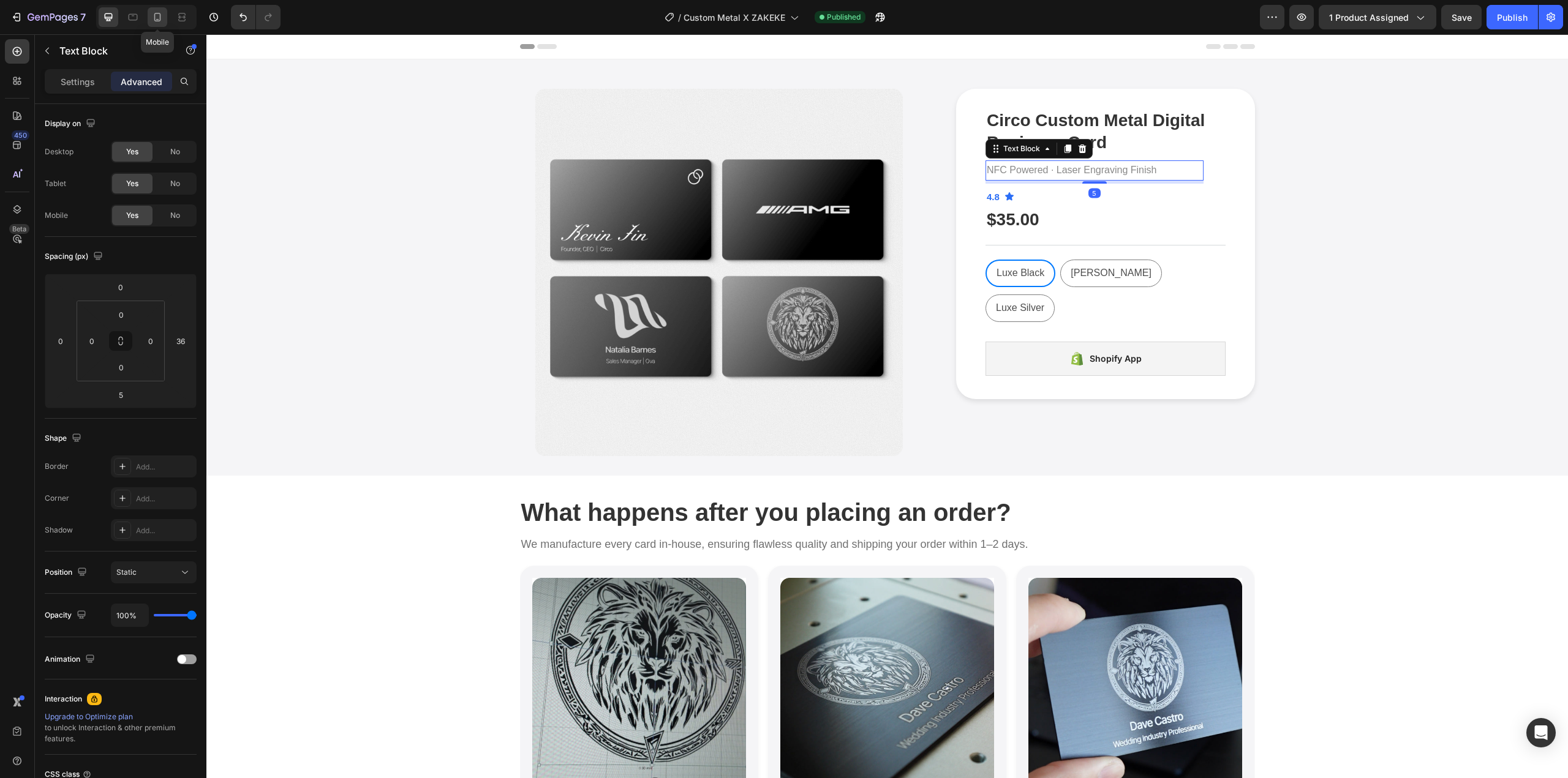
click at [161, 21] on icon at bounding box center [158, 17] width 12 height 12
type input "8"
type input "10"
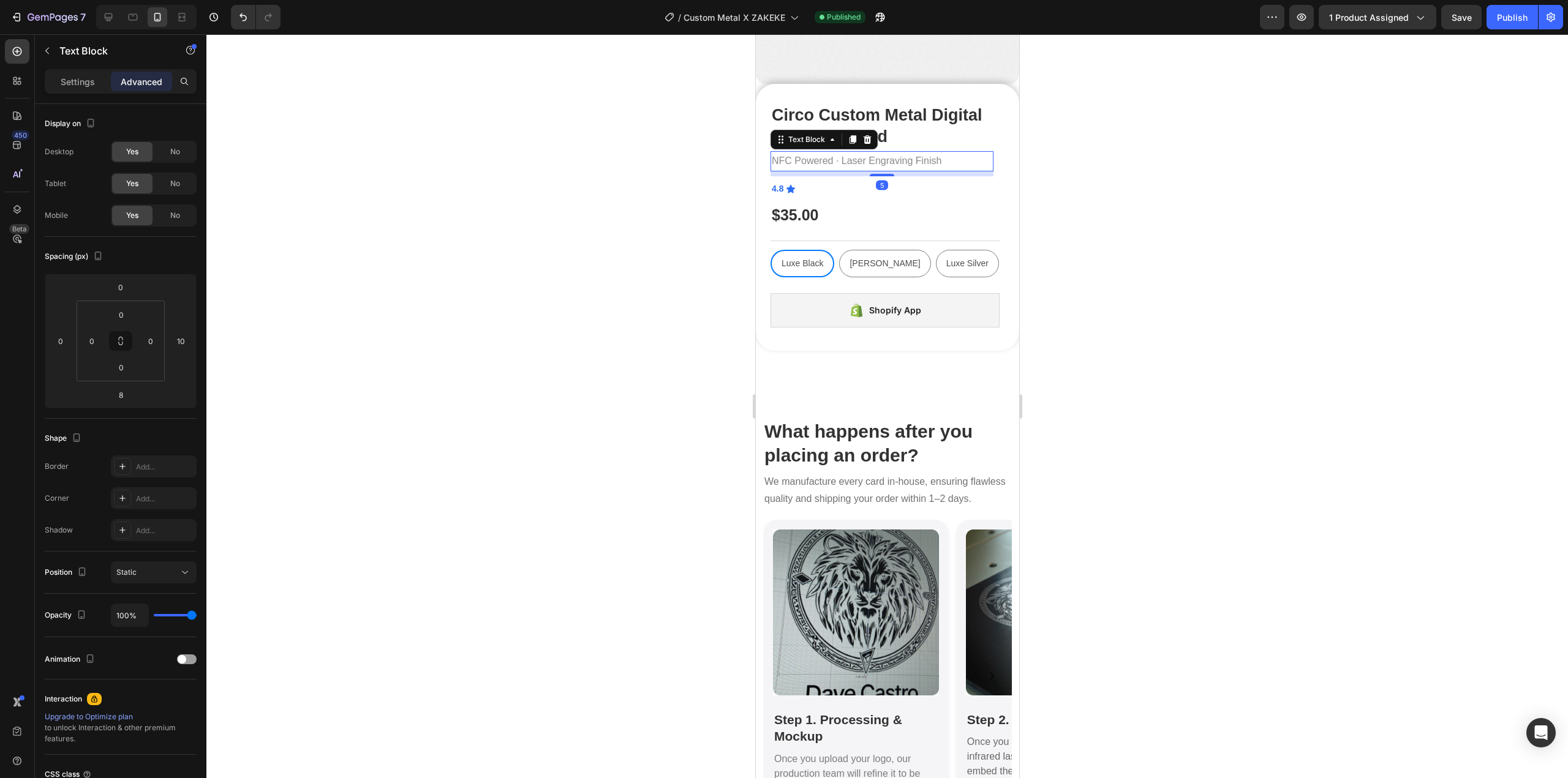
scroll to position [304, 0]
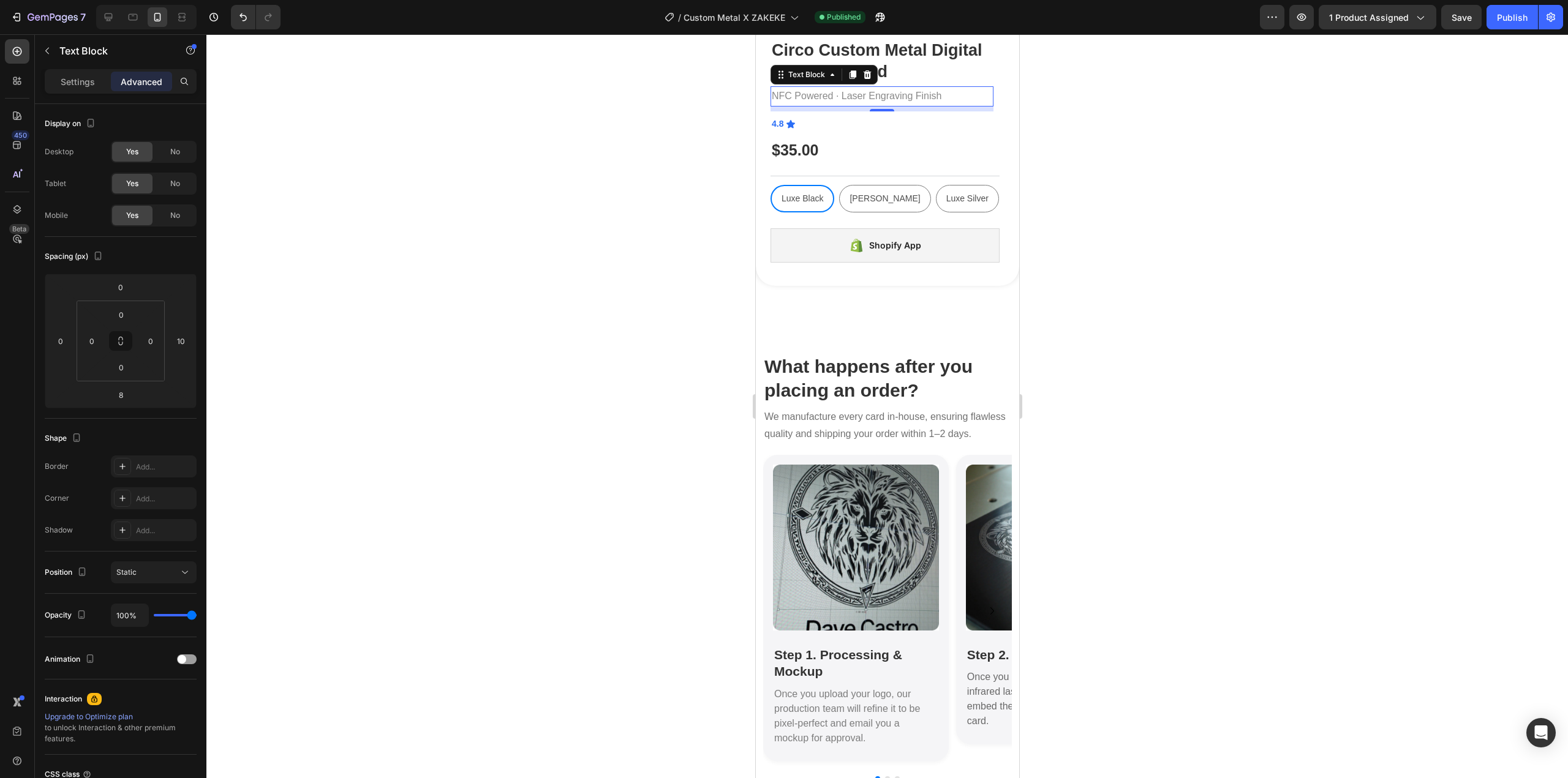
click at [1092, 335] on div at bounding box center [887, 406] width 1362 height 744
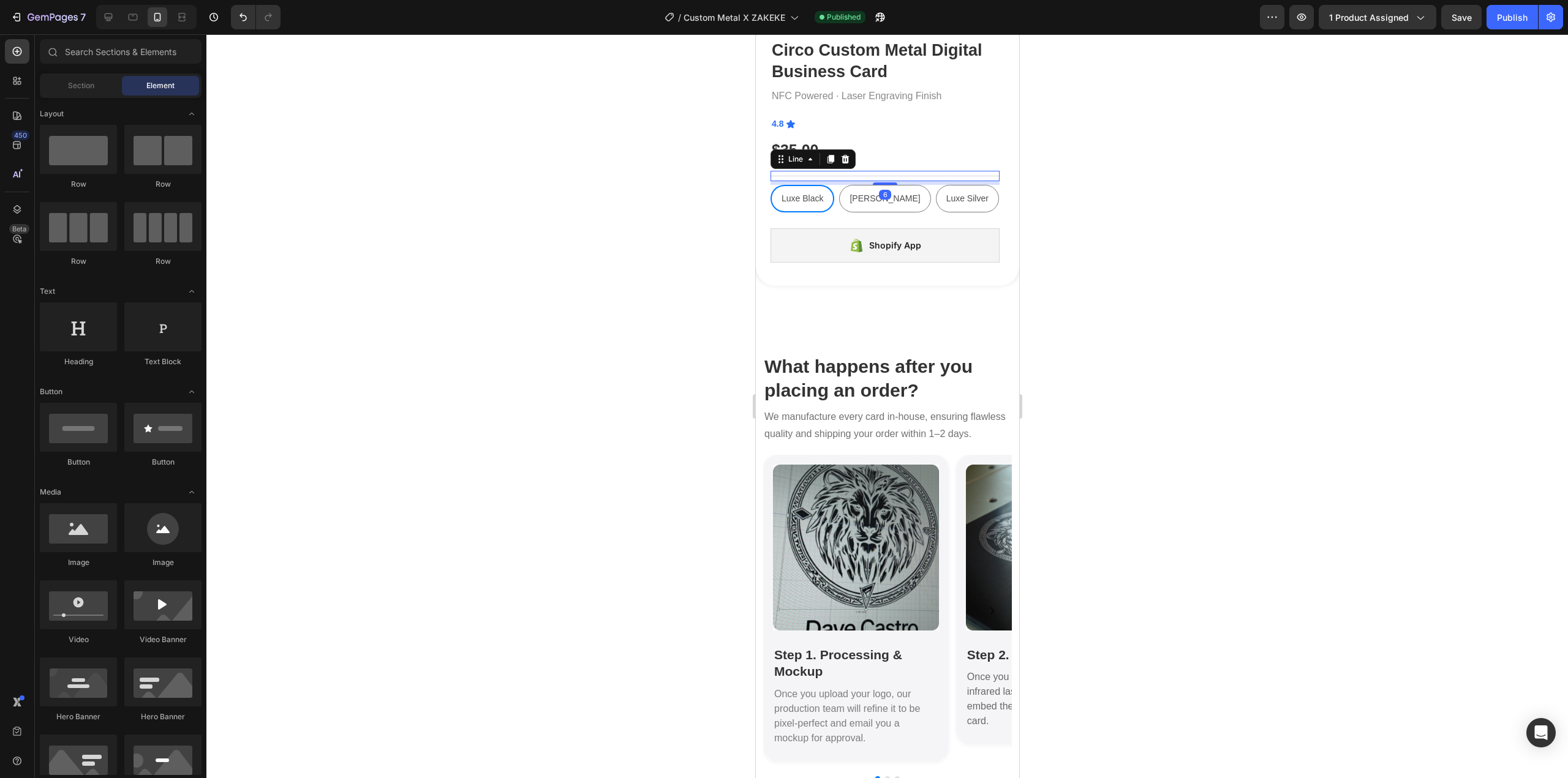
click at [975, 171] on div "Title Line 6" at bounding box center [884, 176] width 229 height 10
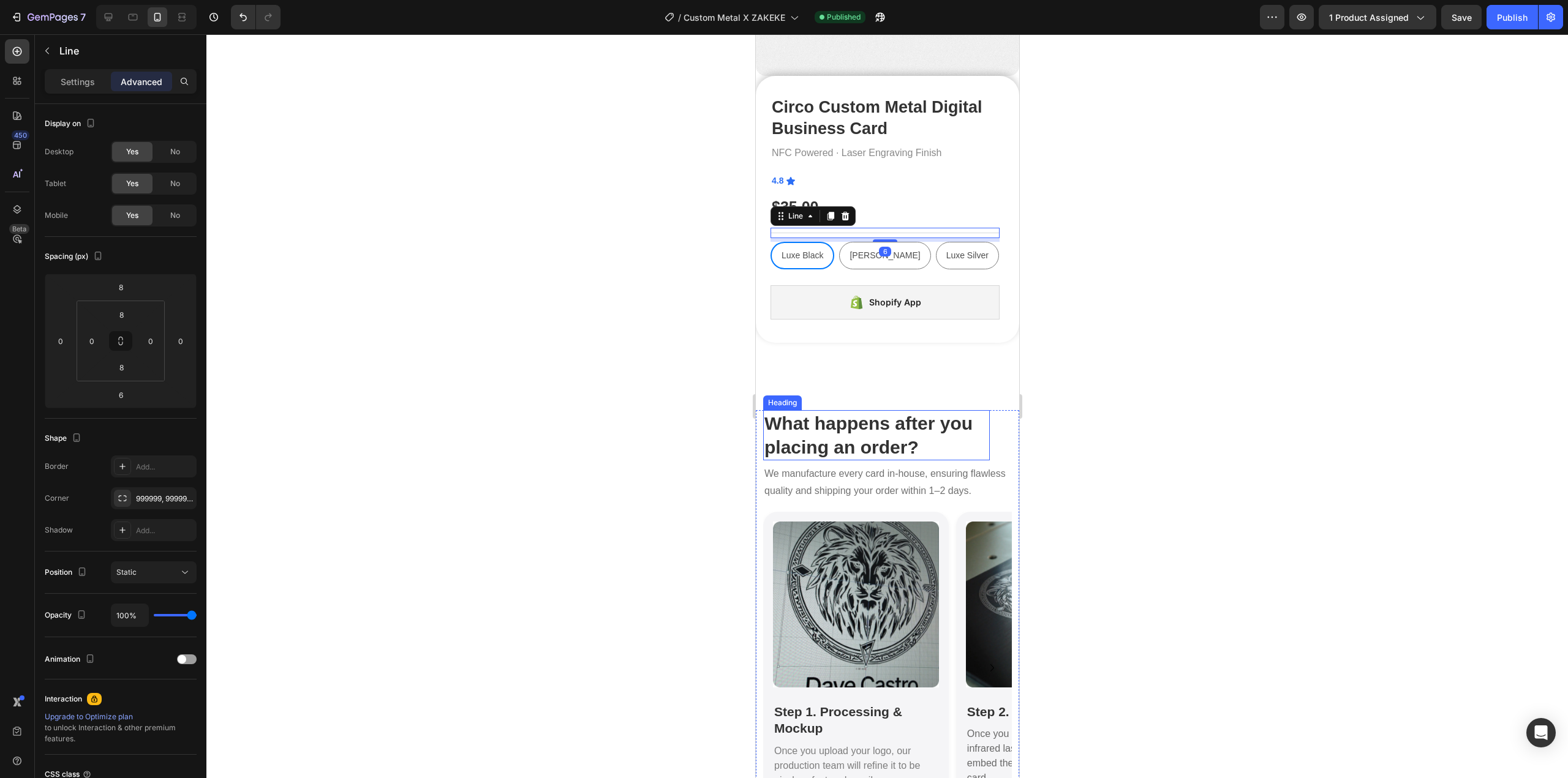
scroll to position [242, 0]
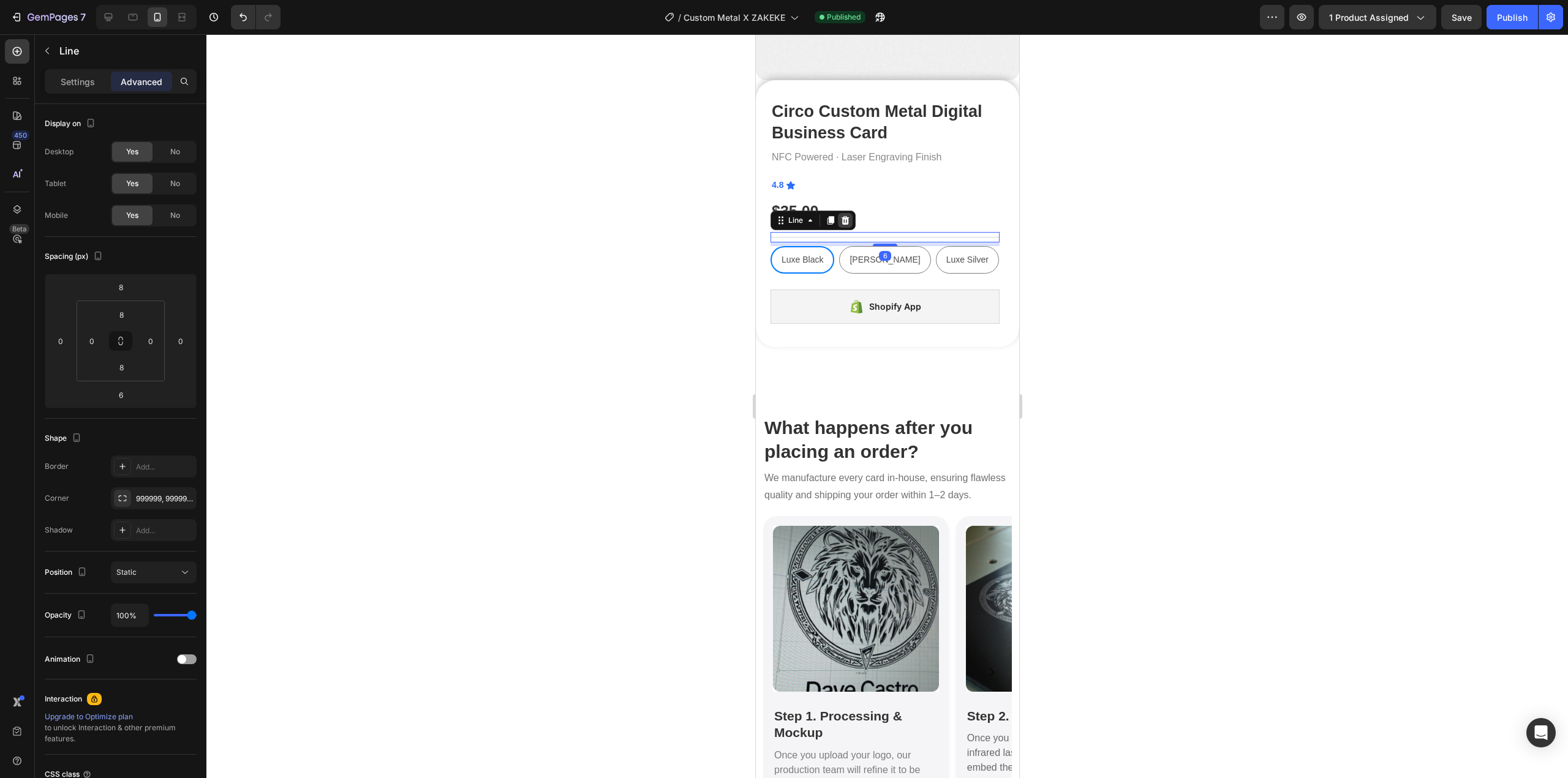
click at [842, 215] on icon at bounding box center [845, 220] width 10 height 10
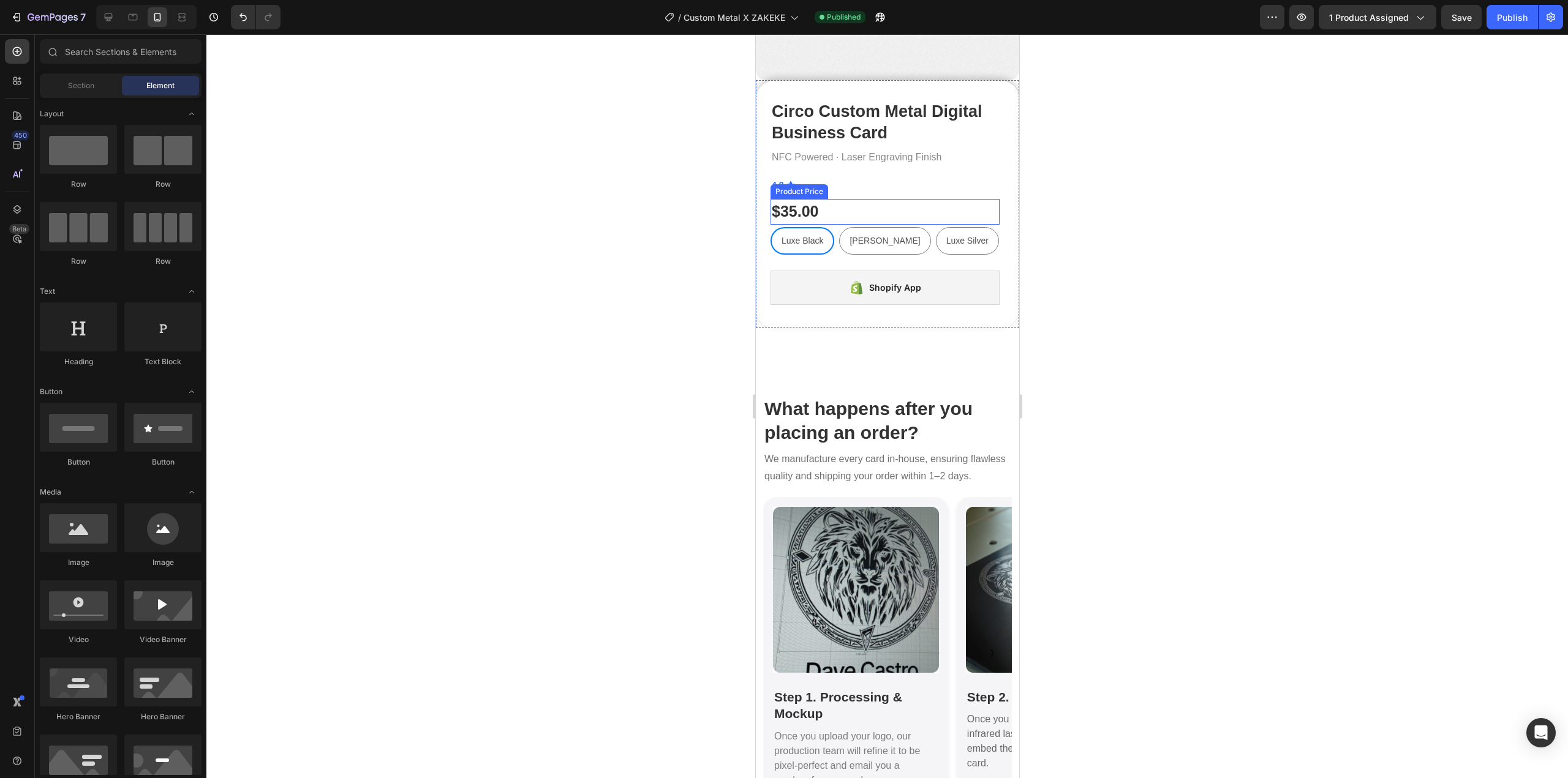
click at [864, 204] on div "$35.00" at bounding box center [884, 212] width 229 height 26
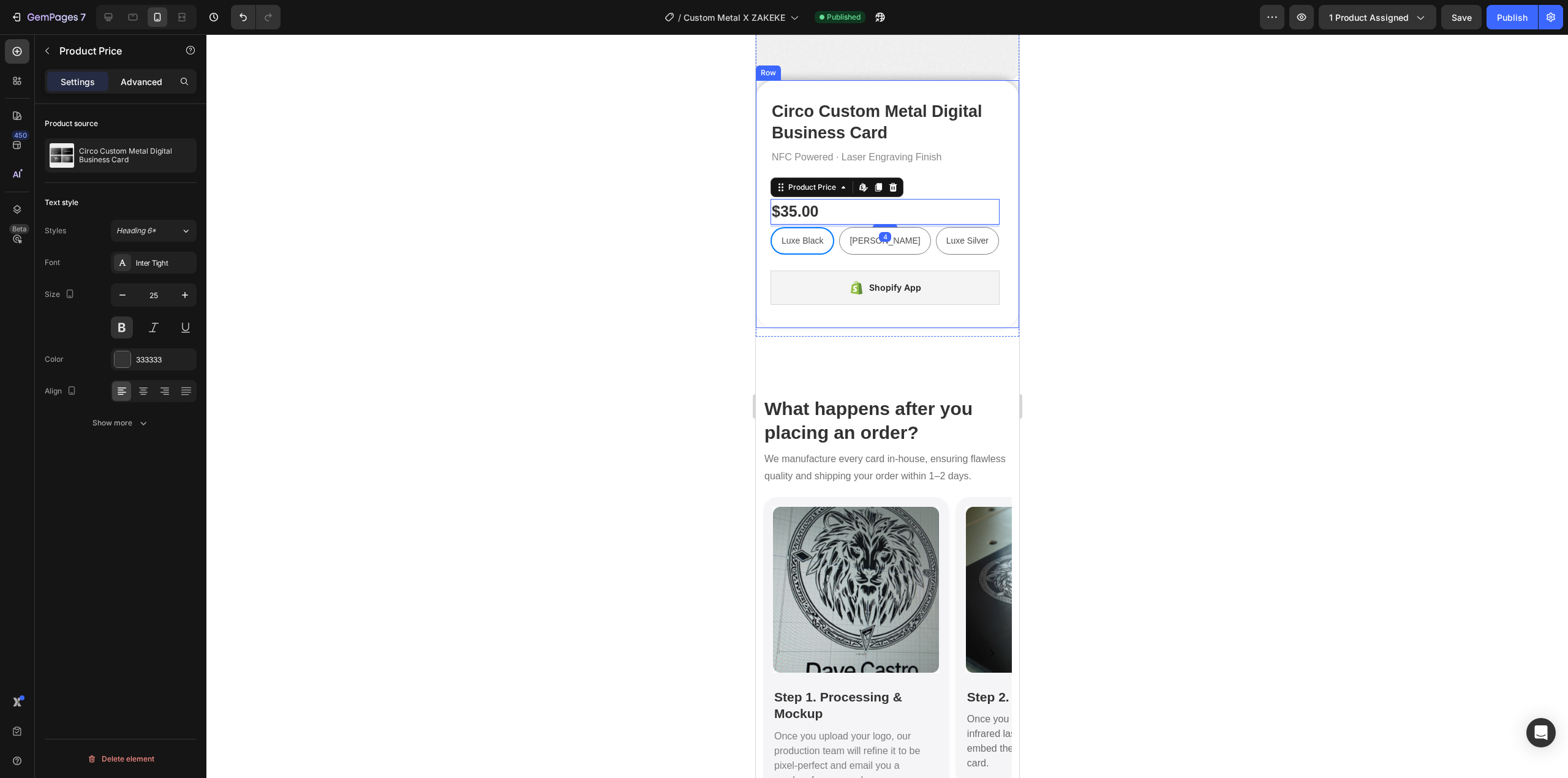
click at [140, 85] on p "Advanced" at bounding box center [142, 81] width 42 height 13
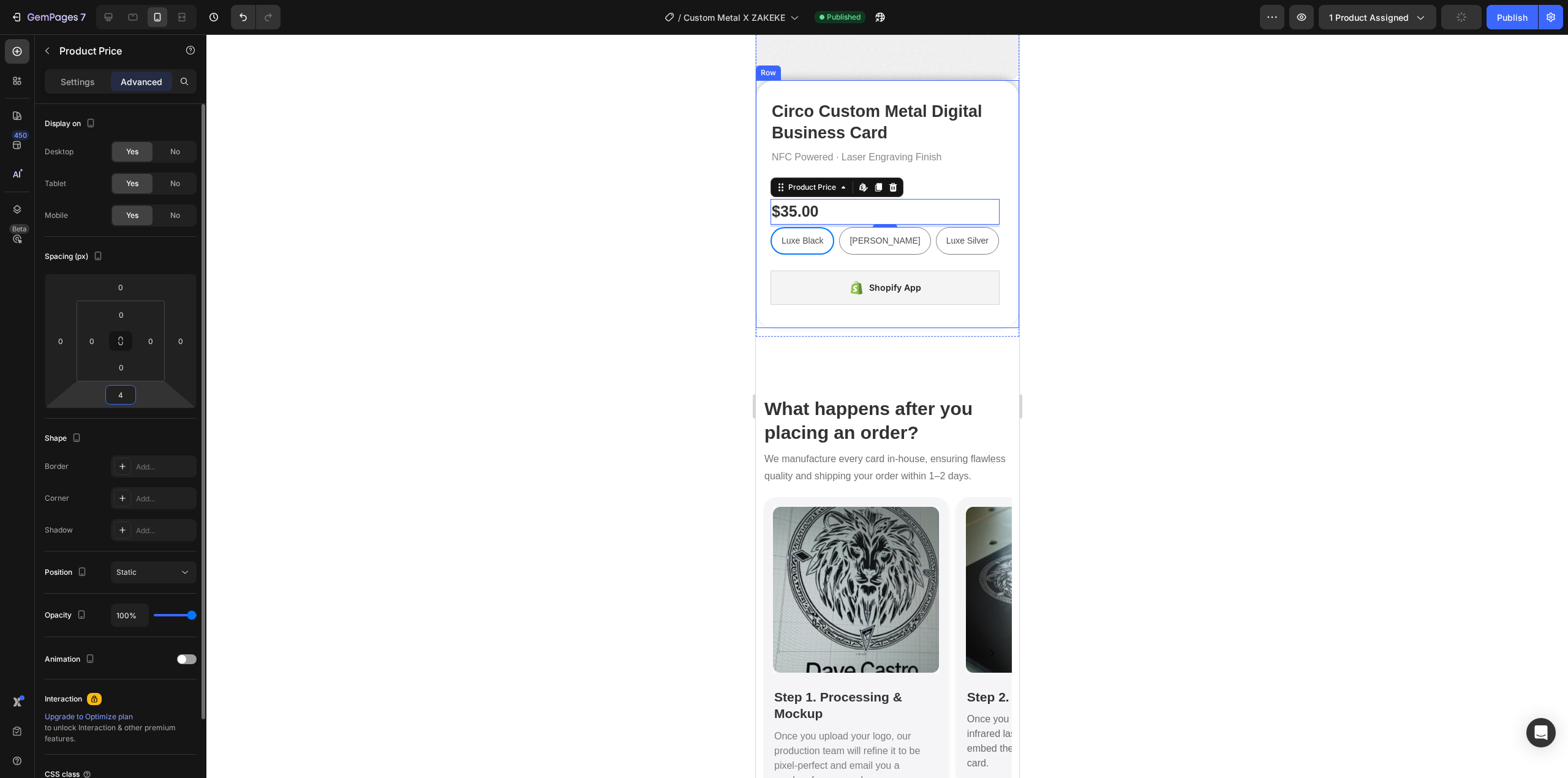
click at [130, 391] on input "4" at bounding box center [121, 395] width 25 height 18
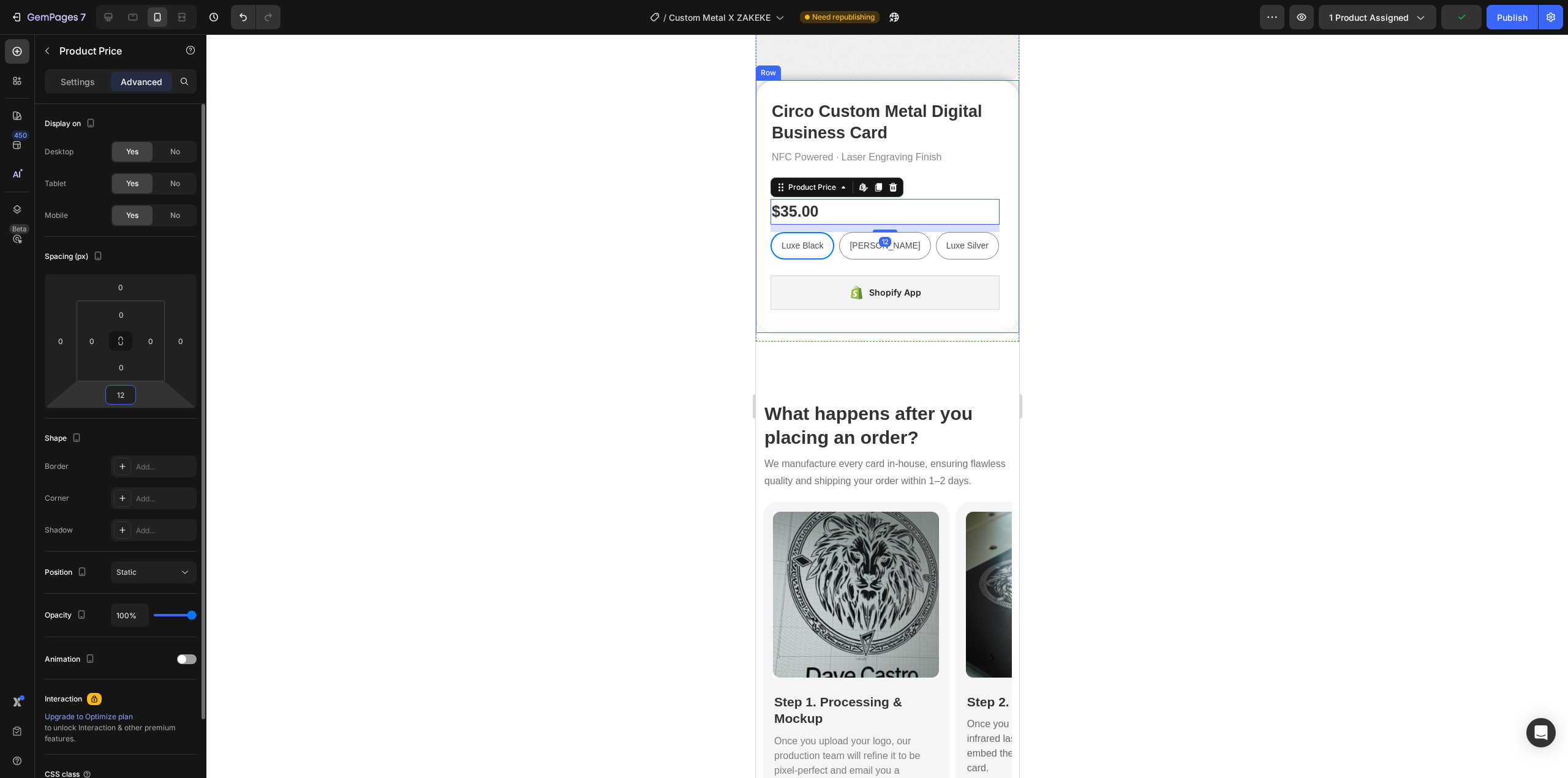
type input "12"
click at [554, 325] on div at bounding box center [887, 406] width 1362 height 744
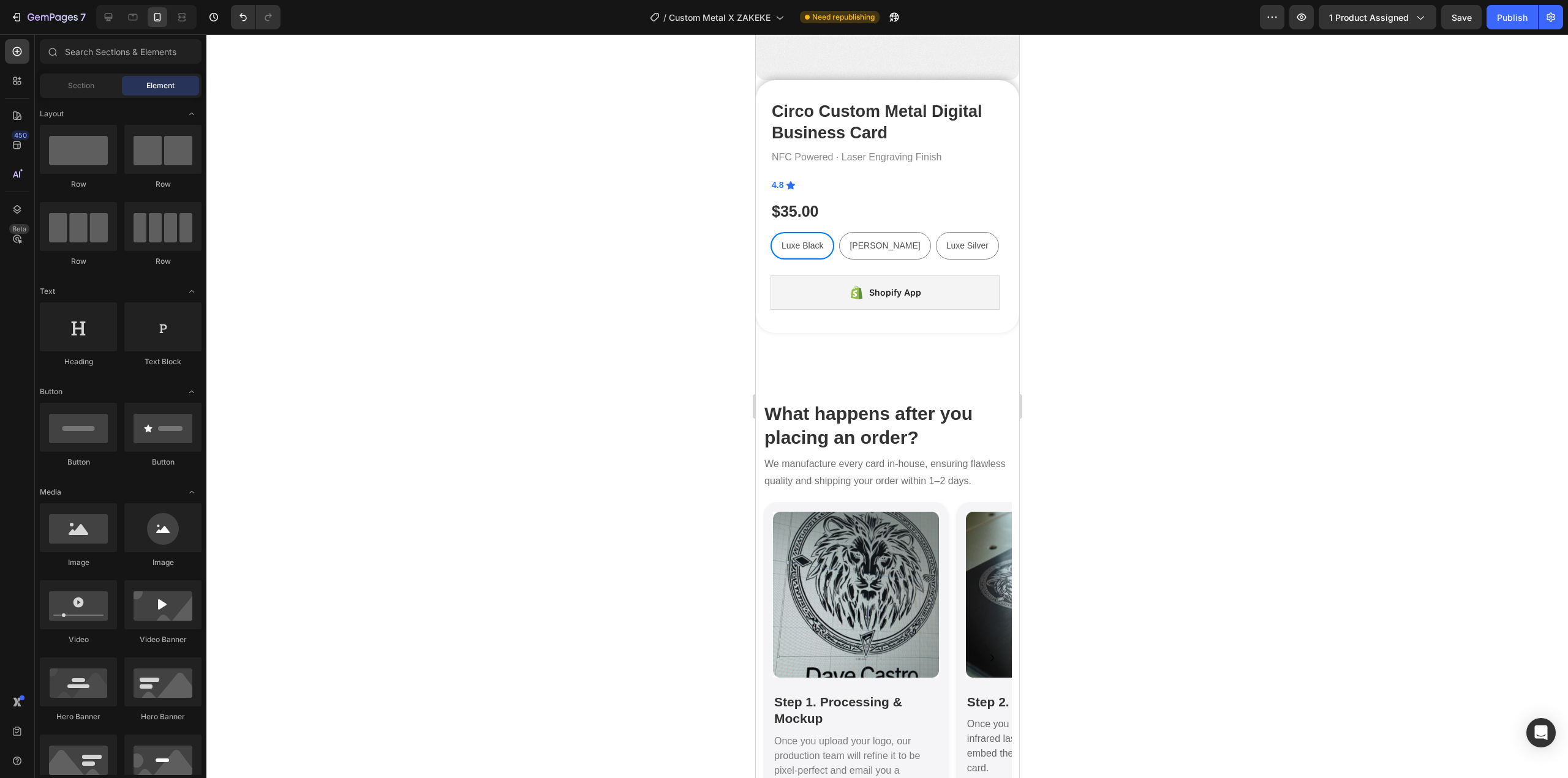
click at [1077, 240] on div at bounding box center [887, 406] width 1362 height 744
click at [1521, 14] on div "Publish" at bounding box center [1513, 17] width 31 height 13
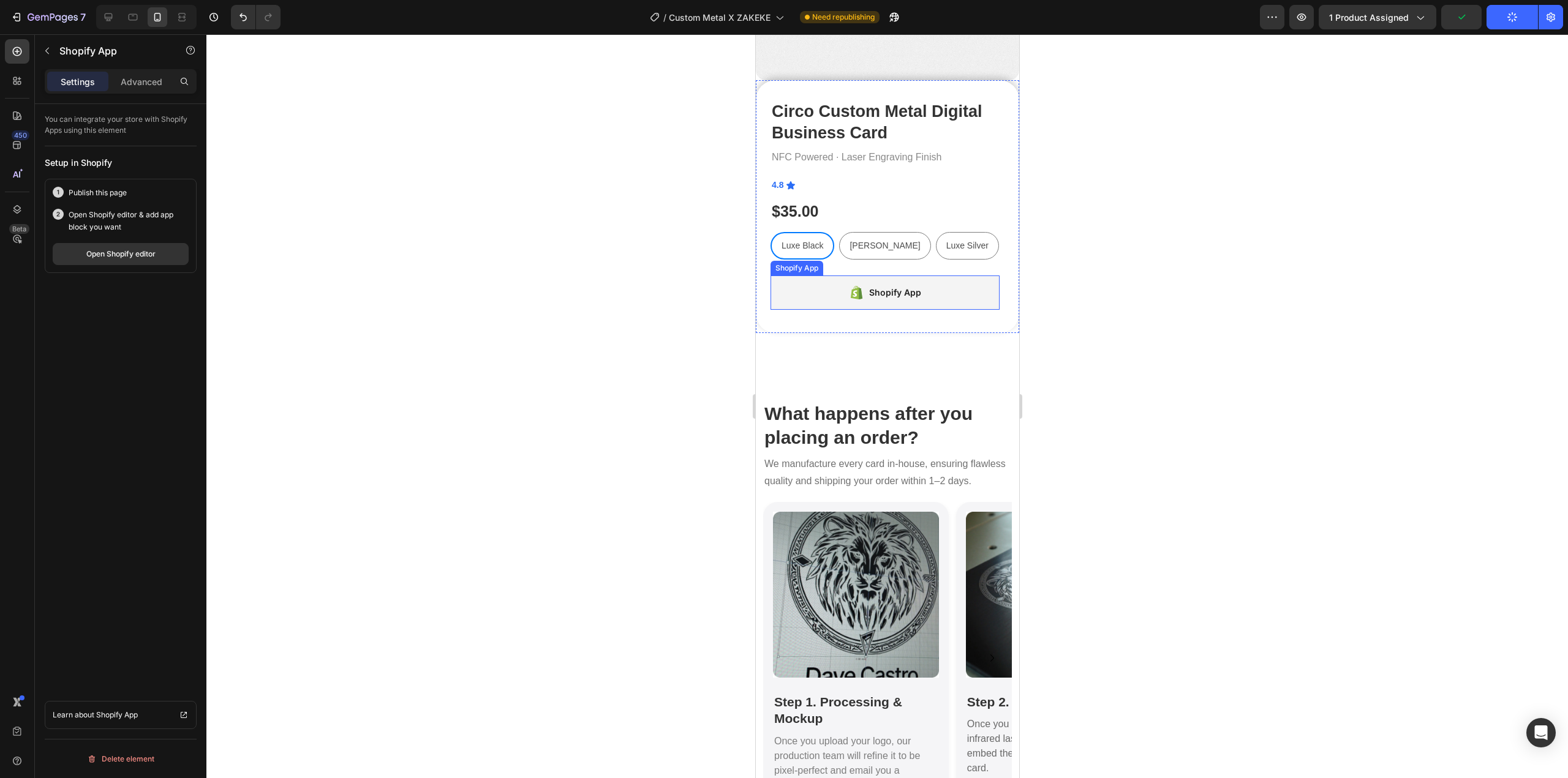
click at [966, 284] on div "Shopify App" at bounding box center [884, 293] width 229 height 34
click at [137, 77] on p "Advanced" at bounding box center [142, 81] width 42 height 13
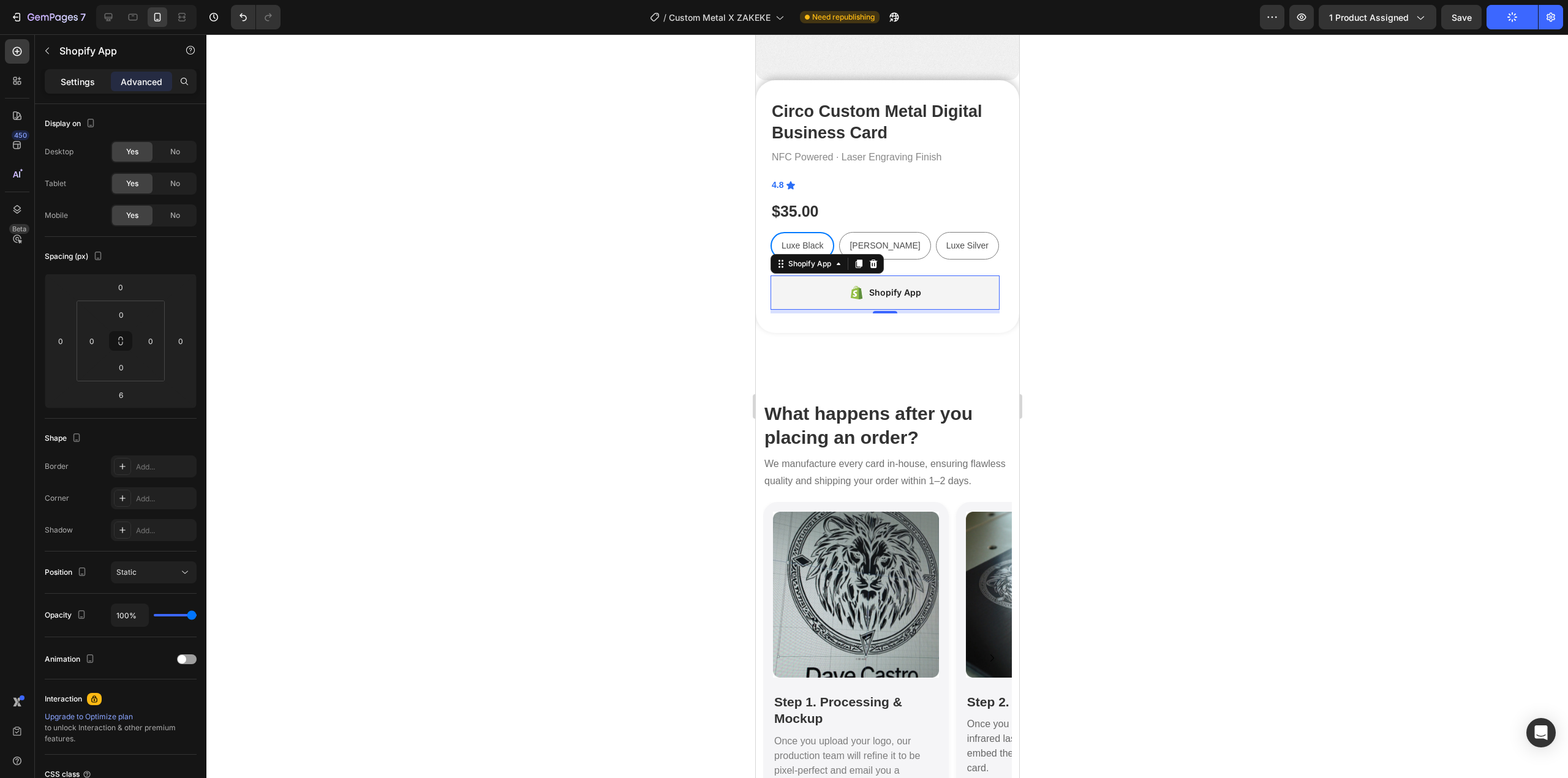
click at [83, 82] on p "Settings" at bounding box center [78, 81] width 34 height 13
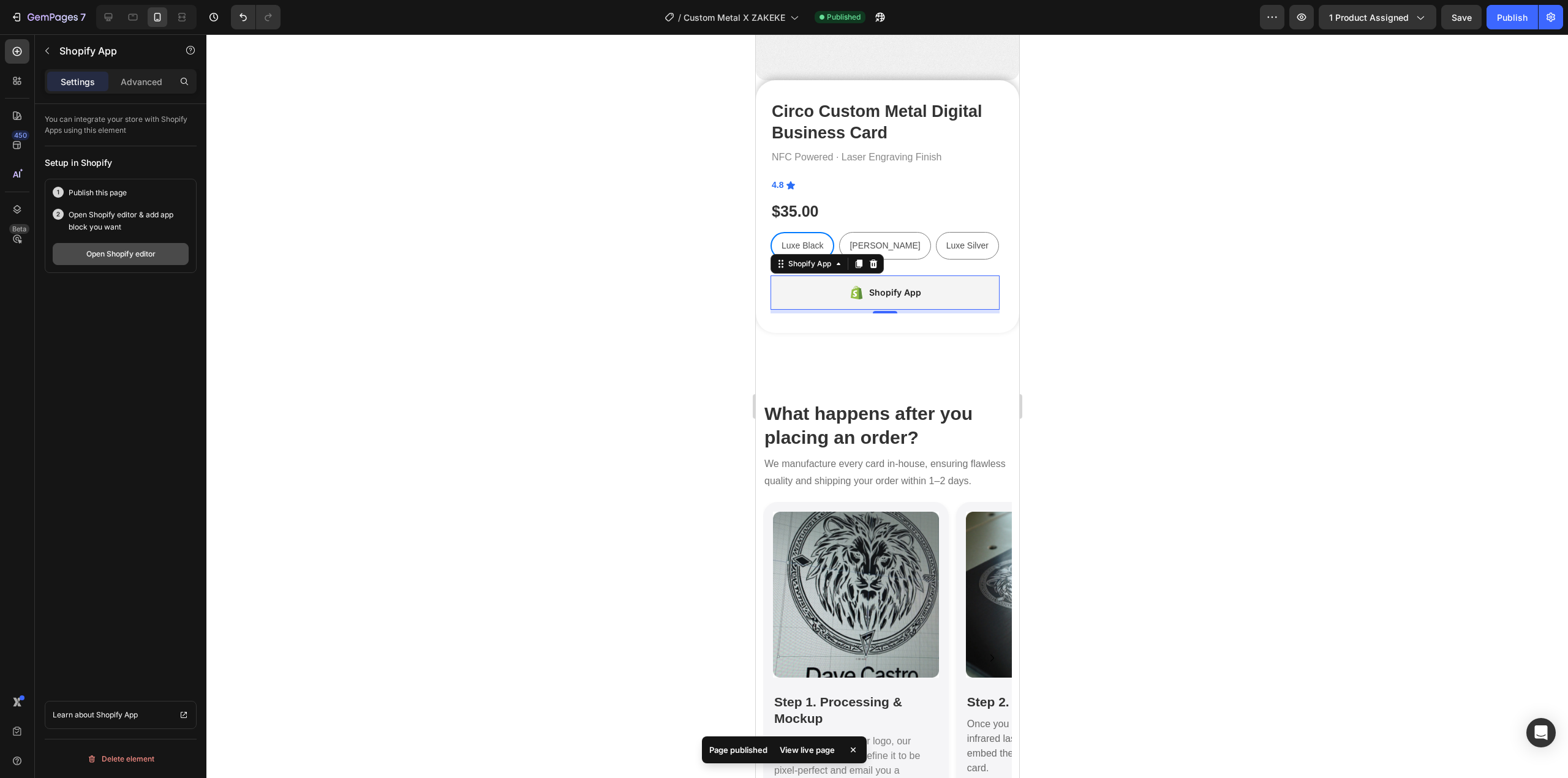
click at [123, 254] on div "Open Shopify editor" at bounding box center [121, 254] width 69 height 11
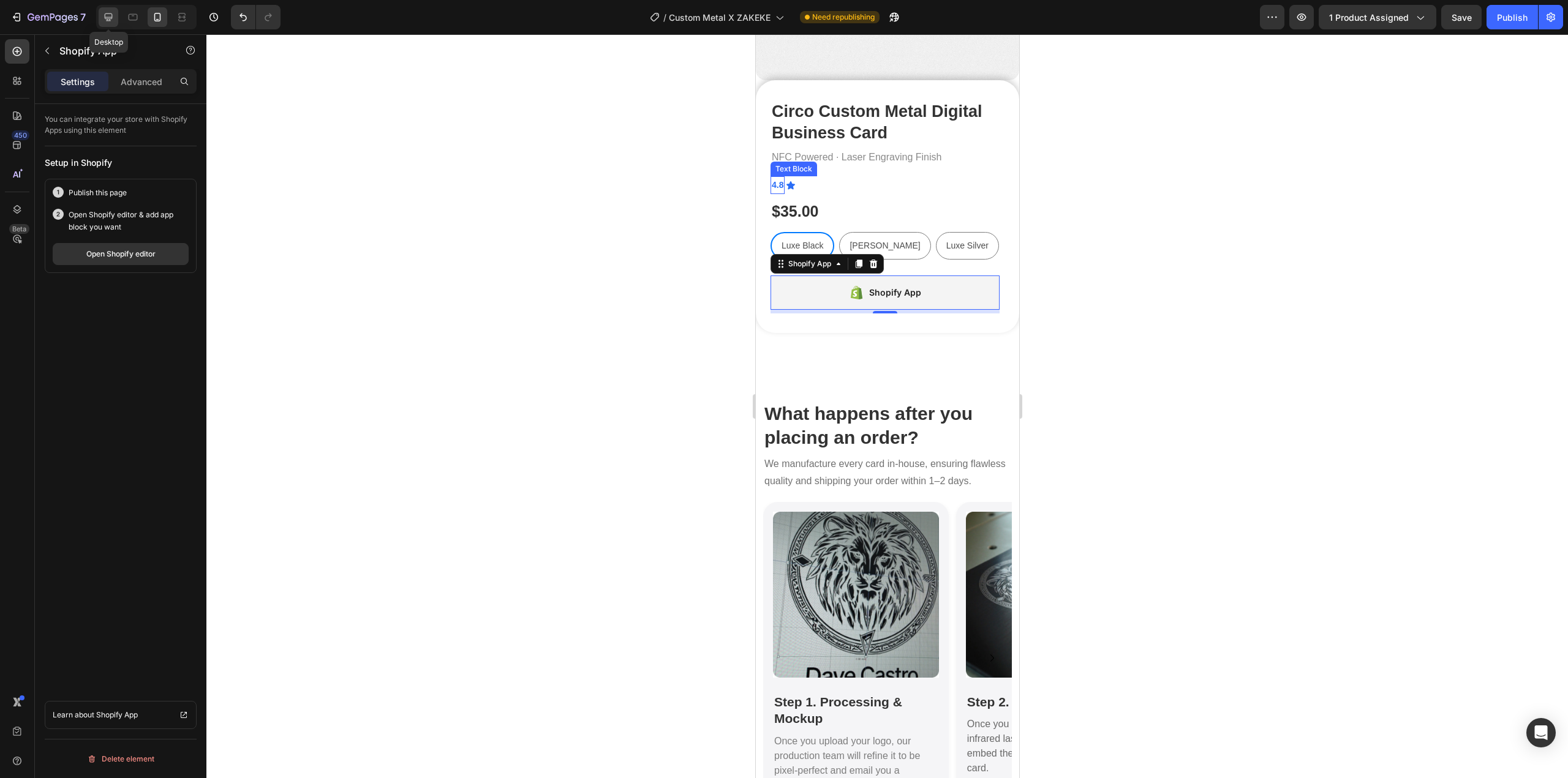
click at [113, 14] on icon at bounding box center [108, 17] width 12 height 12
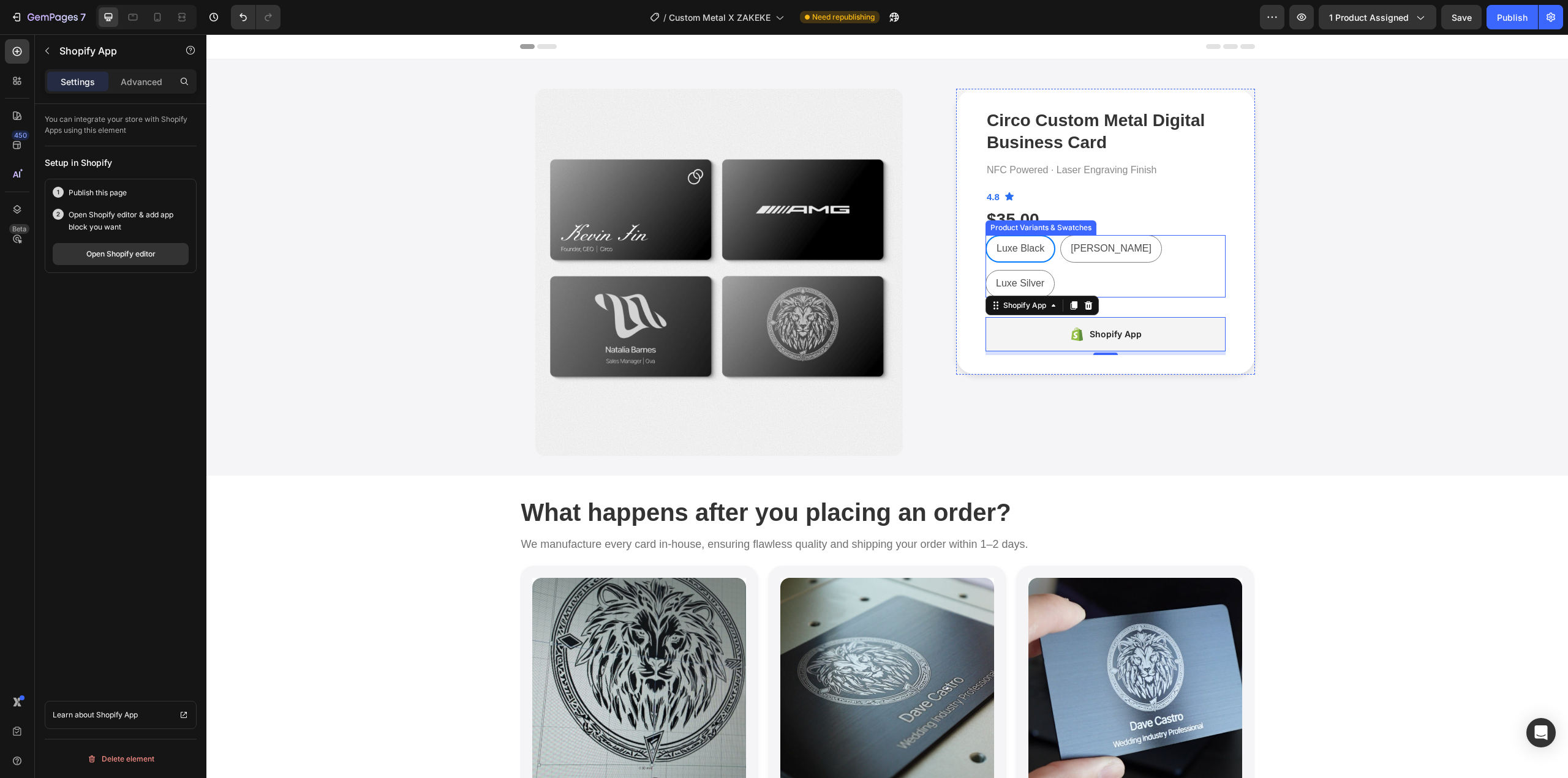
click at [1081, 220] on div "$35.00" at bounding box center [1106, 220] width 240 height 25
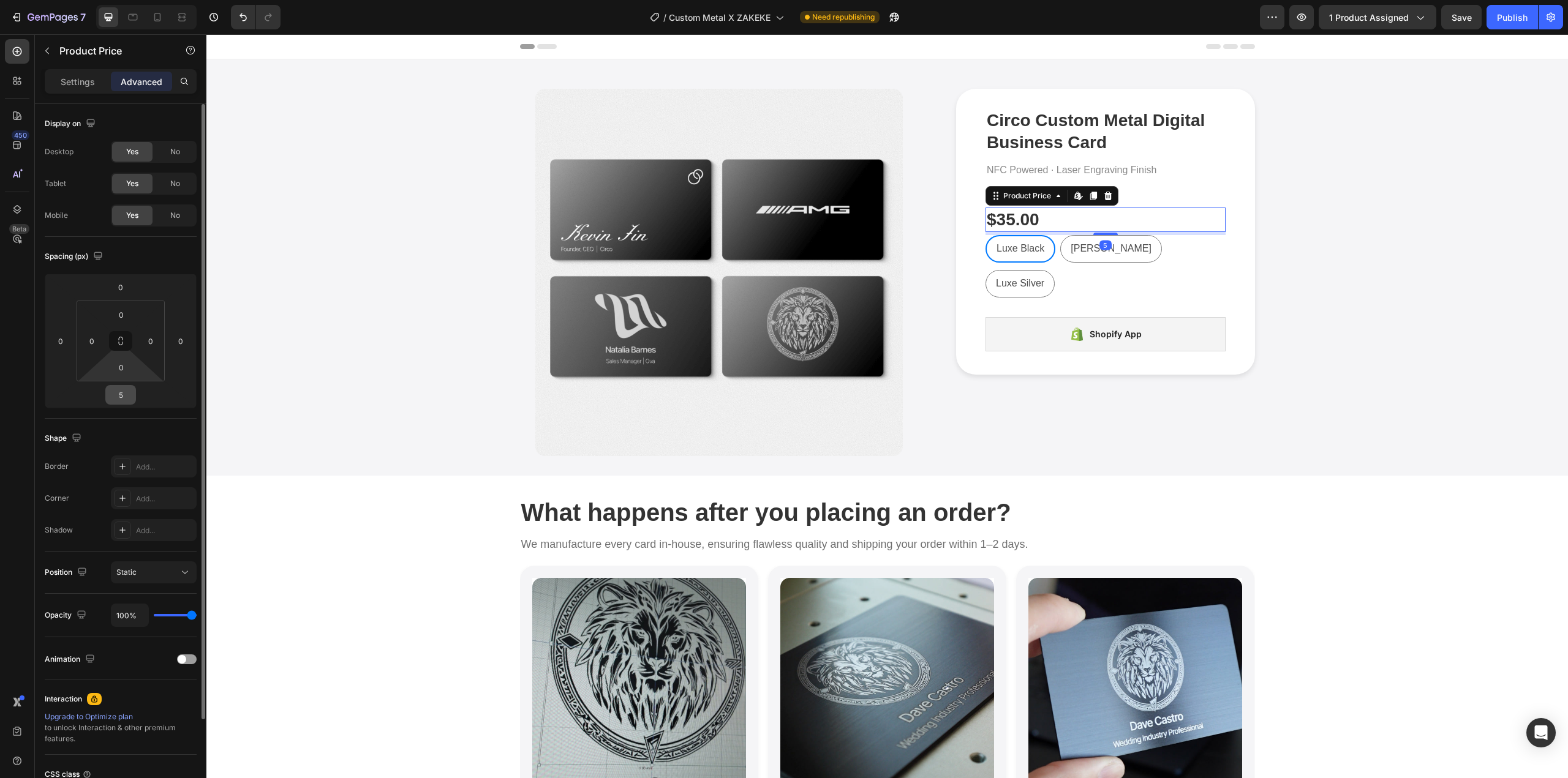
click at [120, 387] on input "5" at bounding box center [121, 395] width 25 height 18
type input "12"
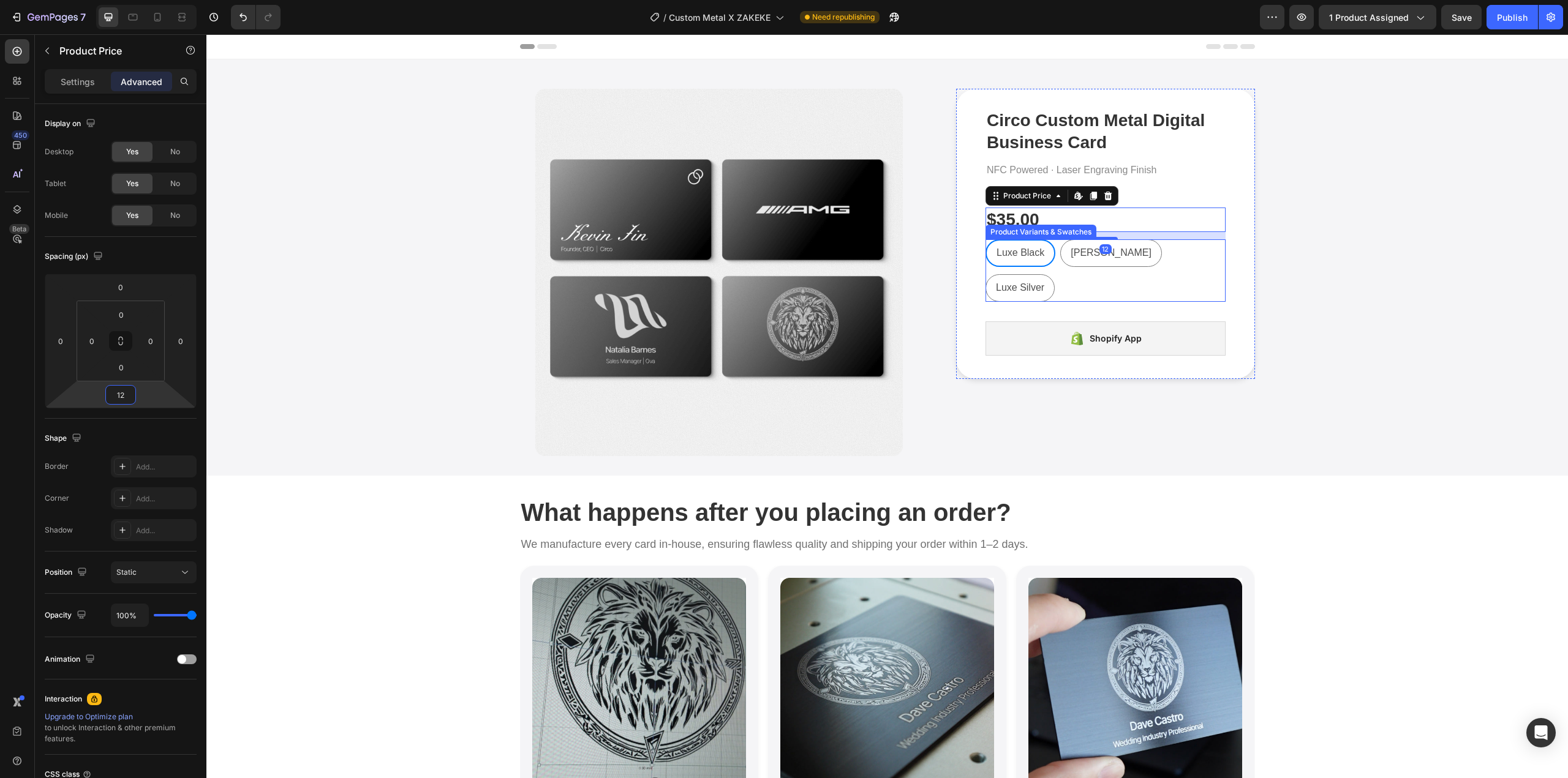
click at [1201, 251] on div "Luxe Black Luxe Black Luxe Black Matt Black Matt Black Matt Black Luxe Silver L…" at bounding box center [1106, 271] width 240 height 63
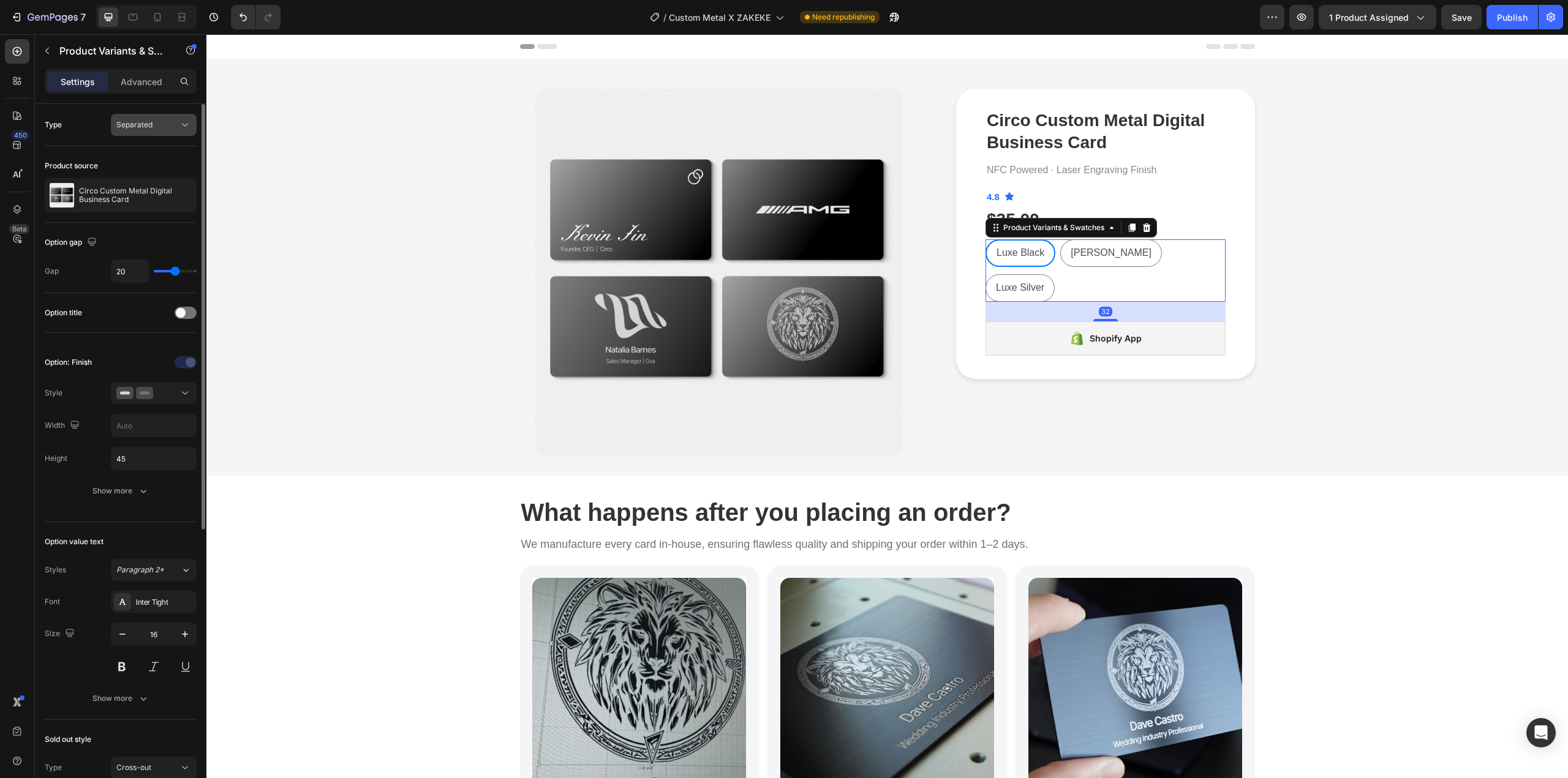
click at [140, 124] on span "Separated" at bounding box center [134, 124] width 36 height 9
click at [67, 124] on div "Type Separated" at bounding box center [121, 125] width 152 height 22
click at [1354, 303] on div "Product Images Circo Custom Metal Digital Business Card Product Title NFC Power…" at bounding box center [887, 272] width 1343 height 367
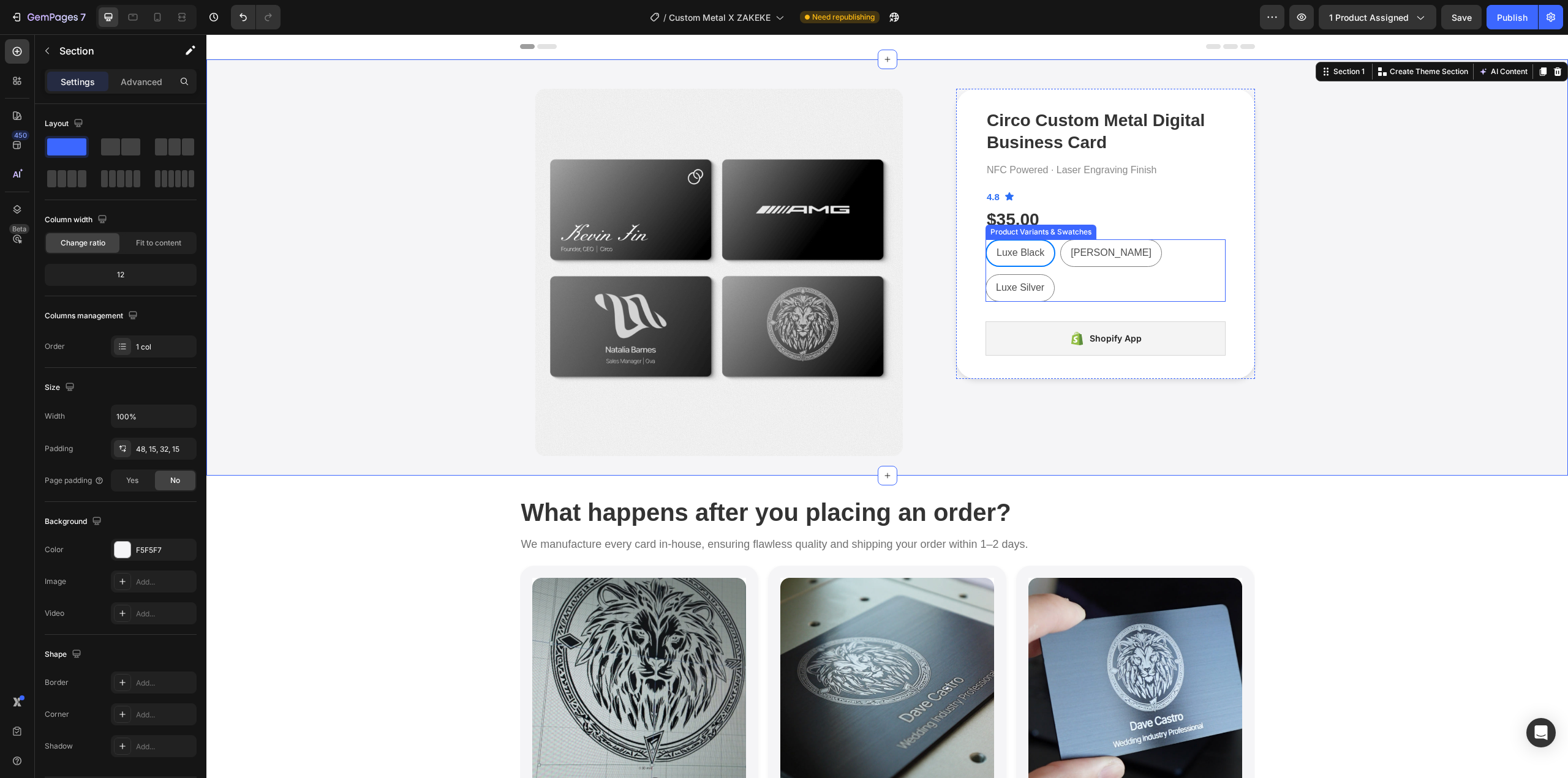
click at [1208, 251] on div "Luxe Black Luxe Black Luxe Black Matt Black Matt Black Matt Black Luxe Silver L…" at bounding box center [1106, 271] width 240 height 63
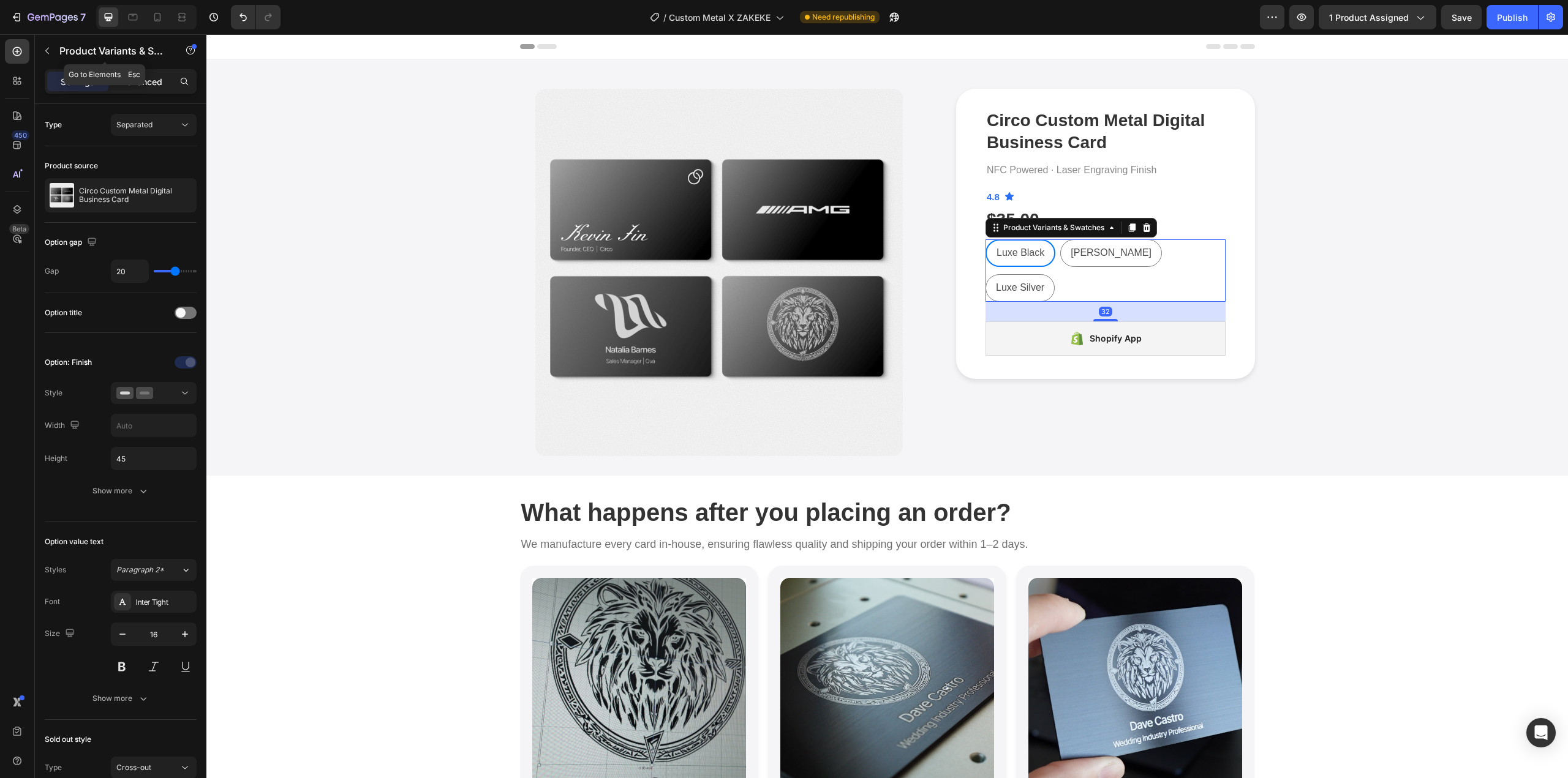
click at [140, 76] on p "Advanced" at bounding box center [142, 81] width 42 height 13
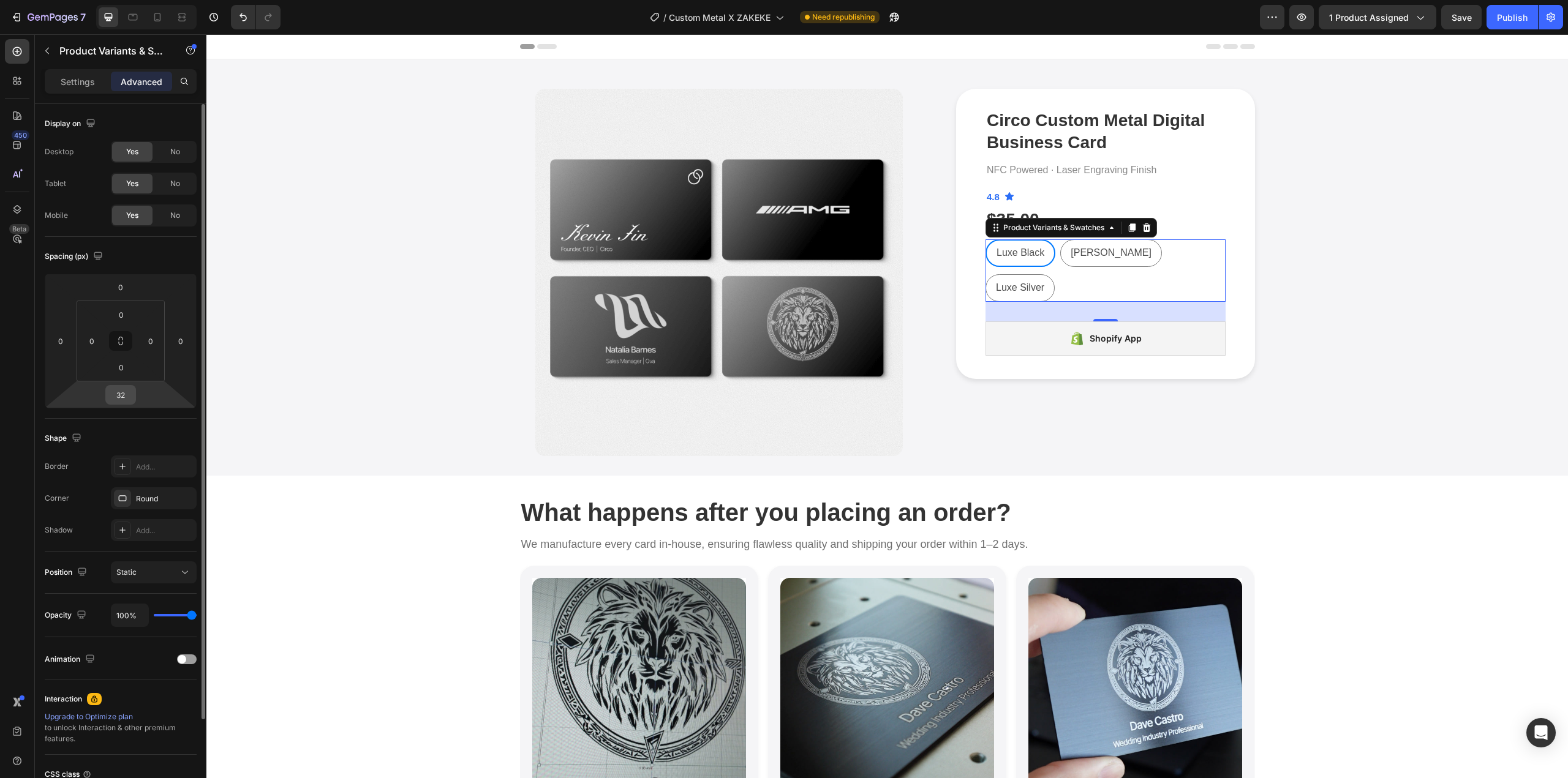
click at [125, 391] on input "32" at bounding box center [121, 395] width 25 height 18
type input "16"
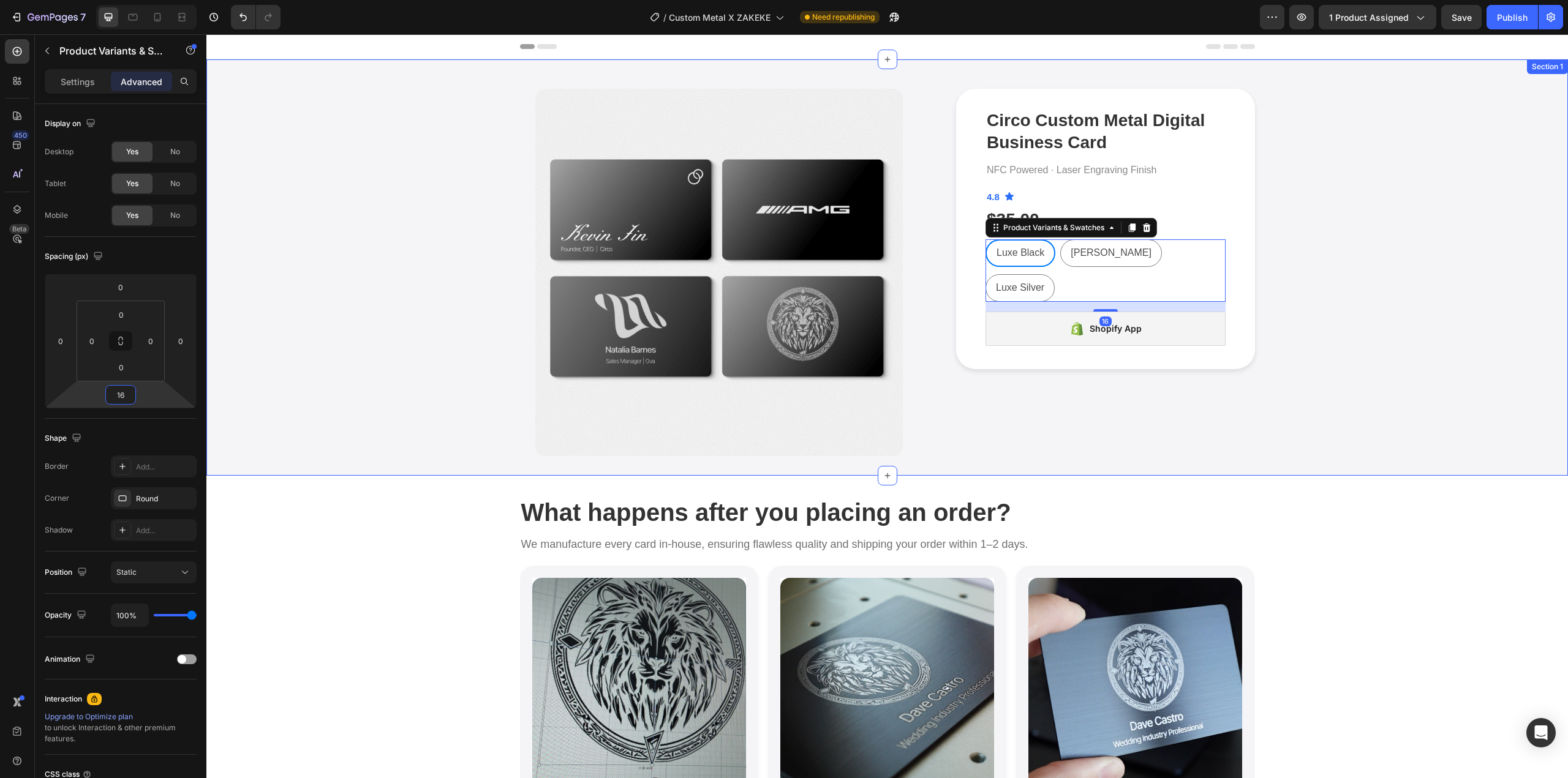
click at [1453, 336] on div "Product Images Circo Custom Metal Digital Business Card Product Title NFC Power…" at bounding box center [887, 272] width 1343 height 367
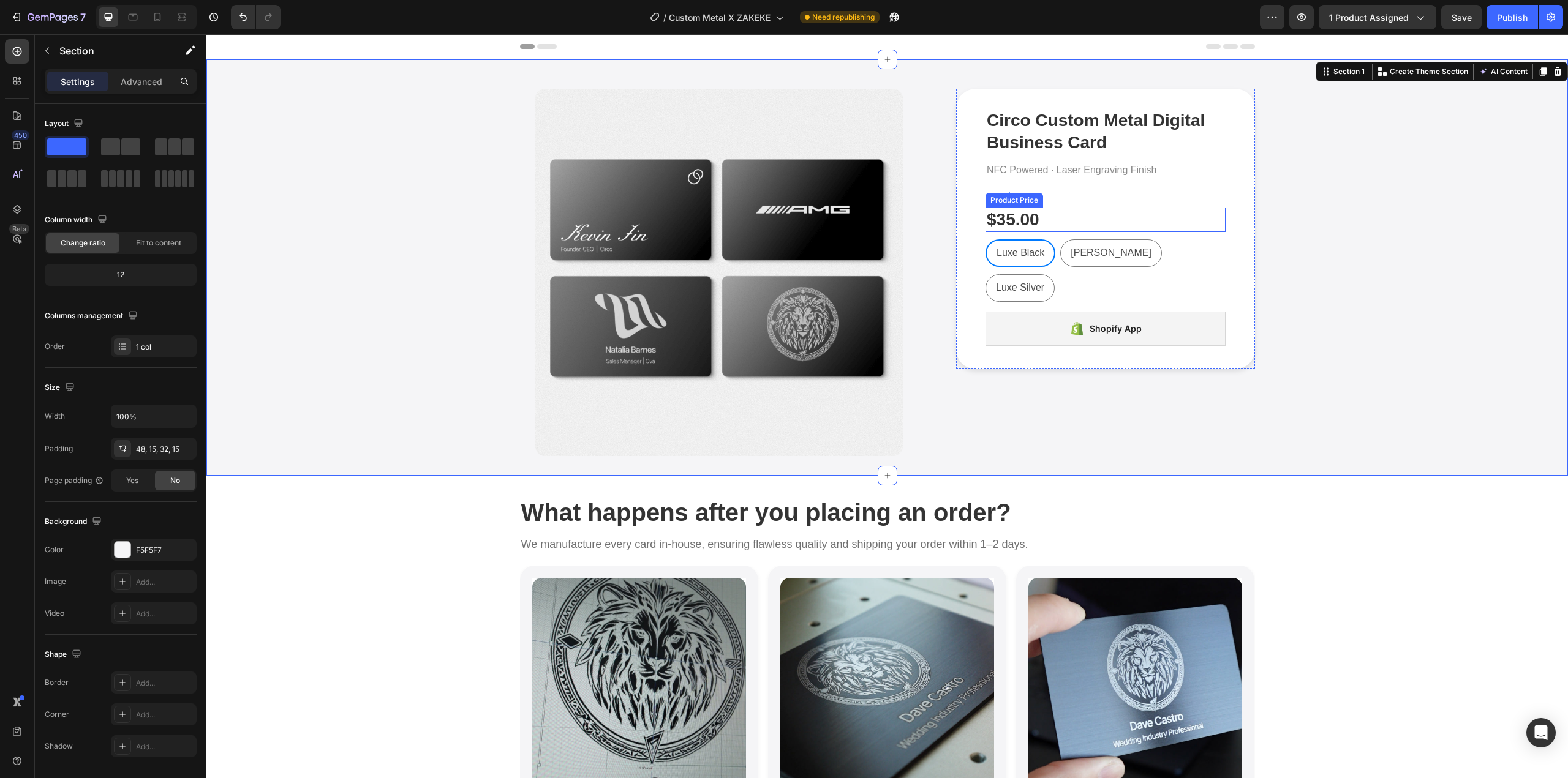
click at [1108, 213] on div "$35.00" at bounding box center [1106, 220] width 240 height 25
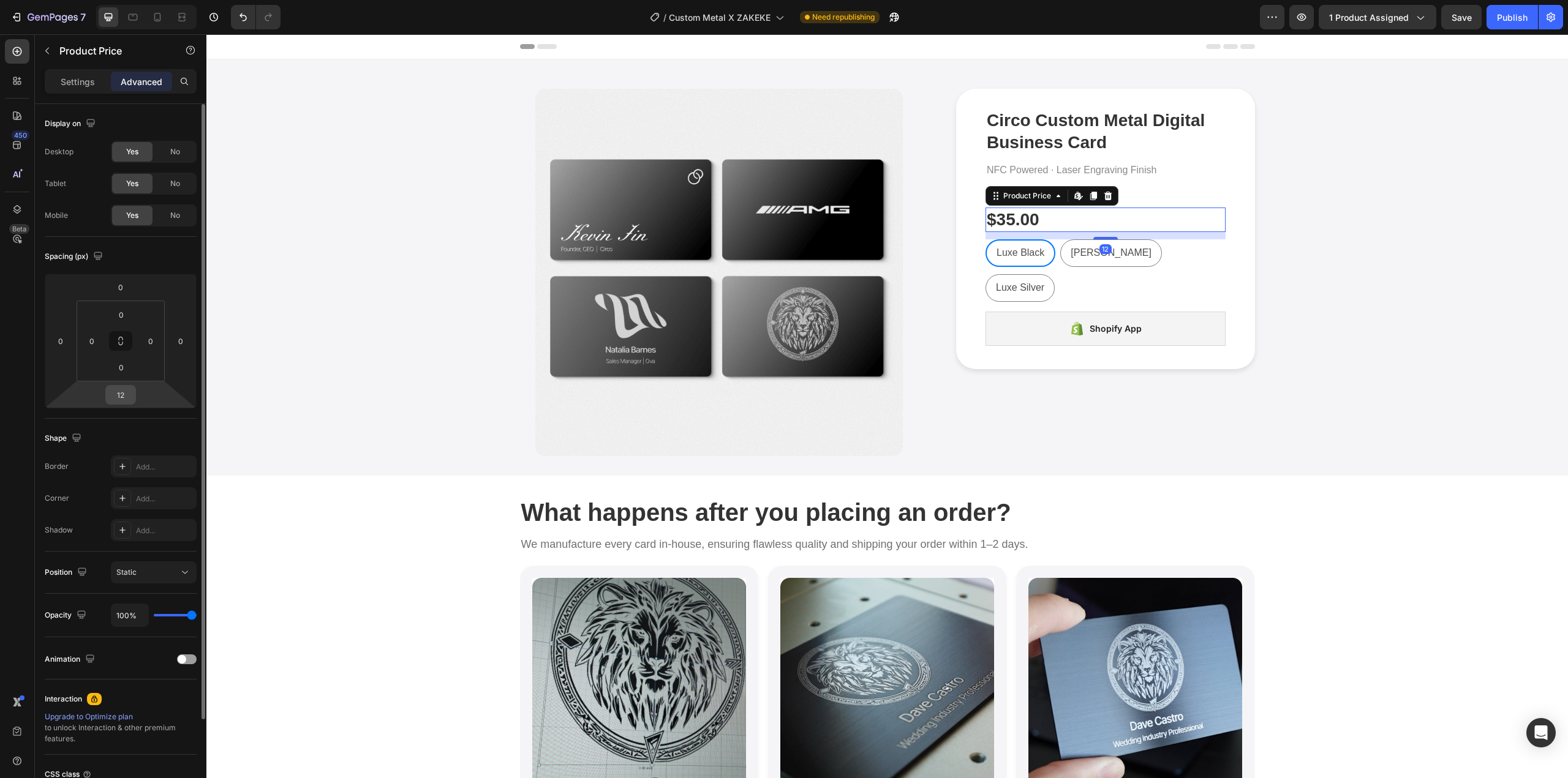
click at [126, 399] on input "12" at bounding box center [121, 395] width 25 height 18
type input "16"
click at [1407, 370] on div "Product Images Circo Custom Metal Digital Business Card Product Title NFC Power…" at bounding box center [887, 272] width 1343 height 367
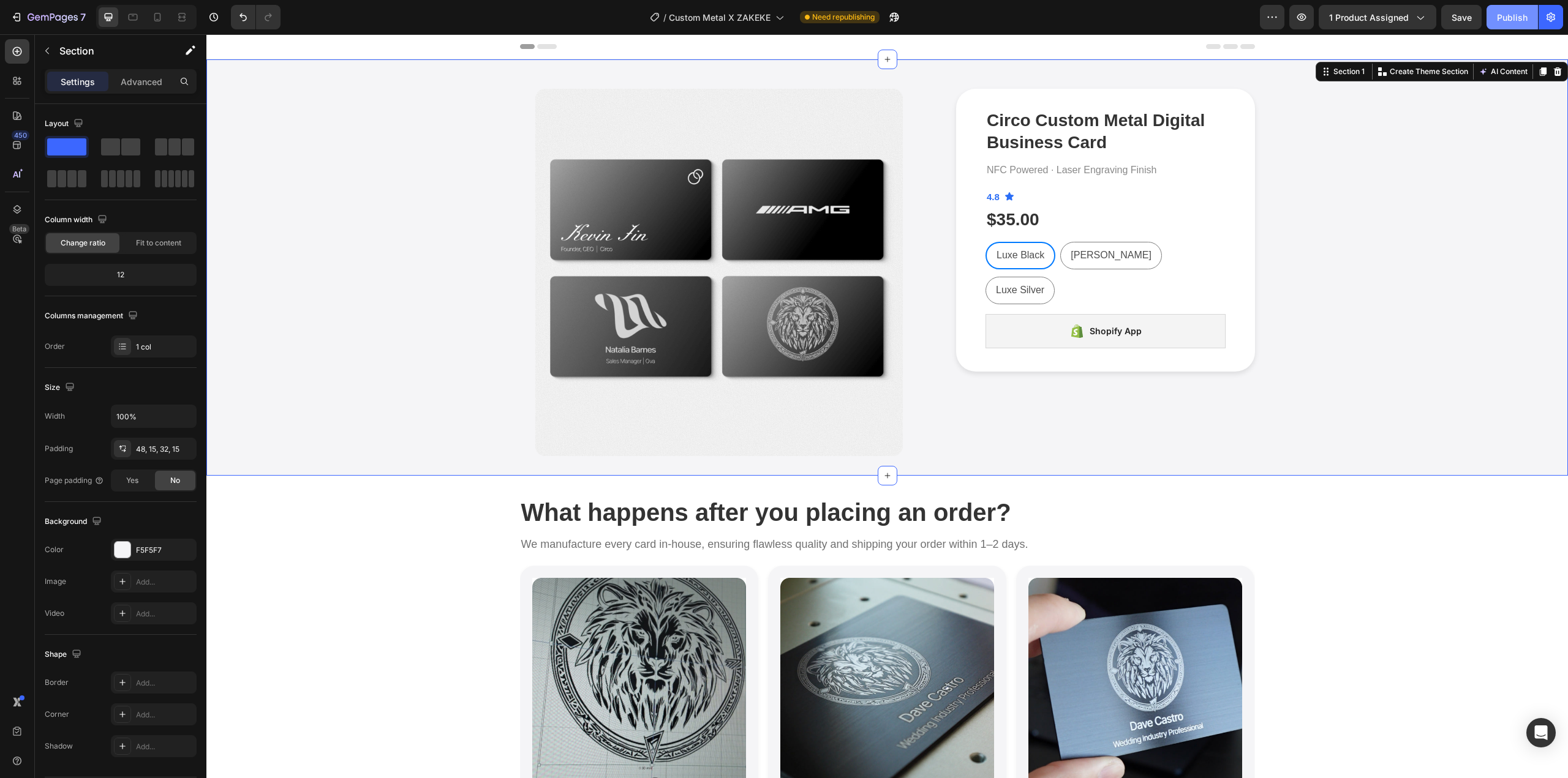
click at [1493, 20] on button "Publish" at bounding box center [1513, 17] width 52 height 25
click at [130, 85] on p "Advanced" at bounding box center [142, 81] width 42 height 13
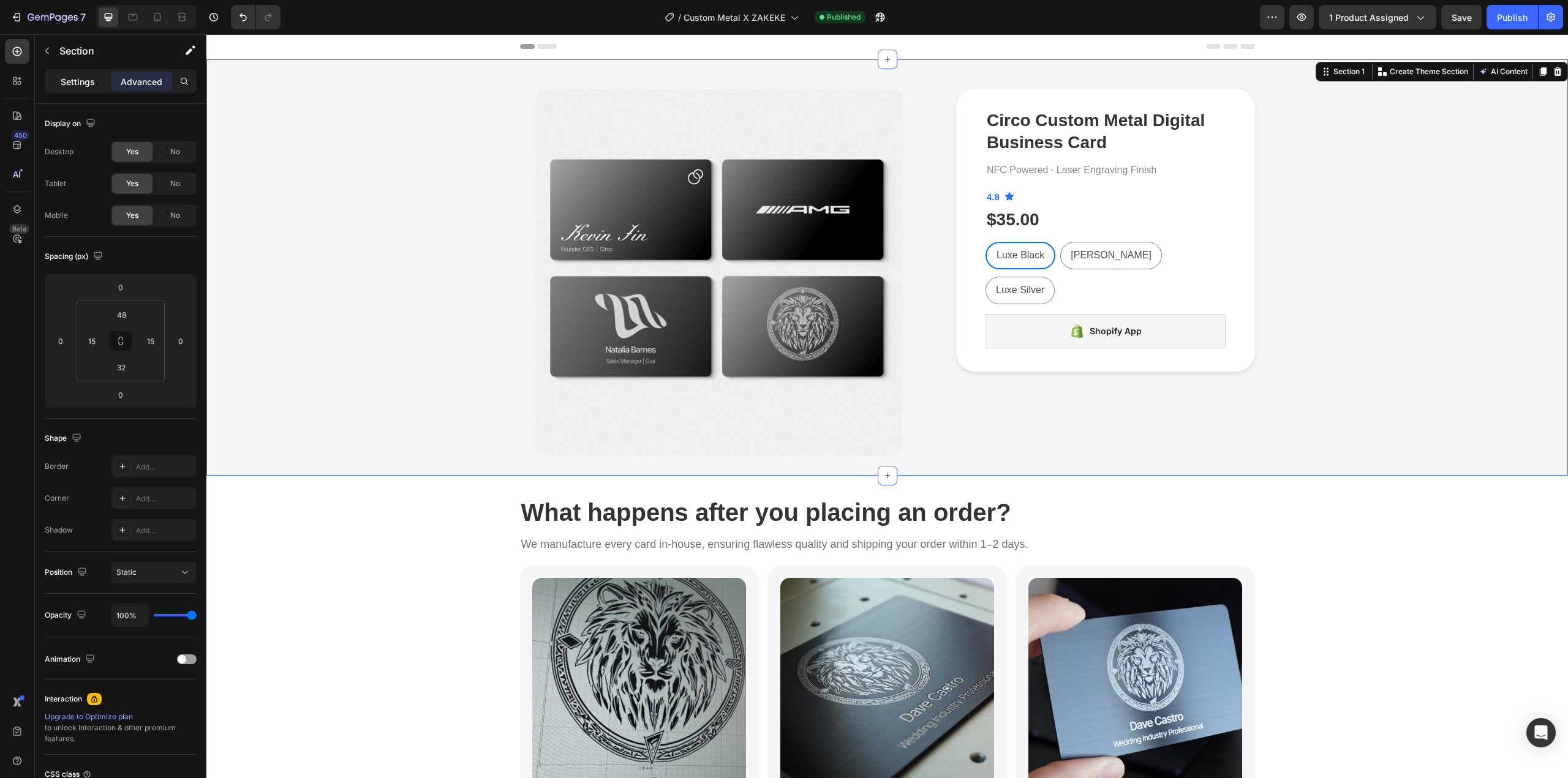
click at [89, 74] on div "Settings" at bounding box center [78, 81] width 62 height 20
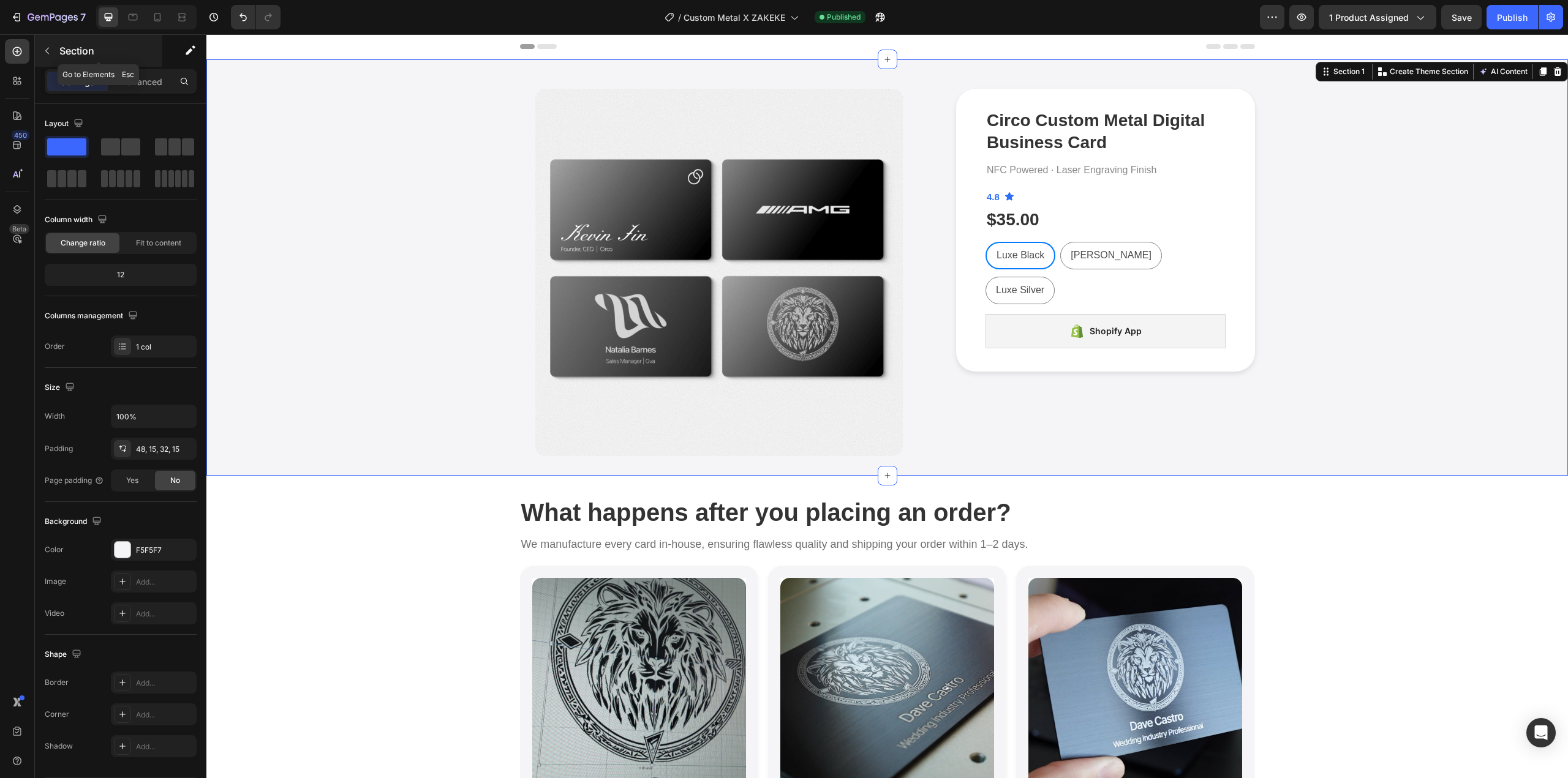
click at [50, 53] on icon "button" at bounding box center [47, 51] width 10 height 10
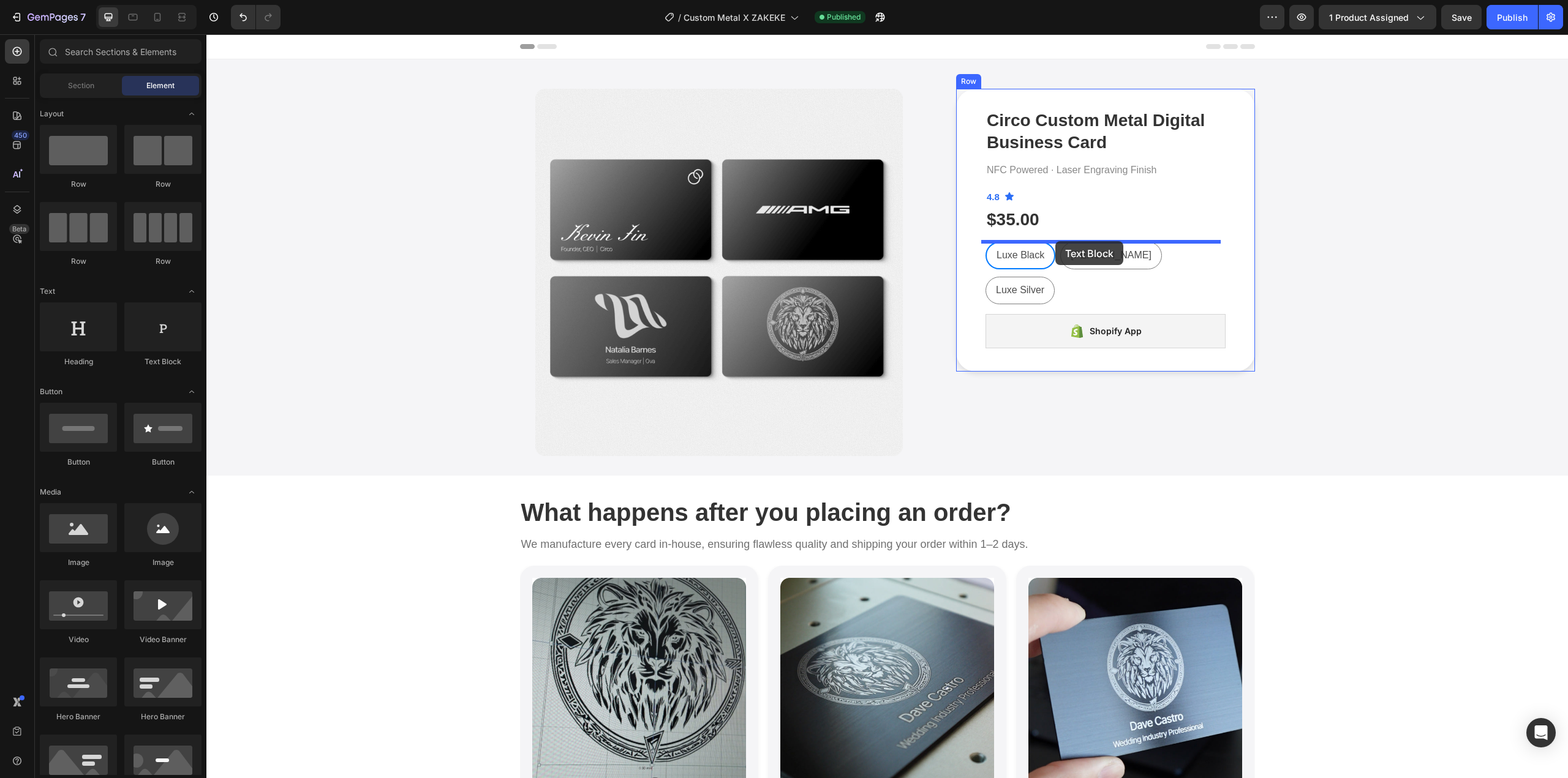
drag, startPoint x: 359, startPoint y: 373, endPoint x: 1055, endPoint y: 241, distance: 708.4
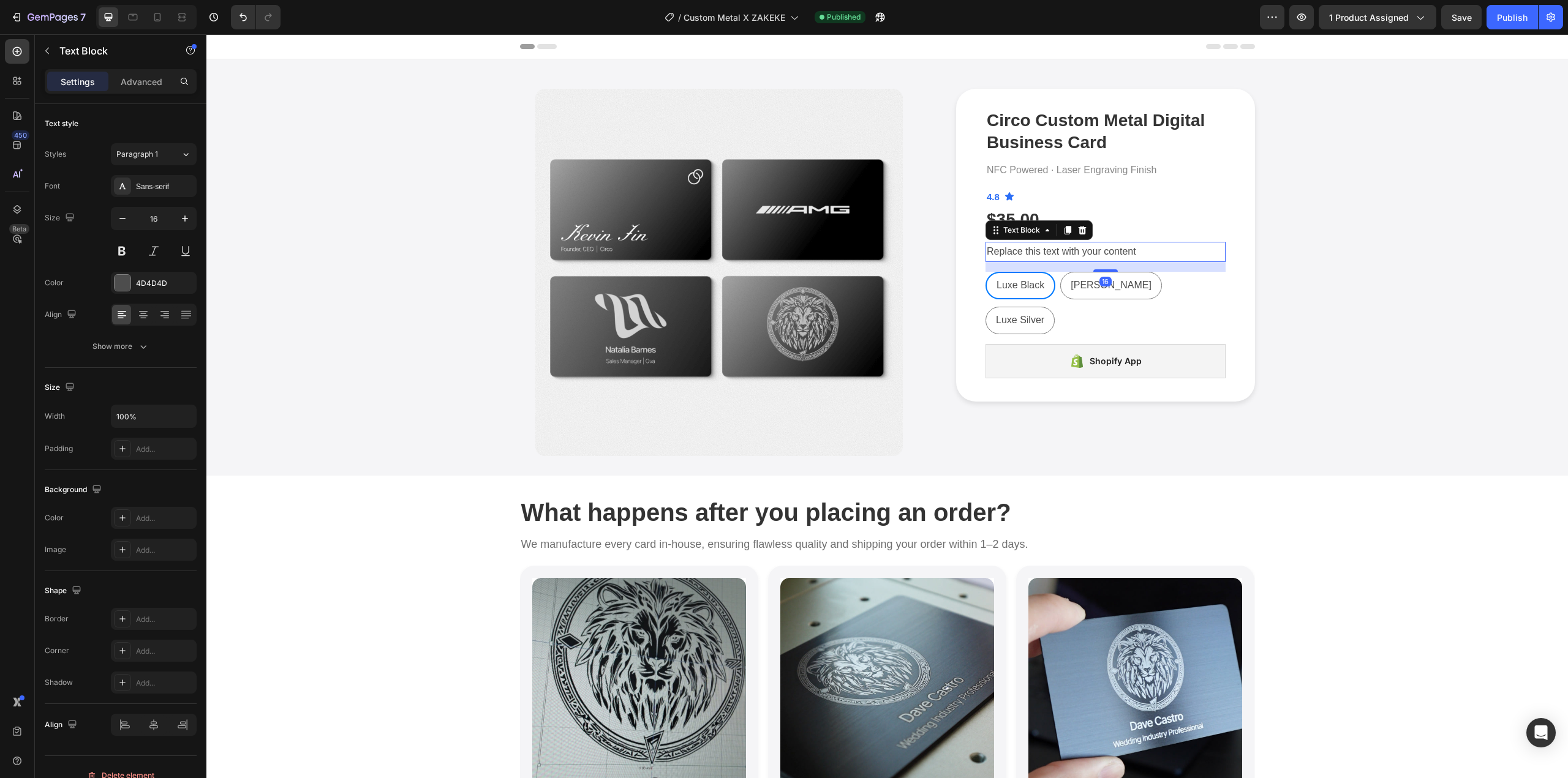
click at [1146, 251] on div "Replace this text with your content" at bounding box center [1106, 252] width 240 height 20
click at [1146, 251] on p "Replace this text with your content" at bounding box center [1106, 252] width 238 height 18
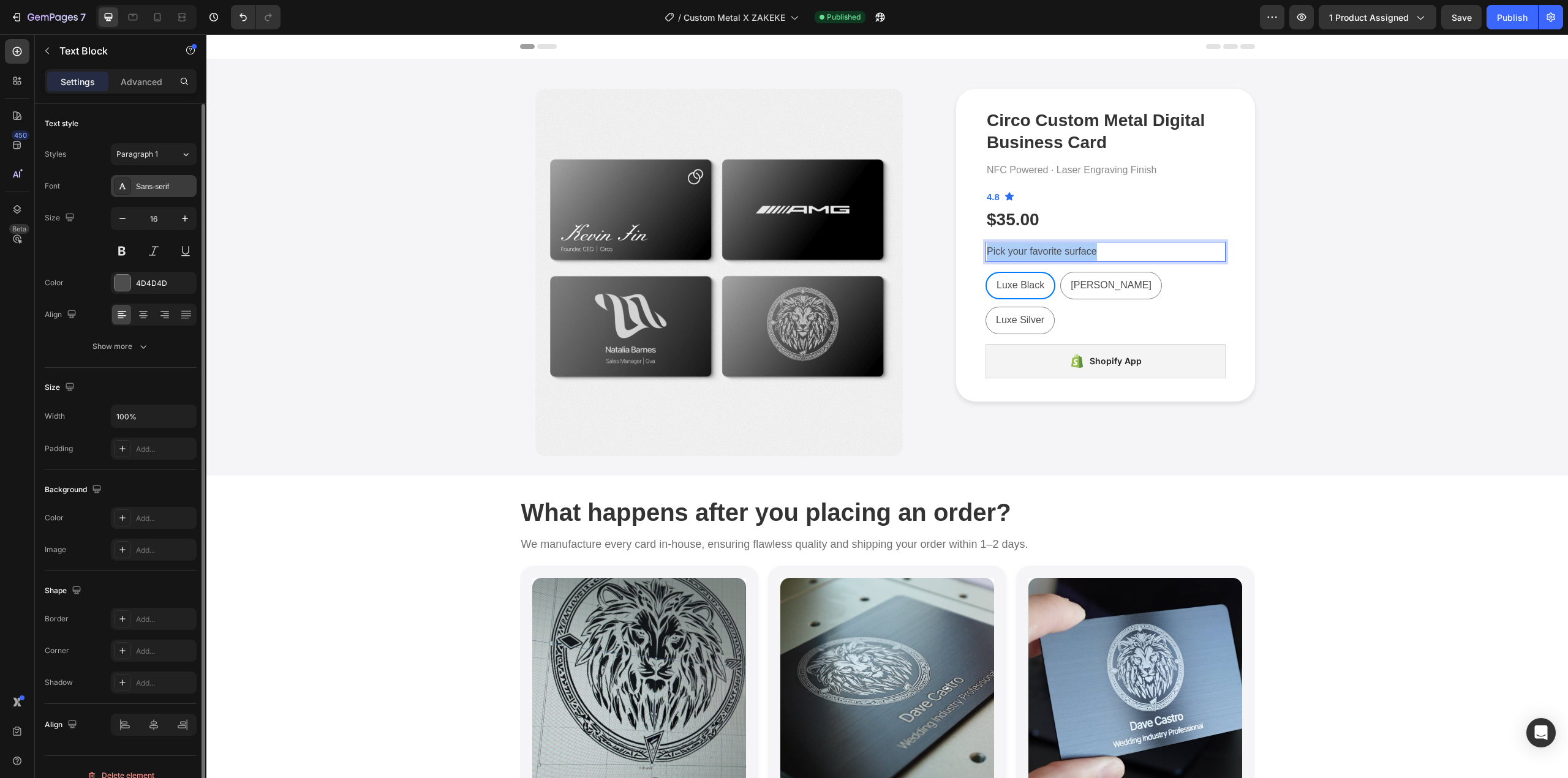
click at [165, 187] on div "Sans-serif" at bounding box center [165, 187] width 58 height 11
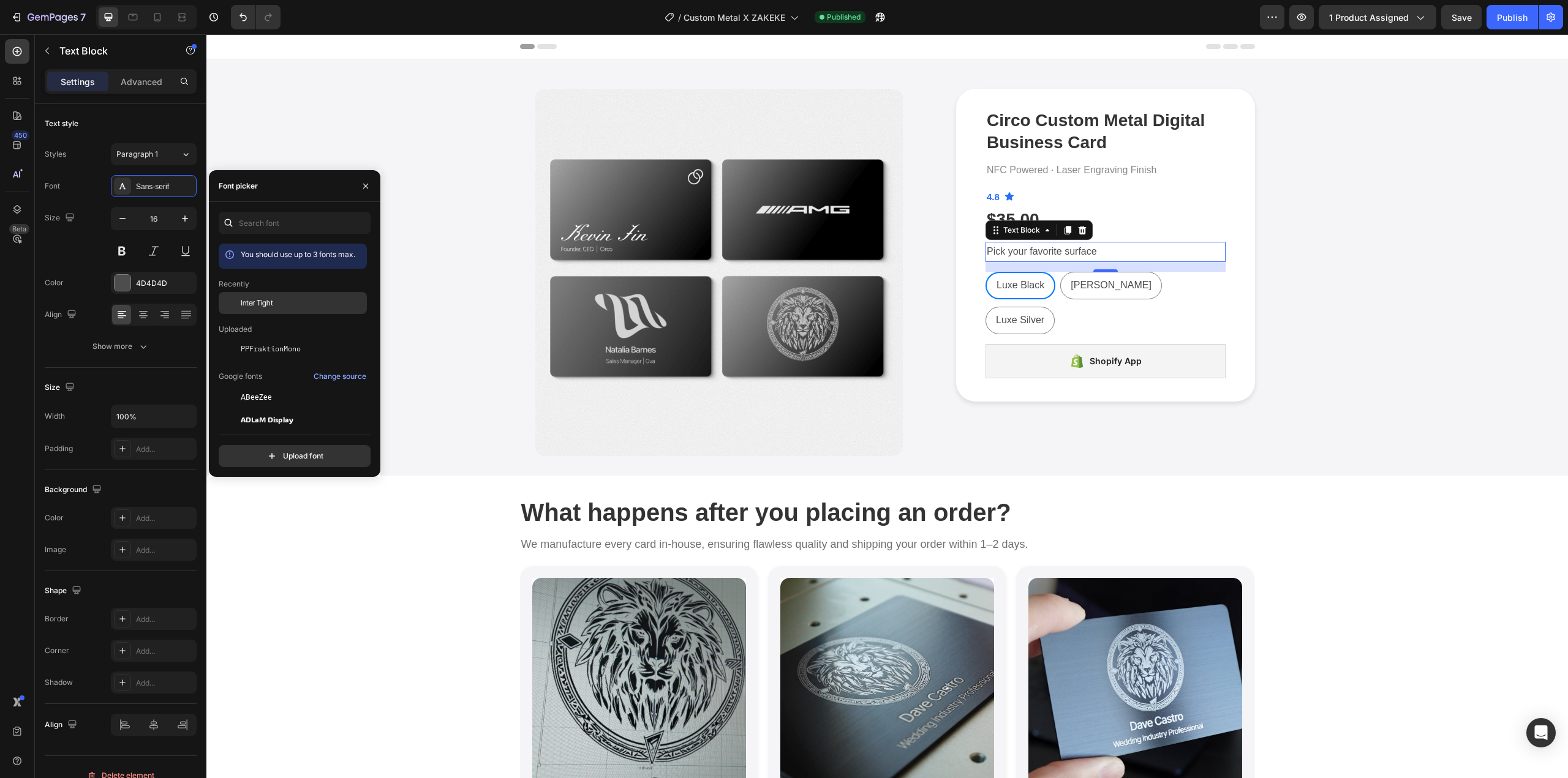
click at [268, 306] on span "Inter Tight" at bounding box center [257, 303] width 33 height 11
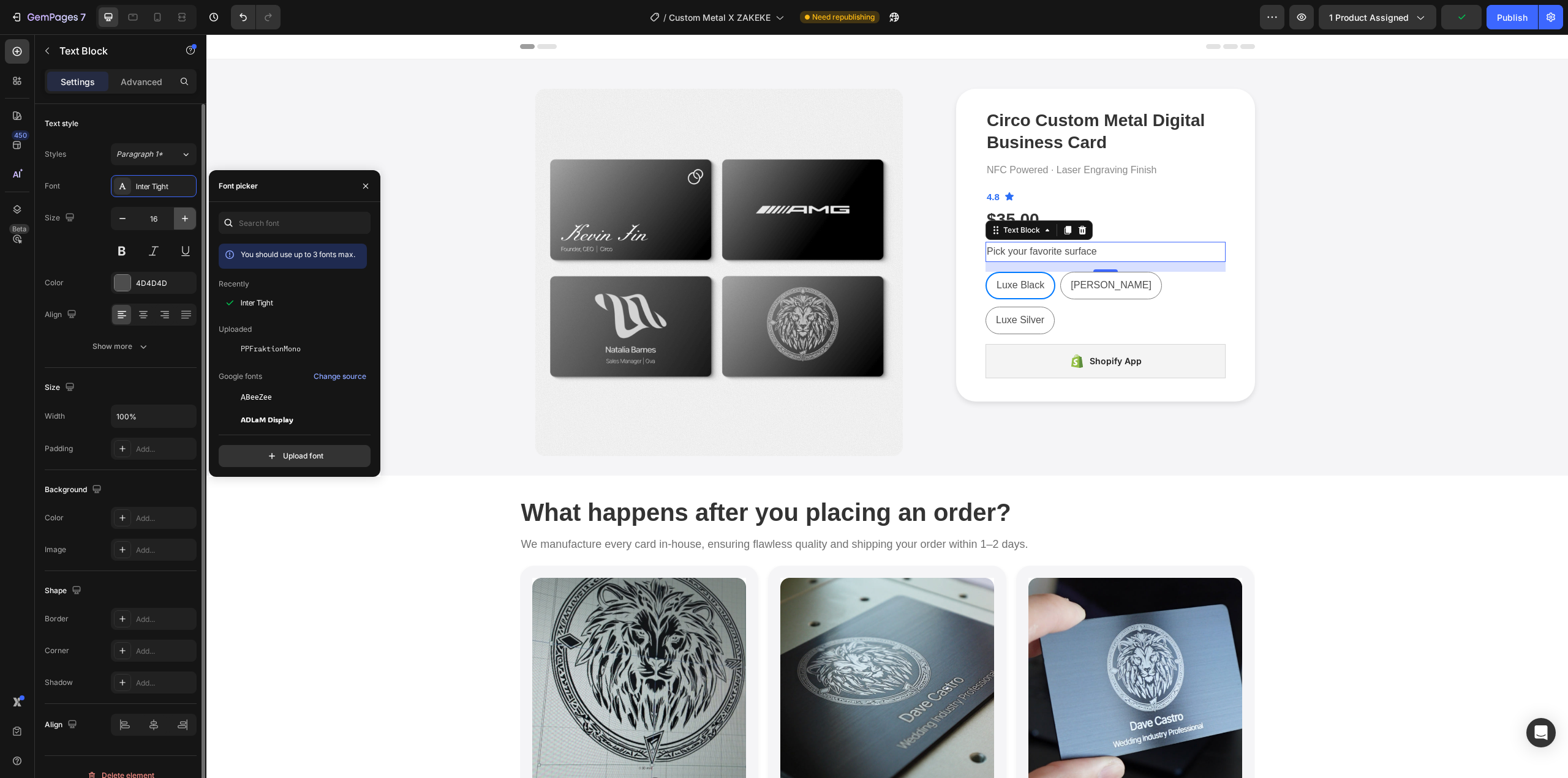
click at [183, 217] on icon "button" at bounding box center [185, 218] width 12 height 12
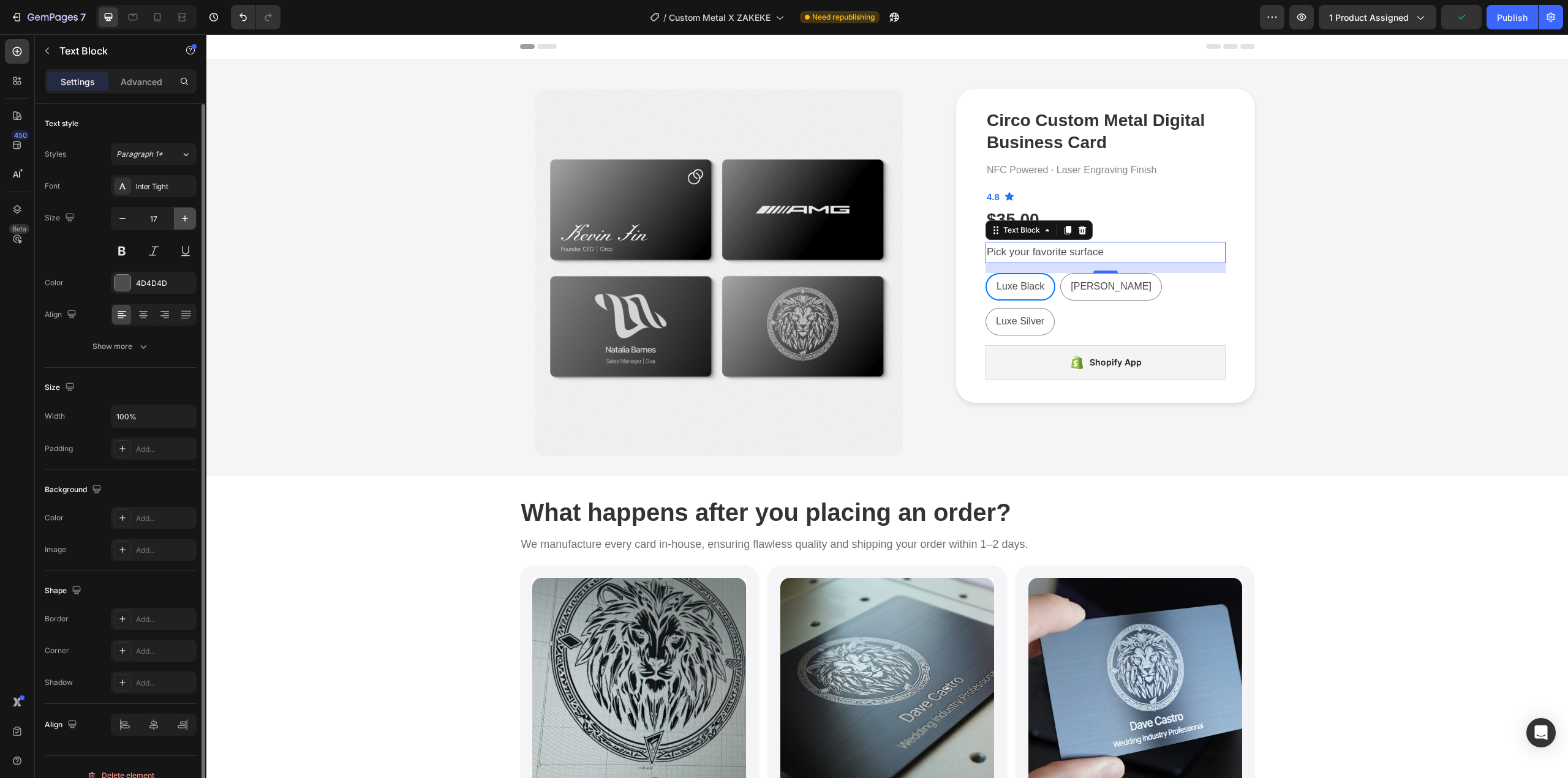
type input "18"
click at [142, 336] on button "Show more" at bounding box center [121, 346] width 152 height 22
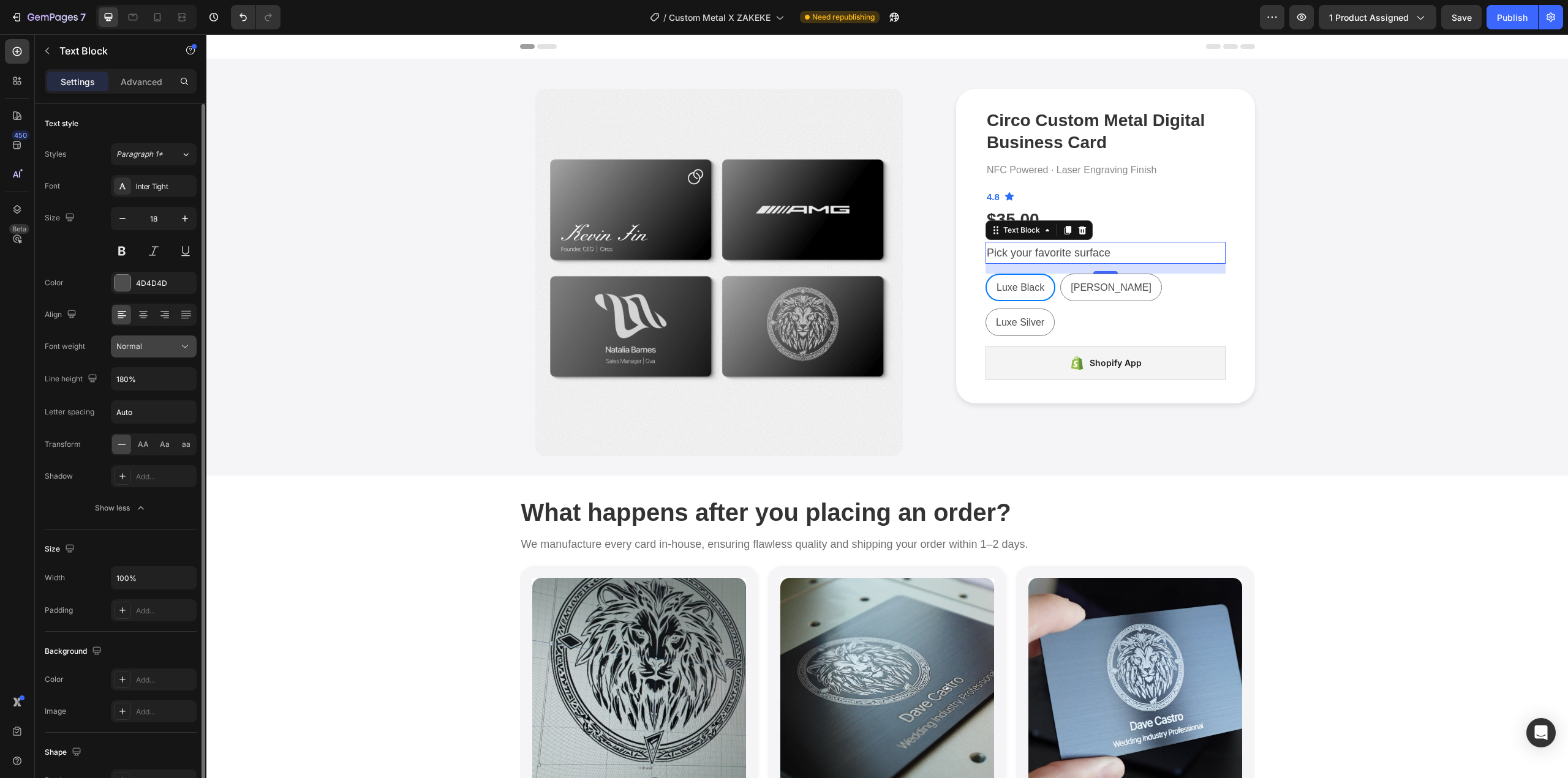
click at [143, 349] on div "Normal" at bounding box center [148, 346] width 63 height 11
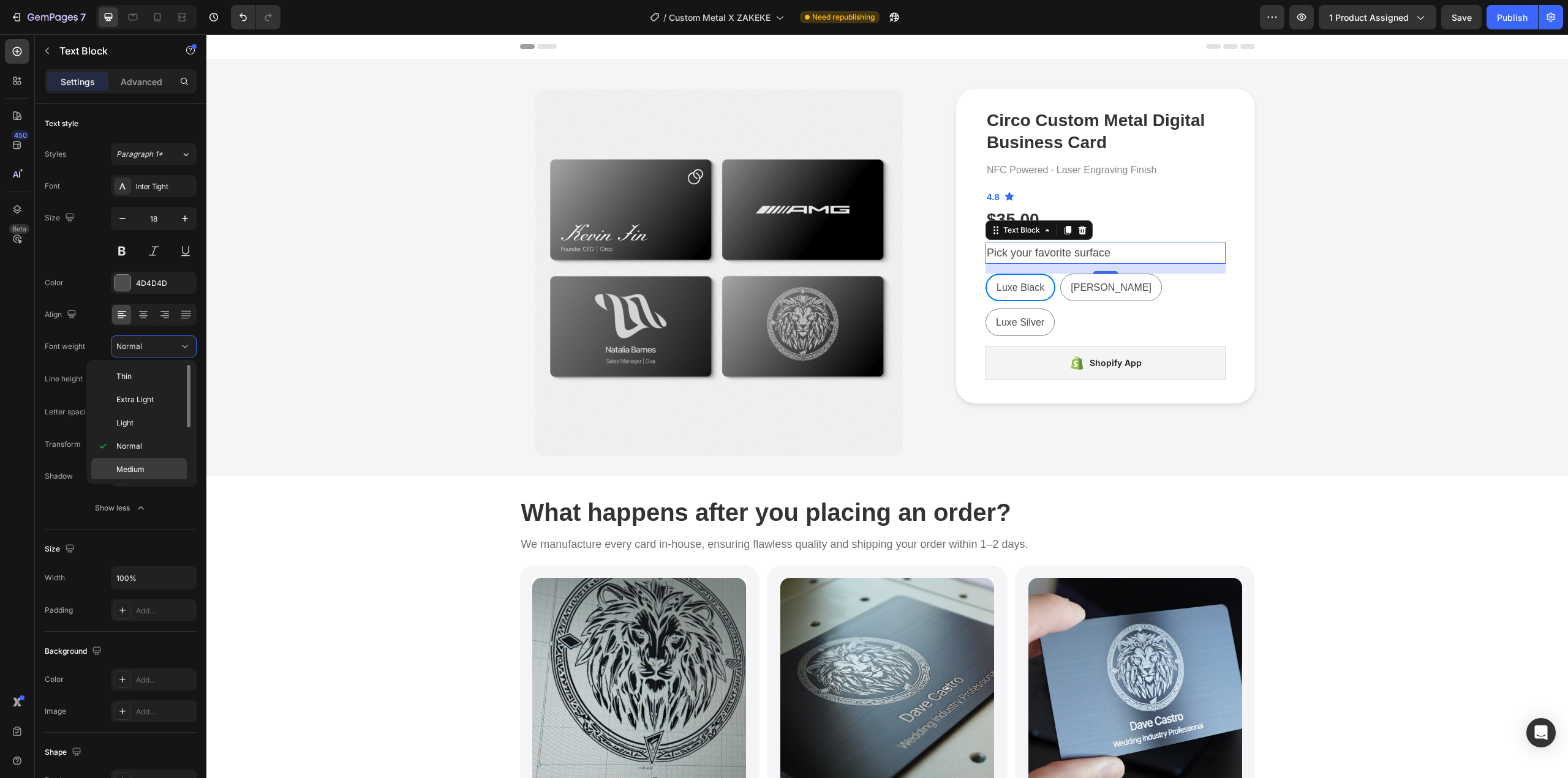
click at [137, 467] on span "Medium" at bounding box center [130, 470] width 28 height 11
click at [1426, 316] on div "Product Images Circo Custom Metal Digital Business Card Product Title NFC Power…" at bounding box center [887, 272] width 1343 height 367
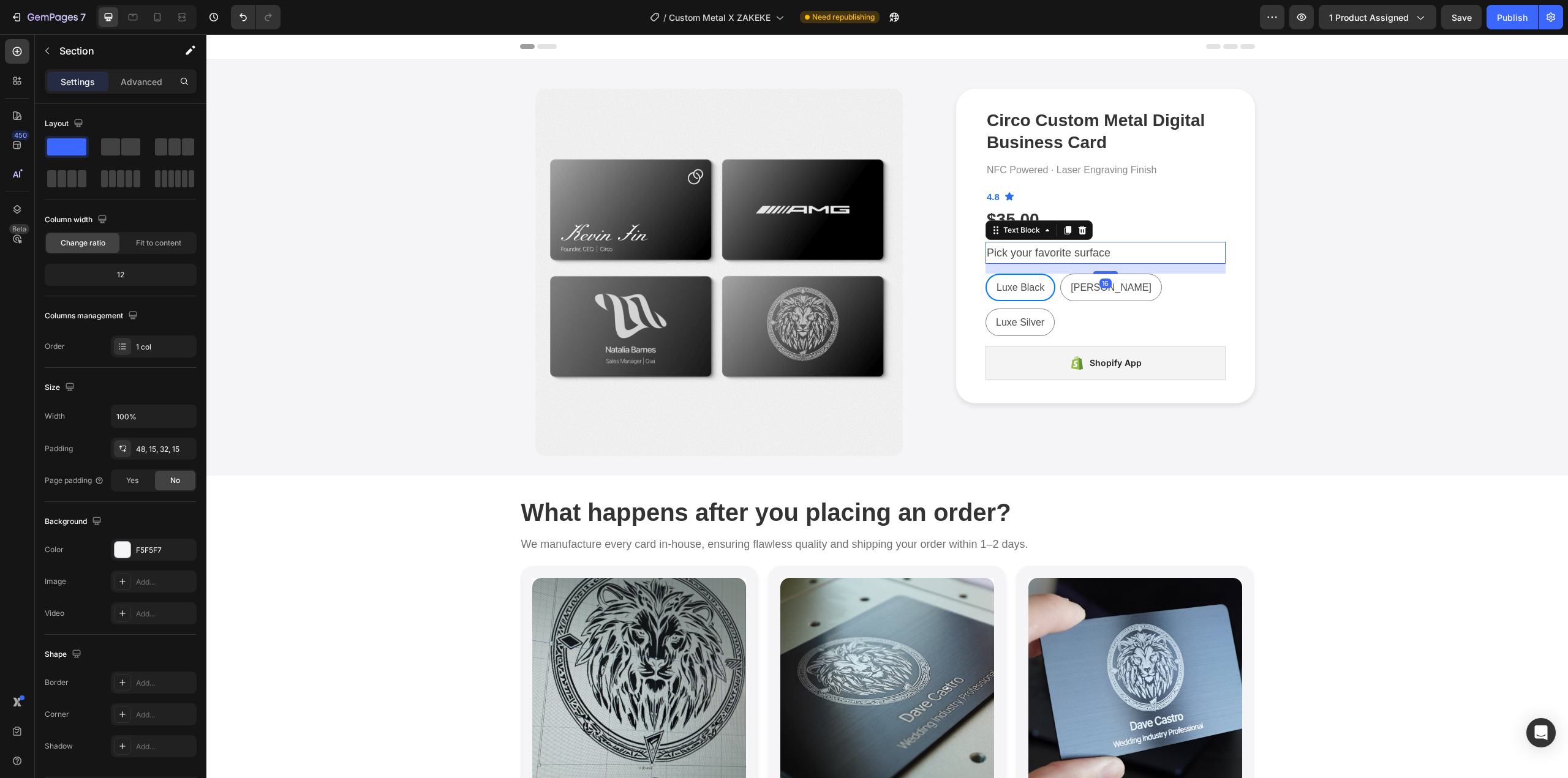
click at [1115, 251] on p "Pick your favorite surface" at bounding box center [1106, 253] width 238 height 20
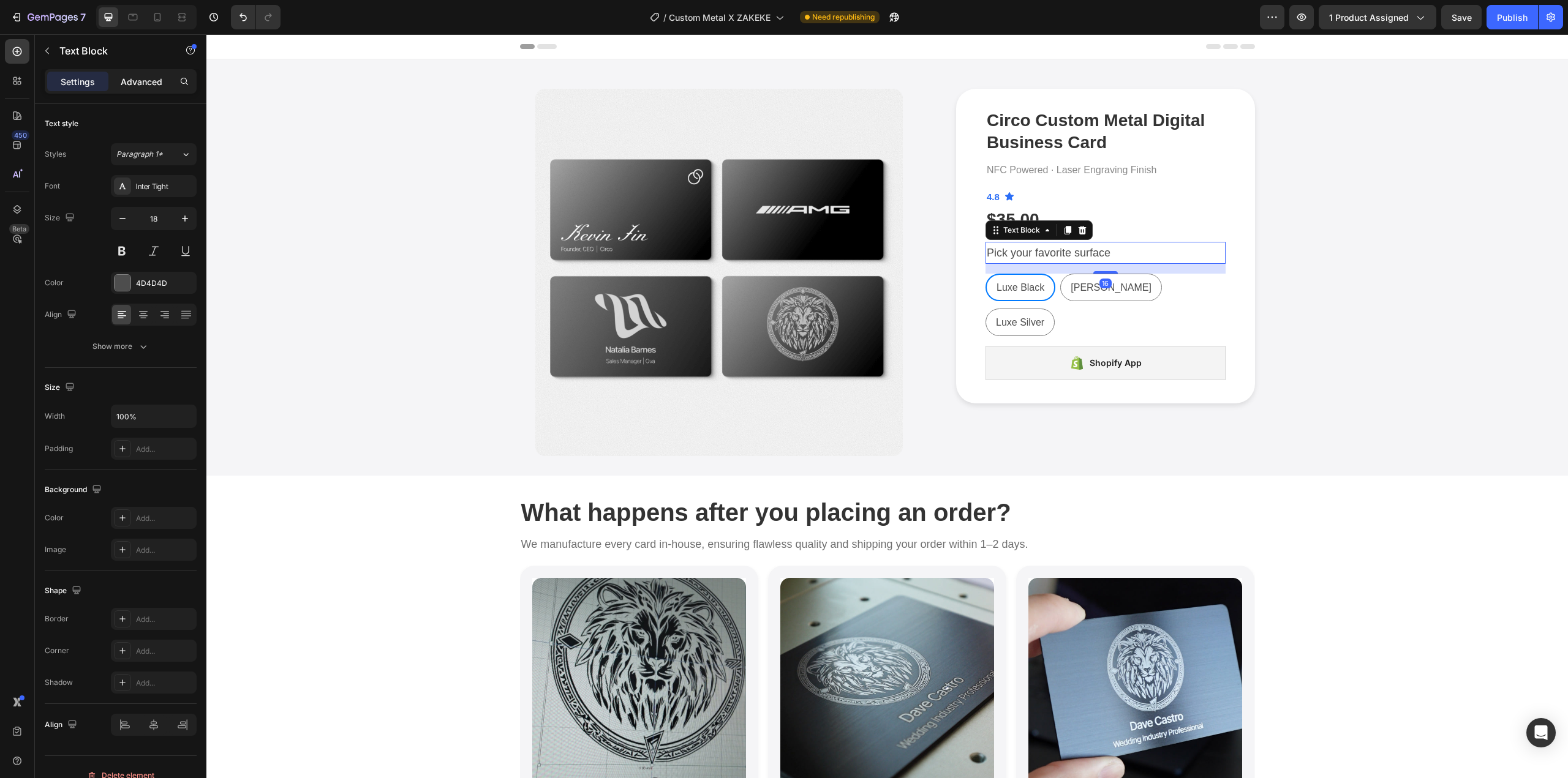
click at [153, 89] on div "Advanced" at bounding box center [142, 81] width 62 height 20
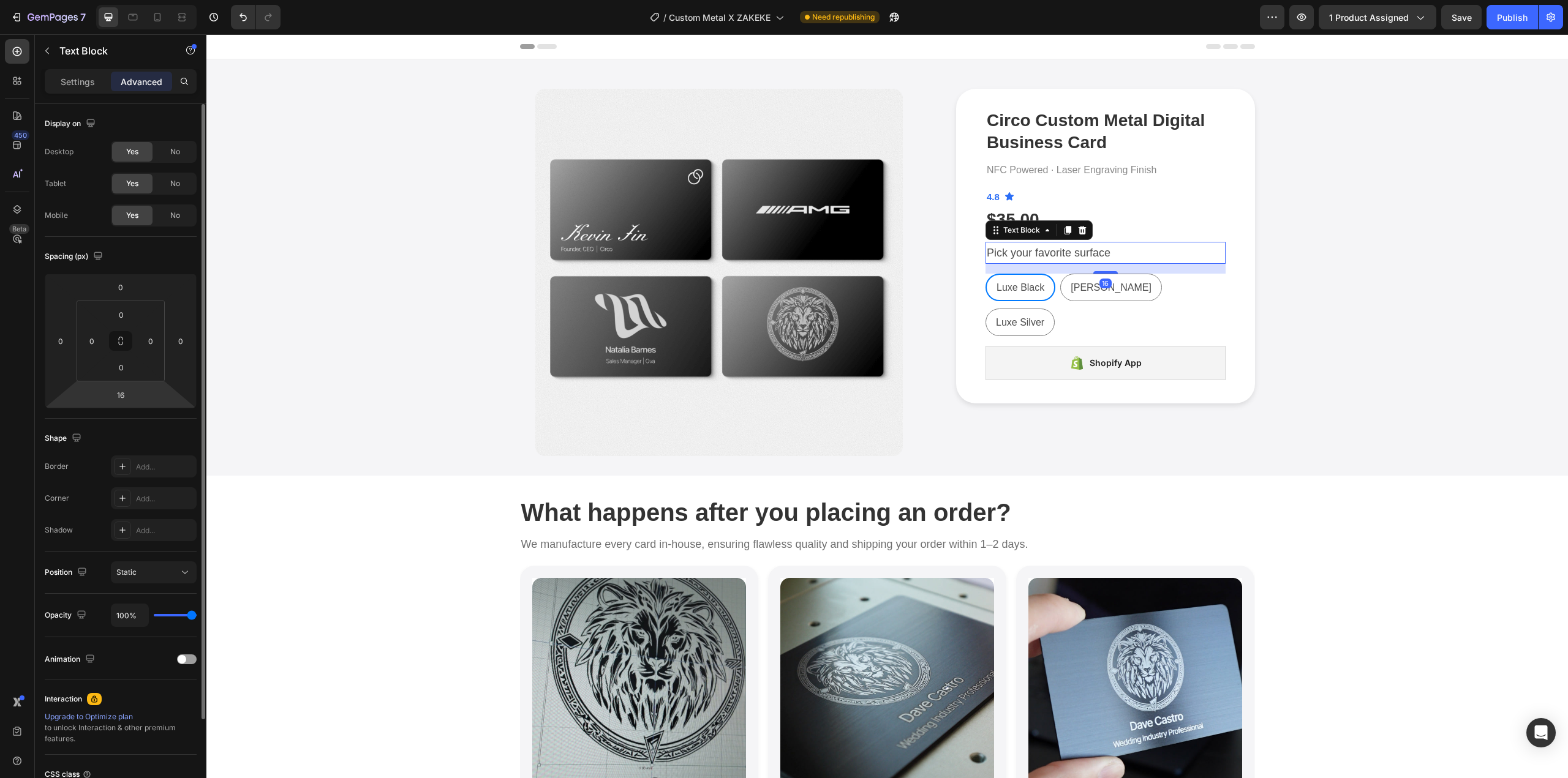
click at [126, 0] on html "7 Version history / Custom Metal X ZAKEKE Need republishing Preview 1 product a…" at bounding box center [784, 0] width 1568 height 0
click at [124, 392] on input "16" at bounding box center [121, 395] width 25 height 18
type input "4"
click at [1063, 226] on icon at bounding box center [1068, 230] width 10 height 10
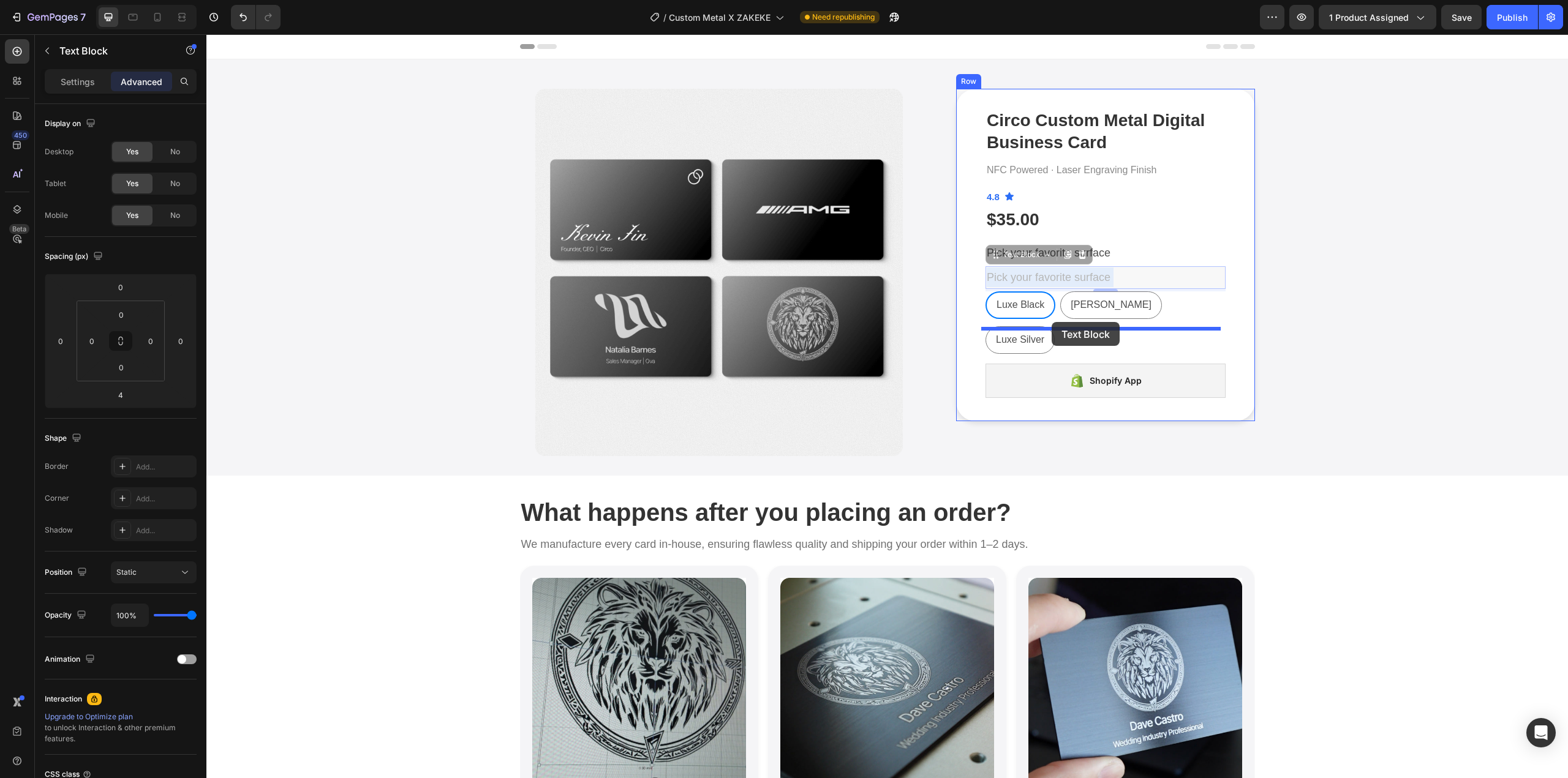
drag, startPoint x: 1051, startPoint y: 272, endPoint x: 1052, endPoint y: 322, distance: 50.0
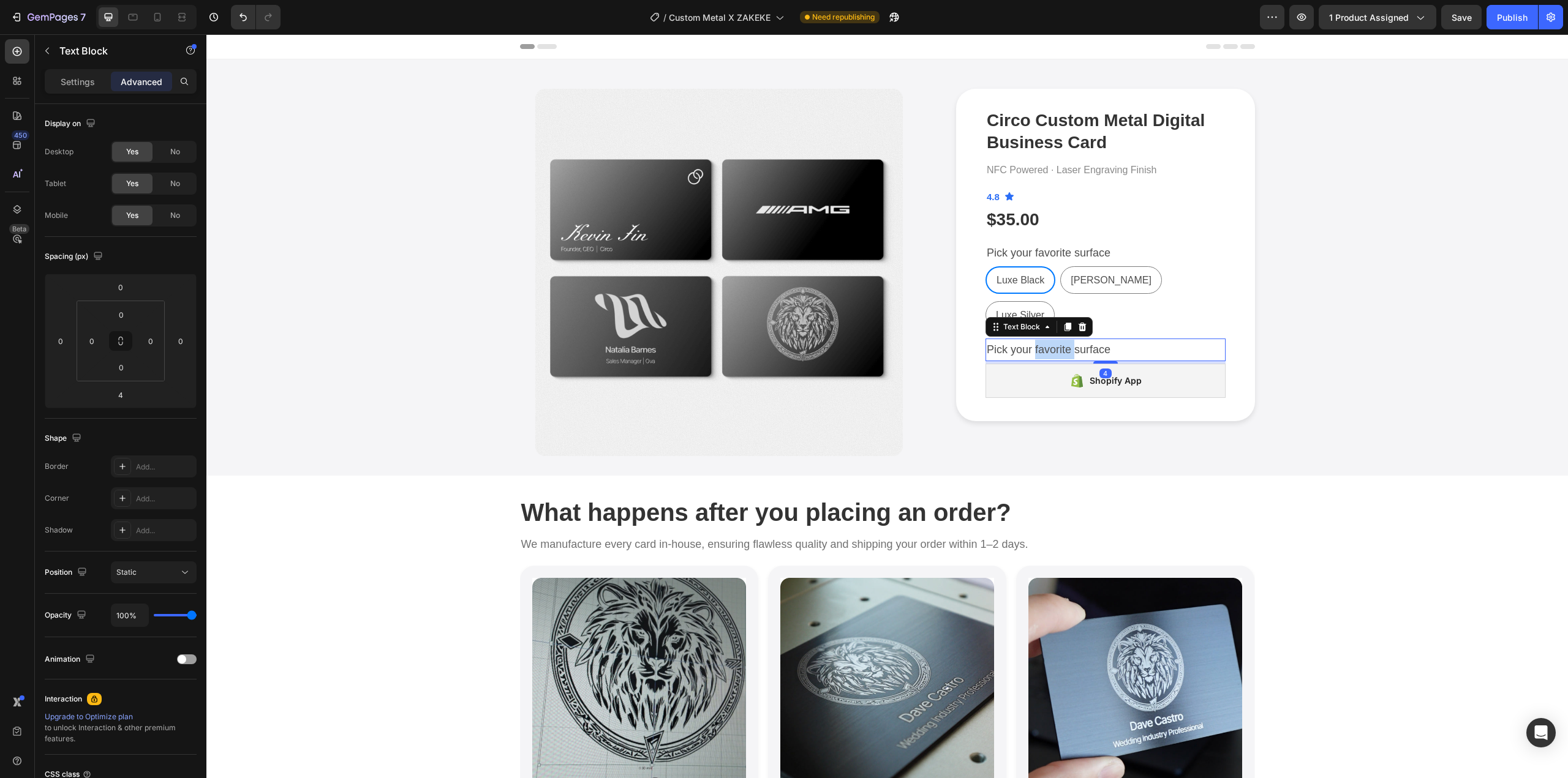
click at [1047, 339] on p "Pick your favorite surface" at bounding box center [1106, 349] width 238 height 20
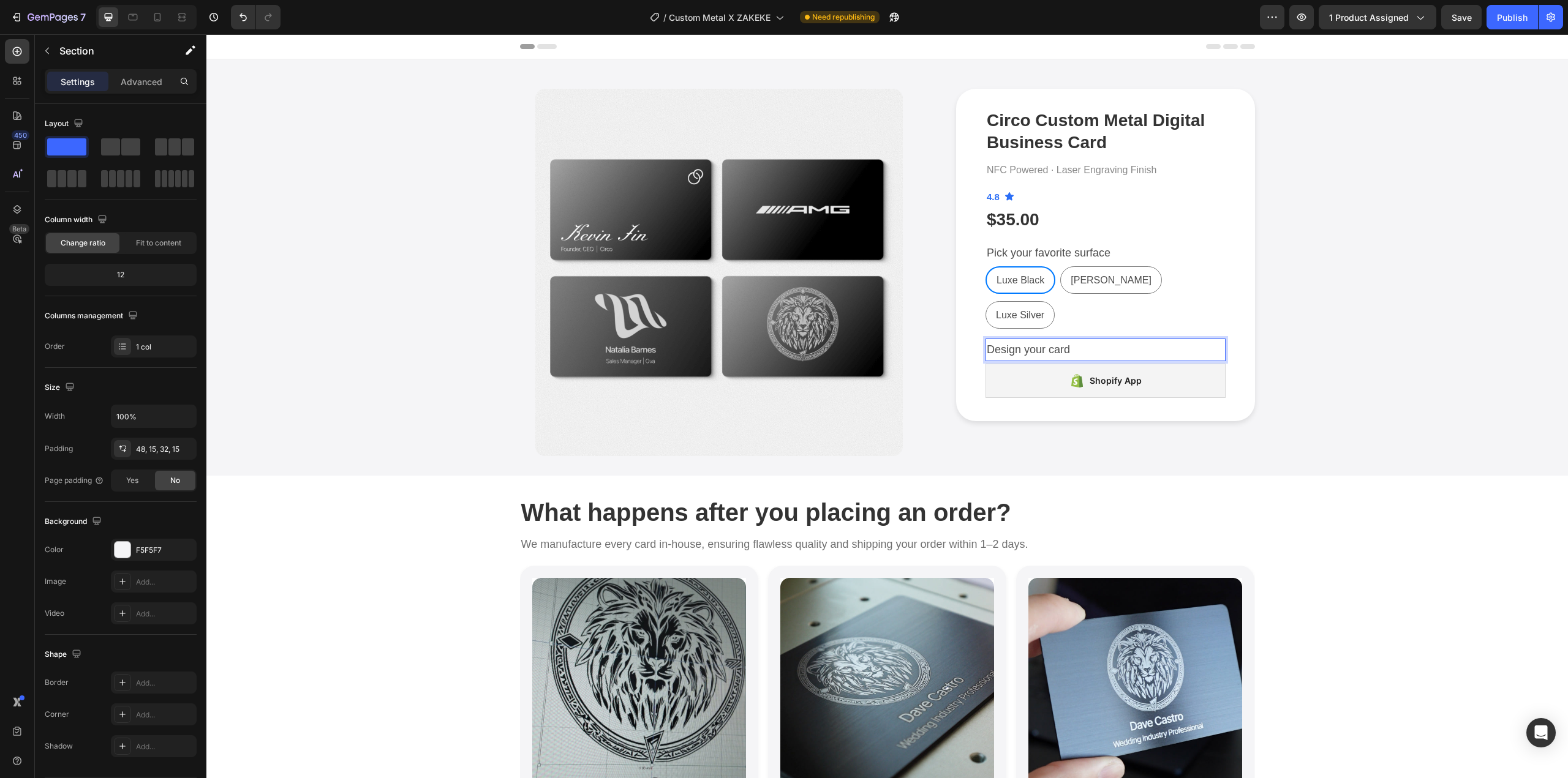
click at [1345, 304] on div "Product Images Circo Custom Metal Digital Business Card Product Title NFC Power…" at bounding box center [887, 272] width 1343 height 367
click at [1080, 339] on p "Design your card" at bounding box center [1106, 349] width 238 height 20
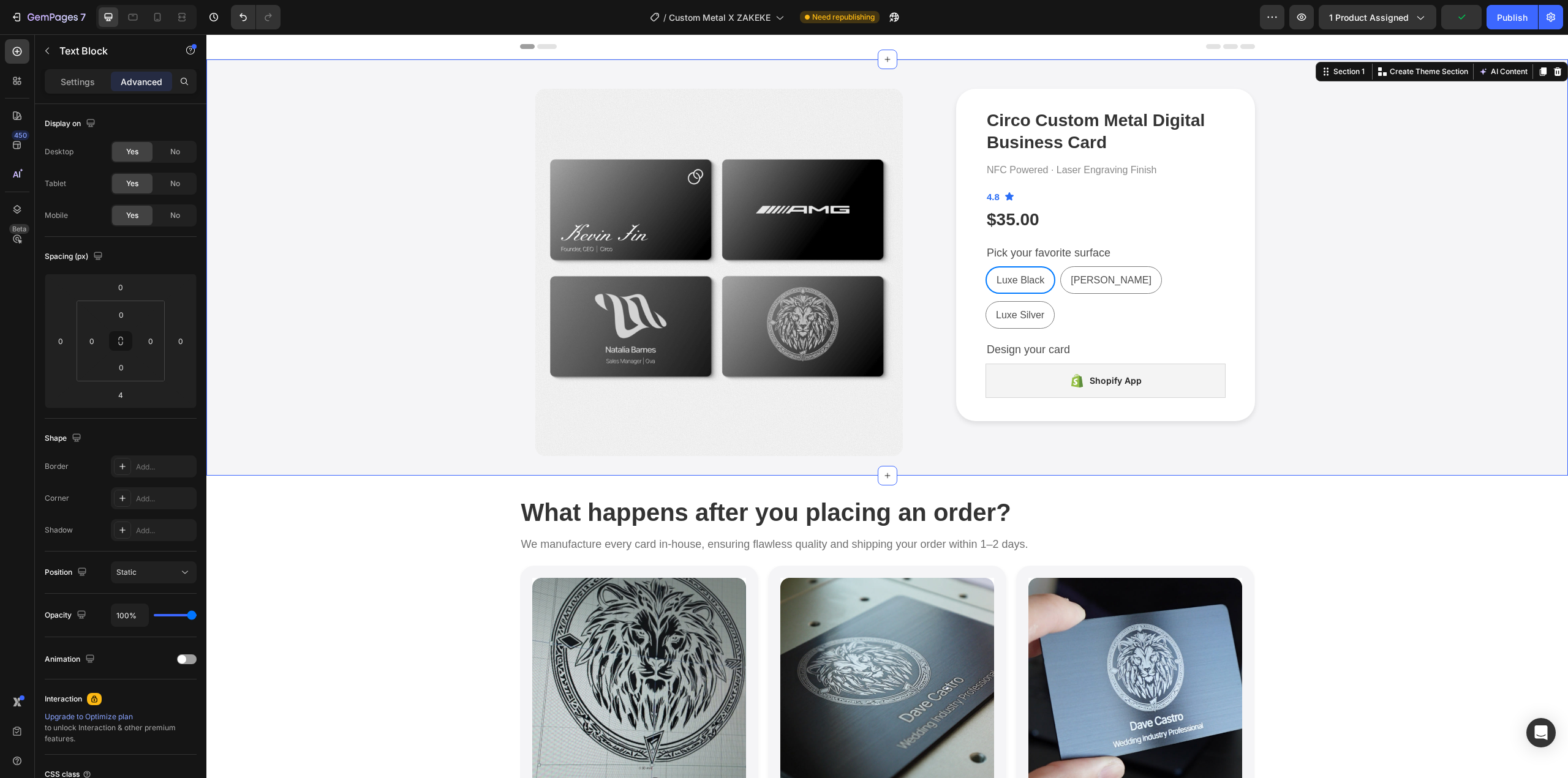
click at [1329, 302] on div "Product Images Circo Custom Metal Digital Business Card Product Title NFC Power…" at bounding box center [887, 272] width 1343 height 367
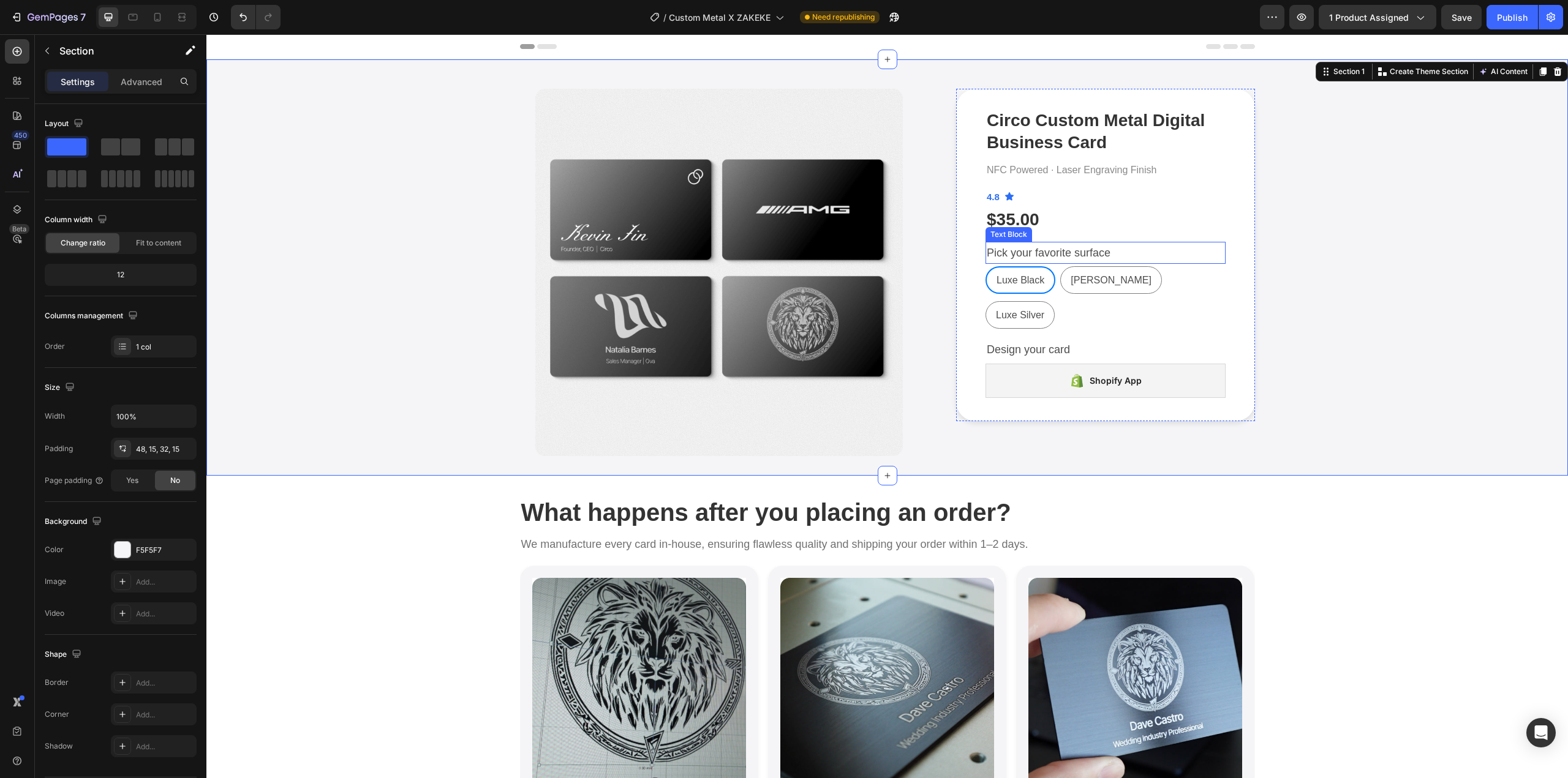
click at [1111, 251] on p "Pick your favorite surface" at bounding box center [1106, 253] width 238 height 20
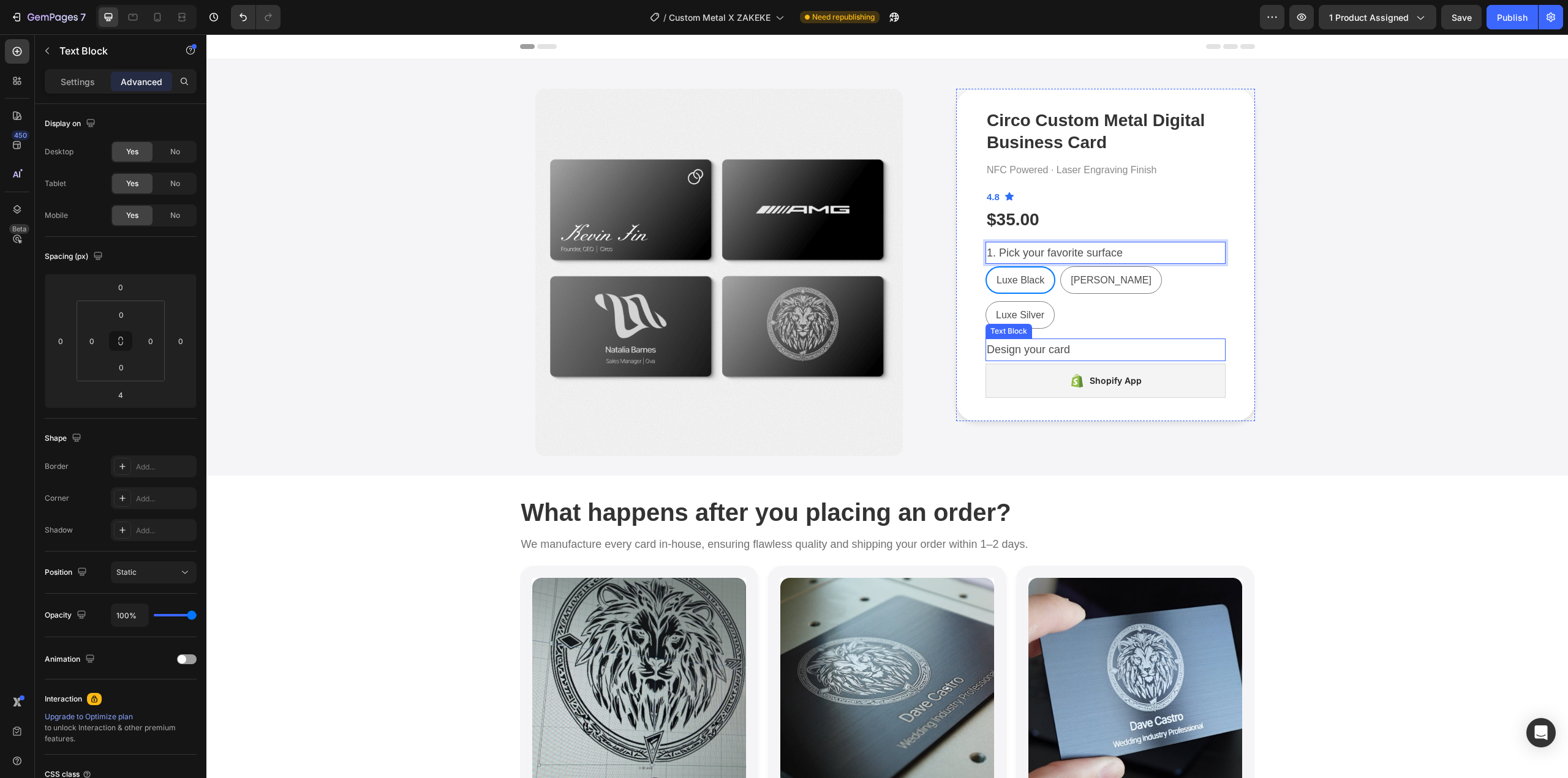
click at [994, 339] on p "Design your card" at bounding box center [1106, 349] width 238 height 20
click at [980, 314] on div "Circo Custom Metal Digital Business Card Product Title NFC Powered · Laser Engr…" at bounding box center [1106, 255] width 299 height 333
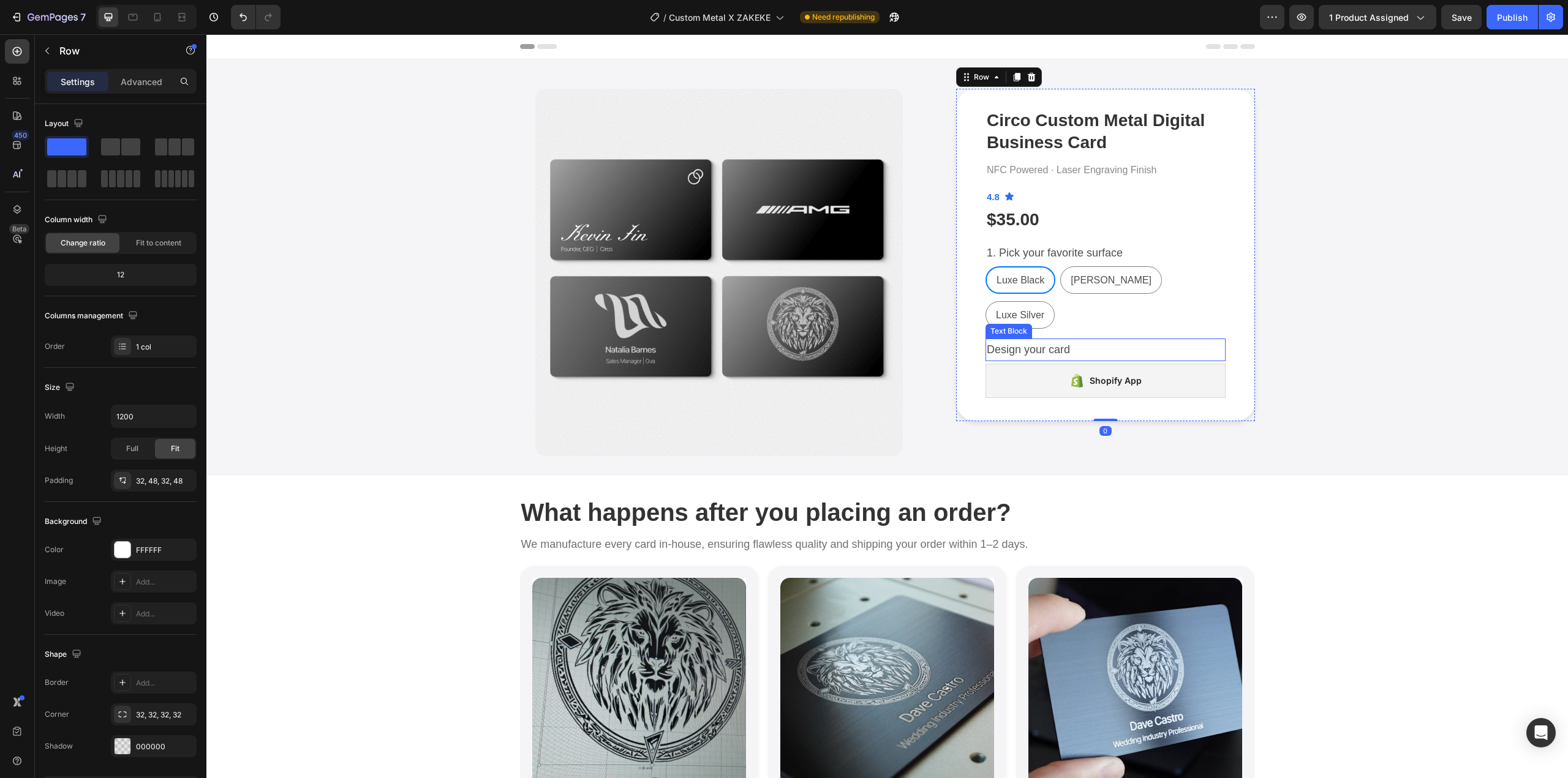
click at [987, 339] on p "Design your card" at bounding box center [1106, 349] width 238 height 20
click at [1384, 284] on div "Product Images Circo Custom Metal Digital Business Card Product Title NFC Power…" at bounding box center [887, 272] width 1343 height 367
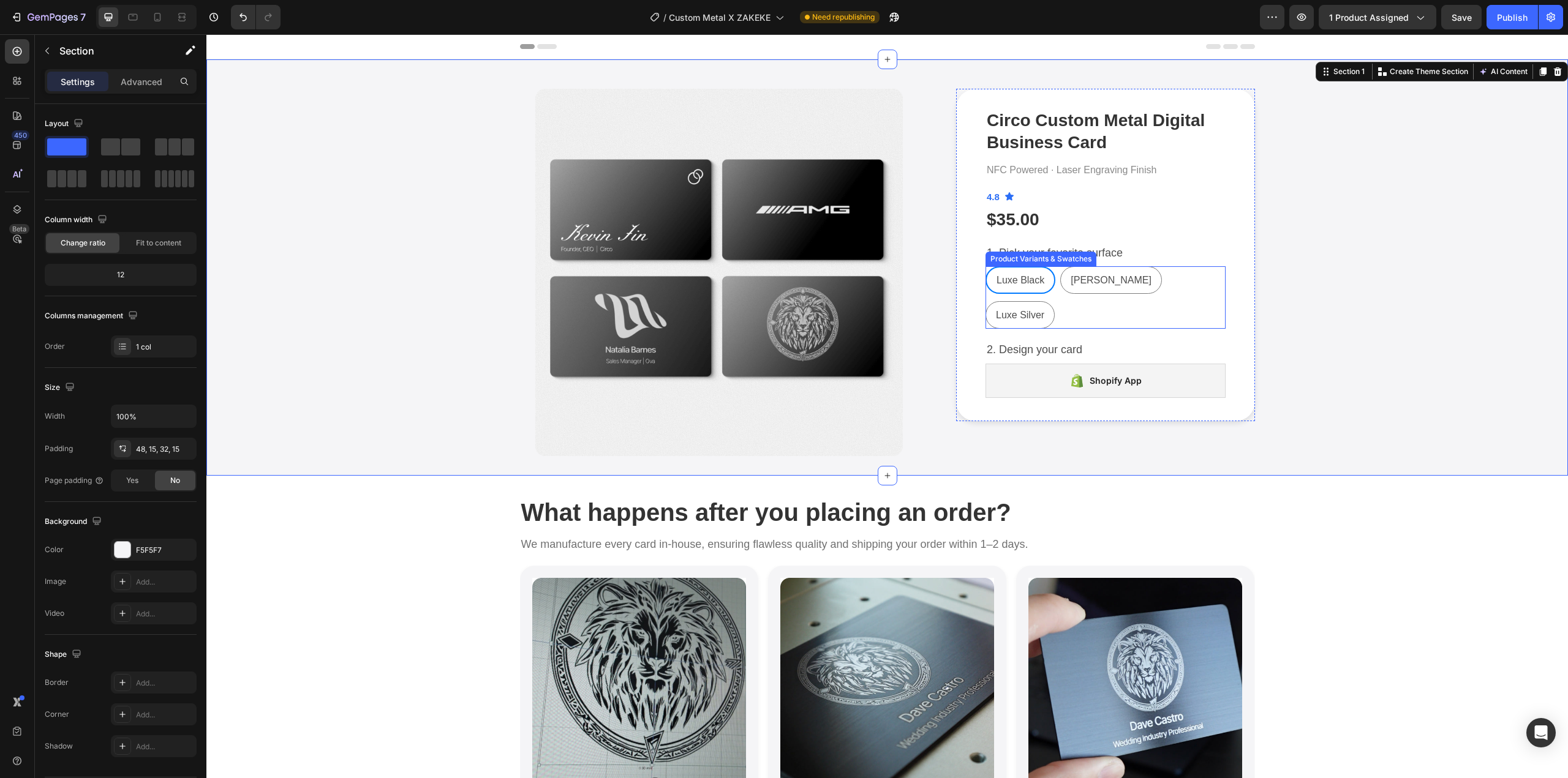
click at [1207, 278] on div "Luxe Black Luxe Black Luxe Black Matt Black Matt Black Matt Black Luxe Silver L…" at bounding box center [1106, 298] width 240 height 63
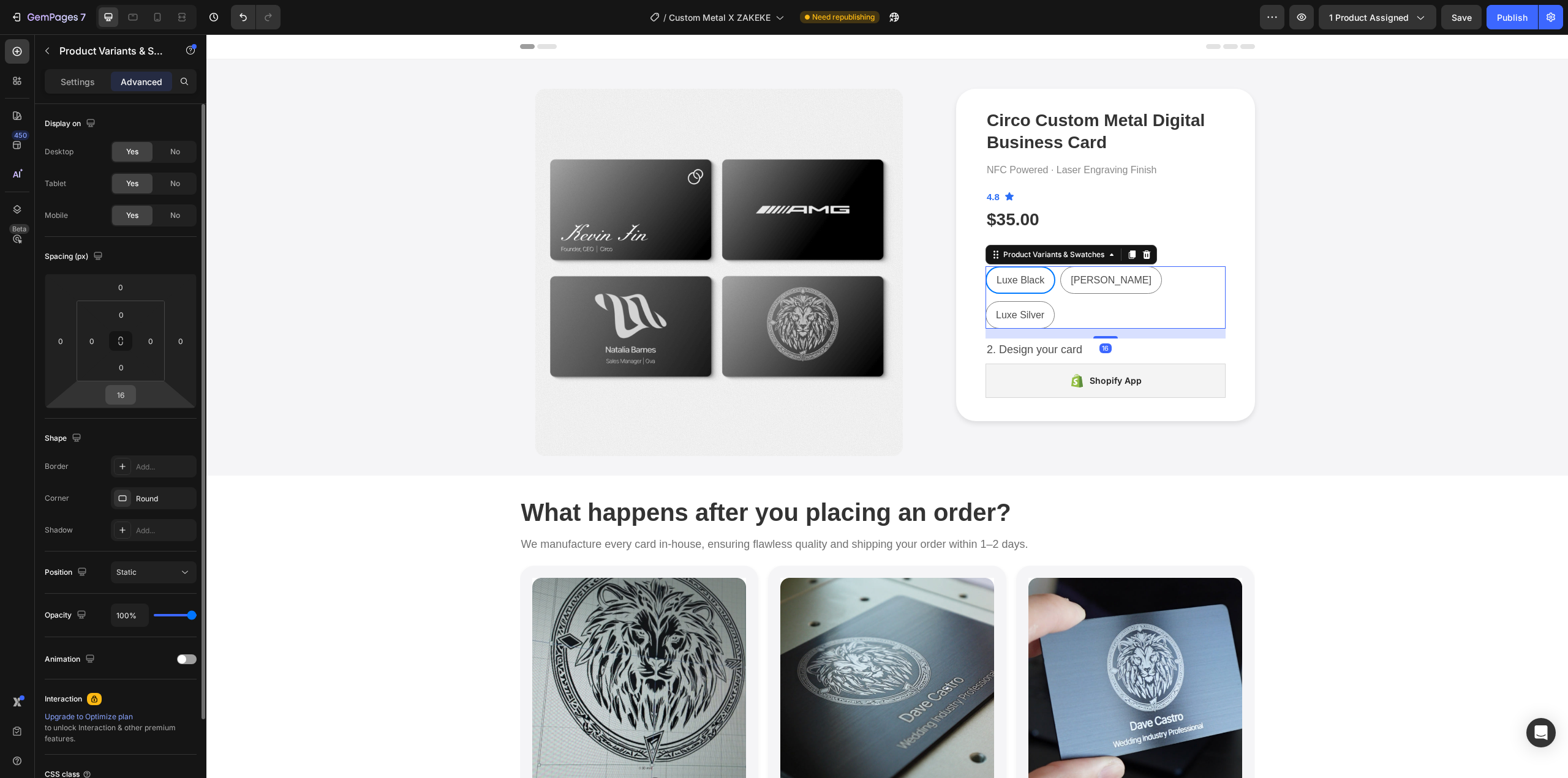
click at [119, 392] on input "16" at bounding box center [121, 395] width 25 height 18
type input "24"
click at [241, 362] on div "Product Images Circo Custom Metal Digital Business Card Product Title NFC Power…" at bounding box center [887, 272] width 1343 height 367
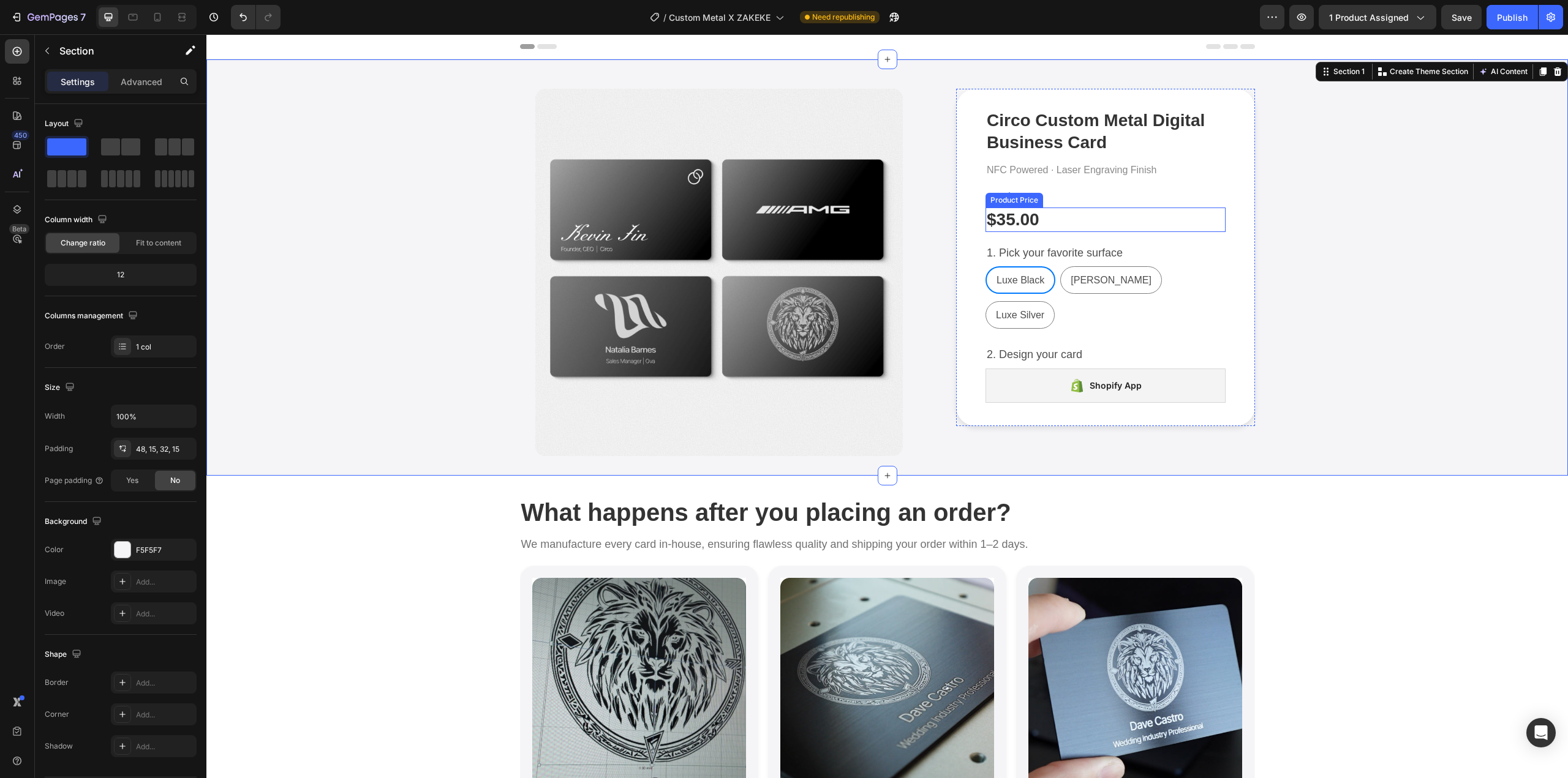
click at [1081, 207] on div "$35.00" at bounding box center [1106, 220] width 240 height 25
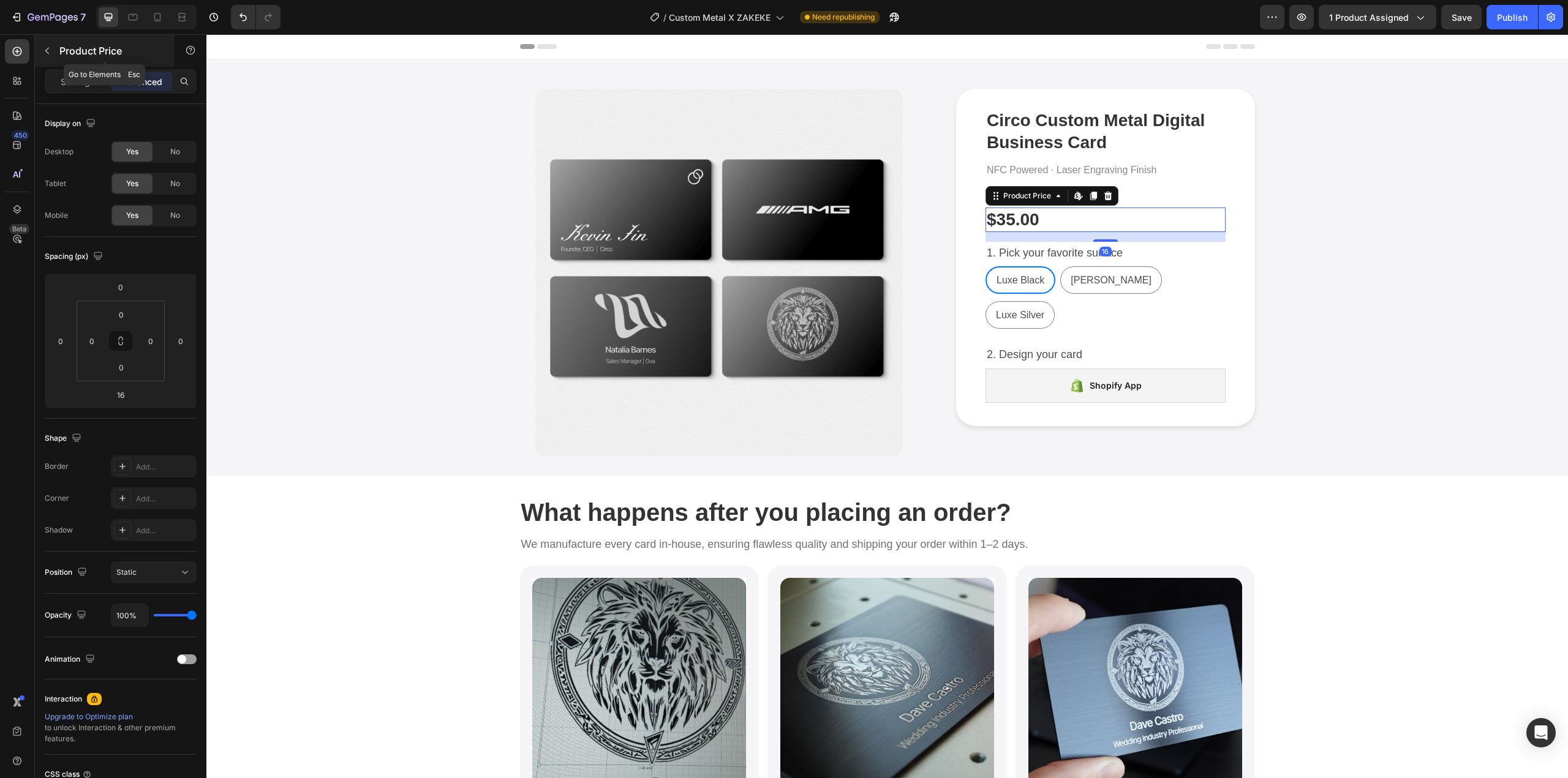
click at [55, 50] on button "button" at bounding box center [47, 51] width 20 height 20
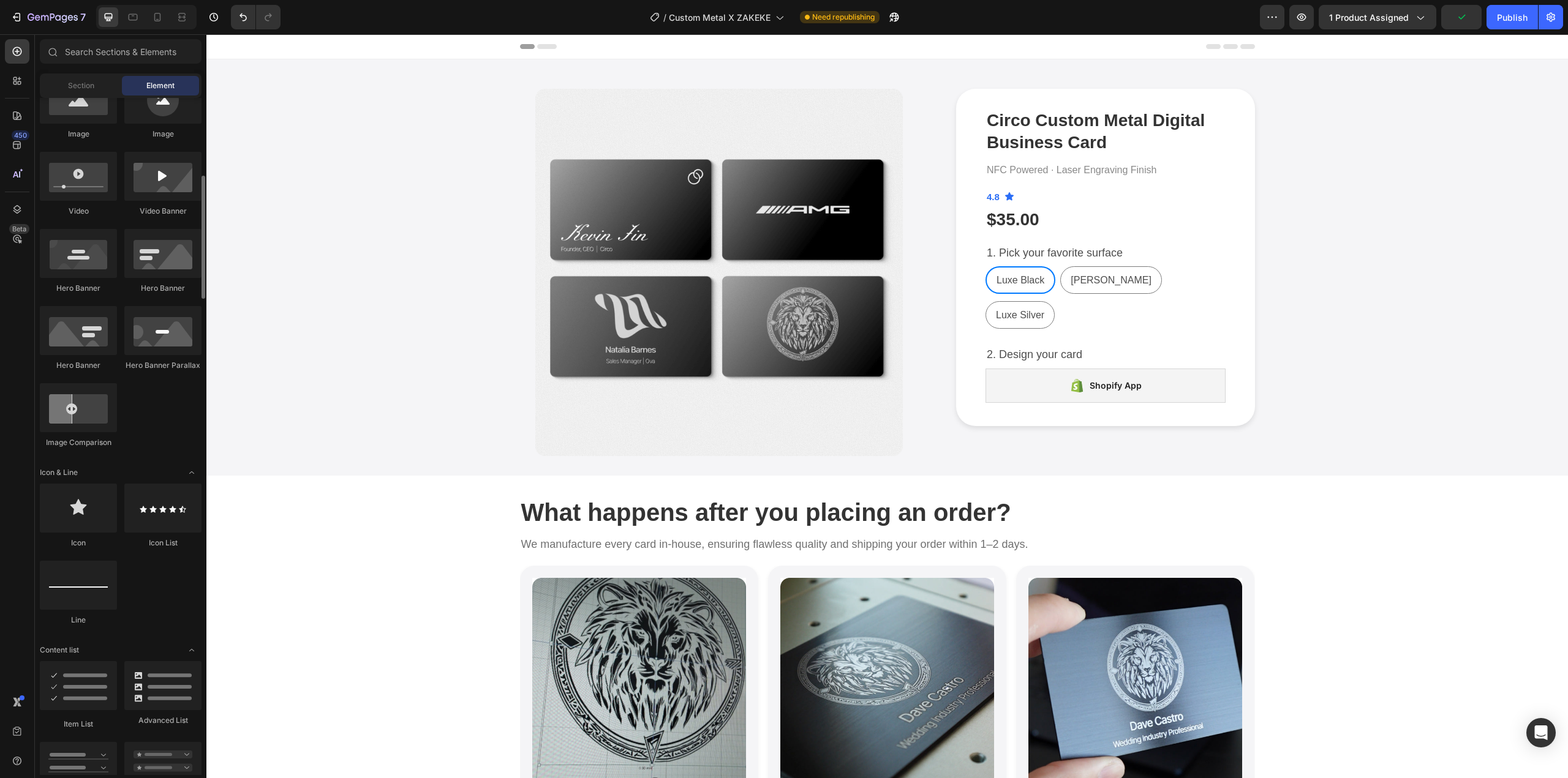
scroll to position [551, 0]
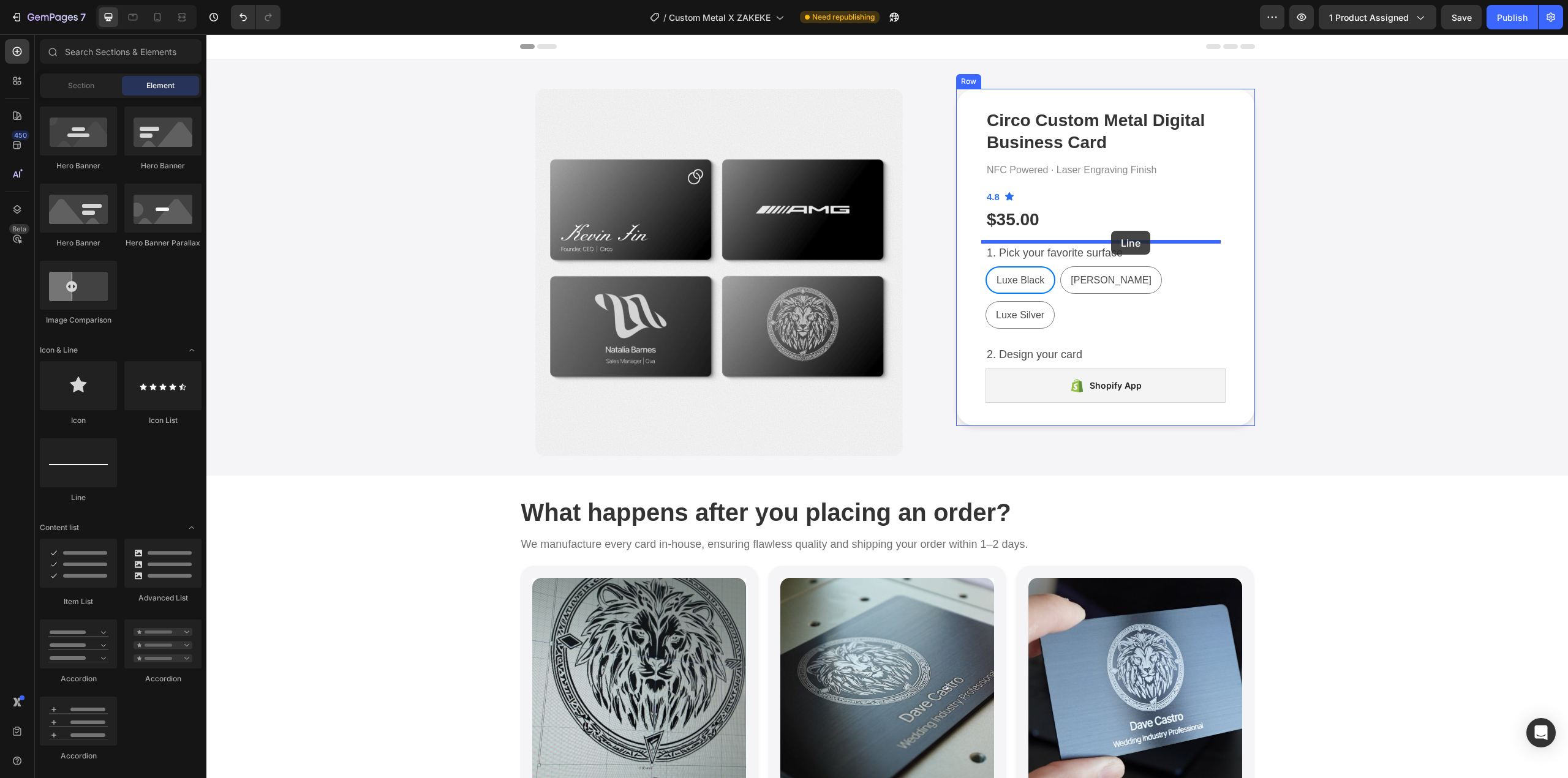
drag, startPoint x: 284, startPoint y: 504, endPoint x: 1111, endPoint y: 231, distance: 870.9
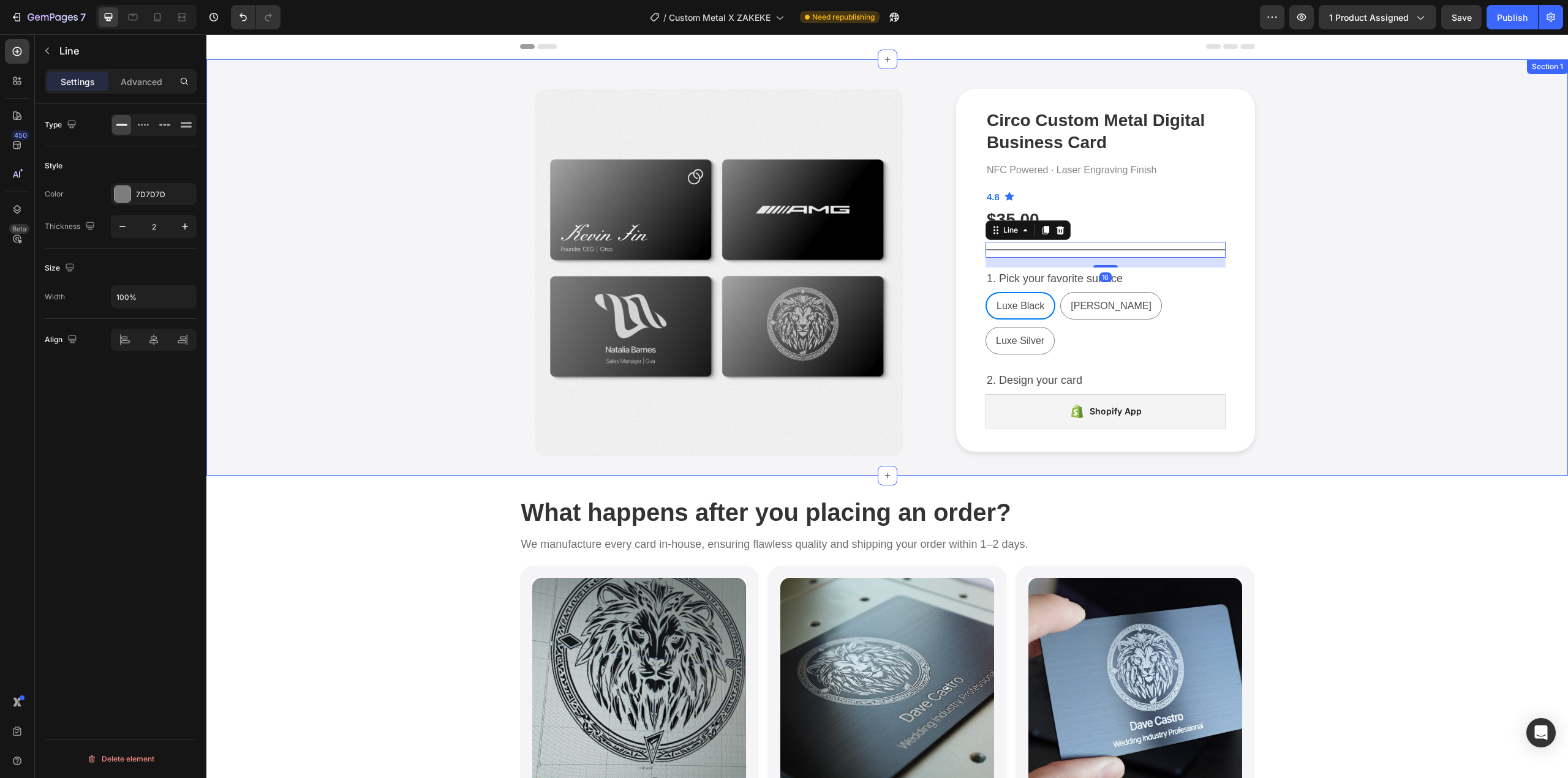
click at [1319, 273] on div "Product Images Circo Custom Metal Digital Business Card Product Title NFC Power…" at bounding box center [887, 272] width 1343 height 367
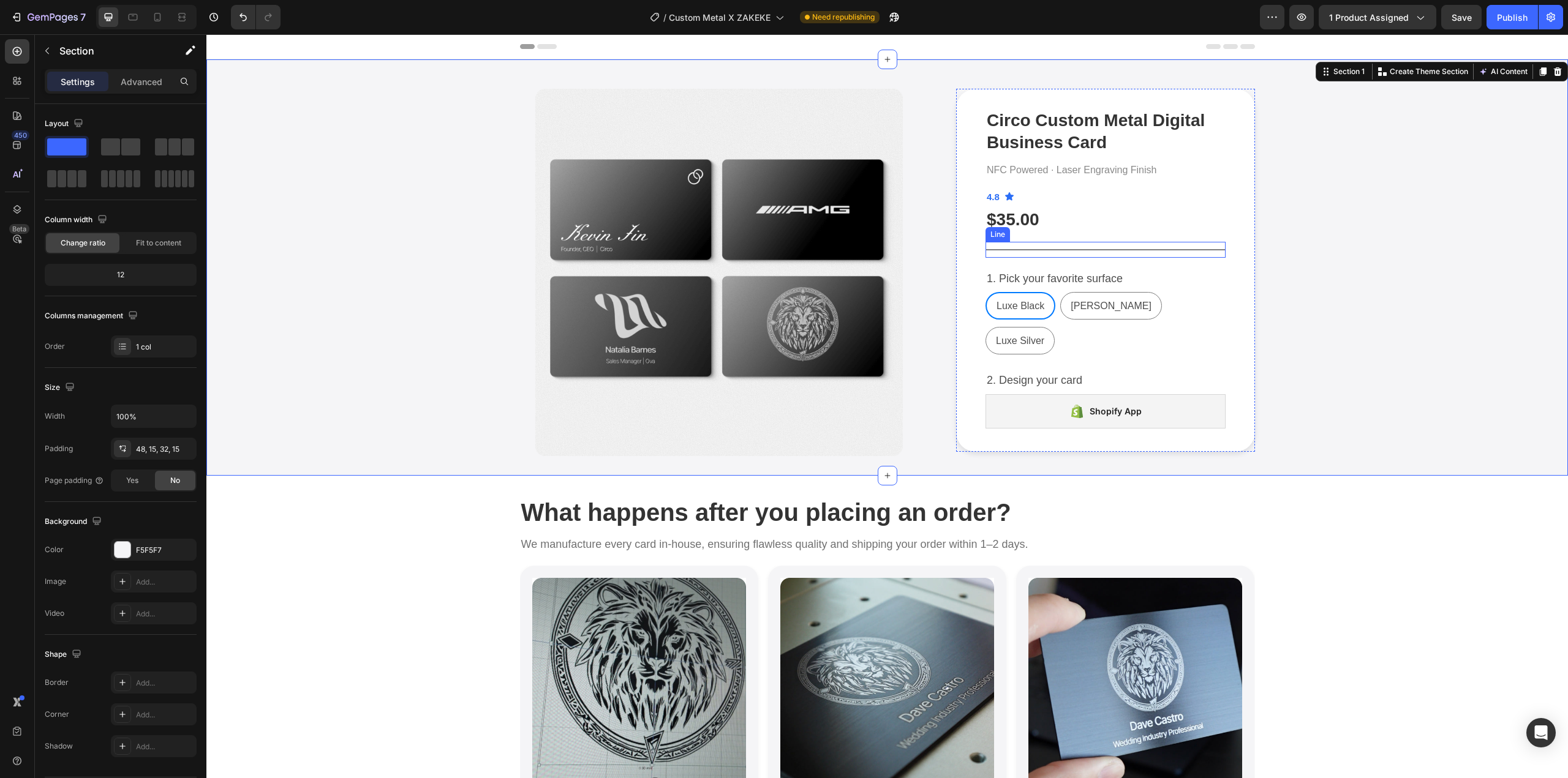
click at [1147, 249] on div at bounding box center [1106, 250] width 240 height 1
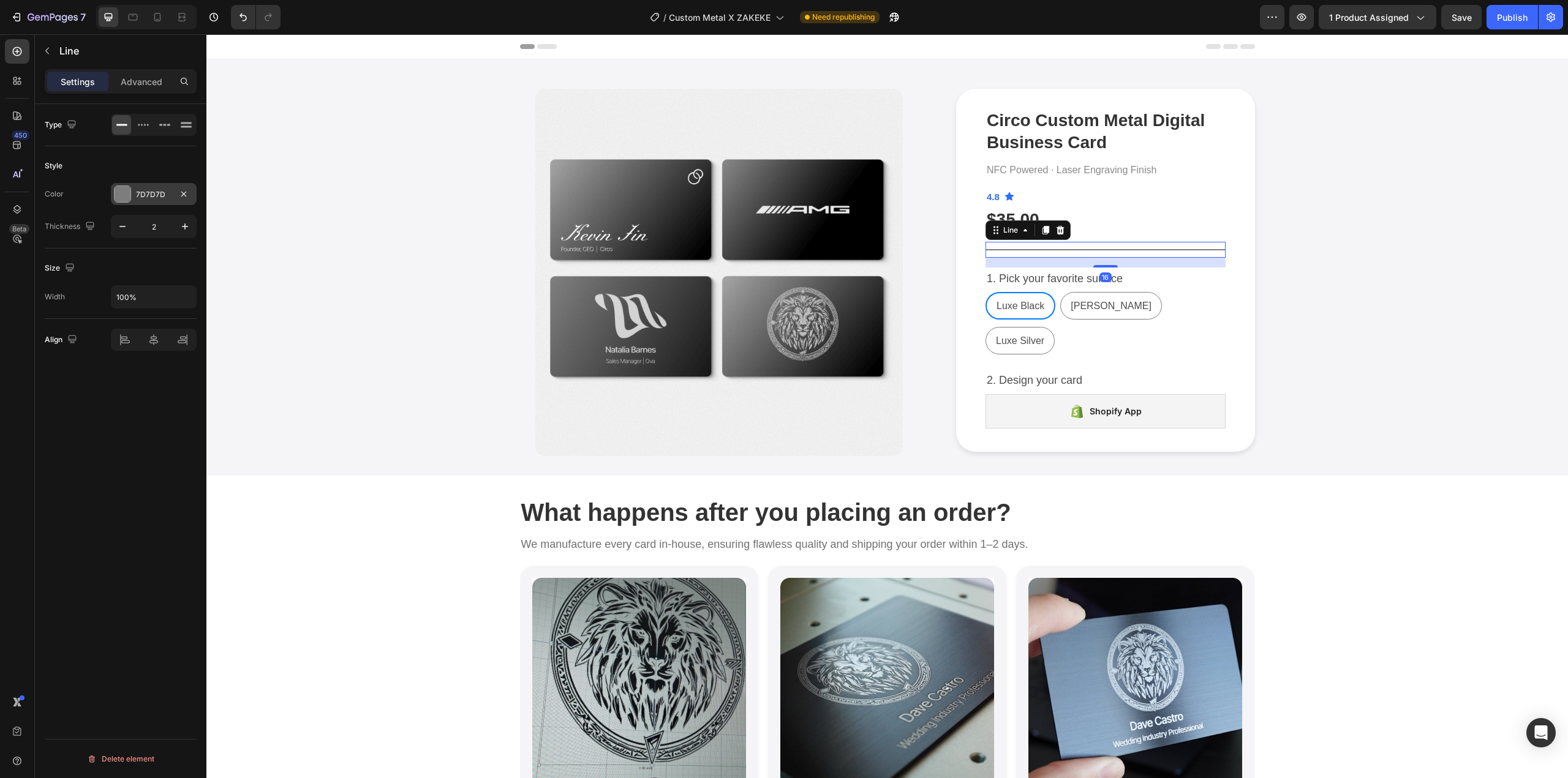
click at [129, 190] on div at bounding box center [122, 194] width 16 height 16
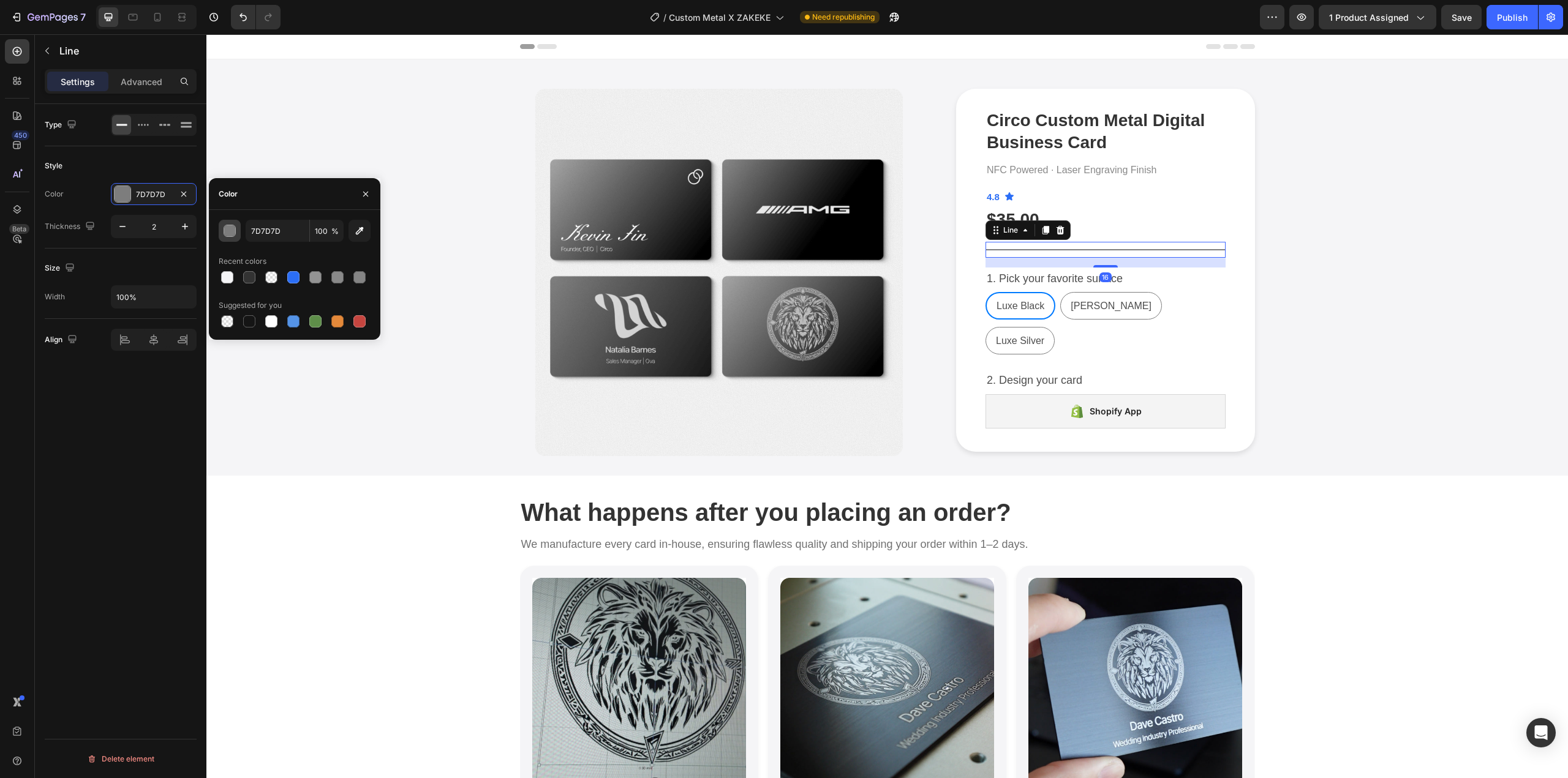
click at [224, 234] on div "button" at bounding box center [230, 231] width 12 height 12
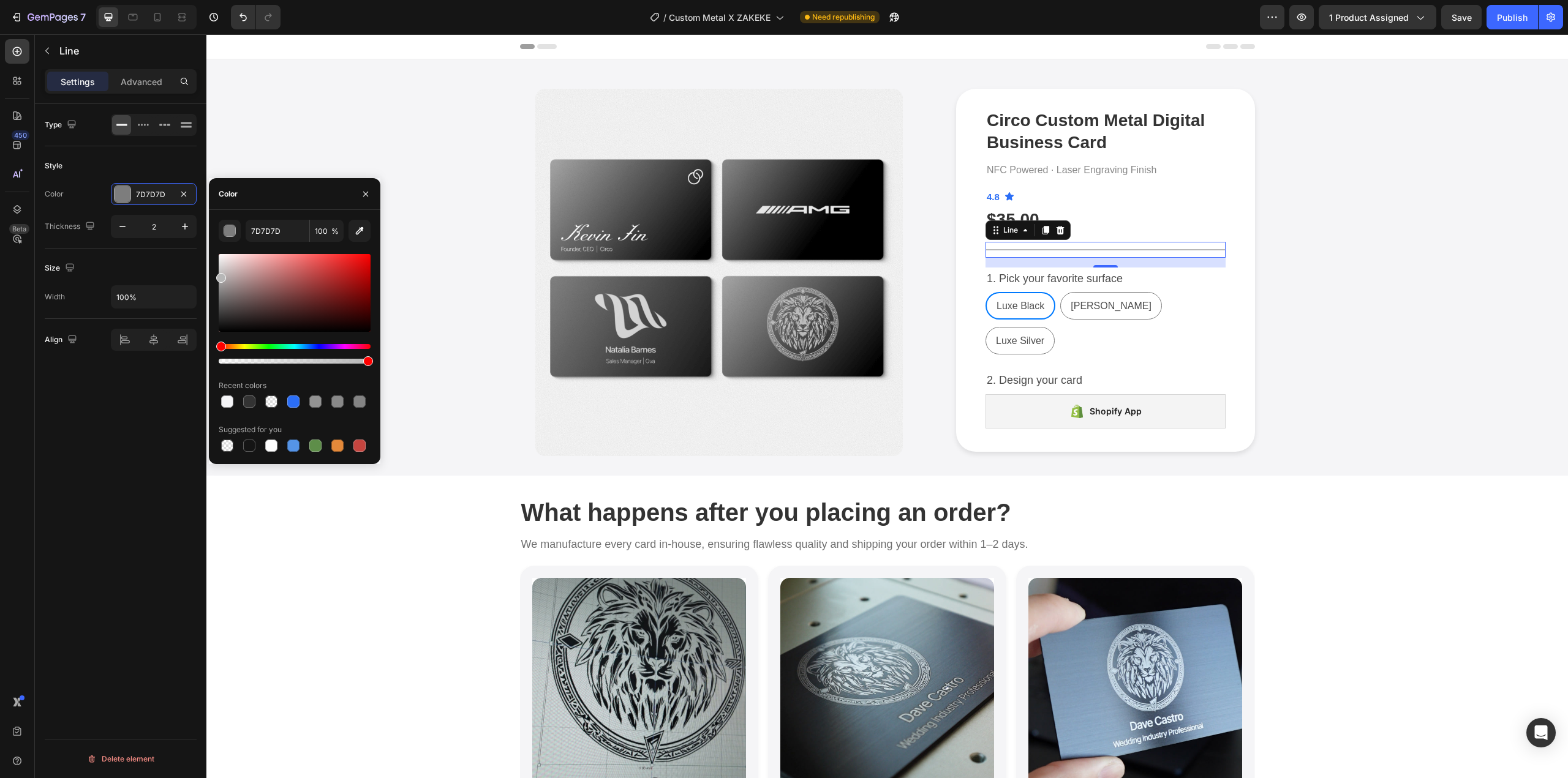
drag, startPoint x: 250, startPoint y: 311, endPoint x: 214, endPoint y: 276, distance: 50.2
click at [214, 276] on div "7D7D7D 100 % Recent colors Suggested for you" at bounding box center [294, 336] width 172 height 234
drag, startPoint x: 221, startPoint y: 279, endPoint x: 212, endPoint y: 274, distance: 10.3
click at [212, 274] on div "B7B7B7 100 % Recent colors Suggested for you" at bounding box center [294, 336] width 172 height 234
type input "DDDDDD"
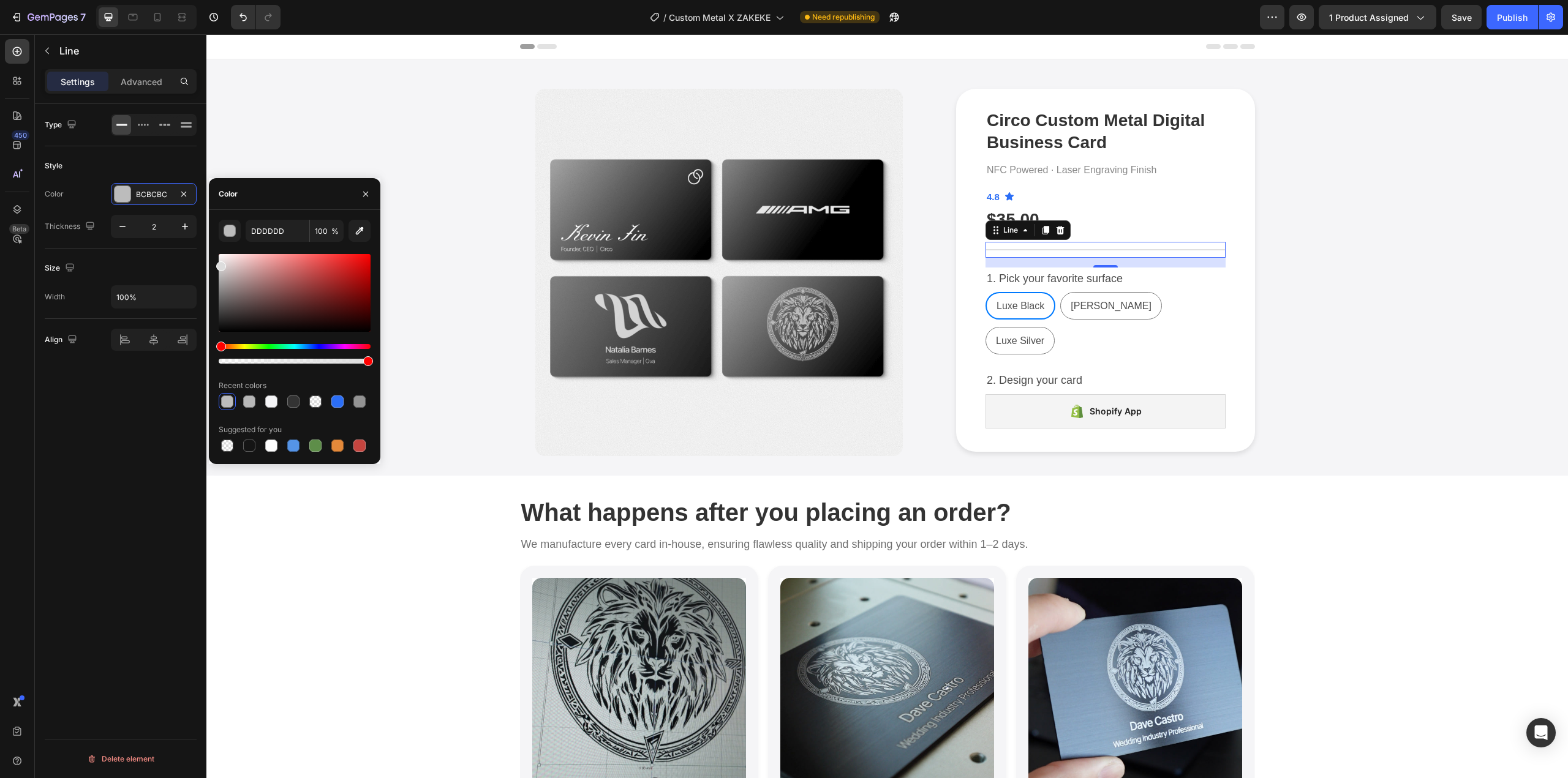
drag, startPoint x: 221, startPoint y: 276, endPoint x: 210, endPoint y: 263, distance: 17.0
click at [210, 263] on div "DDDDDD 100 % Recent colors Suggested for you" at bounding box center [294, 336] width 172 height 234
click at [125, 227] on icon "button" at bounding box center [122, 226] width 12 height 12
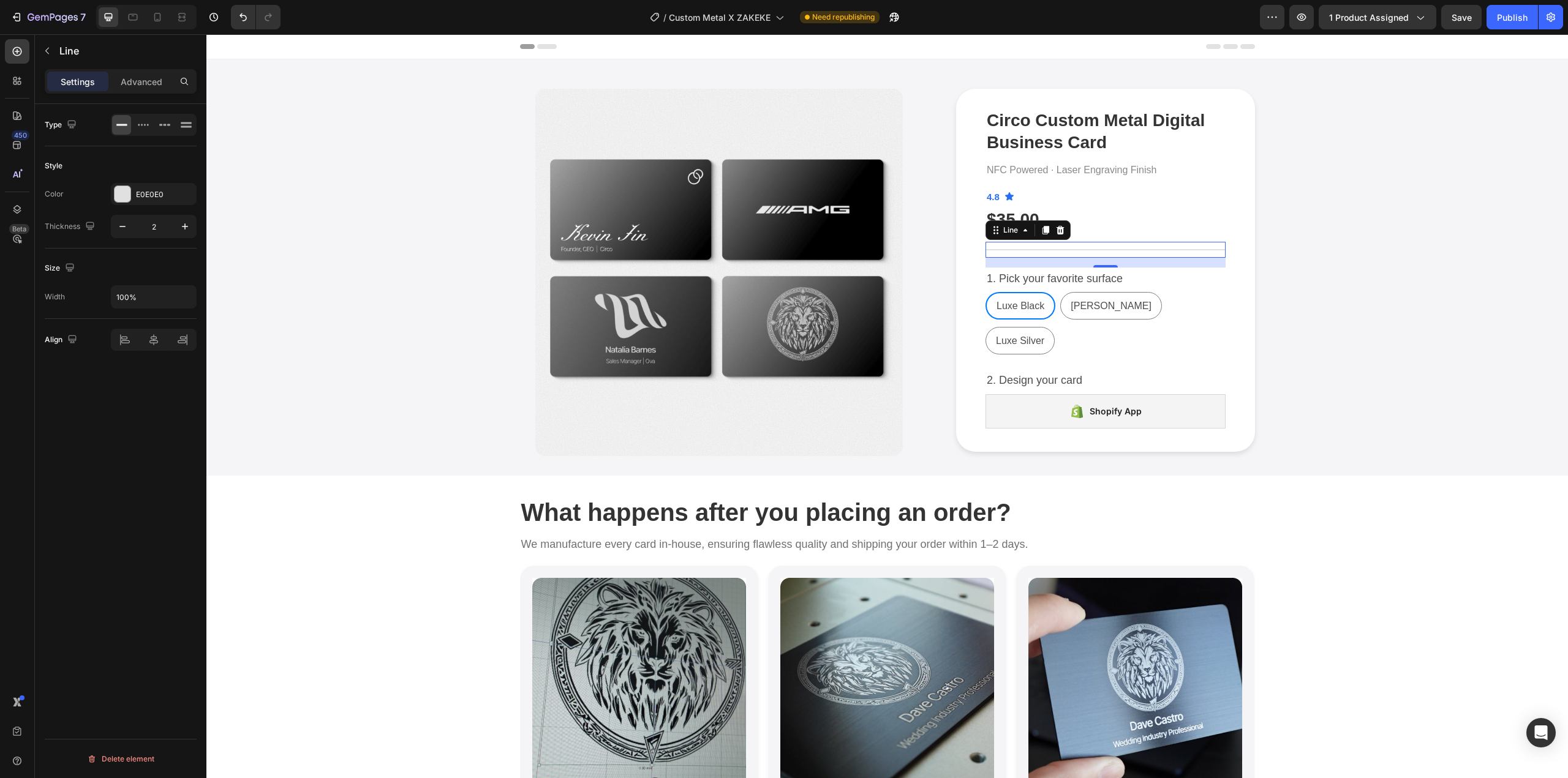
type input "1"
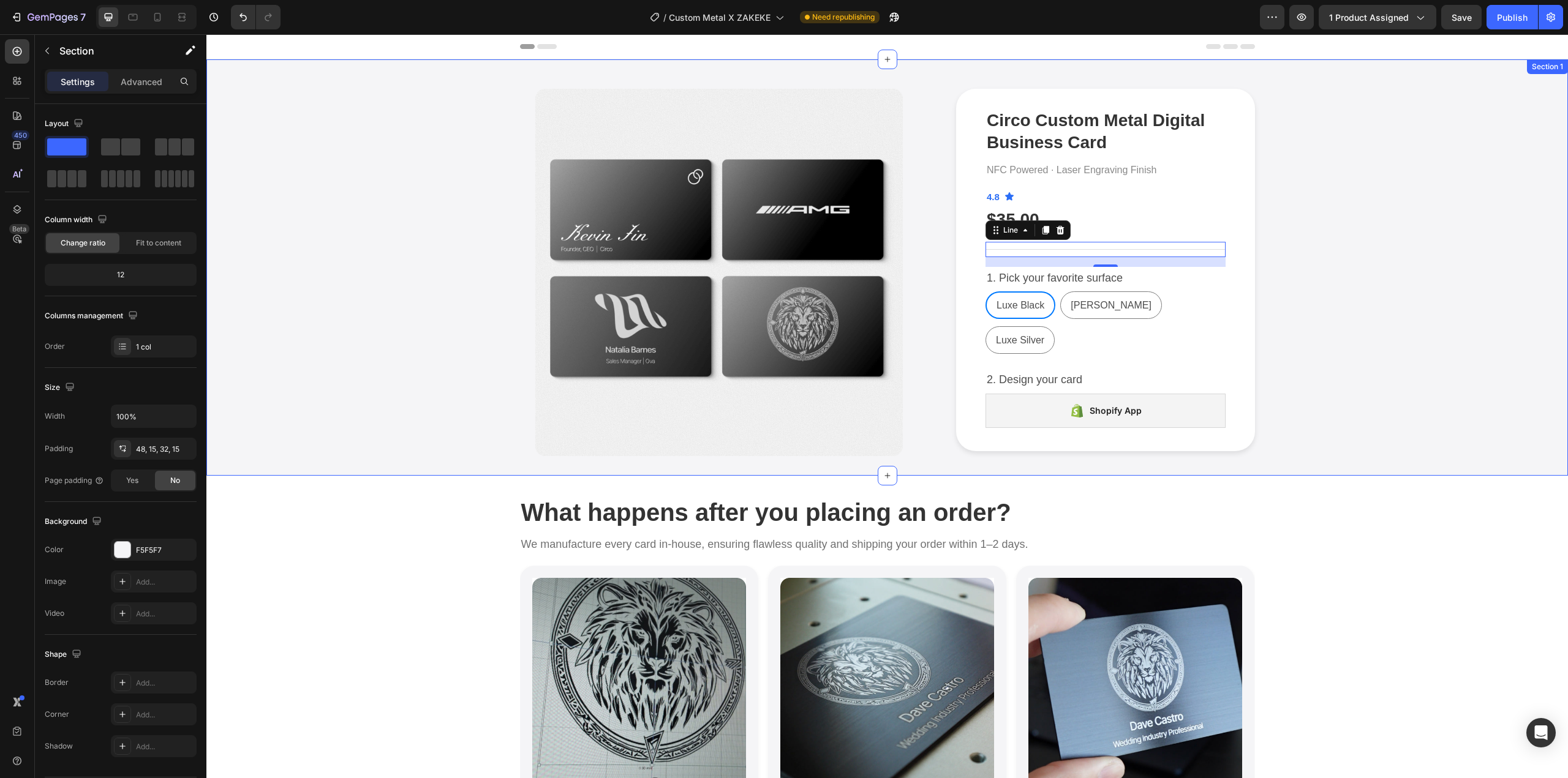
click at [325, 231] on div "Product Images Circo Custom Metal Digital Business Card Product Title NFC Power…" at bounding box center [887, 272] width 1343 height 367
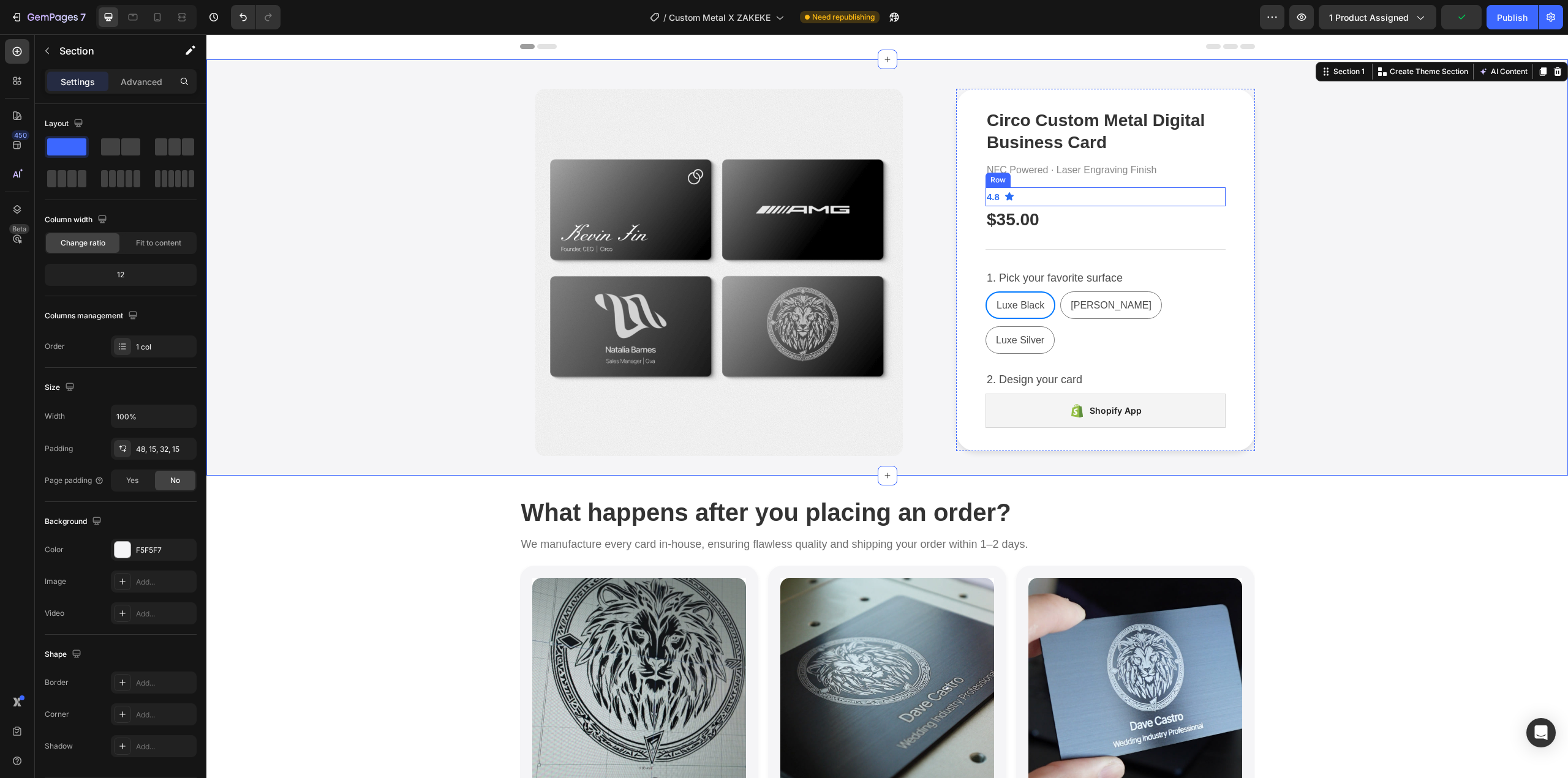
click at [1116, 215] on div "$35.00" at bounding box center [1106, 220] width 240 height 25
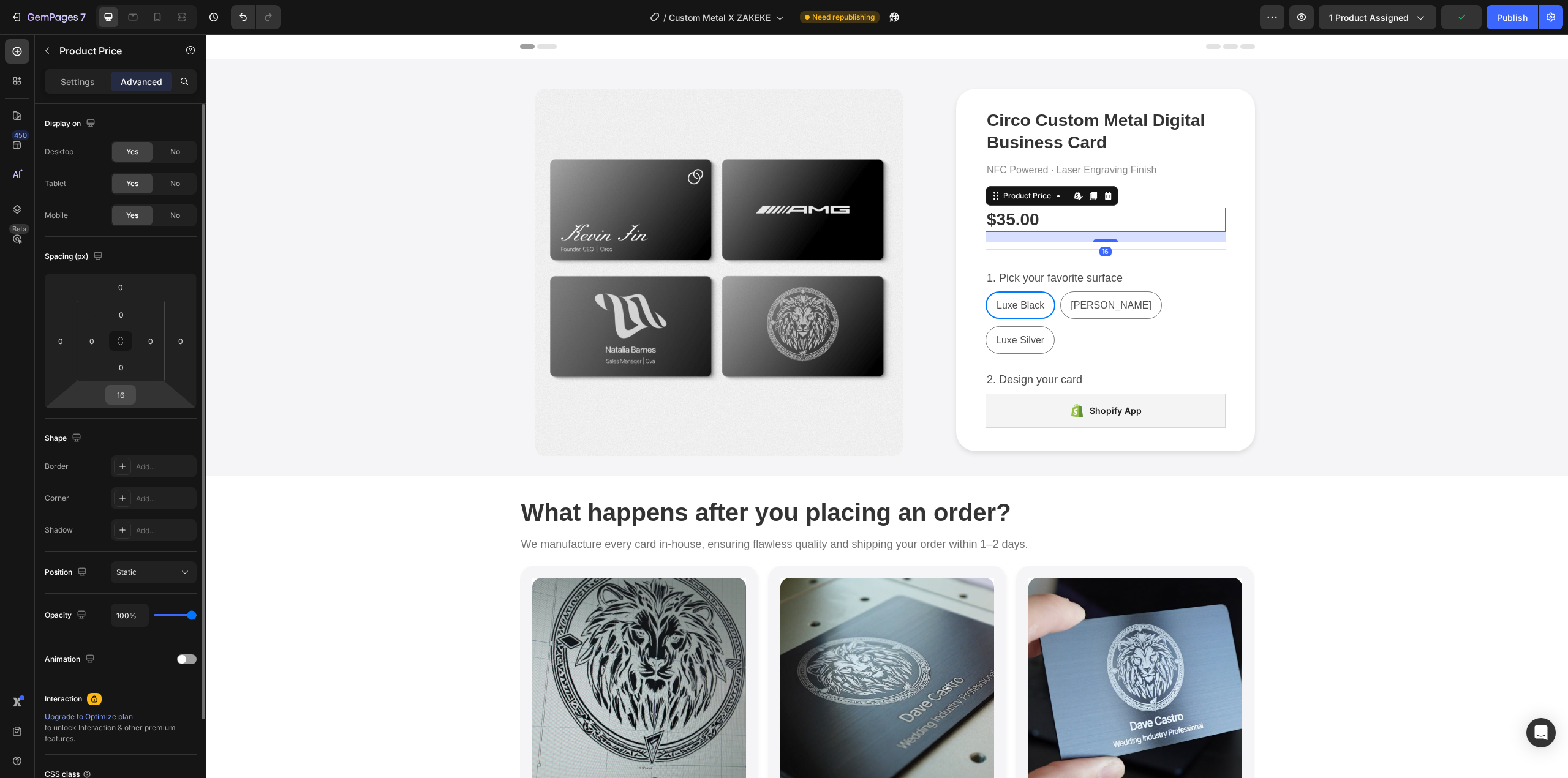
click at [128, 389] on input "16" at bounding box center [121, 395] width 25 height 18
type input "8"
click at [1398, 215] on div "Product Images Circo Custom Metal Digital Business Card Product Title NFC Power…" at bounding box center [887, 272] width 1343 height 367
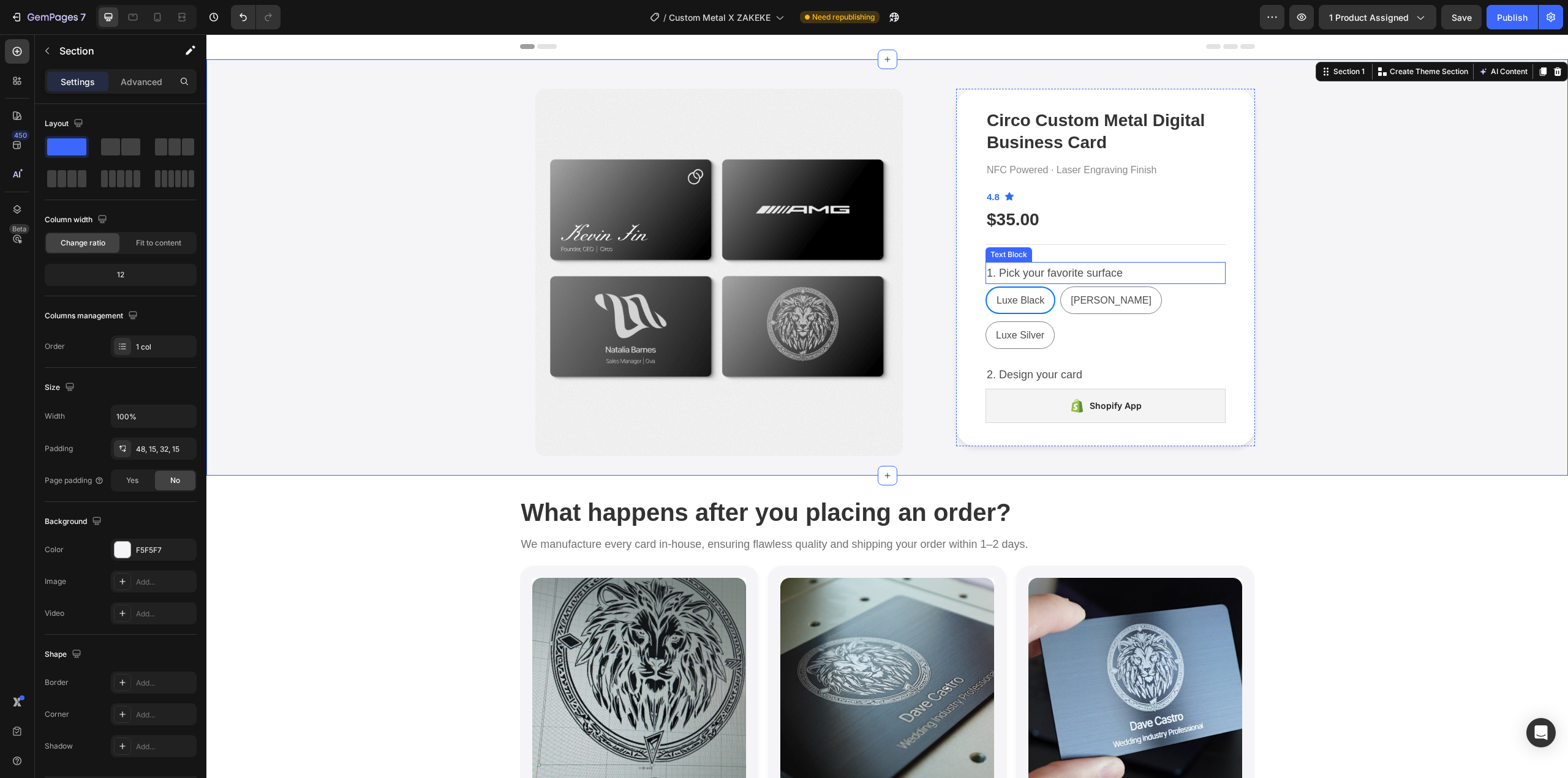
click at [1184, 271] on p "1. Pick your favorite surface" at bounding box center [1106, 273] width 238 height 20
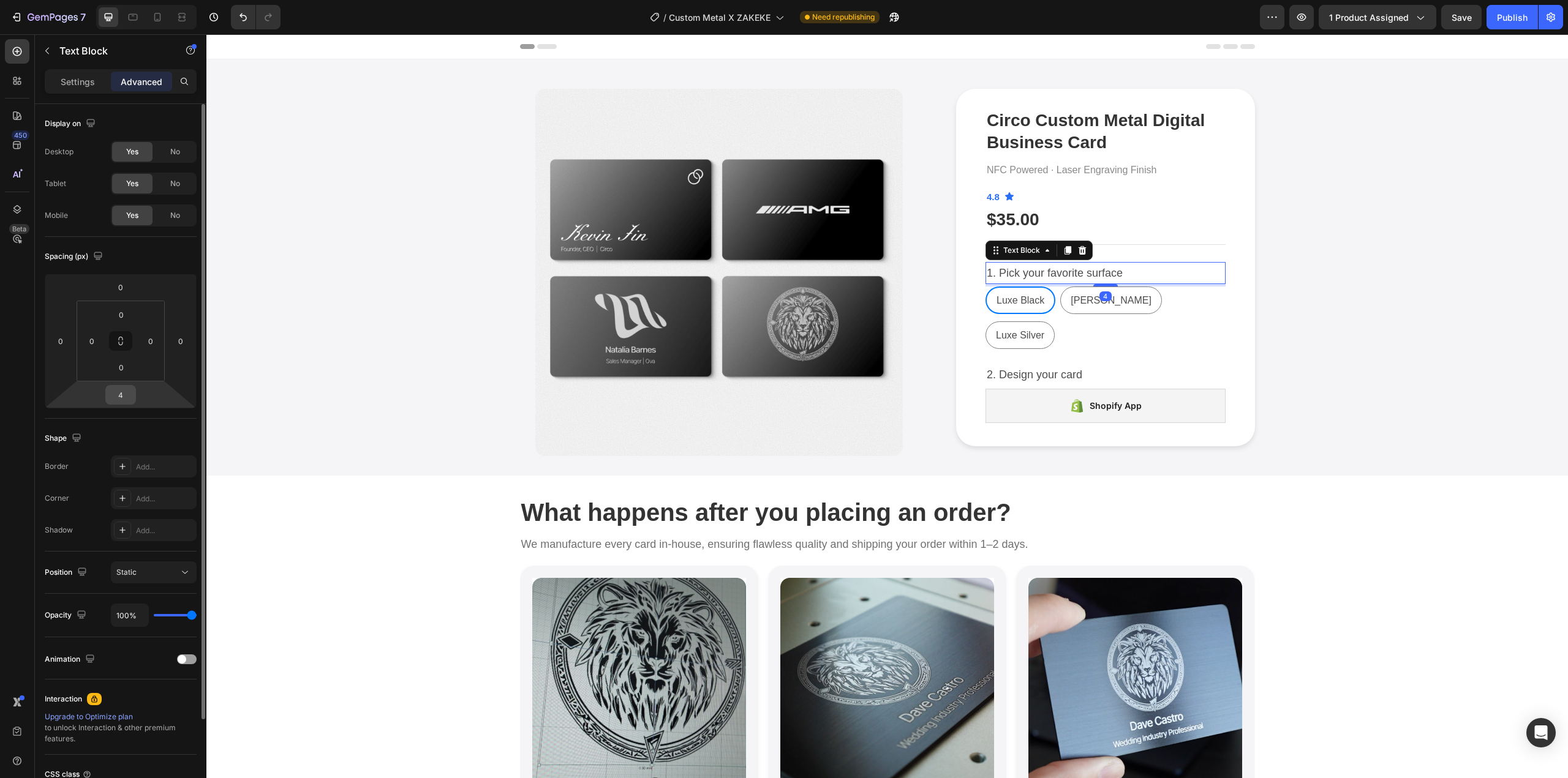
click at [125, 395] on input "4" at bounding box center [121, 395] width 25 height 18
type input "8"
click at [1113, 367] on p "2. Design your card" at bounding box center [1106, 377] width 238 height 20
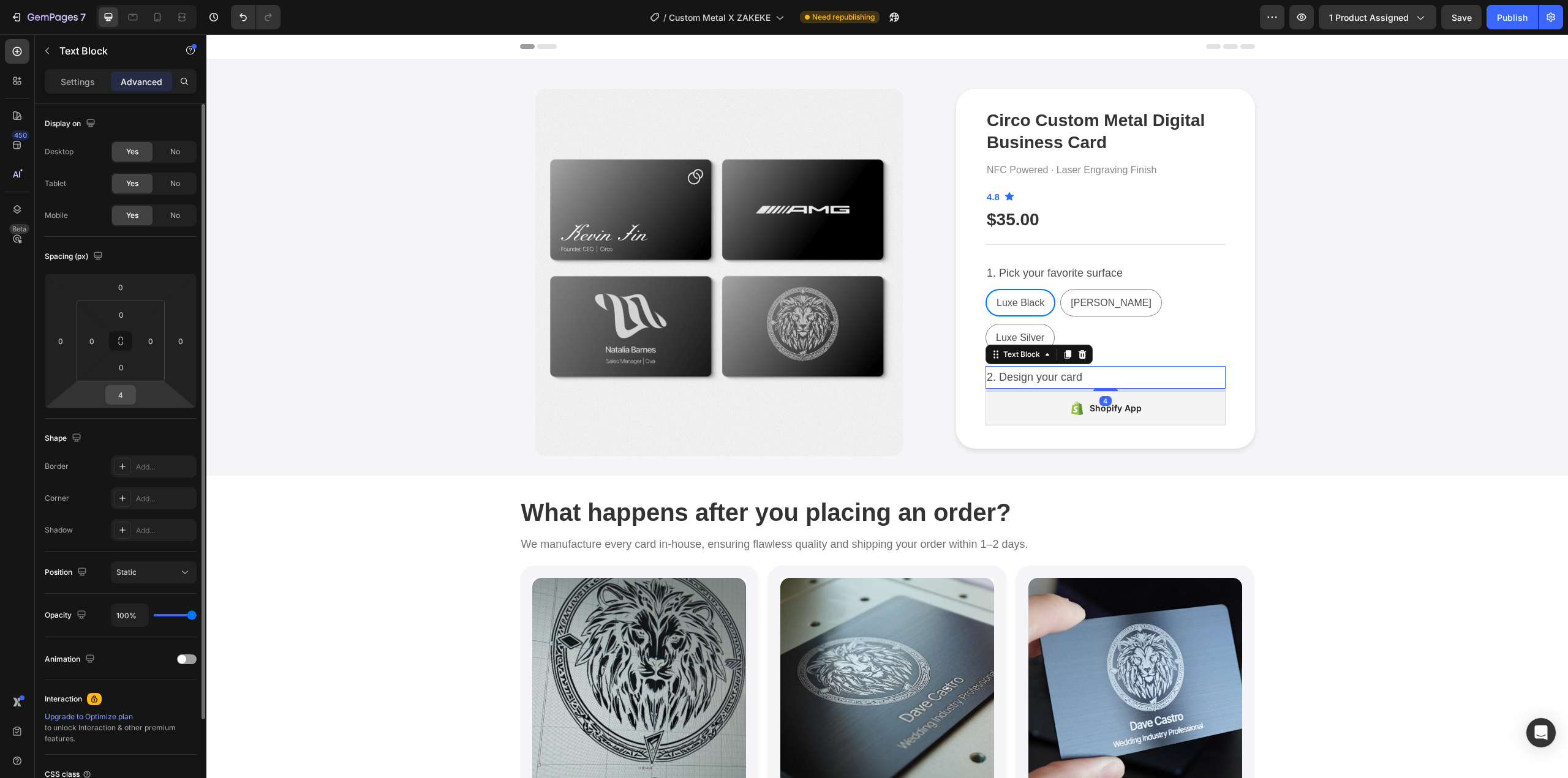
click at [129, 387] on input "4" at bounding box center [121, 395] width 25 height 18
type input "8"
click at [1340, 339] on div "Product Images Circo Custom Metal Digital Business Card Product Title NFC Power…" at bounding box center [887, 272] width 1343 height 367
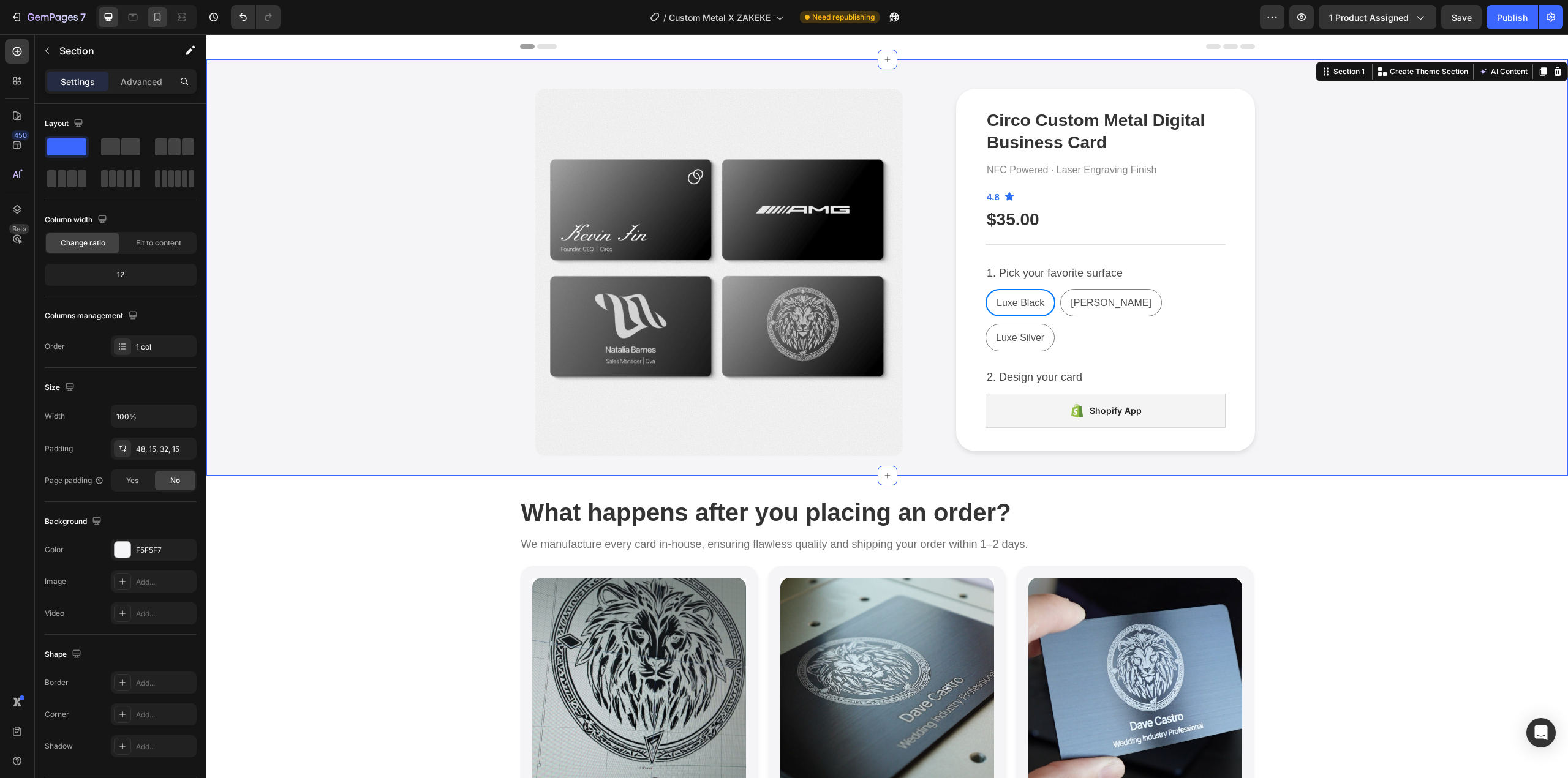
click at [159, 18] on icon at bounding box center [158, 17] width 12 height 12
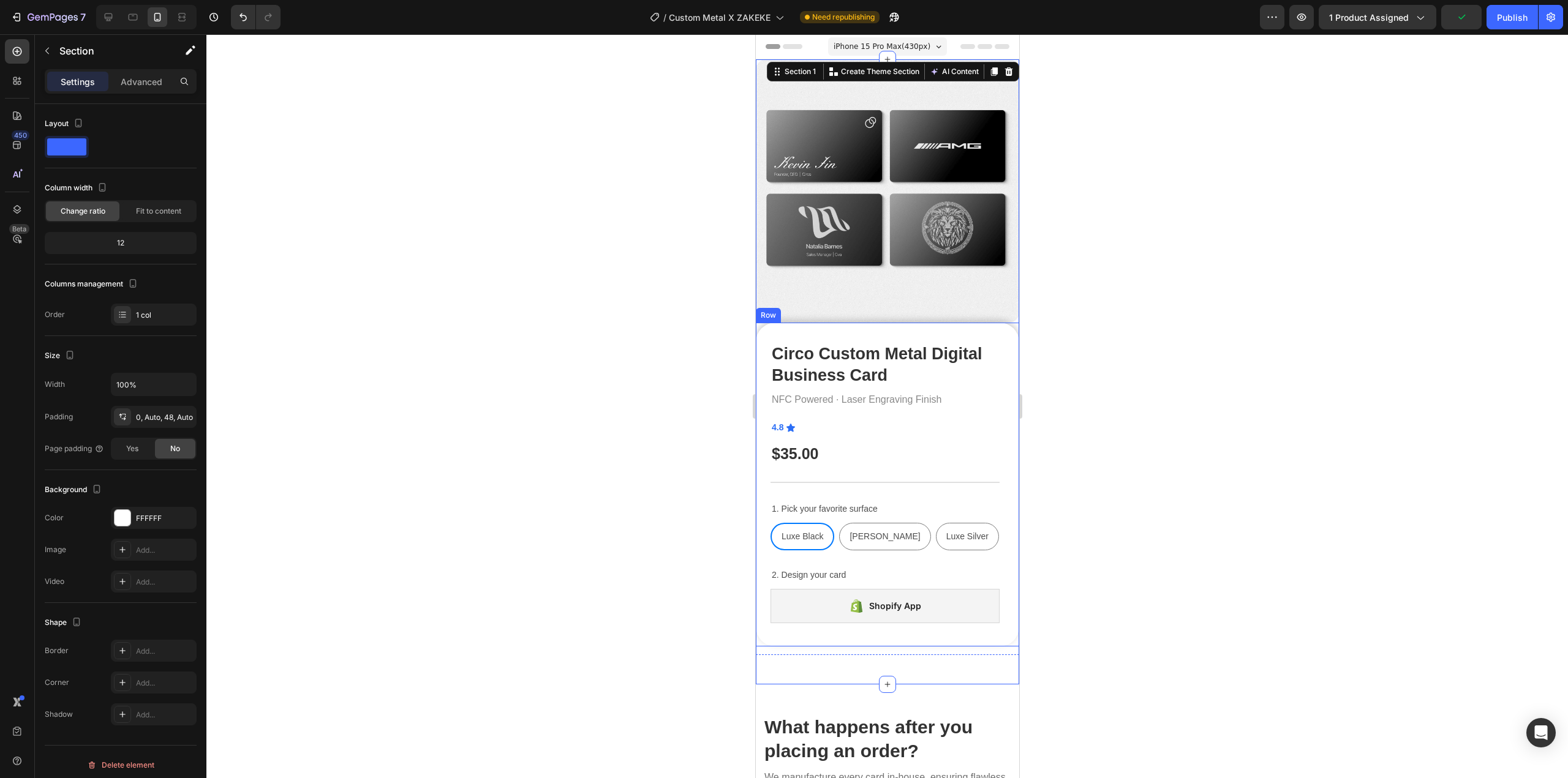
click at [854, 501] on p "1. Pick your favorite surface" at bounding box center [884, 509] width 226 height 15
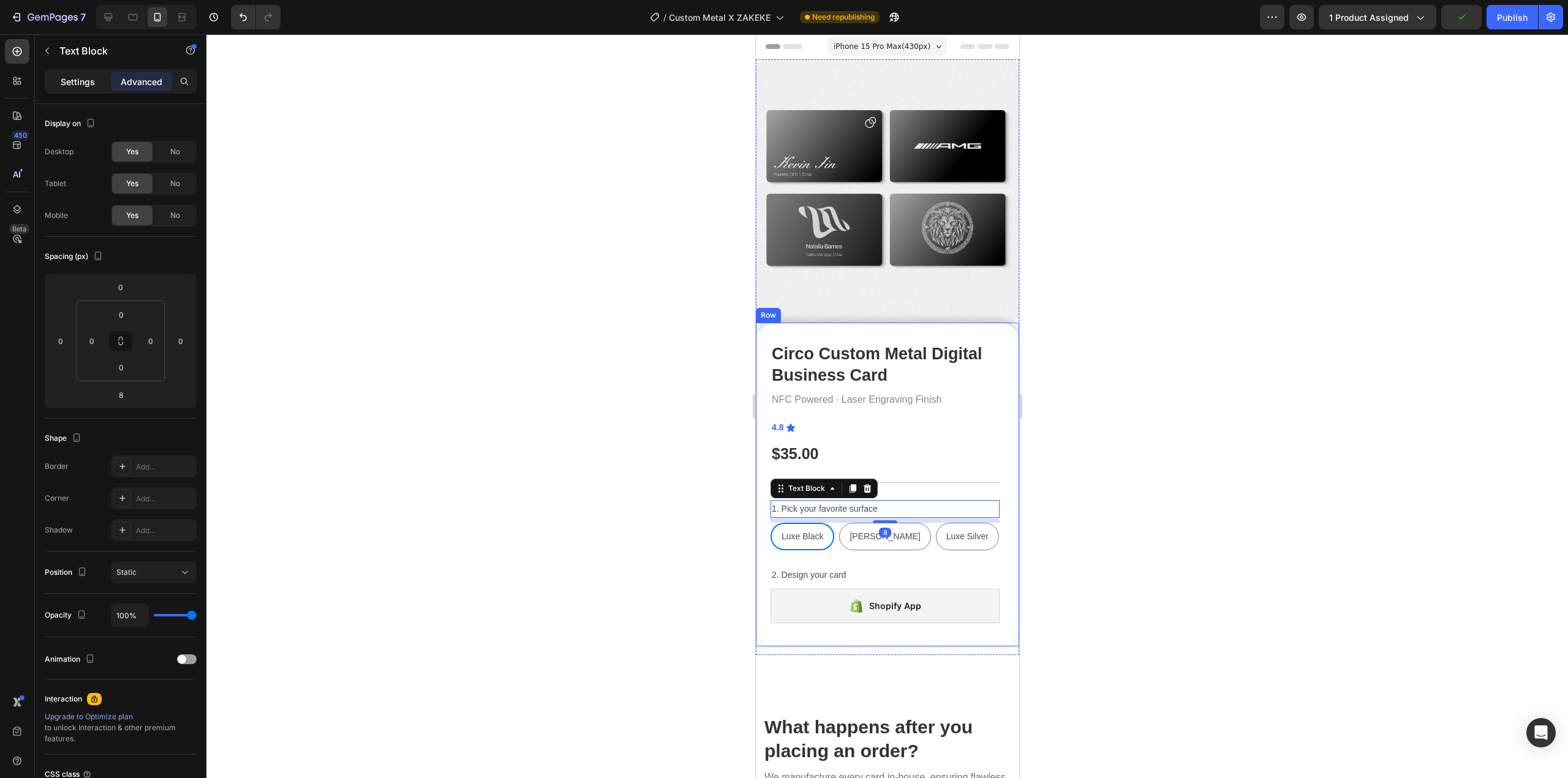
click at [81, 71] on div "Settings" at bounding box center [78, 81] width 62 height 20
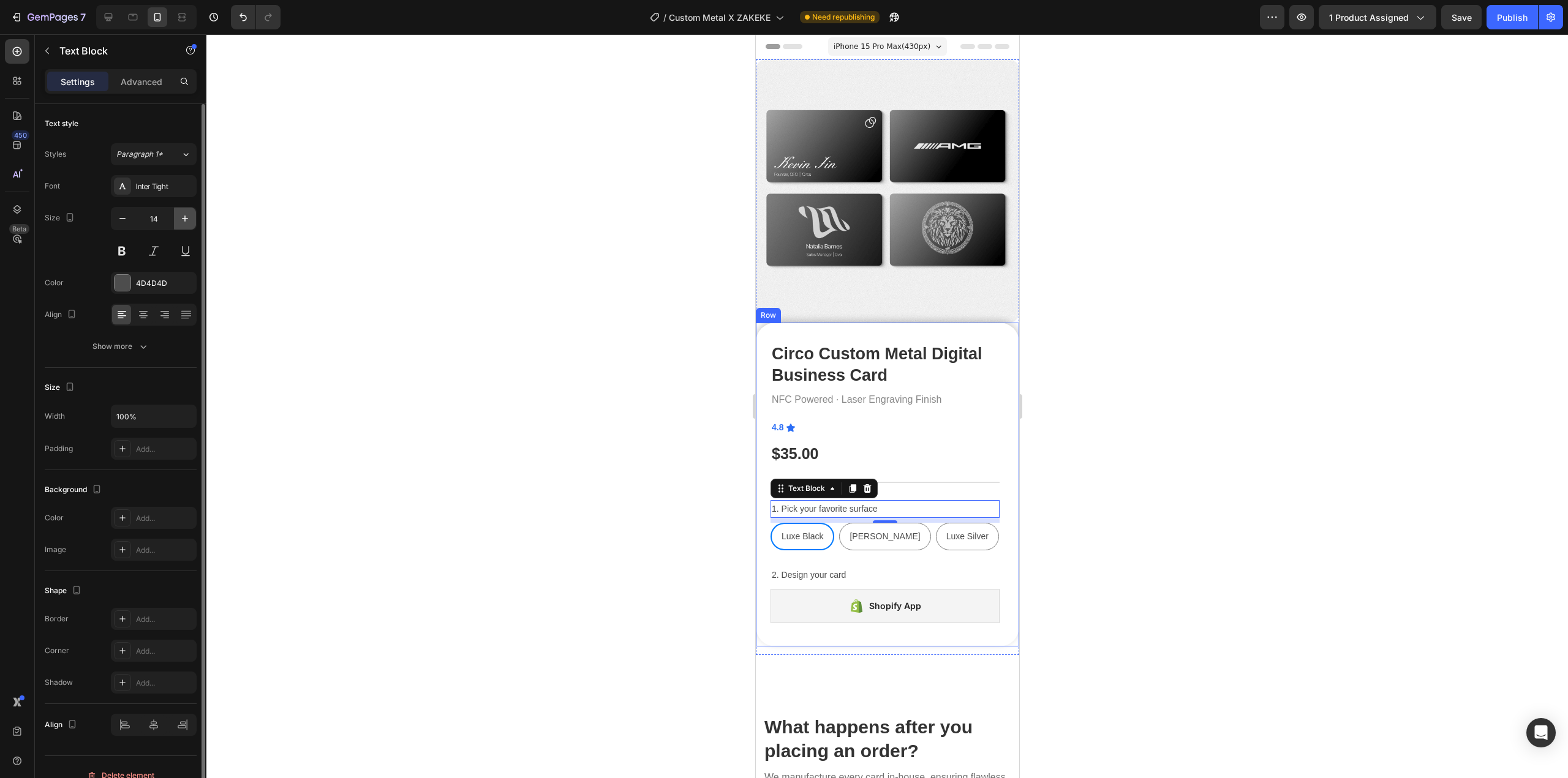
click at [180, 212] on icon "button" at bounding box center [185, 218] width 12 height 12
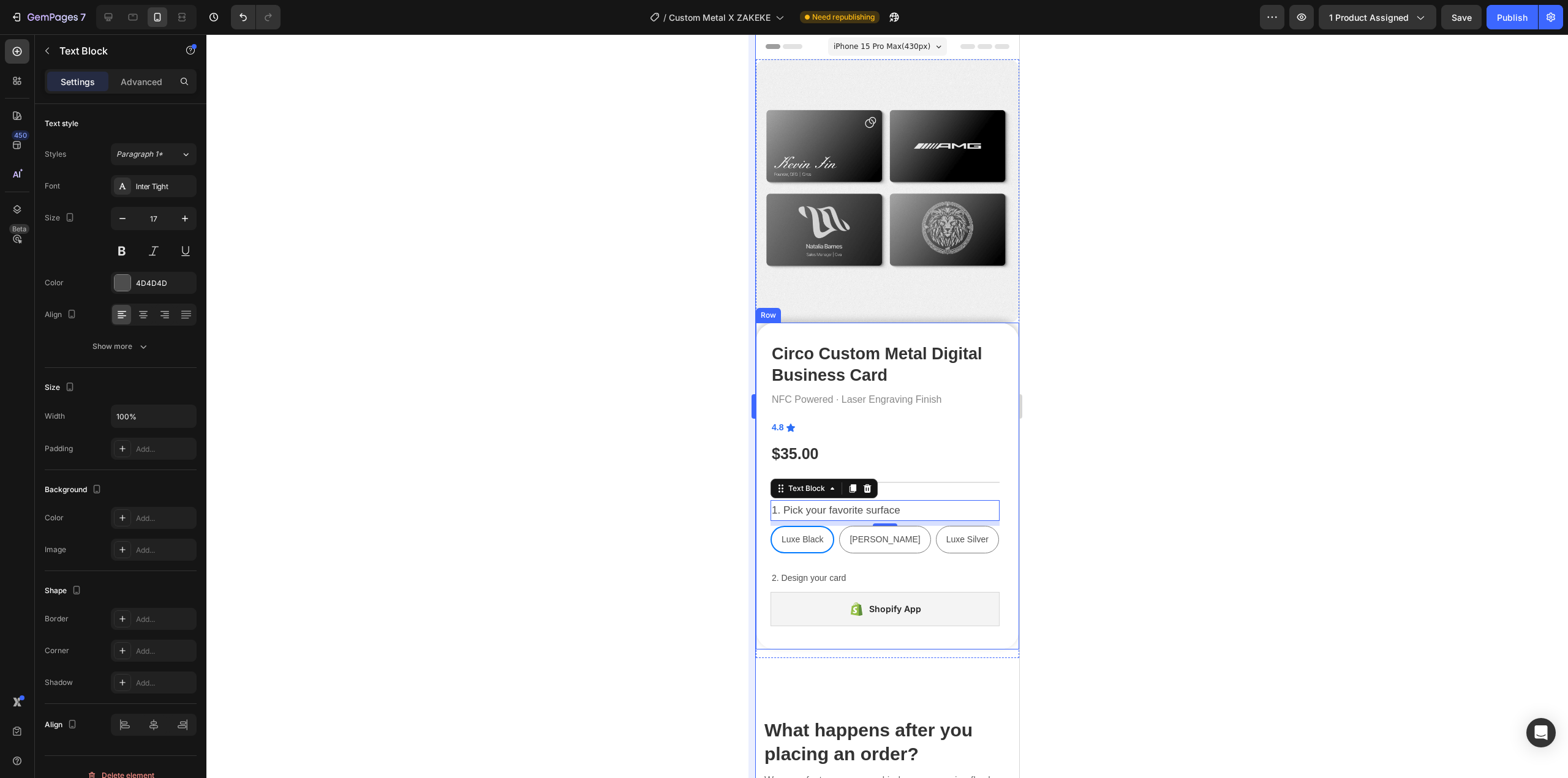
type input "18"
click at [842, 571] on div "2. Design your card" at bounding box center [884, 579] width 229 height 18
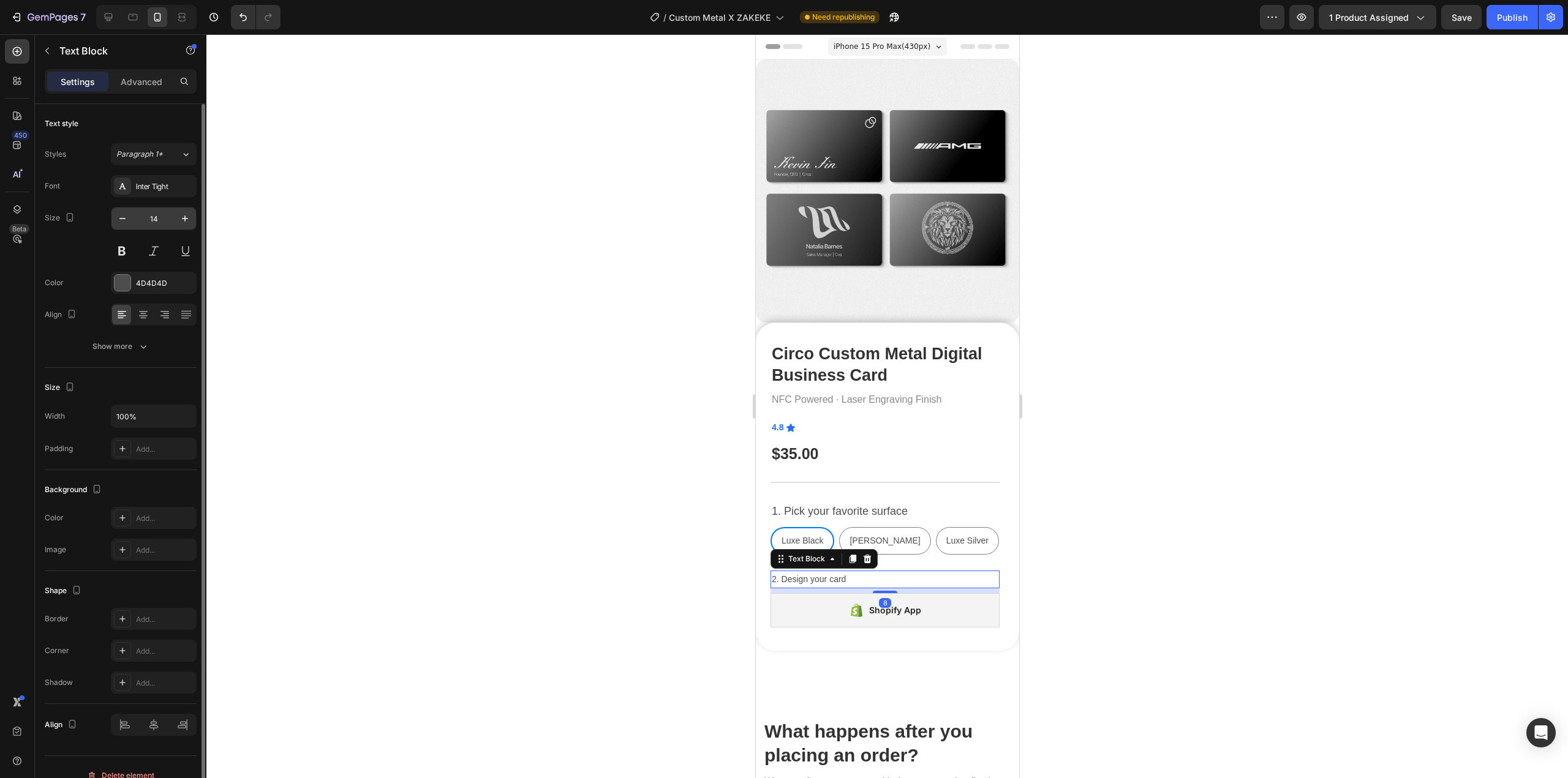
click at [157, 221] on input "14" at bounding box center [154, 218] width 41 height 22
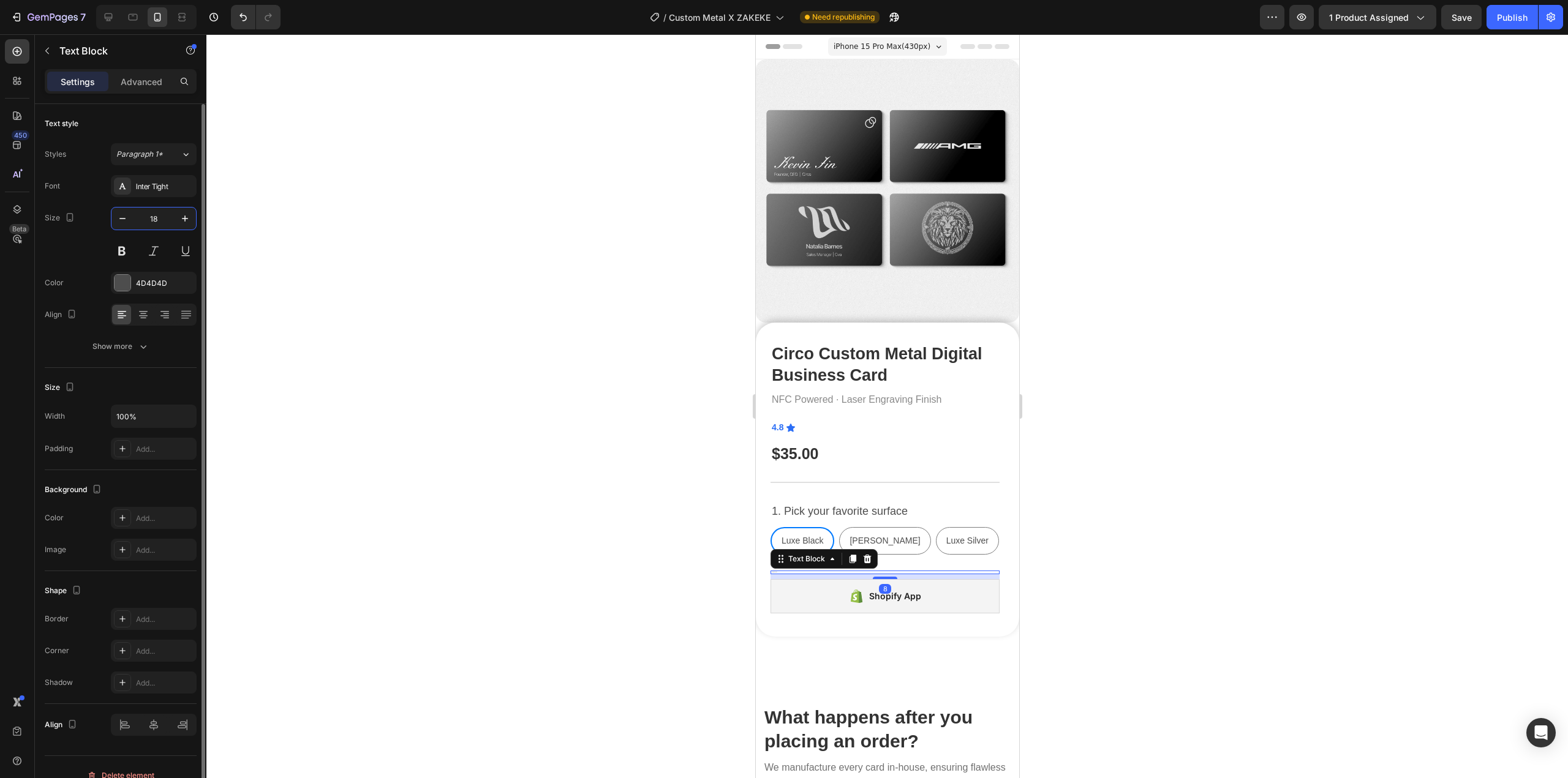
type input "18"
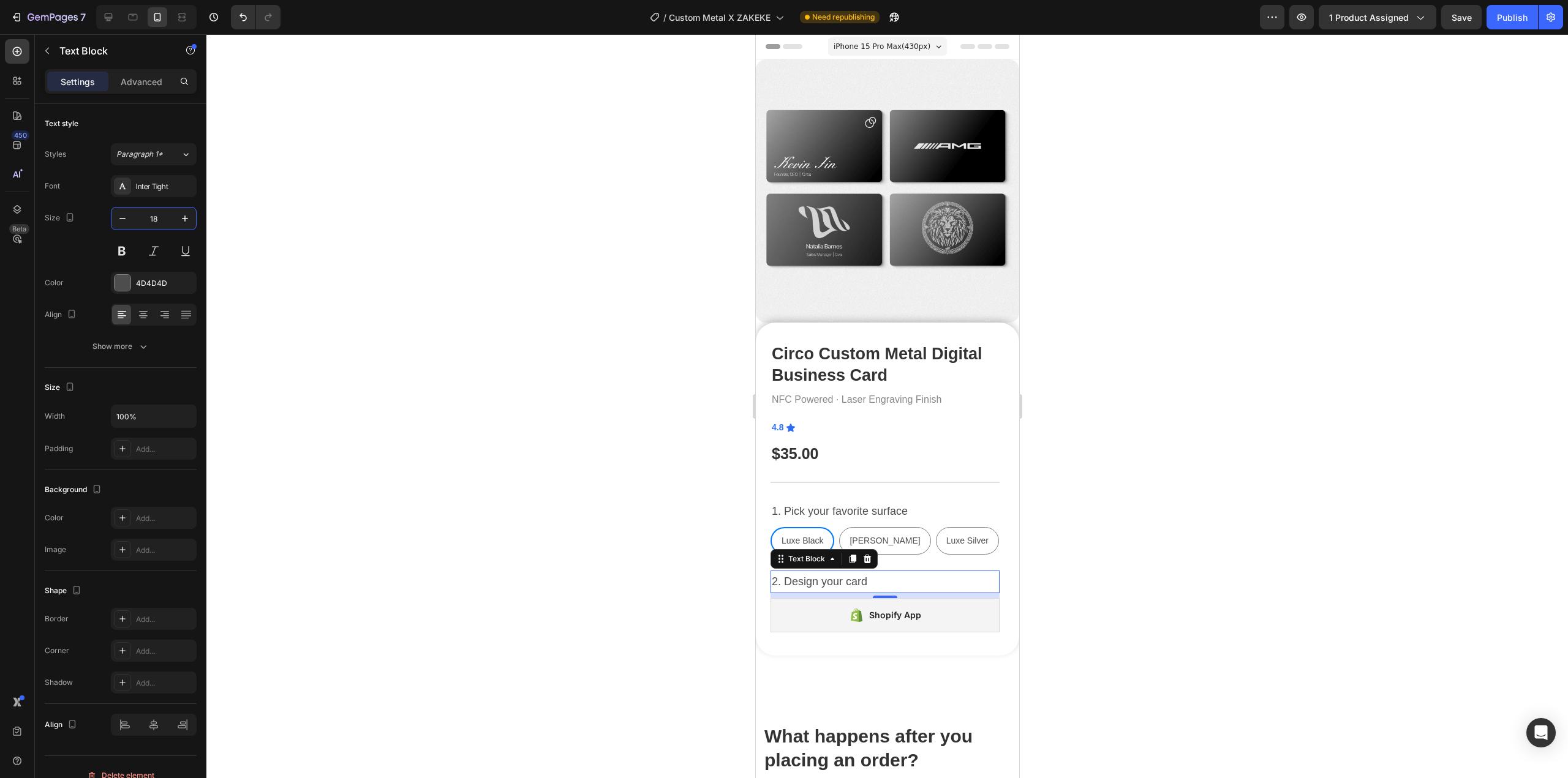
click at [626, 333] on div at bounding box center [887, 406] width 1362 height 744
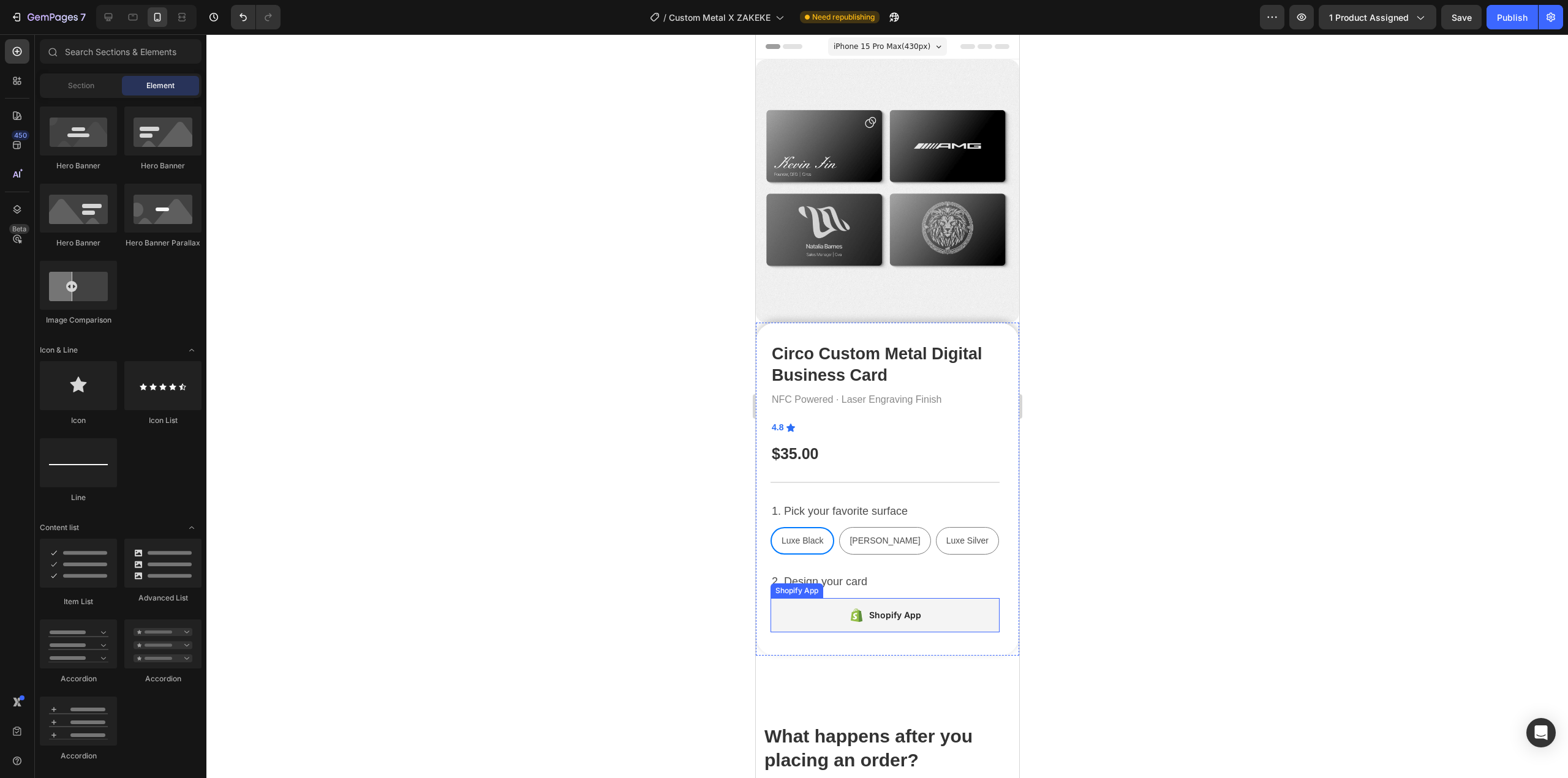
click at [924, 606] on div "Shopify App" at bounding box center [884, 616] width 229 height 34
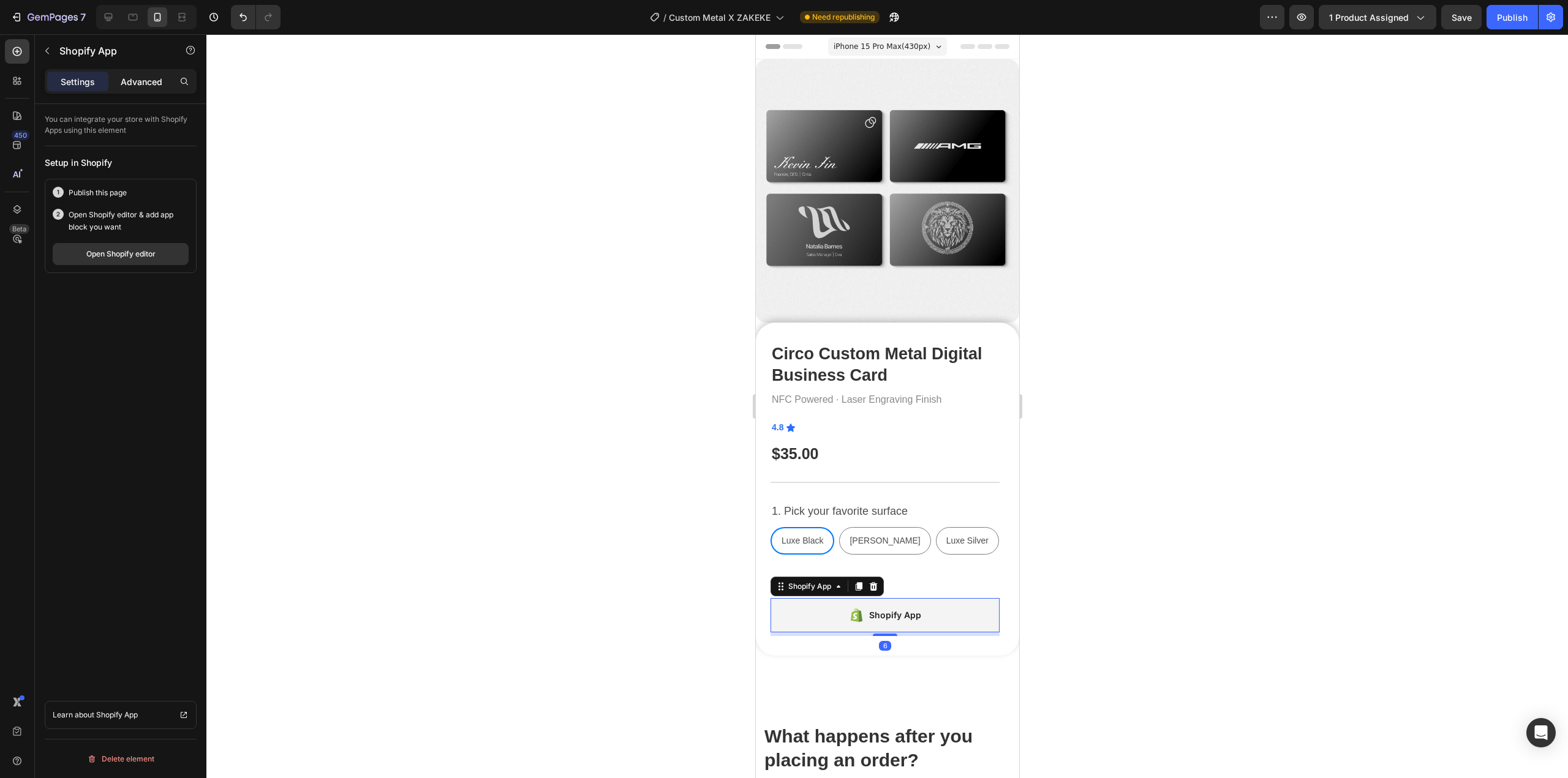
click at [127, 81] on p "Advanced" at bounding box center [142, 81] width 42 height 13
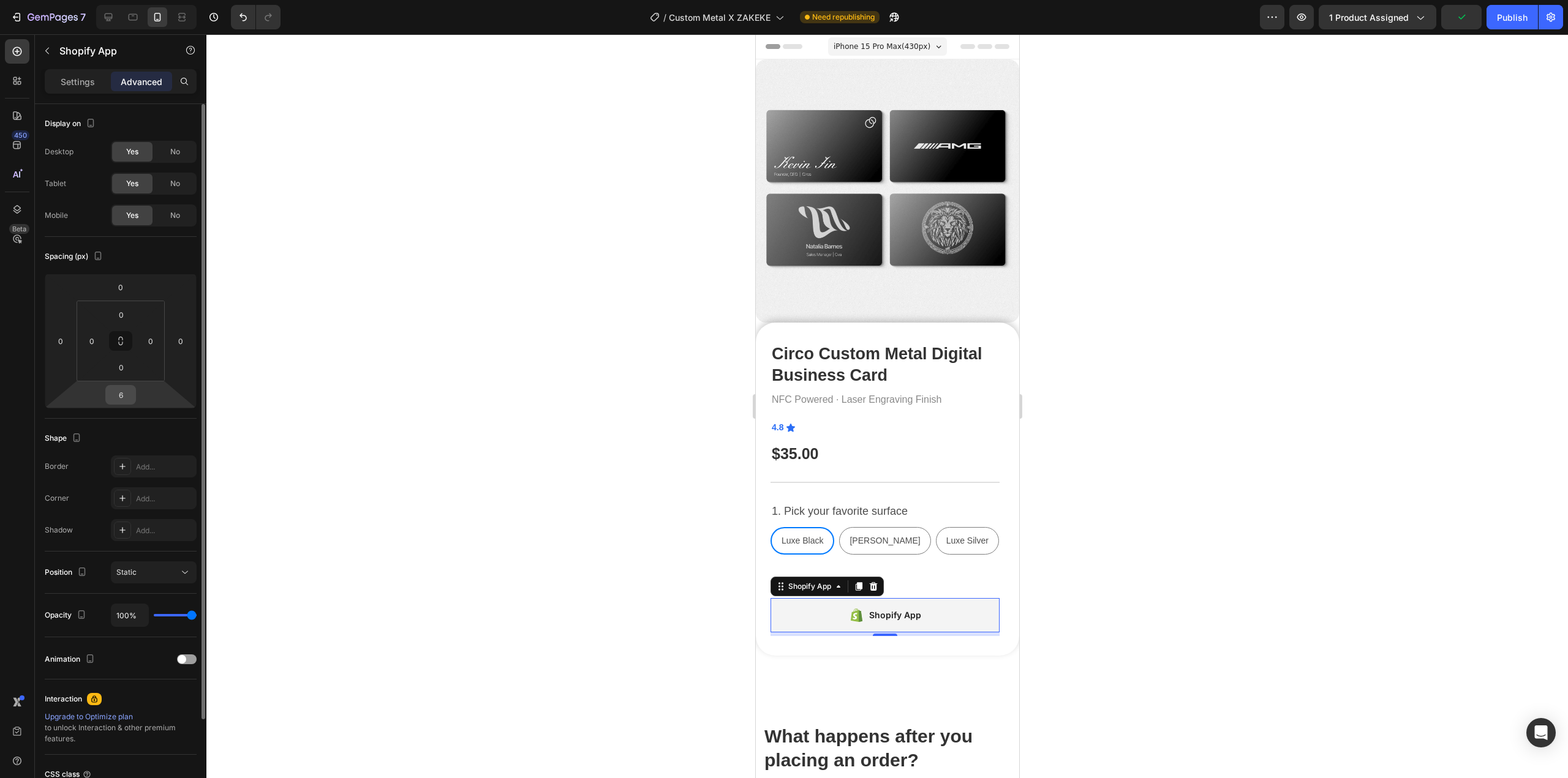
click at [126, 390] on input "6" at bounding box center [121, 395] width 25 height 18
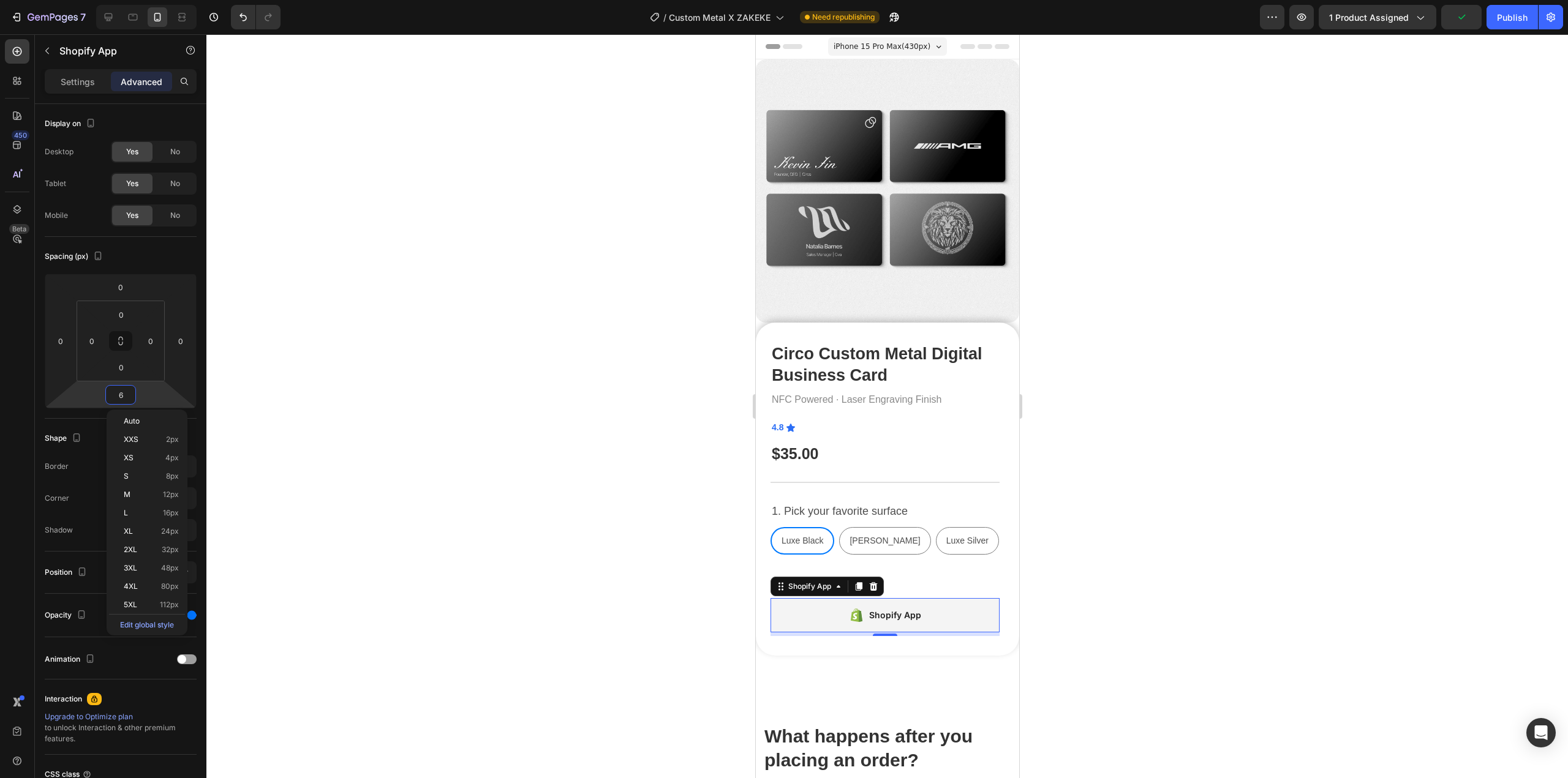
click at [543, 500] on div at bounding box center [887, 406] width 1362 height 744
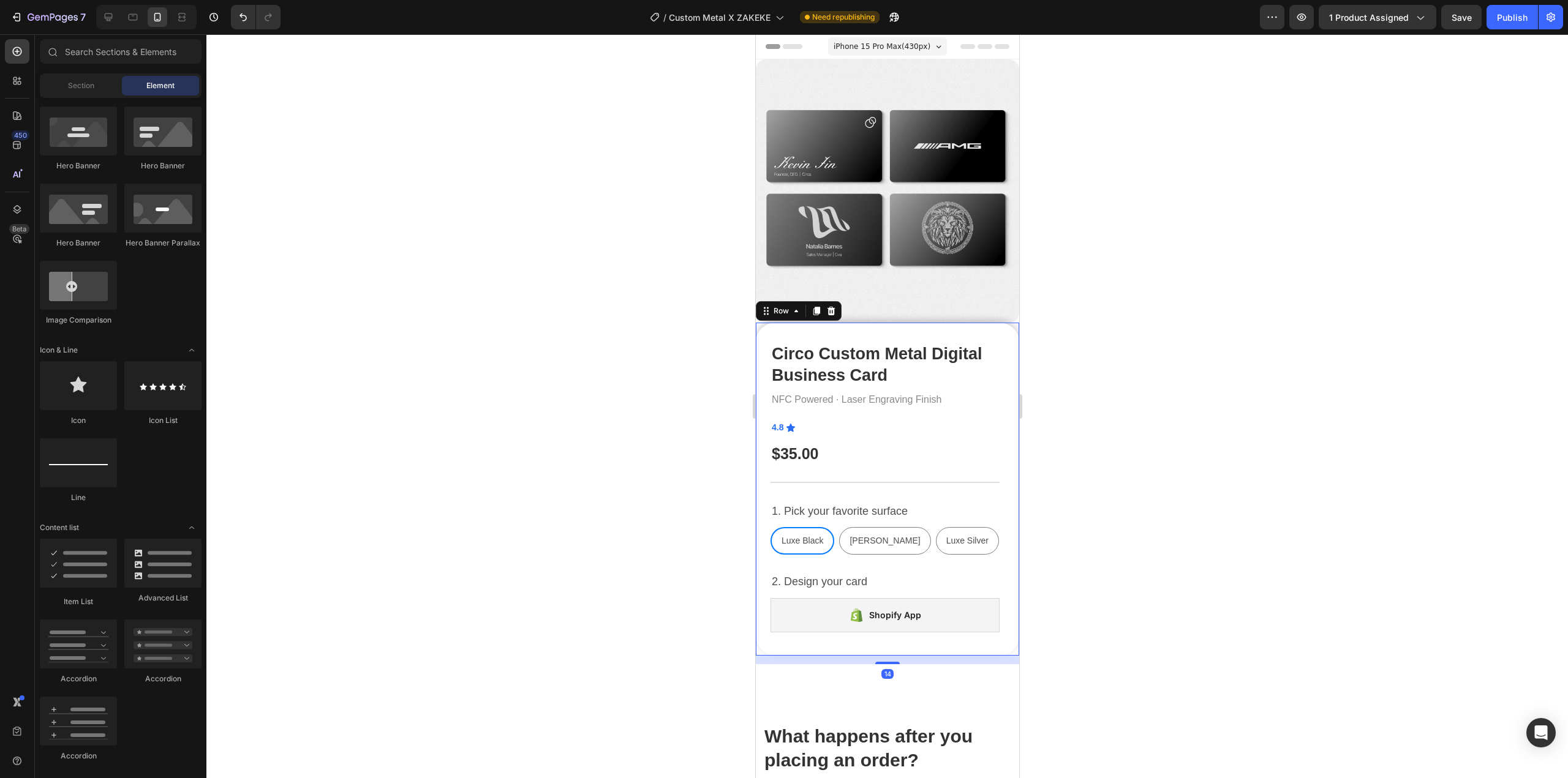
click at [839, 484] on div "Circo Custom Metal Digital Business Card Product Title NFC Powered · Laser Engr…" at bounding box center [884, 489] width 229 height 294
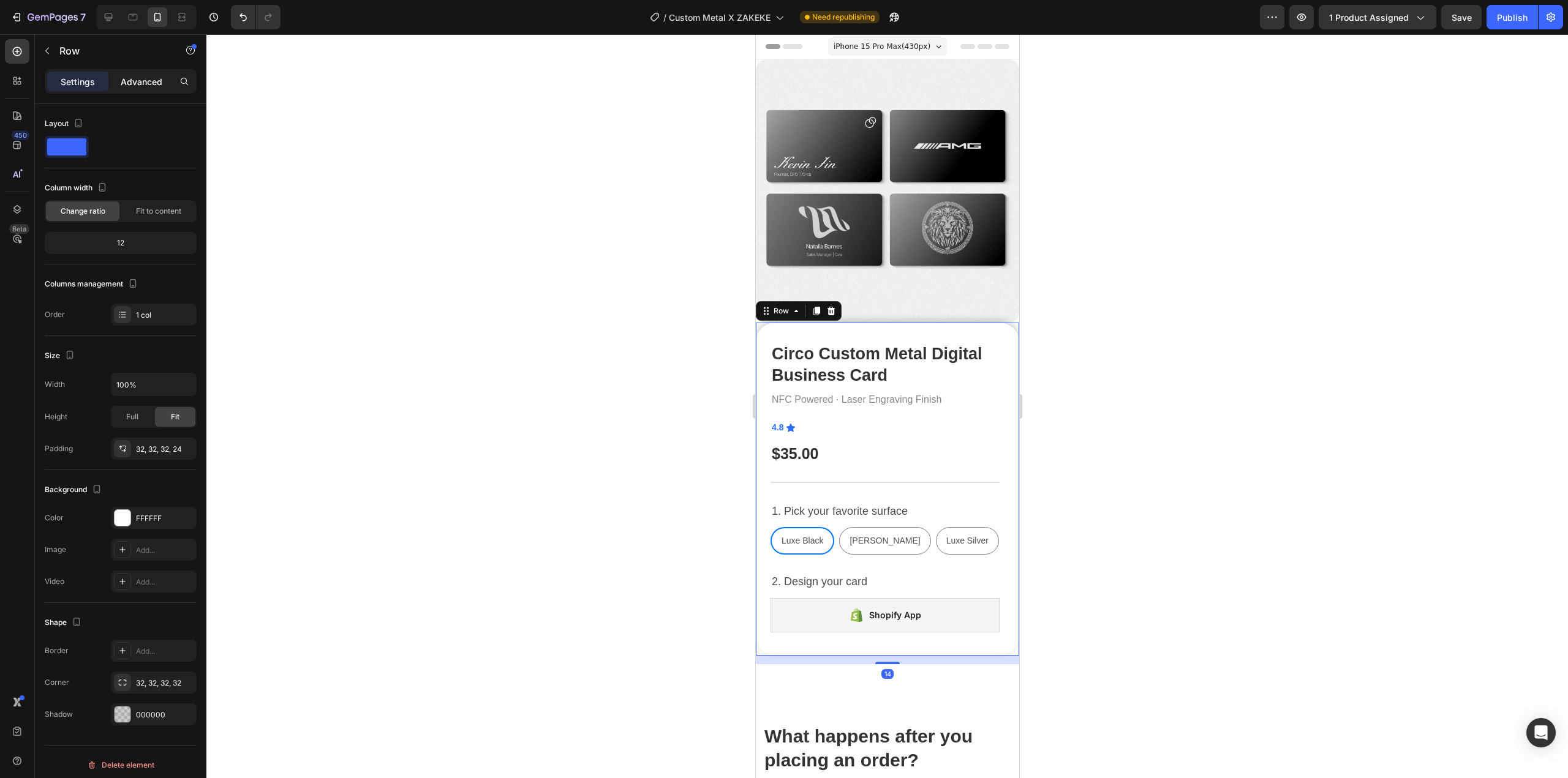
click at [132, 76] on p "Advanced" at bounding box center [142, 81] width 42 height 13
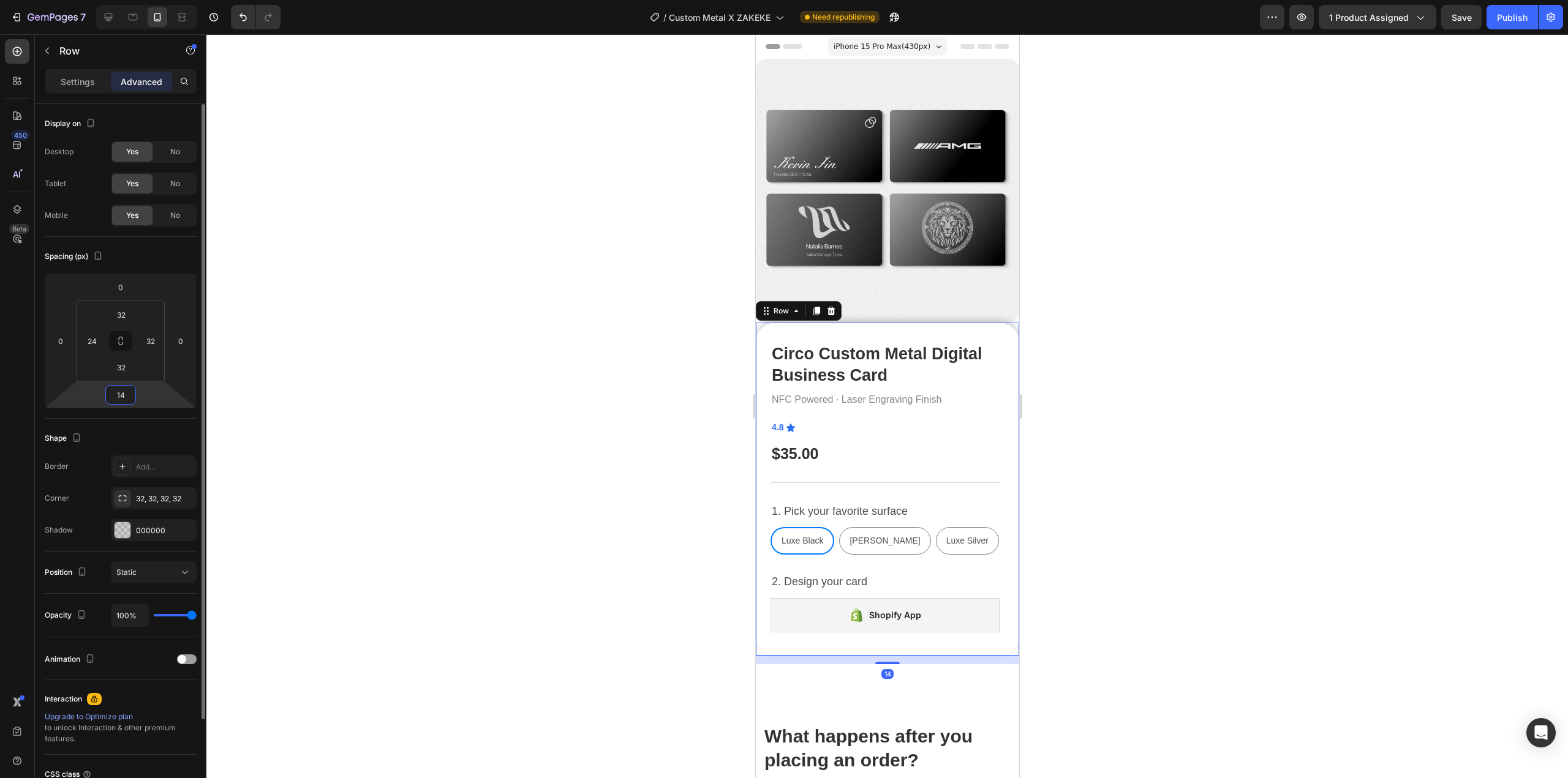
click at [127, 391] on input "14" at bounding box center [121, 395] width 25 height 18
type input "32"
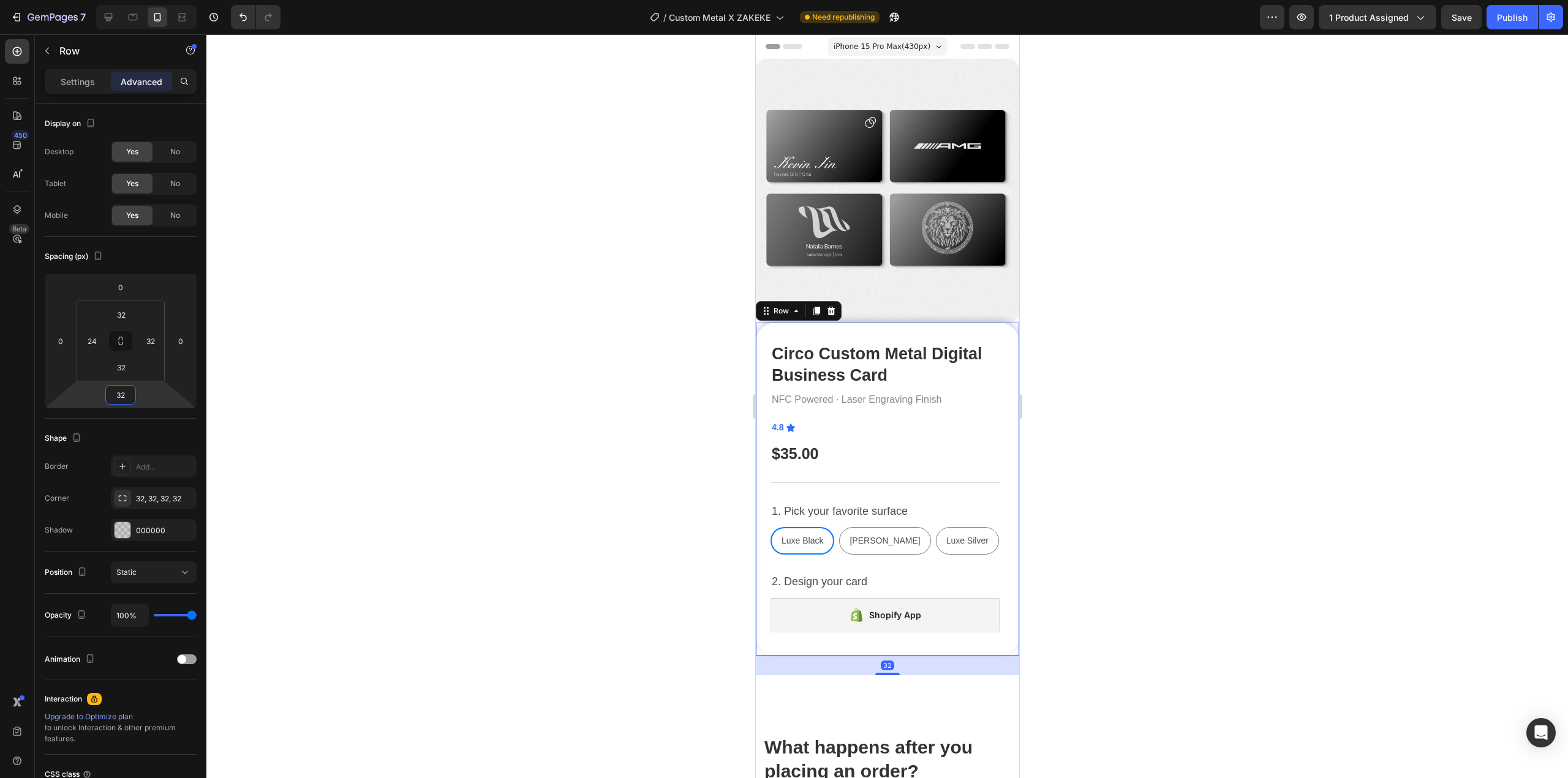
click at [1404, 466] on div at bounding box center [887, 406] width 1362 height 744
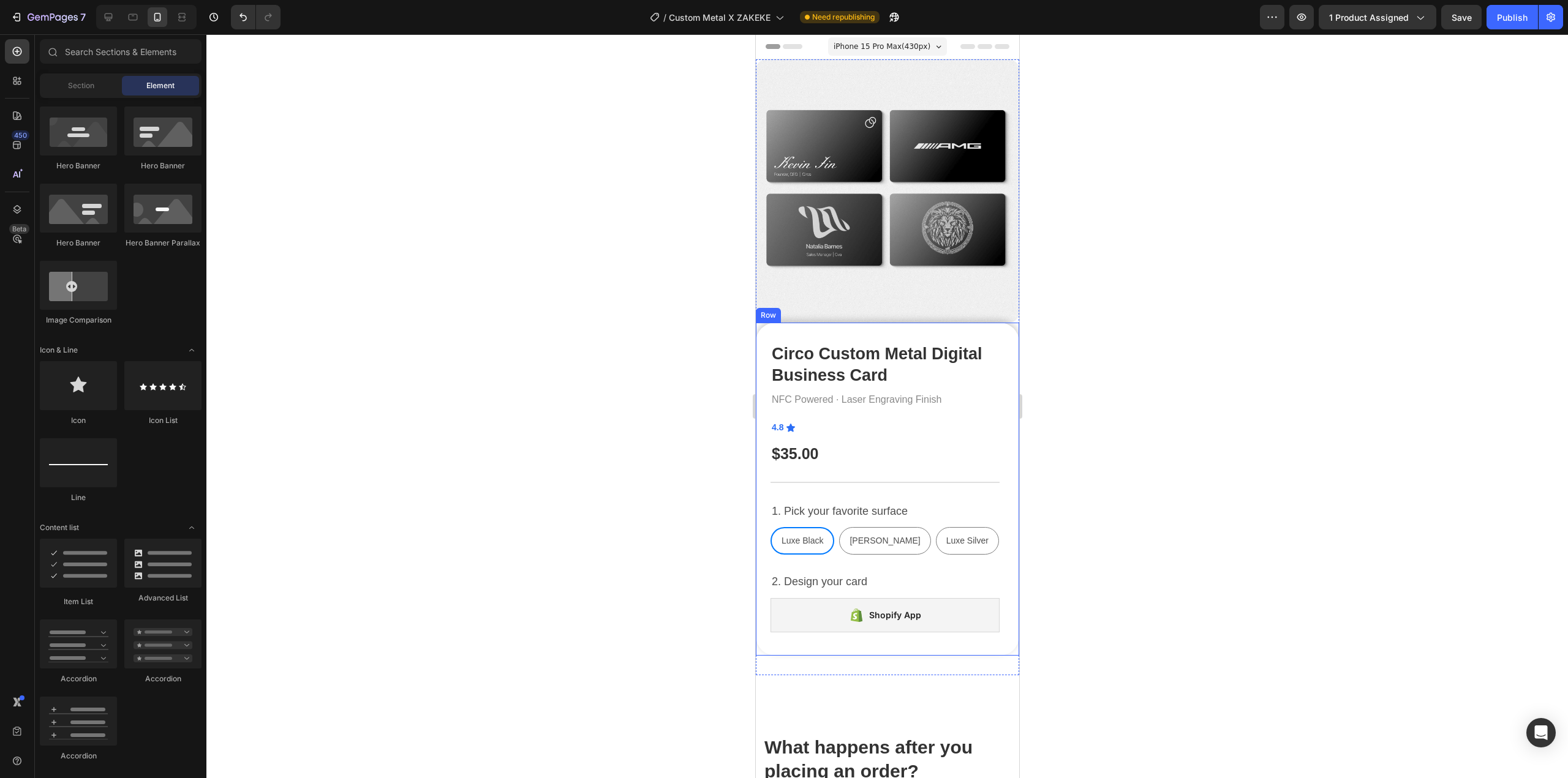
click at [924, 637] on div "Circo Custom Metal Digital Business Card Product Title NFC Powered · Laser Engr…" at bounding box center [887, 490] width 263 height 333
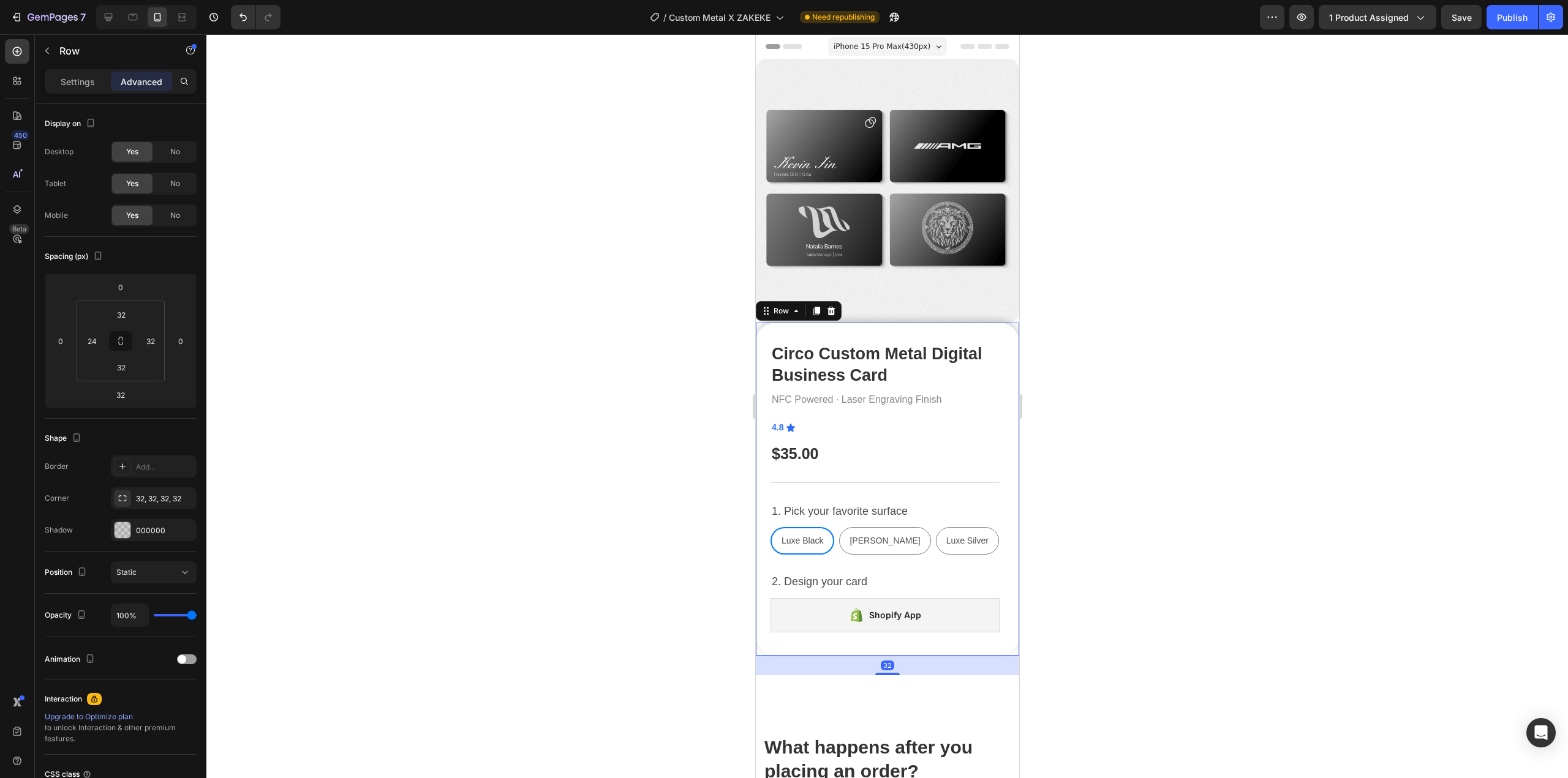
click at [657, 460] on div at bounding box center [887, 406] width 1362 height 744
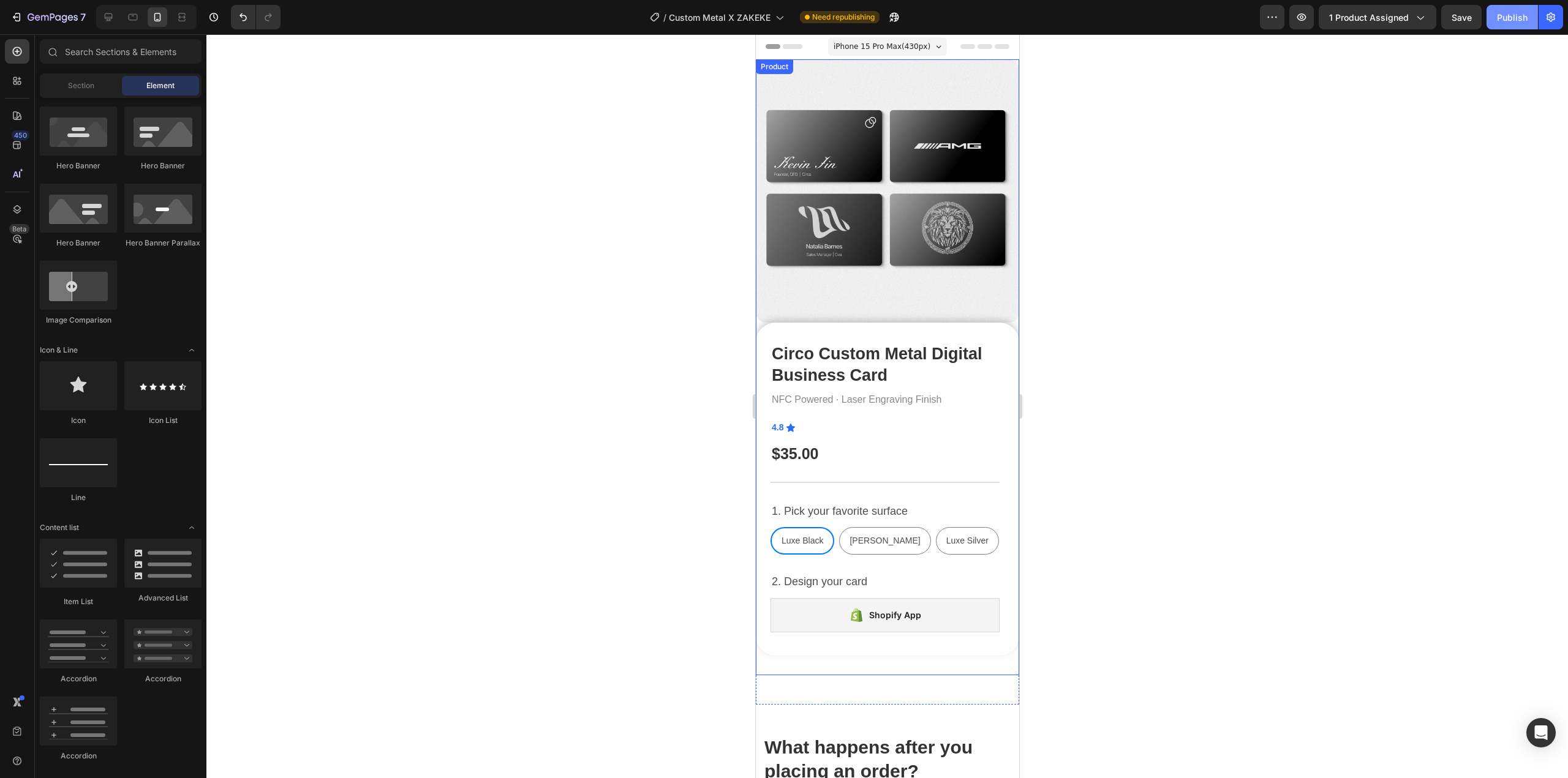
click at [1509, 12] on div "Publish" at bounding box center [1513, 17] width 31 height 13
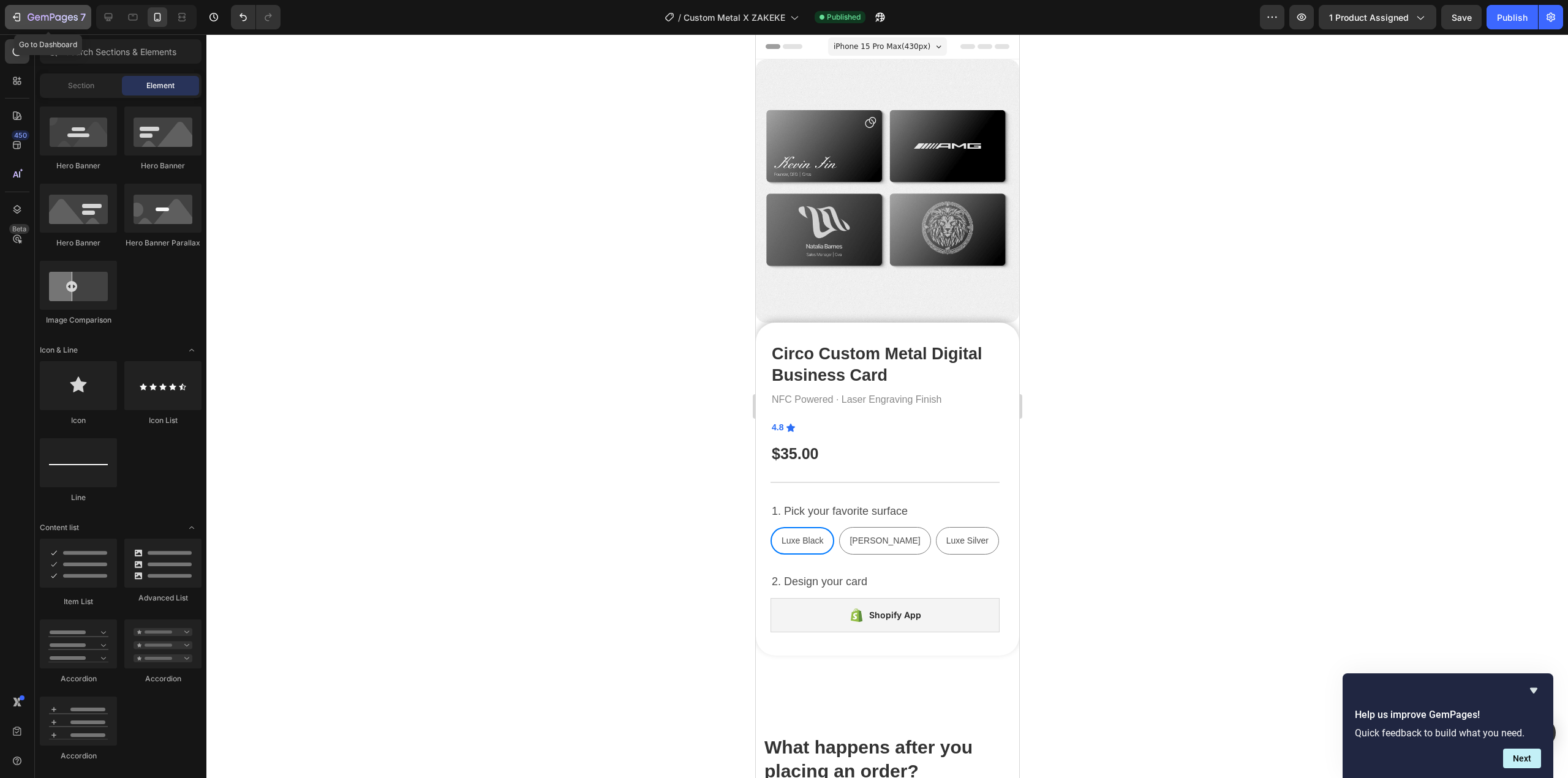
click at [52, 17] on icon "button" at bounding box center [53, 18] width 50 height 10
